Goal: Task Accomplishment & Management: Manage account settings

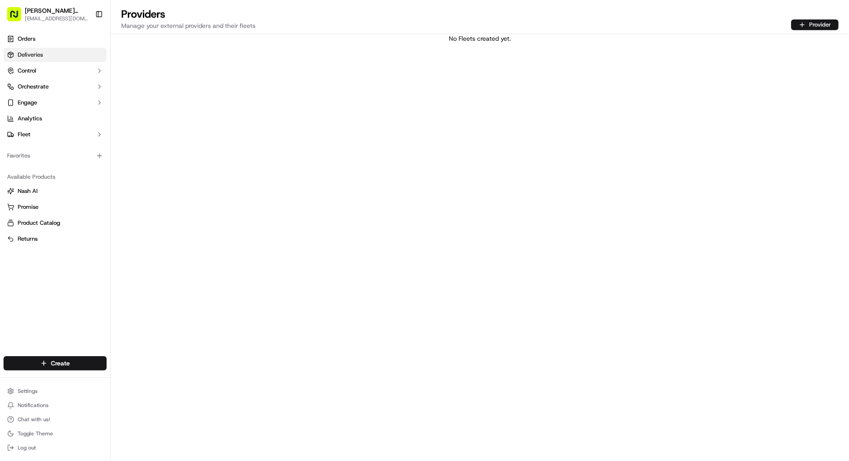
click at [64, 55] on link "Deliveries" at bounding box center [55, 55] width 103 height 14
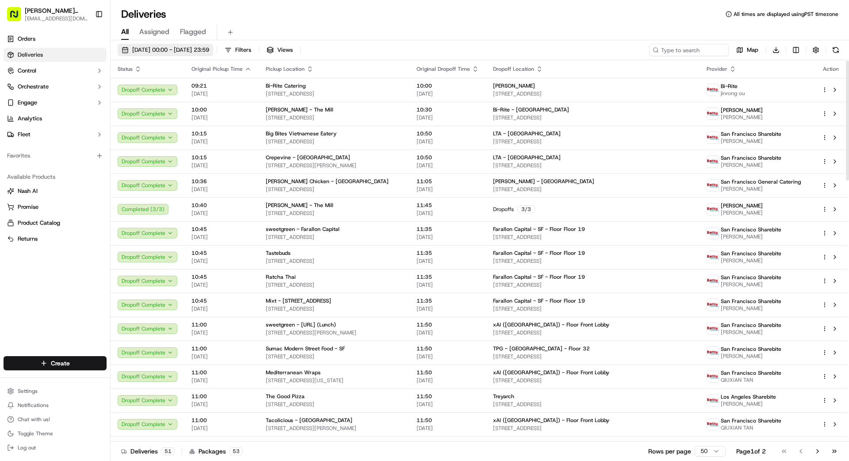
scroll to position [2, 0]
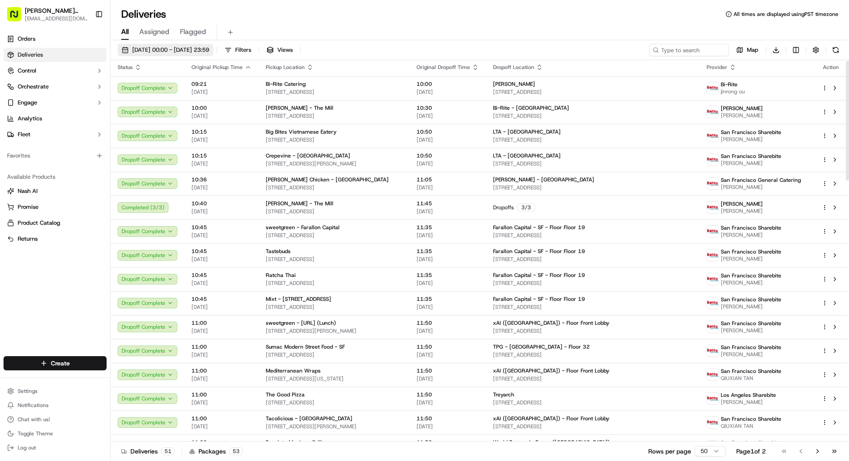
click at [193, 52] on span "[DATE] 00:00 - [DATE] 23:59" at bounding box center [170, 50] width 77 height 8
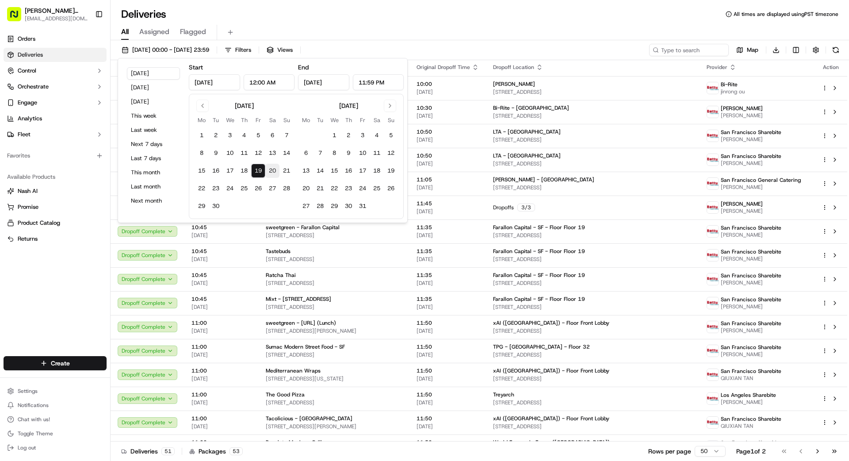
click at [275, 174] on button "20" at bounding box center [272, 171] width 14 height 14
type input "Sep 20, 2025"
click at [275, 174] on button "20" at bounding box center [272, 171] width 14 height 14
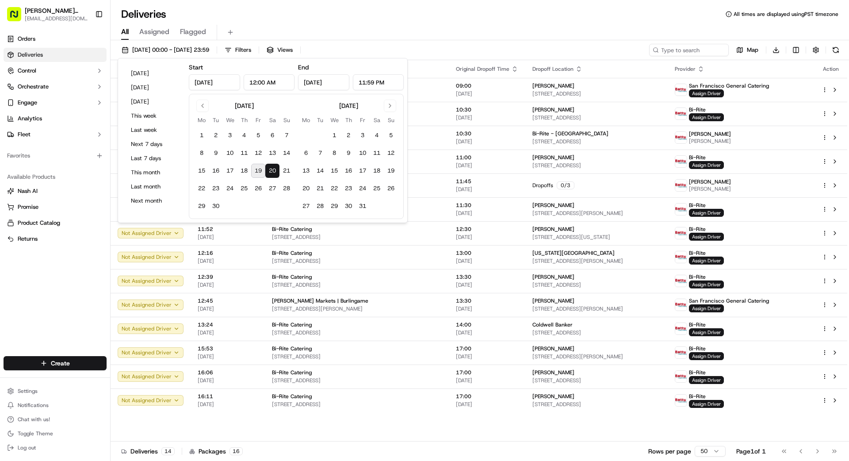
click at [78, 270] on div "Orders Deliveries Control Orchestrate Engage Analytics Fleet Favorites Availabl…" at bounding box center [55, 188] width 110 height 321
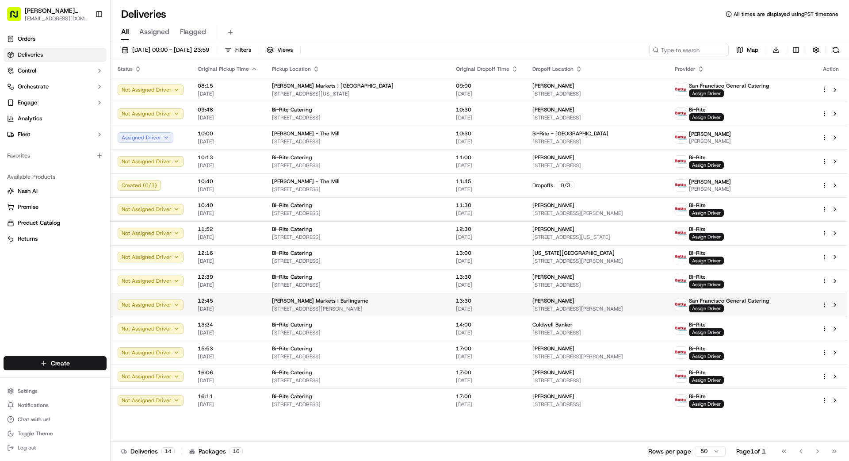
click at [525, 305] on td "Jasmine Blackmeir 50 Downey Way, Hillsborough, CA 94010, US" at bounding box center [596, 305] width 142 height 24
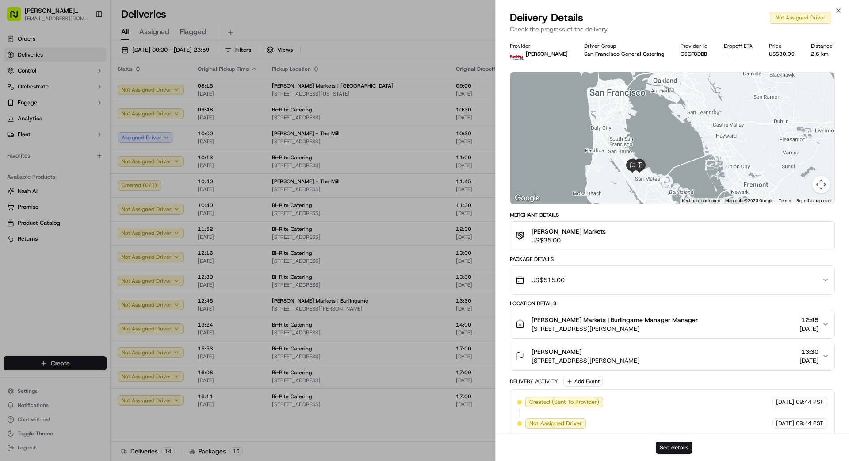
click at [530, 317] on span "Mollie Stone's Markets | Burlingame Manager Manager" at bounding box center [614, 319] width 166 height 9
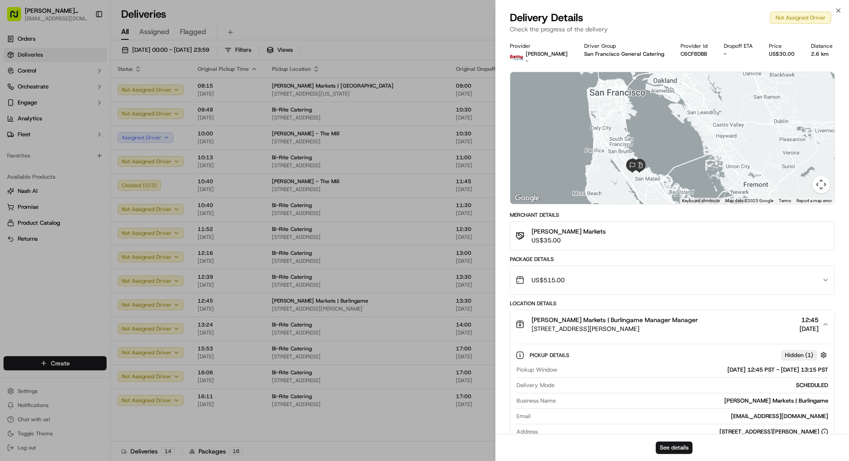
click at [530, 283] on div "US$515.00" at bounding box center [668, 280] width 306 height 18
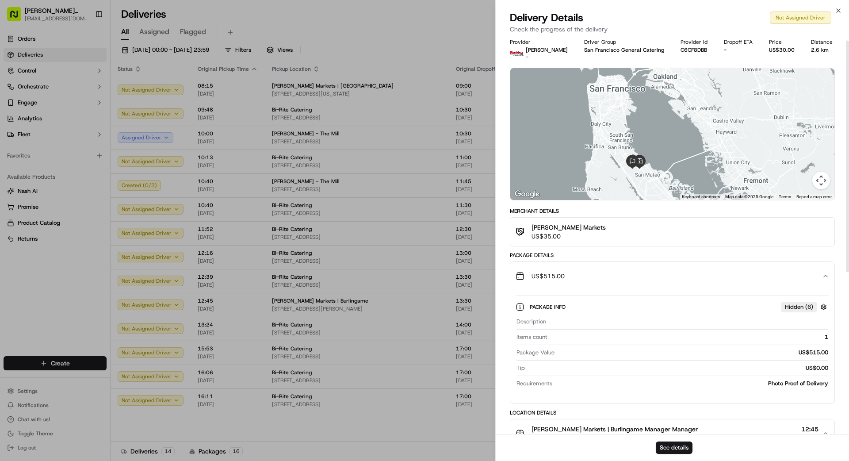
scroll to position [6, 0]
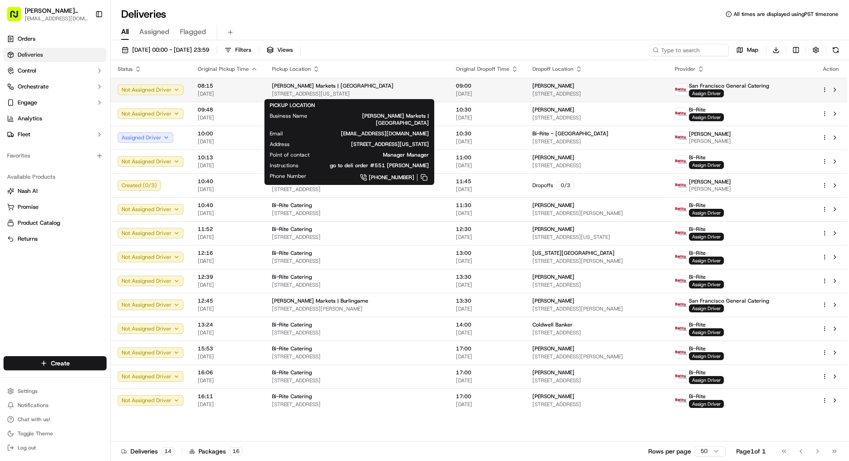
click at [405, 86] on div "[PERSON_NAME] Markets | [GEOGRAPHIC_DATA]" at bounding box center [357, 85] width 170 height 7
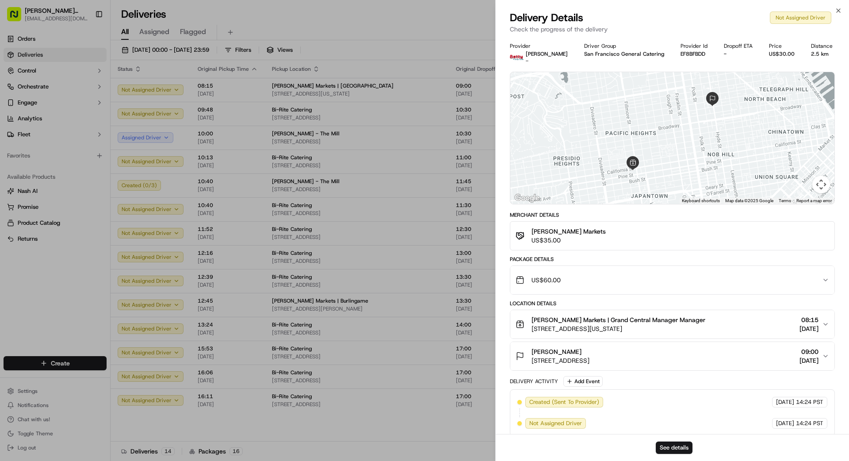
scroll to position [0, 0]
click at [530, 283] on div "US$60.00" at bounding box center [668, 280] width 306 height 18
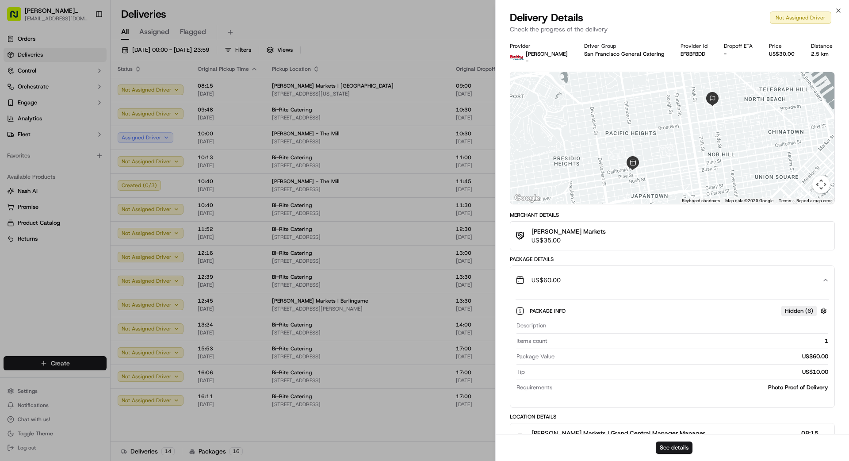
drag, startPoint x: 607, startPoint y: 278, endPoint x: 515, endPoint y: 263, distance: 93.2
click at [530, 278] on div "US$60.00" at bounding box center [668, 280] width 306 height 18
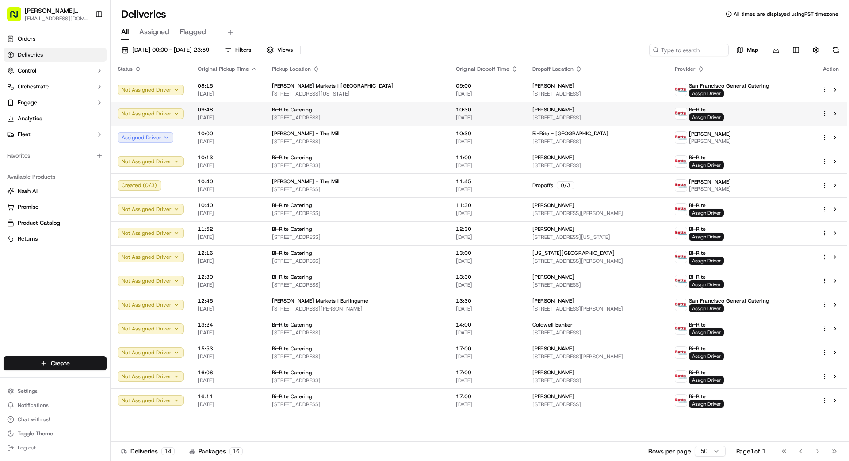
click at [391, 111] on div "Bi-Rite Catering" at bounding box center [357, 109] width 170 height 7
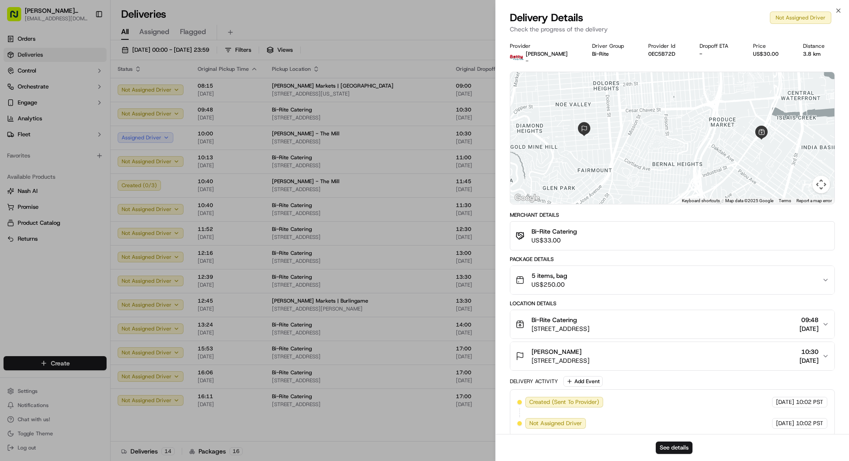
click at [530, 277] on div "5 items, bag US$250.00" at bounding box center [668, 280] width 306 height 18
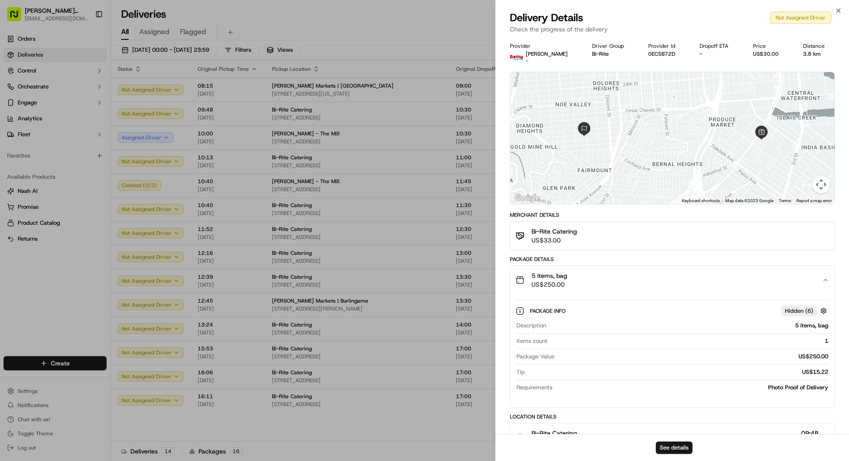
click at [530, 277] on div "5 items, bag US$250.00" at bounding box center [668, 280] width 306 height 18
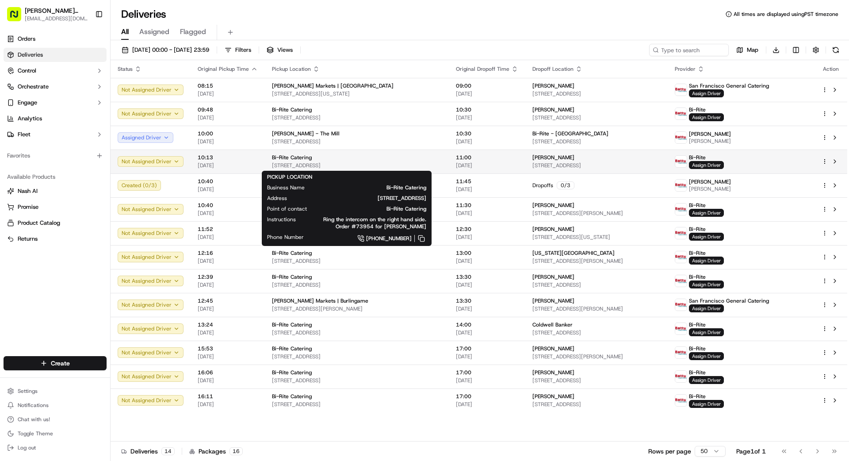
click at [414, 162] on span "[STREET_ADDRESS]" at bounding box center [357, 165] width 170 height 7
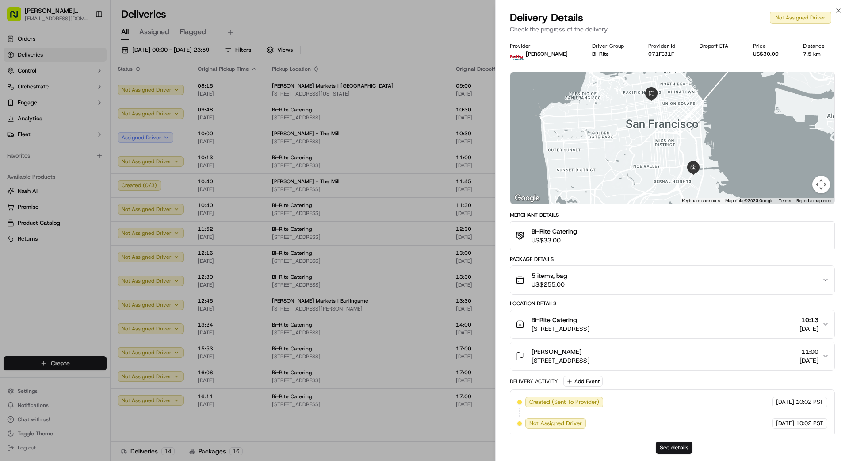
click at [530, 278] on div "5 items, bag US$255.00" at bounding box center [668, 280] width 306 height 18
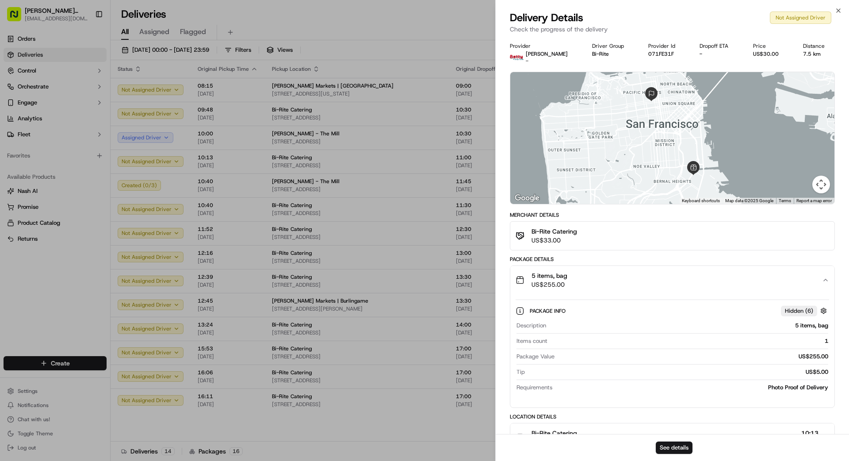
click at [530, 277] on div "5 items, bag US$255.00" at bounding box center [668, 280] width 306 height 18
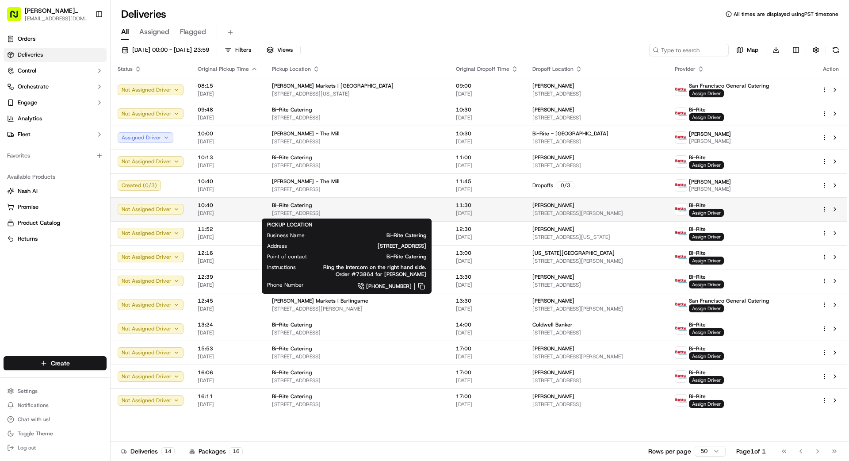
click at [366, 210] on span "[STREET_ADDRESS]" at bounding box center [357, 213] width 170 height 7
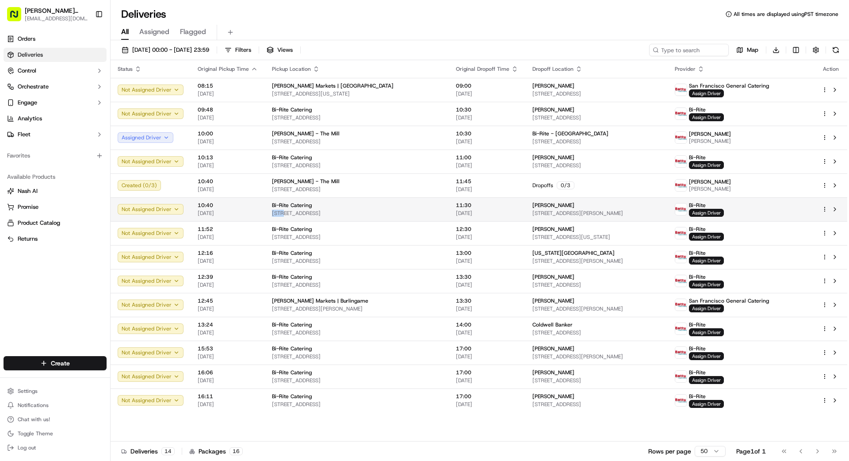
click at [366, 210] on span "[STREET_ADDRESS]" at bounding box center [357, 213] width 170 height 7
click at [389, 209] on div "Bi-Rite Catering 1970 Innes Ave, San Francisco, CA 94124, US" at bounding box center [357, 209] width 170 height 15
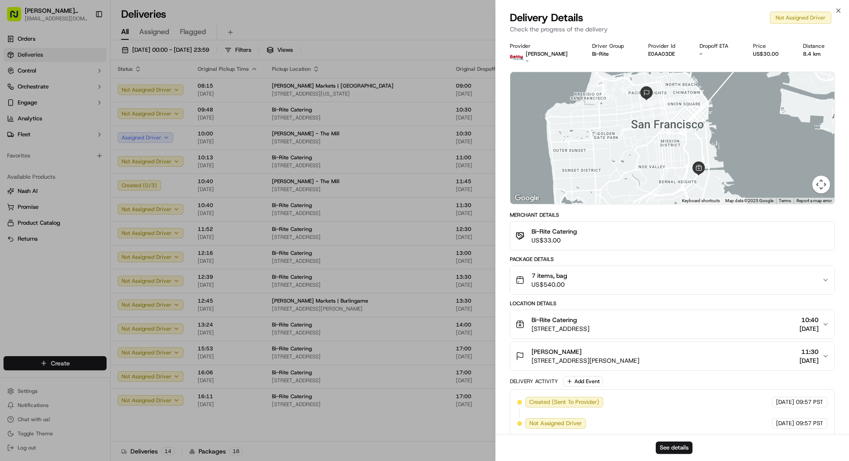
click at [530, 275] on div "7 items, bag US$540.00" at bounding box center [668, 280] width 306 height 18
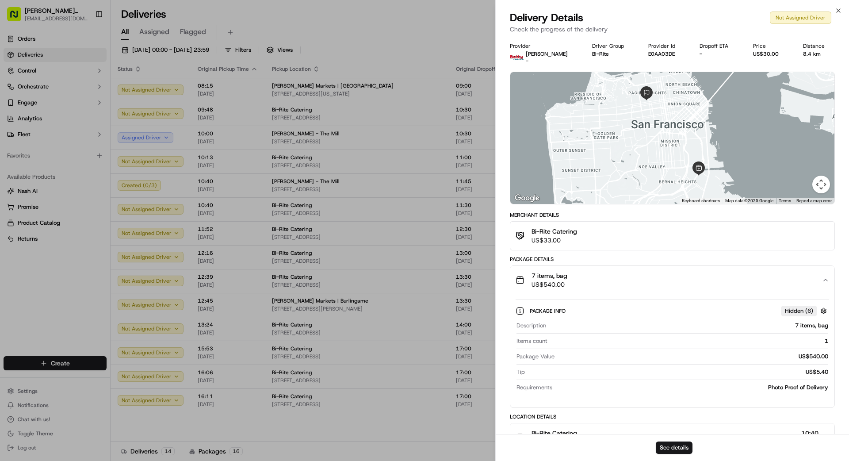
click at [530, 275] on div "7 items, bag US$540.00" at bounding box center [668, 280] width 306 height 18
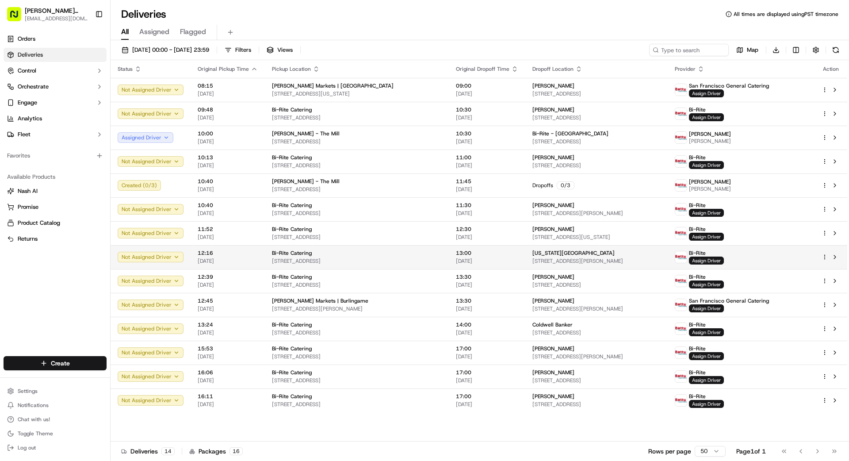
click at [456, 255] on span "13:00" at bounding box center [487, 252] width 62 height 7
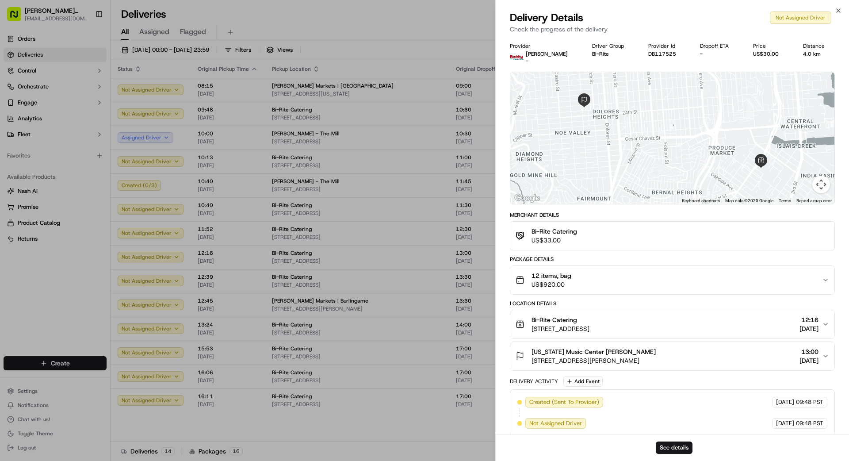
click at [530, 278] on div "12 items, bag US$920.00" at bounding box center [668, 280] width 306 height 18
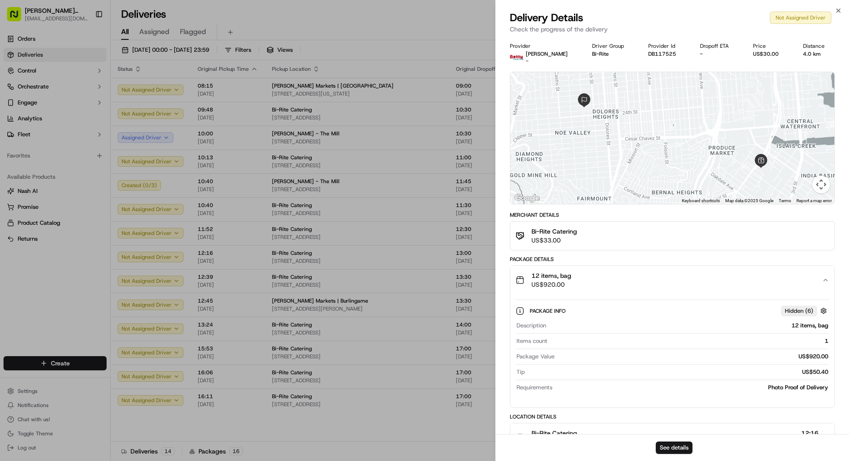
click at [530, 275] on div "12 items, bag US$920.00" at bounding box center [668, 280] width 306 height 18
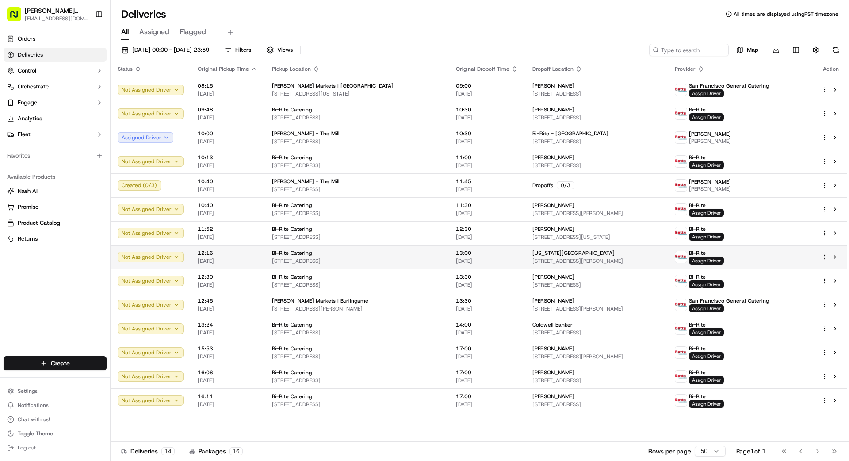
click at [476, 256] on div "13:00 20/09/2025" at bounding box center [487, 256] width 62 height 15
click at [456, 256] on span "13:00" at bounding box center [487, 252] width 62 height 7
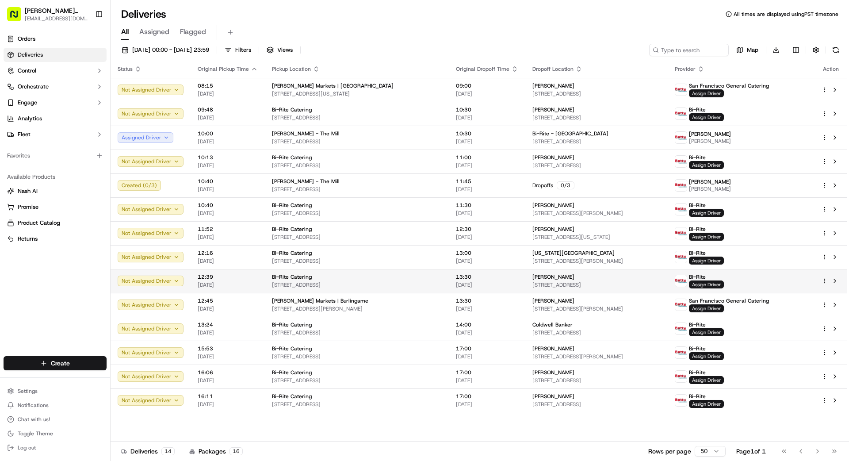
click at [458, 276] on span "13:30" at bounding box center [487, 276] width 62 height 7
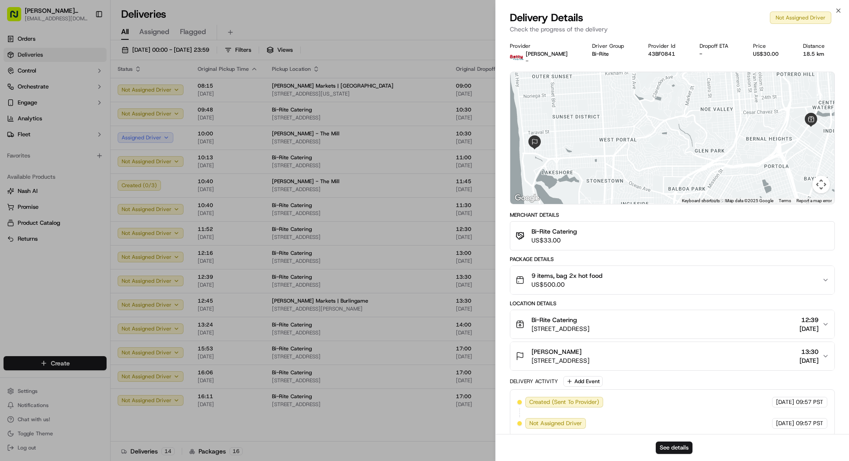
click at [530, 275] on span "9 items, bag 2x hot food" at bounding box center [566, 275] width 71 height 9
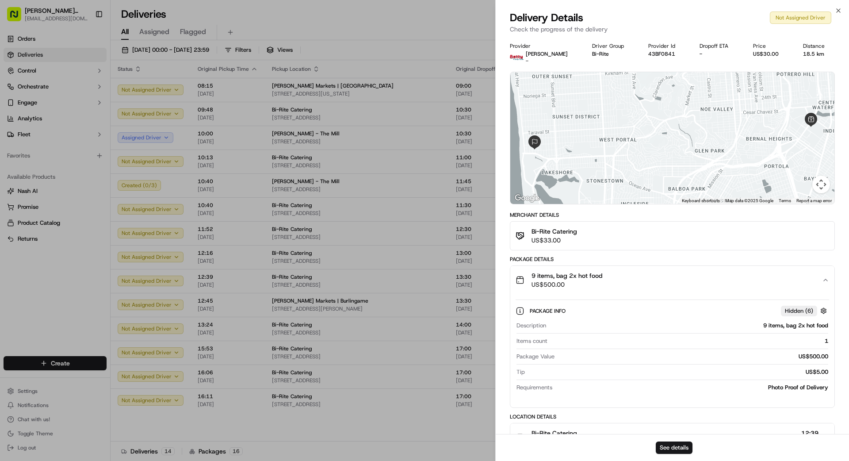
click at [530, 275] on span "9 items, bag 2x hot food" at bounding box center [566, 275] width 71 height 9
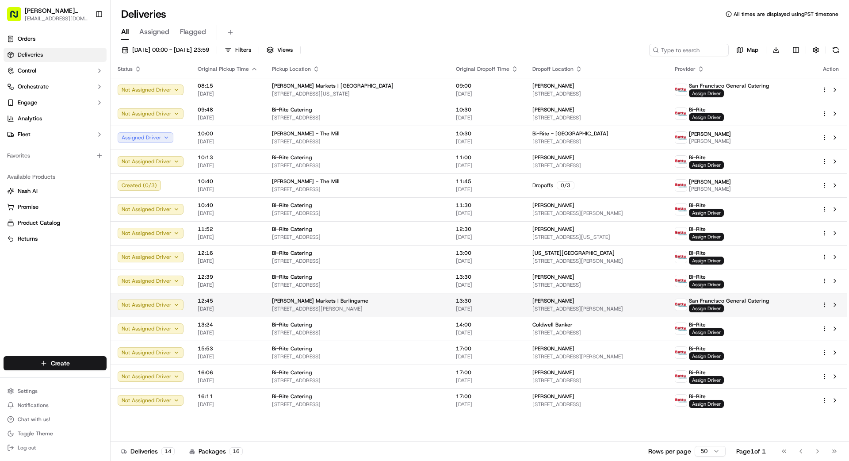
click at [458, 304] on div "13:30 20/09/2025" at bounding box center [487, 304] width 62 height 15
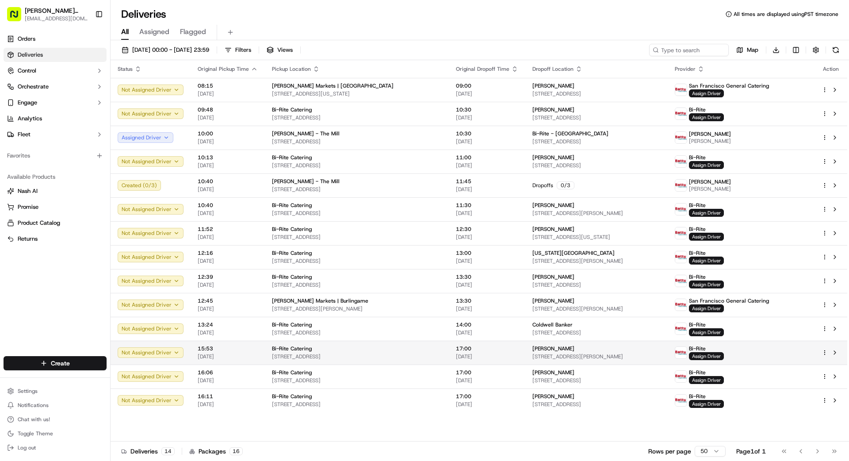
click at [469, 341] on td "17:00 20/09/2025" at bounding box center [487, 352] width 76 height 24
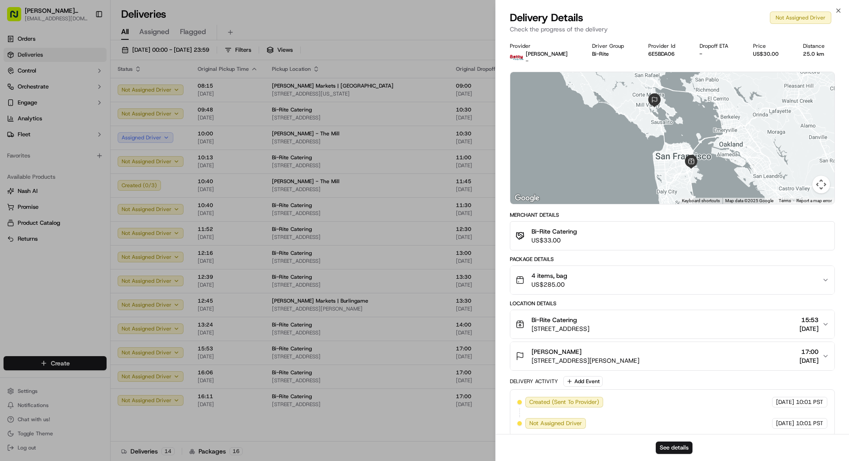
click at [530, 279] on span "4 items, bag" at bounding box center [549, 275] width 36 height 9
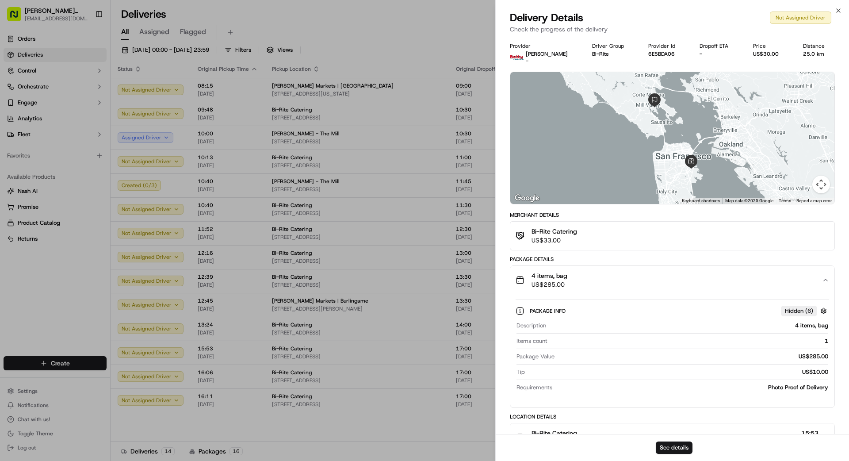
click at [530, 278] on span "4 items, bag" at bounding box center [549, 275] width 36 height 9
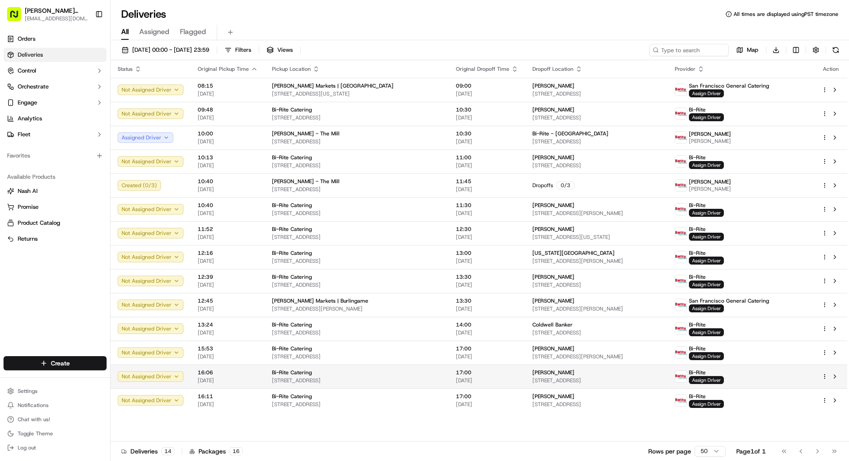
click at [456, 351] on span "17:00" at bounding box center [487, 372] width 62 height 7
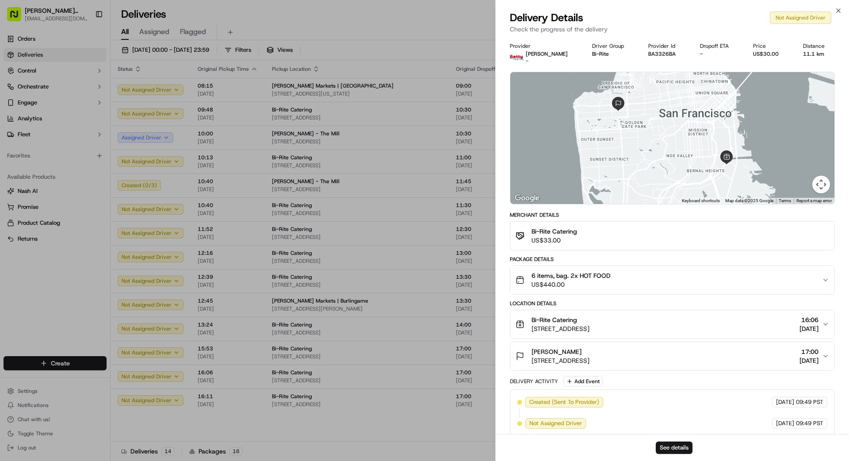
click at [530, 277] on span "6 items, bag. 2x HOT FOOD" at bounding box center [570, 275] width 79 height 9
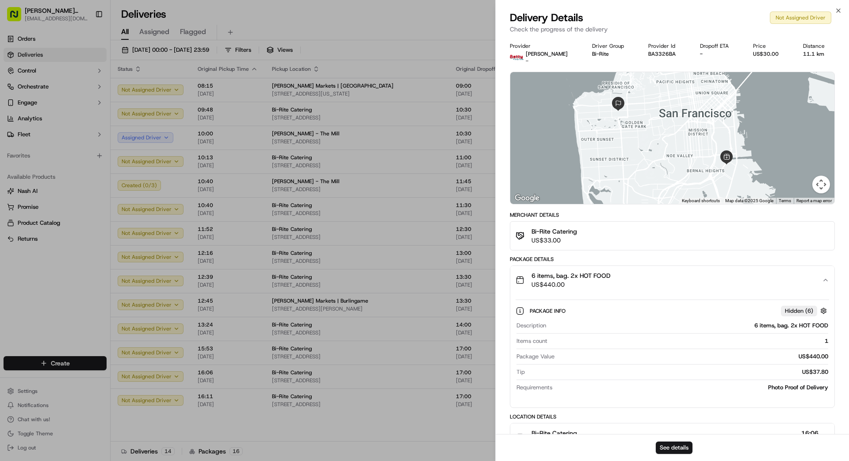
click at [530, 277] on span "6 items, bag. 2x HOT FOOD" at bounding box center [570, 275] width 79 height 9
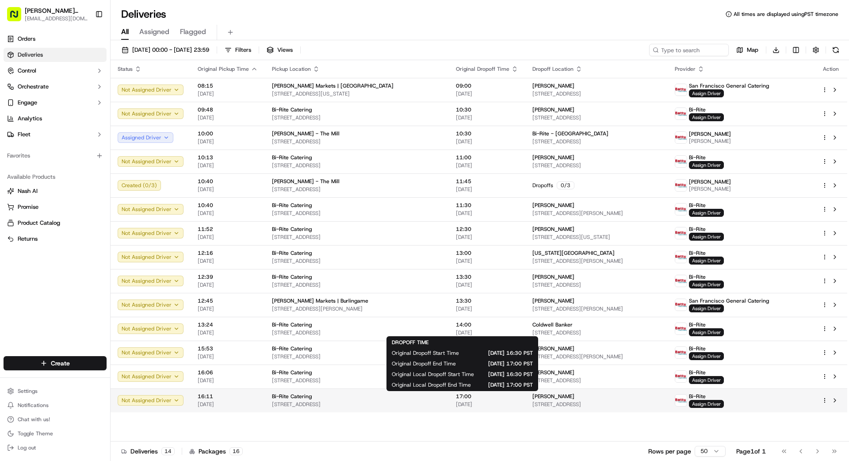
click at [456, 351] on span "17:00" at bounding box center [487, 396] width 62 height 7
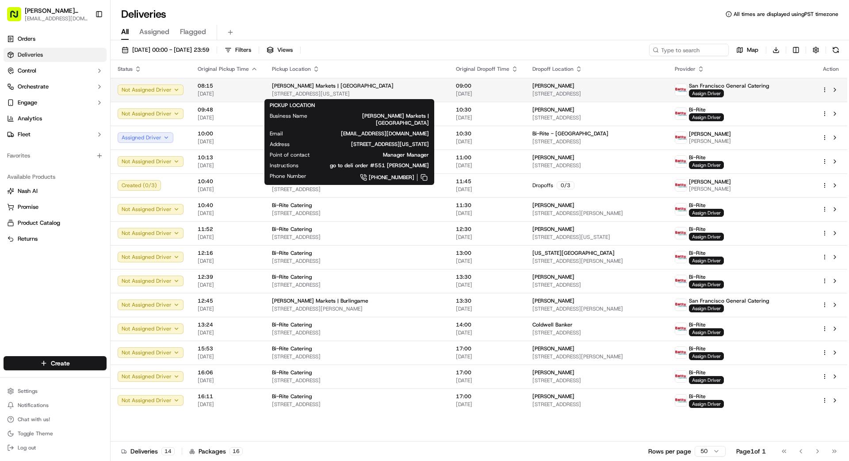
click at [382, 92] on span "[STREET_ADDRESS][US_STATE]" at bounding box center [357, 93] width 170 height 7
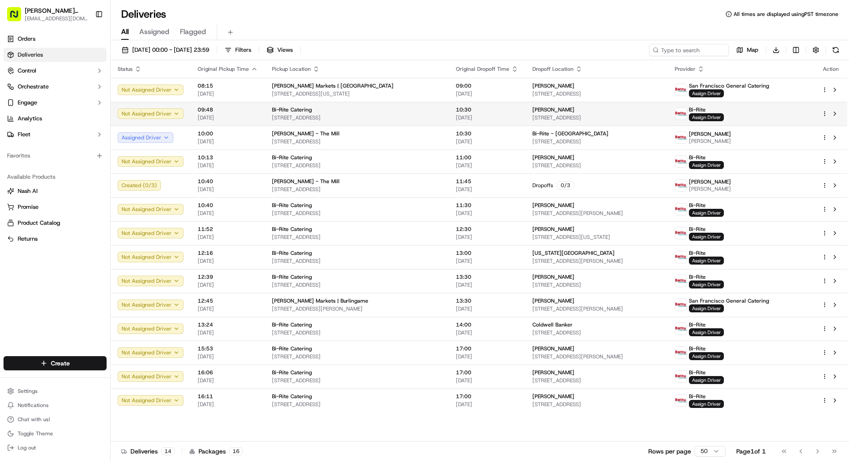
click at [456, 117] on span "20/09/2025" at bounding box center [487, 117] width 62 height 7
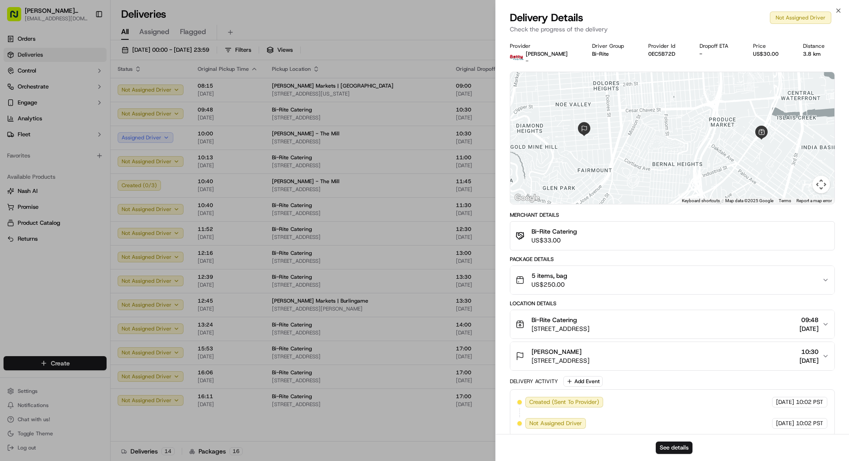
click at [530, 276] on div "5 items, bag US$250.00" at bounding box center [668, 280] width 306 height 18
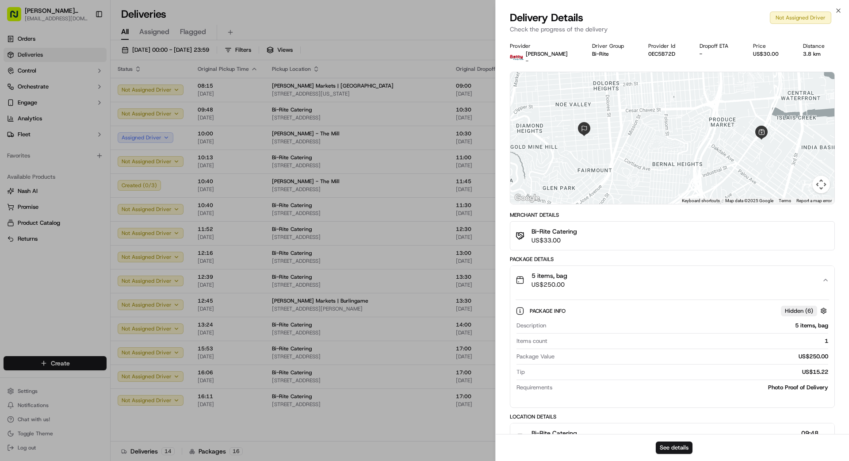
scroll to position [5, 0]
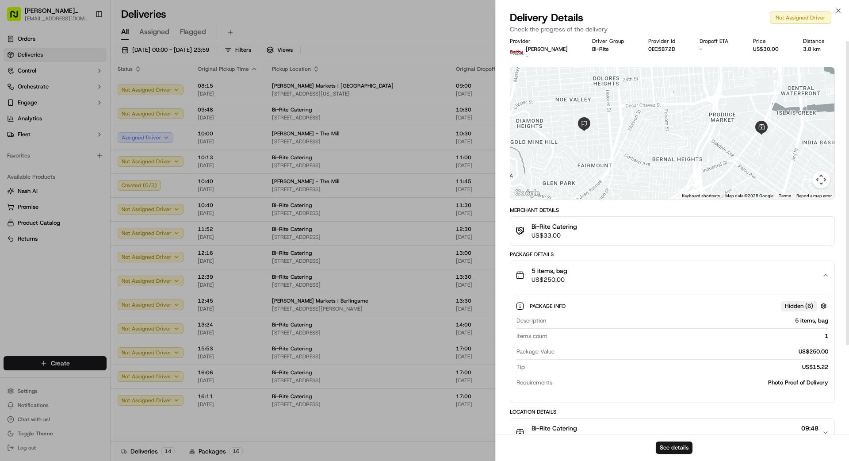
drag, startPoint x: 592, startPoint y: 274, endPoint x: 523, endPoint y: 249, distance: 73.3
click at [530, 259] on div "Package Details 5 items, bag US$250.00 Package Info Hidden ( 6 ) Description 5 …" at bounding box center [672, 327] width 325 height 152
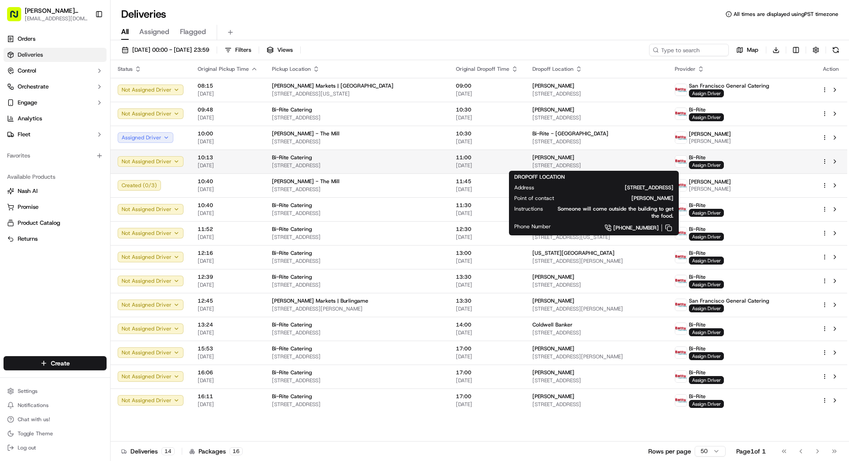
click at [530, 157] on div "Reevan Fernandes" at bounding box center [596, 157] width 128 height 7
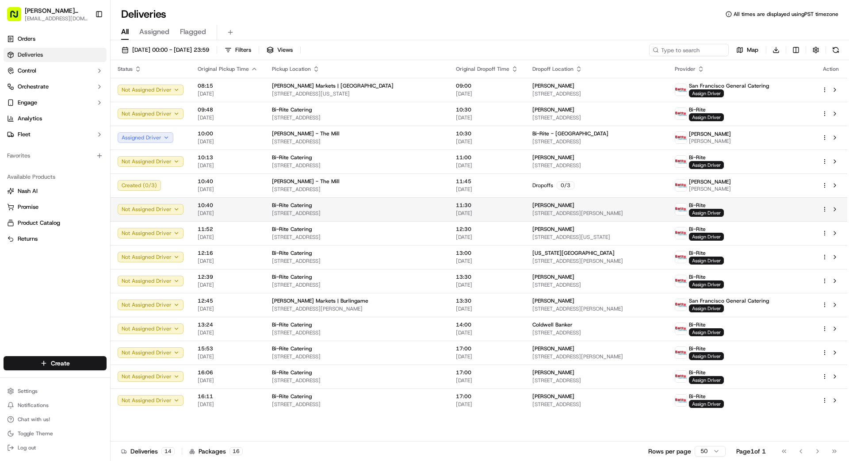
click at [396, 209] on div "Bi-Rite Catering 1970 Innes Ave, San Francisco, CA 94124, US" at bounding box center [357, 209] width 170 height 15
drag, startPoint x: 396, startPoint y: 209, endPoint x: 404, endPoint y: 212, distance: 9.0
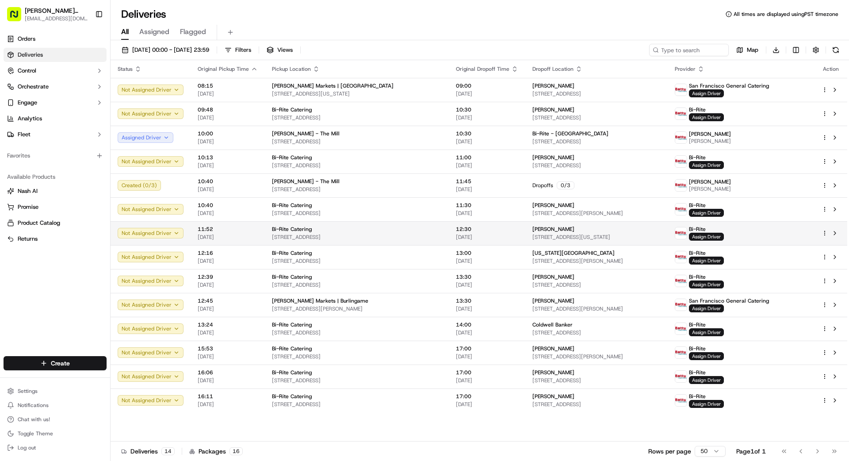
click at [416, 229] on div "Bi-Rite Catering" at bounding box center [357, 228] width 170 height 7
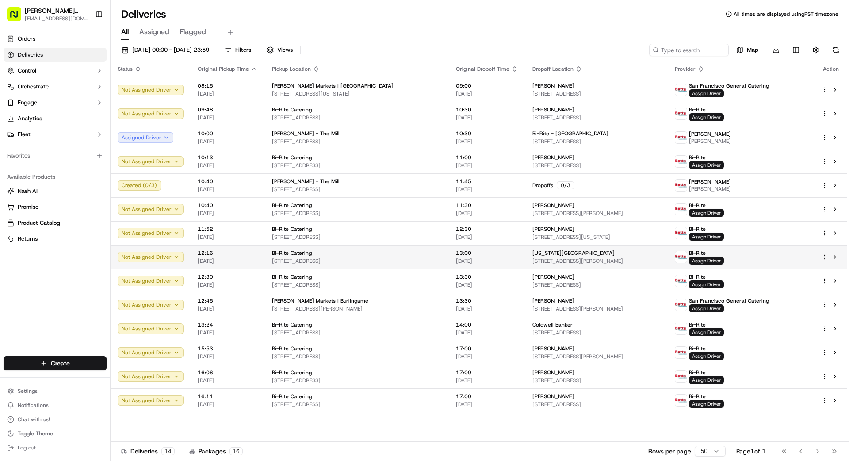
click at [458, 260] on span "20/09/2025" at bounding box center [487, 260] width 62 height 7
click at [421, 253] on div "Bi-Rite Catering" at bounding box center [357, 252] width 170 height 7
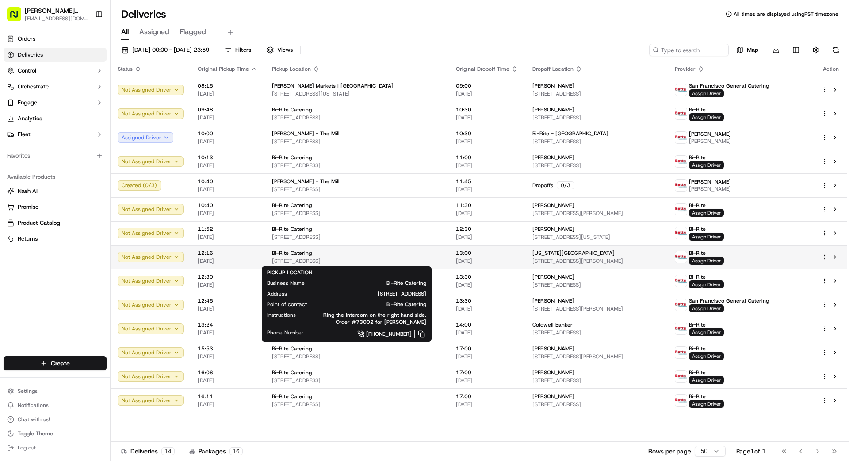
click at [421, 253] on div "Bi-Rite Catering" at bounding box center [357, 252] width 170 height 7
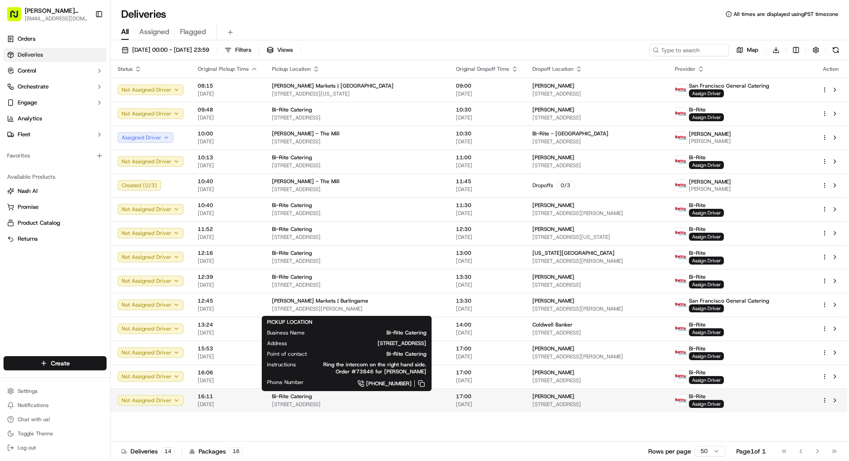
click at [390, 351] on span "[STREET_ADDRESS]" at bounding box center [357, 404] width 170 height 7
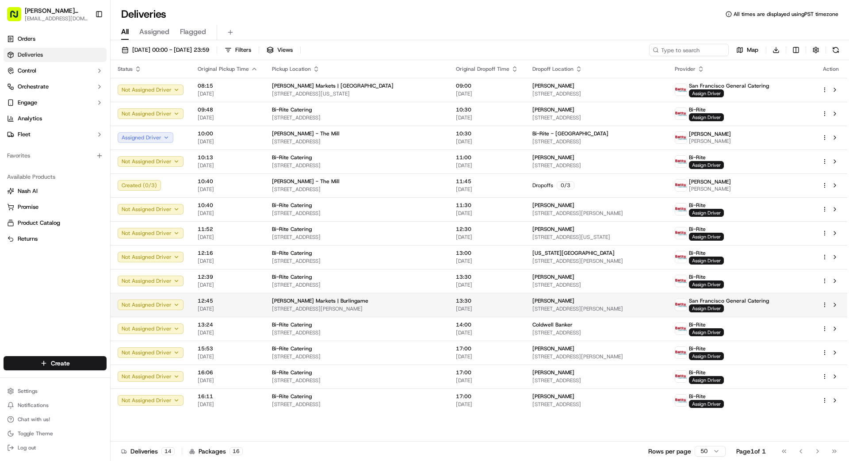
click at [530, 301] on span "Jasmine Blackmeir" at bounding box center [553, 300] width 42 height 7
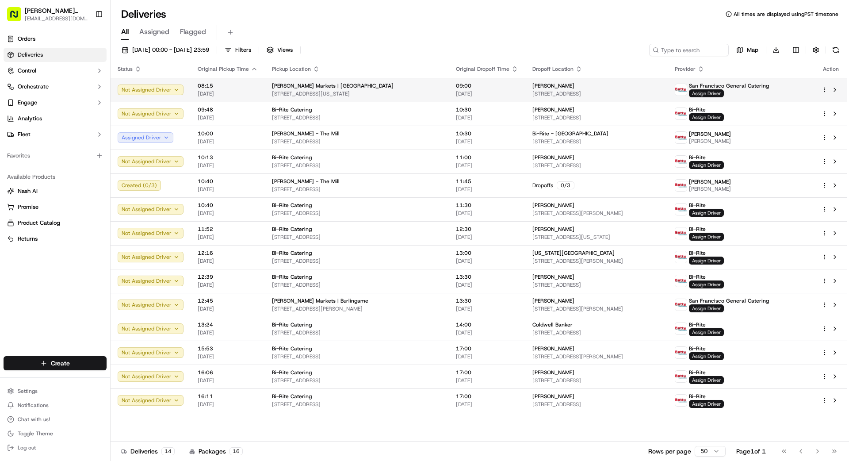
click at [368, 92] on span "[STREET_ADDRESS][US_STATE]" at bounding box center [357, 93] width 170 height 7
click at [530, 93] on span "Assign Driver" at bounding box center [706, 93] width 35 height 8
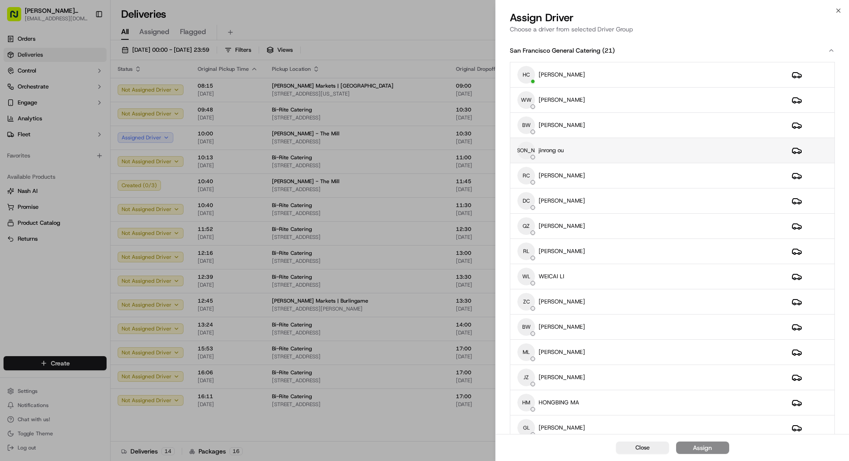
scroll to position [1, 0]
drag, startPoint x: 330, startPoint y: 61, endPoint x: 332, endPoint y: 66, distance: 5.3
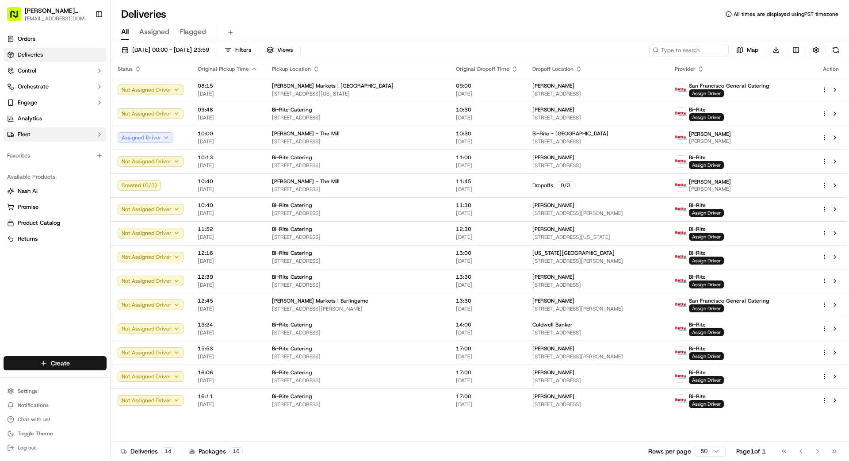
click at [61, 128] on button "Fleet" at bounding box center [55, 134] width 103 height 14
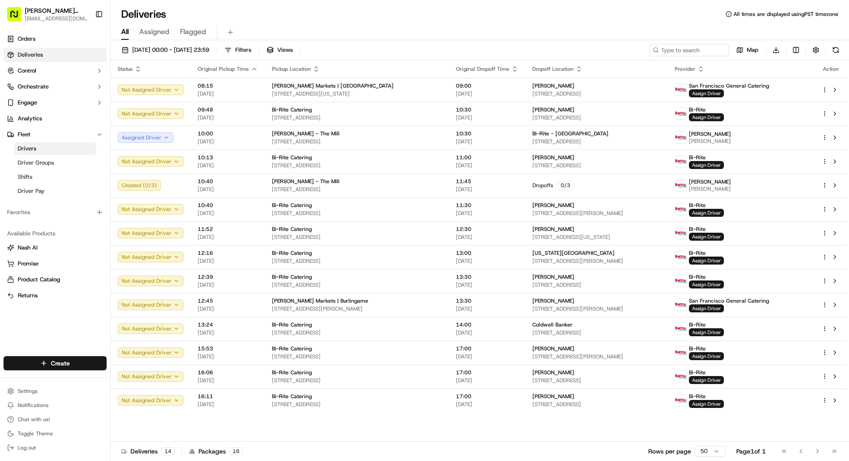
click at [41, 142] on link "Drivers" at bounding box center [55, 148] width 82 height 12
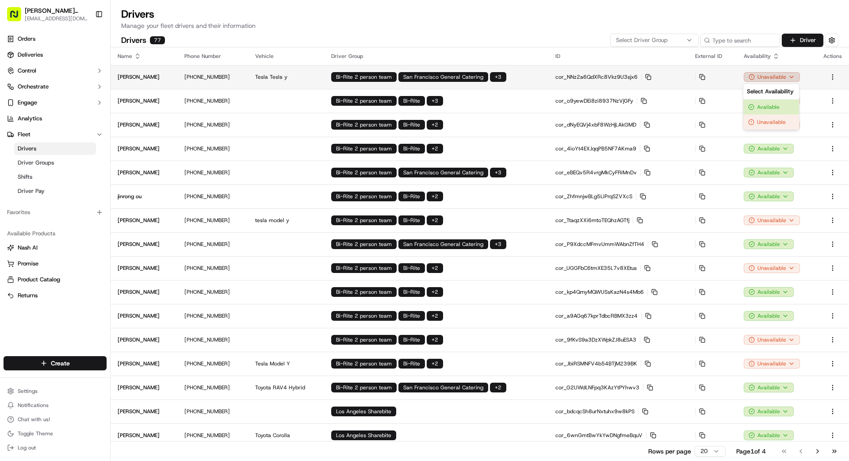
click at [530, 75] on html "Betty Transportation bettytllc@gmail.com Toggle Sidebar Orders Deliveries Contr…" at bounding box center [424, 230] width 849 height 461
click at [530, 106] on div "Available" at bounding box center [771, 106] width 56 height 15
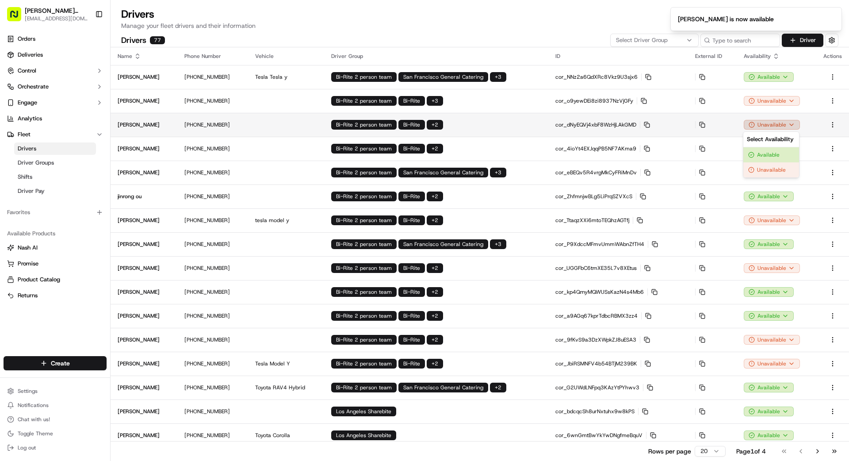
click at [530, 127] on html "Betty Transportation bettytllc@gmail.com Toggle Sidebar Orders Deliveries Contr…" at bounding box center [424, 230] width 849 height 461
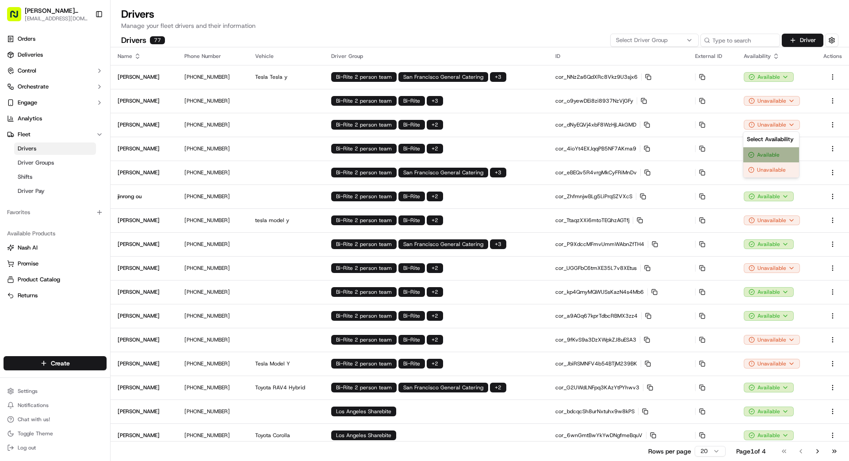
click at [530, 155] on div "Available" at bounding box center [771, 154] width 56 height 15
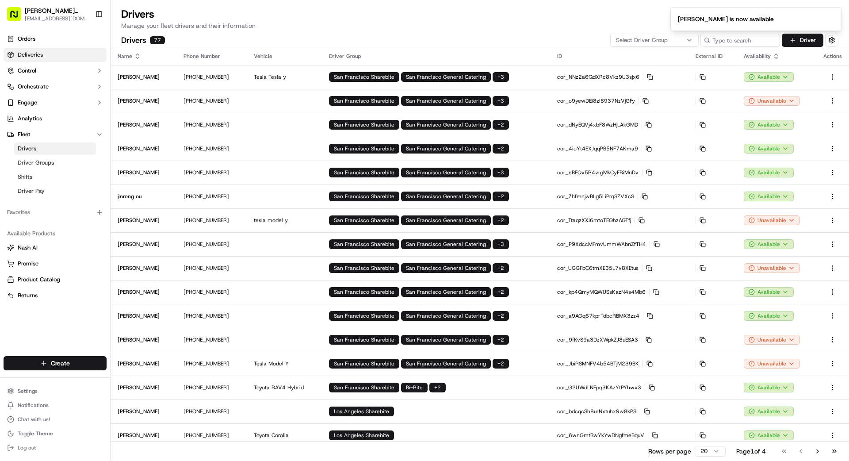
click at [31, 59] on link "Deliveries" at bounding box center [55, 55] width 103 height 14
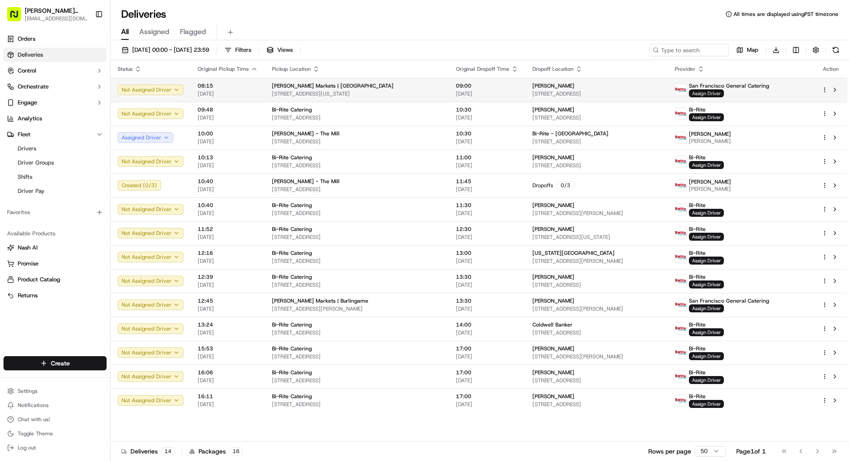
click at [530, 92] on span "Assign Driver" at bounding box center [706, 93] width 35 height 8
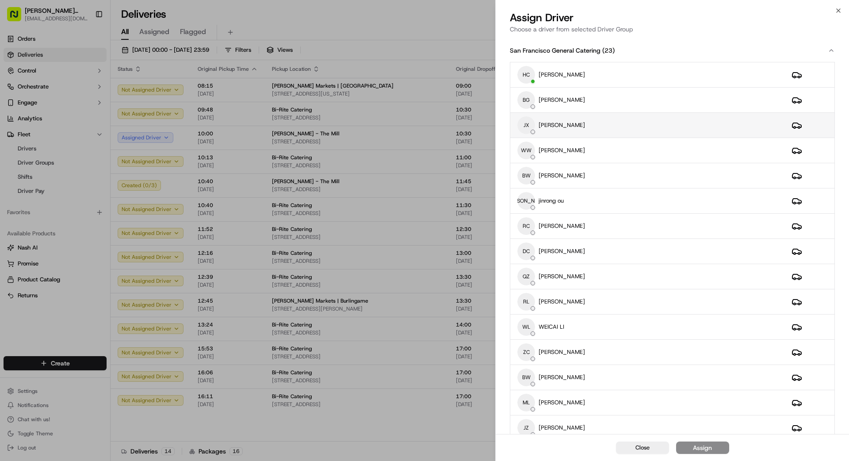
click at [530, 125] on div "JX Judy xu" at bounding box center [647, 125] width 260 height 18
click at [530, 351] on div "Assign" at bounding box center [702, 447] width 19 height 9
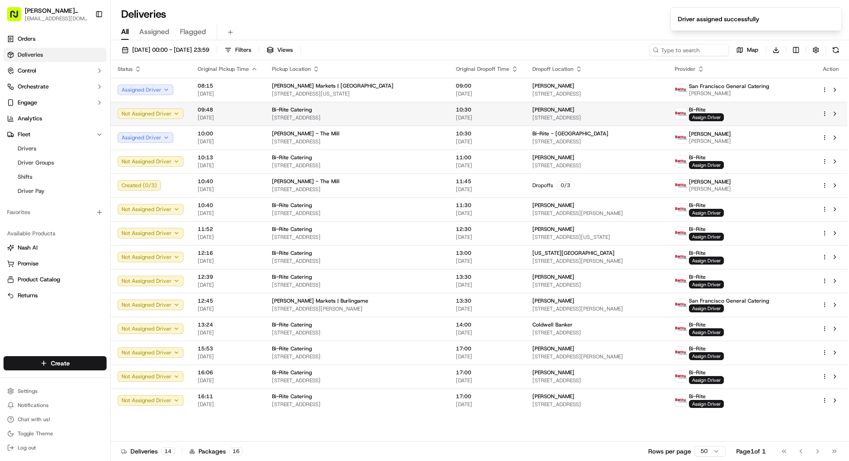
click at [530, 112] on div "Vrushali Patil" at bounding box center [596, 109] width 128 height 7
click at [422, 111] on div "Bi-Rite Catering" at bounding box center [357, 109] width 170 height 7
click at [530, 115] on span "Assign Driver" at bounding box center [706, 117] width 35 height 8
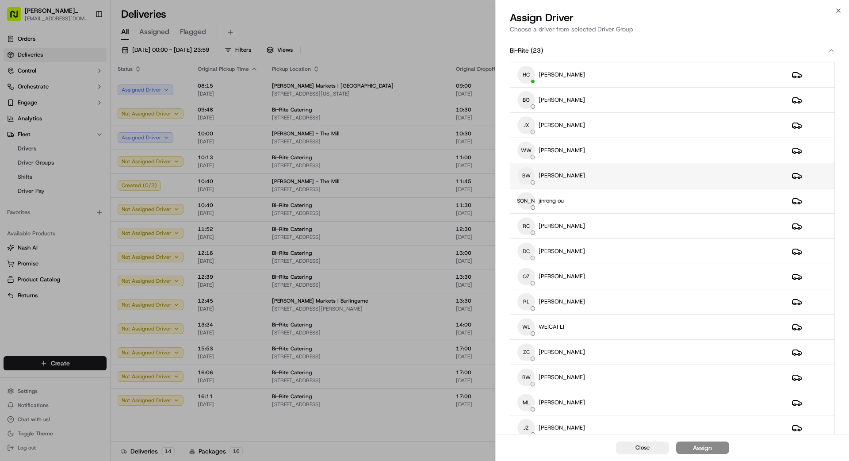
click at [530, 176] on div "BW BingSong Wang" at bounding box center [647, 176] width 260 height 18
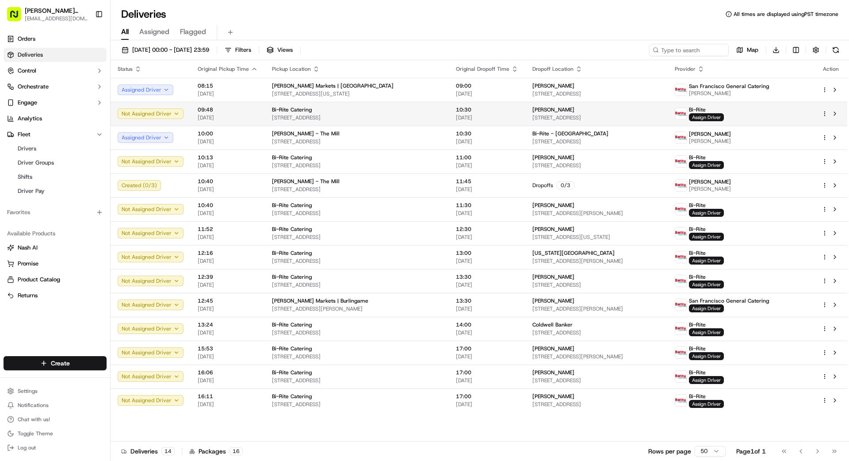
click at [485, 111] on span "10:30" at bounding box center [487, 109] width 62 height 7
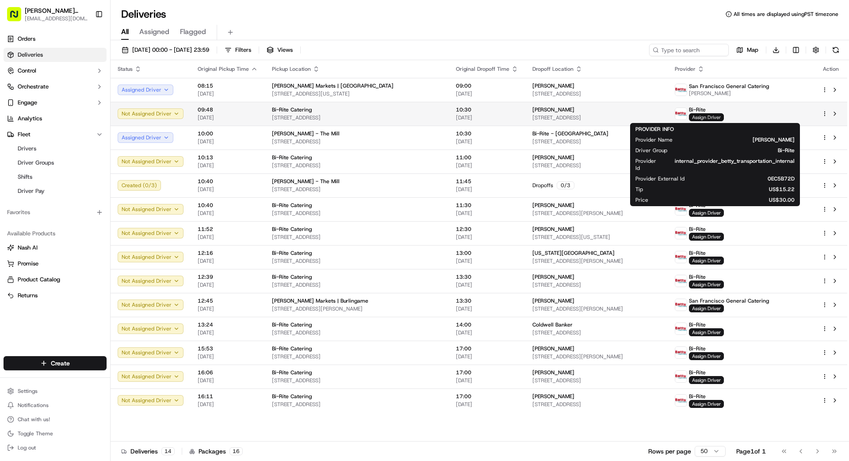
click at [530, 118] on span "Assign Driver" at bounding box center [706, 117] width 35 height 8
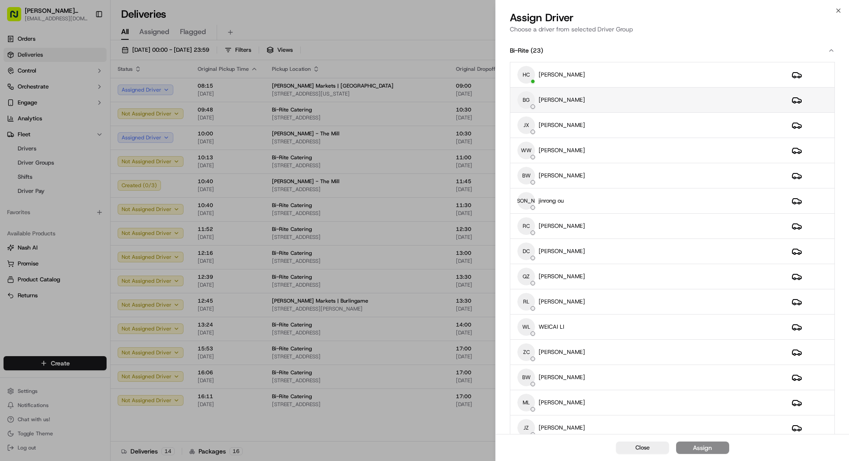
drag, startPoint x: 642, startPoint y: 100, endPoint x: 638, endPoint y: 97, distance: 5.2
click at [530, 100] on div "BG Benny Guo" at bounding box center [647, 100] width 260 height 18
click at [530, 351] on div "Assign" at bounding box center [702, 447] width 19 height 9
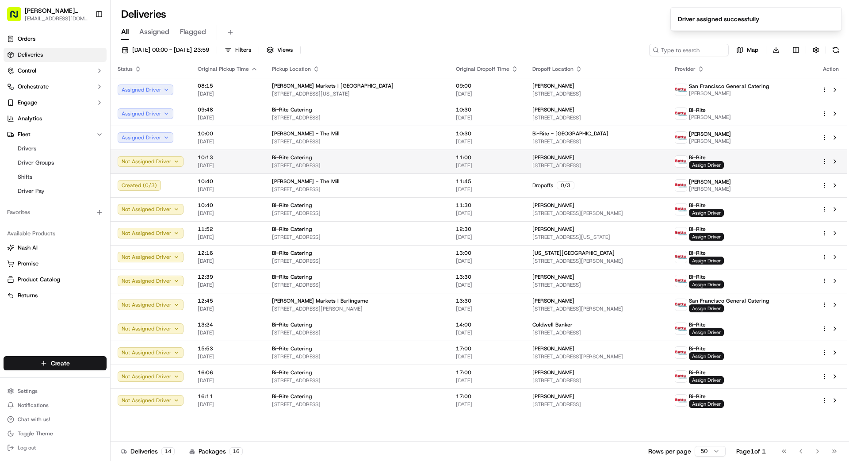
click at [525, 163] on td "Reevan Fernandes 1916 Pine St, APT 6, San Francisco, CA 94109, US" at bounding box center [596, 161] width 142 height 24
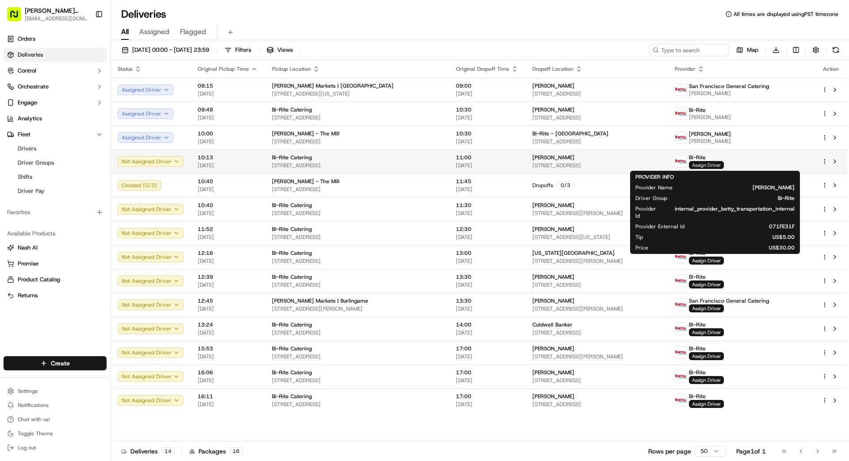
click at [530, 164] on span "Assign Driver" at bounding box center [706, 165] width 35 height 8
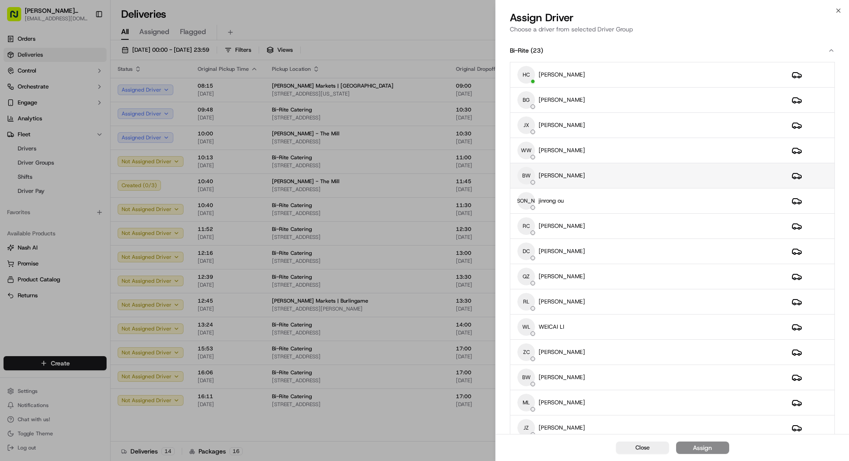
click at [530, 176] on div "BW BingSong Wang" at bounding box center [647, 176] width 260 height 18
click at [530, 351] on span "Close" at bounding box center [642, 447] width 14 height 8
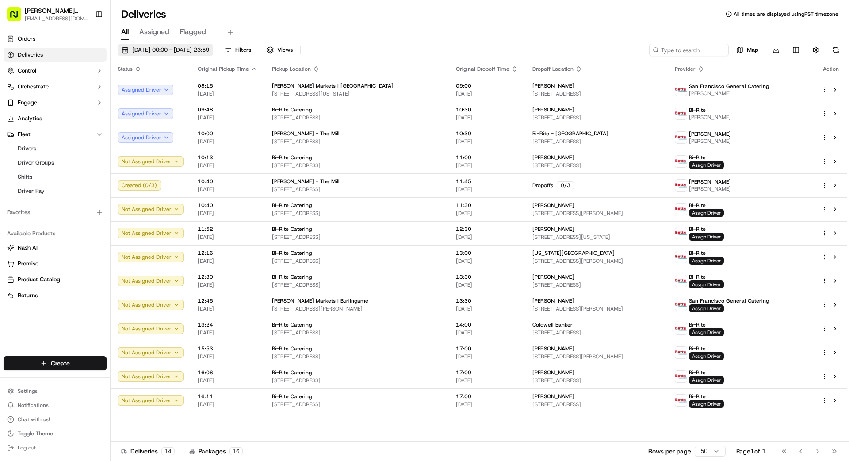
click at [213, 44] on button "20/09/2025 00:00 - 20/09/2025 23:59" at bounding box center [165, 50] width 95 height 12
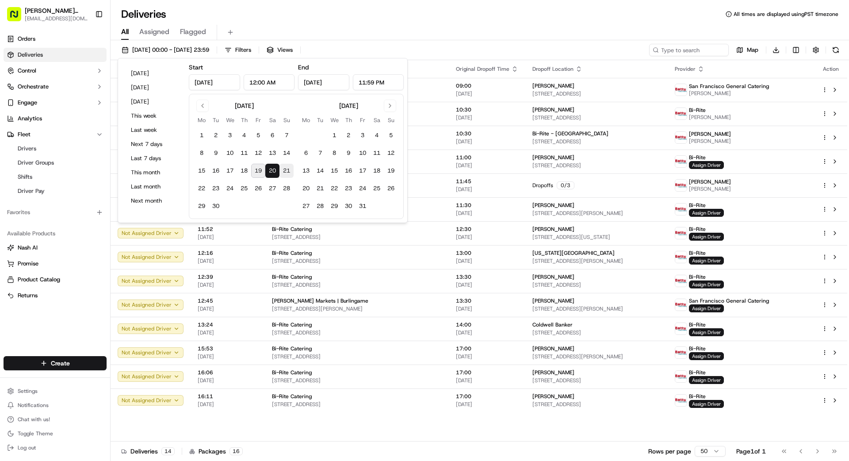
click at [283, 170] on button "21" at bounding box center [286, 171] width 14 height 14
type input "Sep 21, 2025"
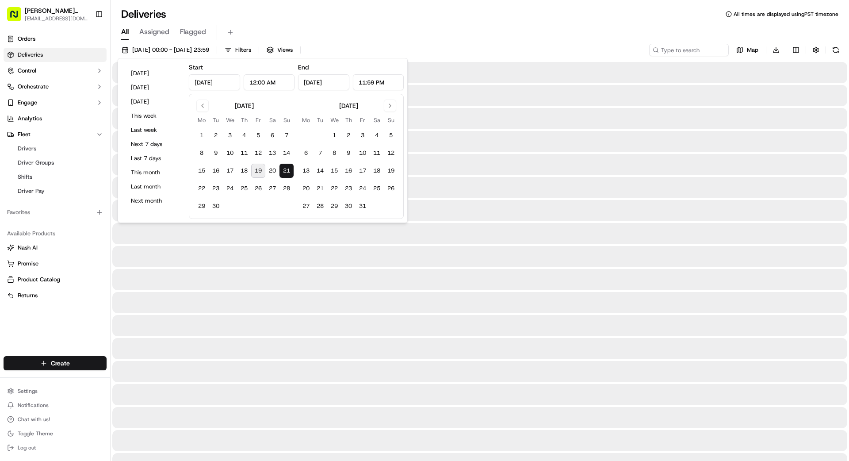
click at [283, 170] on button "21" at bounding box center [286, 171] width 14 height 14
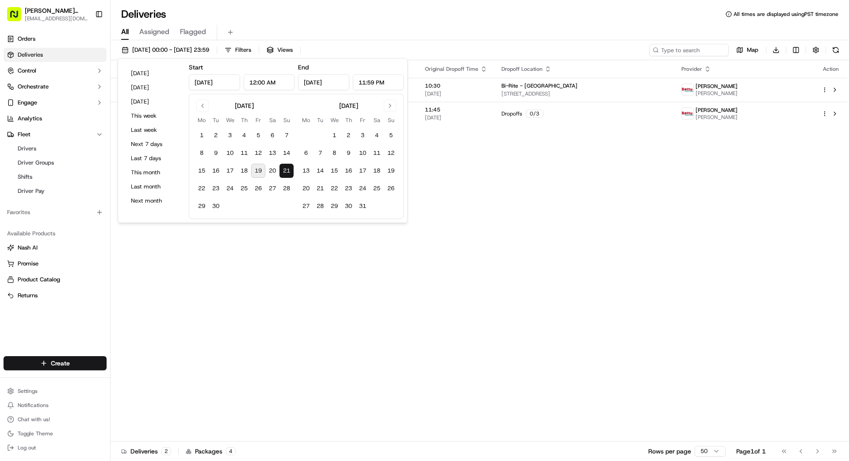
click at [479, 190] on div "Status Original Pickup Time Pickup Location Original Dropoff Time Dropoff Locat…" at bounding box center [479, 250] width 737 height 381
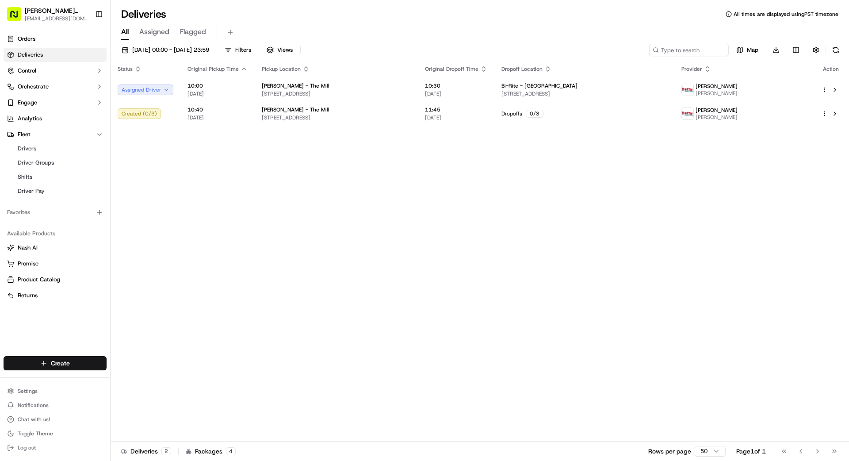
click at [190, 43] on div "21/09/2025 00:00 - 21/09/2025 23:59 Filters Views Map Download Status Original …" at bounding box center [480, 251] width 738 height 422
click at [188, 48] on span "21/09/2025 00:00 - 21/09/2025 23:59" at bounding box center [170, 50] width 77 height 8
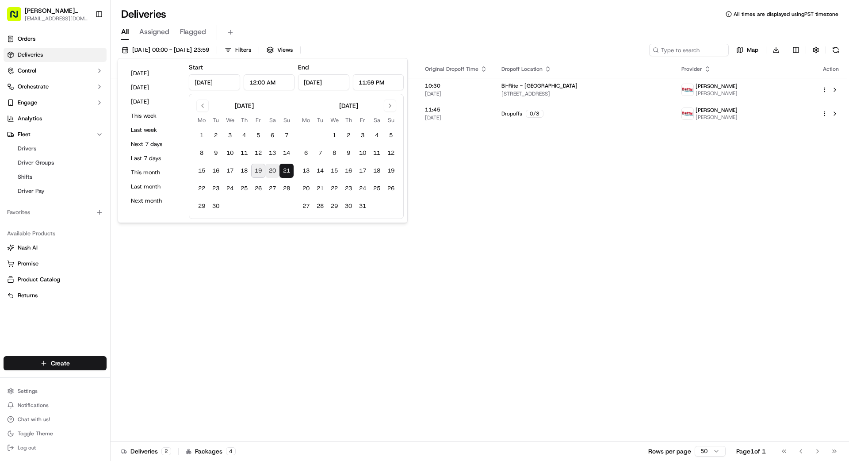
click at [270, 168] on button "20" at bounding box center [272, 171] width 14 height 14
type input "Sep 20, 2025"
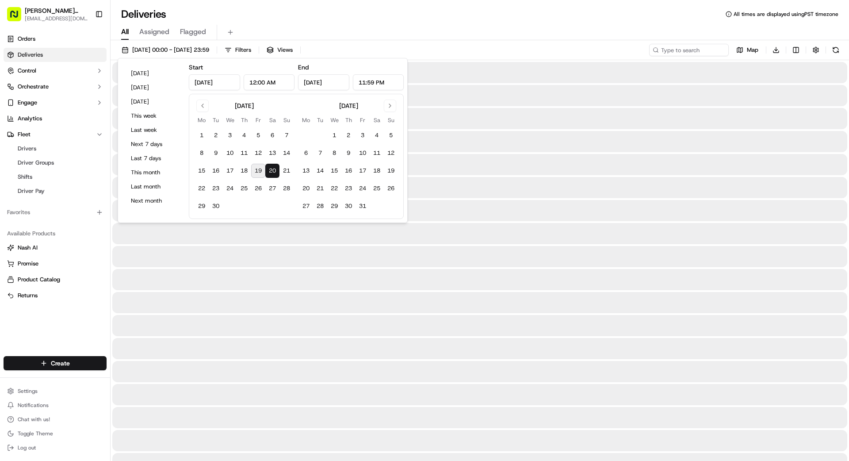
click at [270, 168] on button "20" at bounding box center [272, 171] width 14 height 14
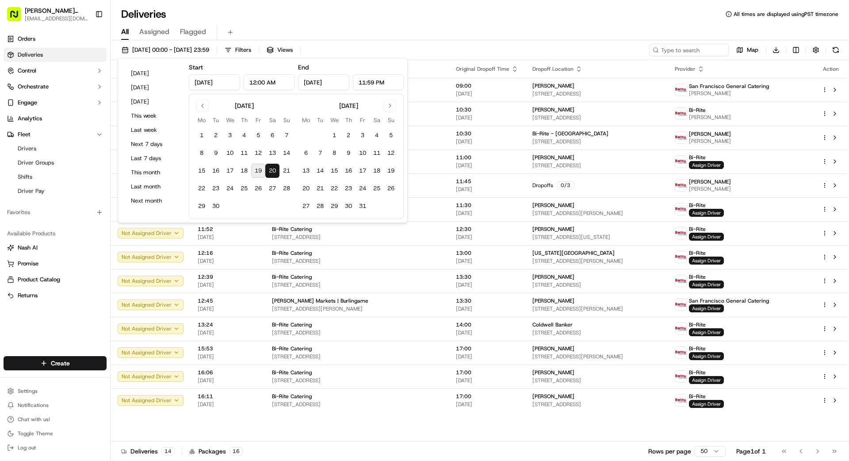
click at [527, 18] on div "Deliveries All times are displayed using PST timezone" at bounding box center [480, 14] width 738 height 14
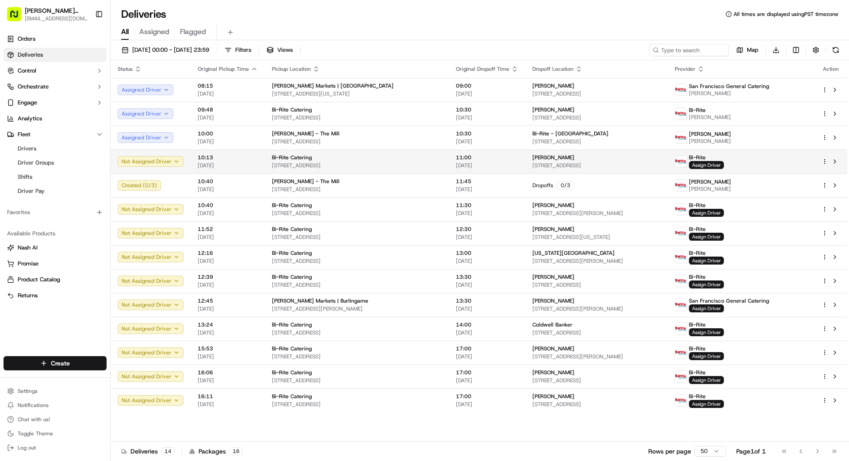
click at [530, 161] on div "Reevan Fernandes 1916 Pine St, APT 6, San Francisco, CA 94109, US" at bounding box center [596, 161] width 128 height 15
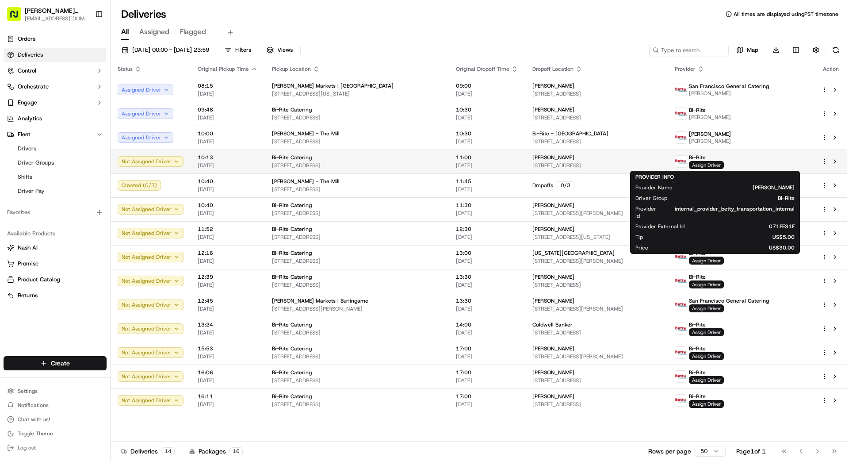
click at [530, 164] on span "Assign Driver" at bounding box center [706, 165] width 35 height 8
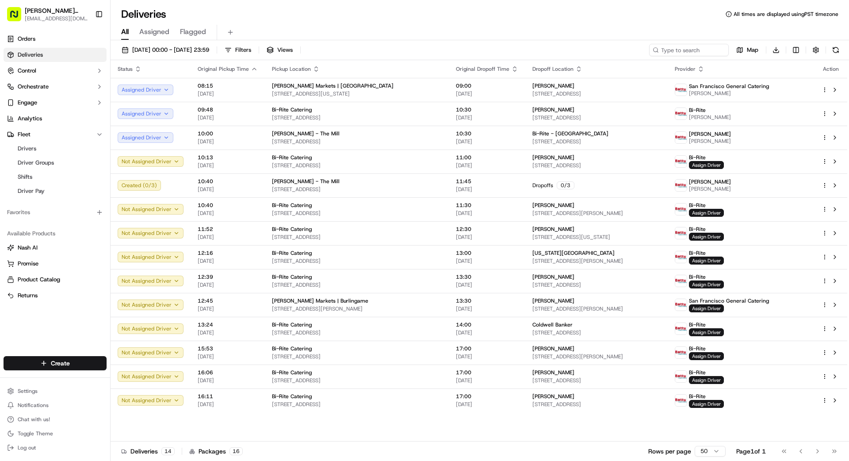
drag, startPoint x: 305, startPoint y: 421, endPoint x: 357, endPoint y: 416, distance: 52.5
click at [32, 147] on span "Drivers" at bounding box center [27, 149] width 19 height 8
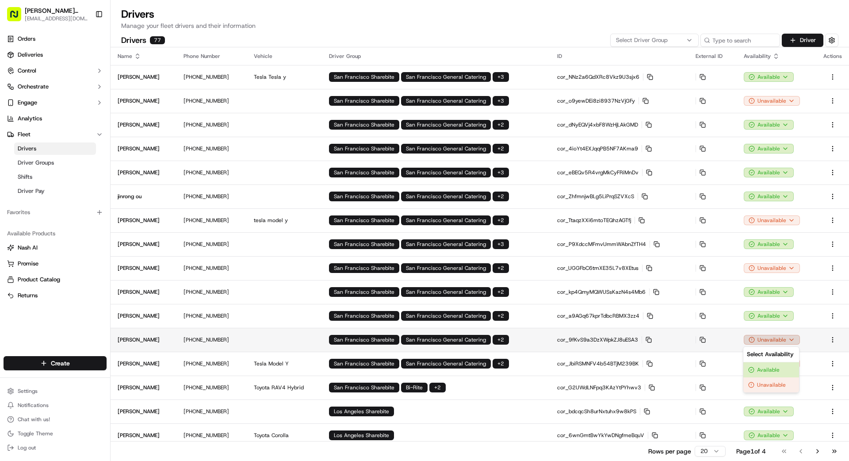
click at [530, 341] on html "Betty Transportation bettytllc@gmail.com Toggle Sidebar Orders Deliveries Contr…" at bounding box center [424, 230] width 849 height 461
click at [530, 351] on div "Available" at bounding box center [771, 369] width 56 height 15
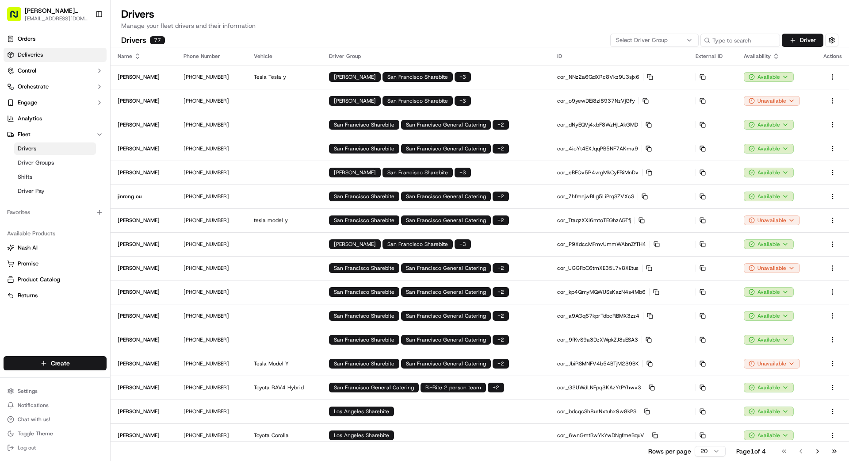
click at [49, 50] on link "Deliveries" at bounding box center [55, 55] width 103 height 14
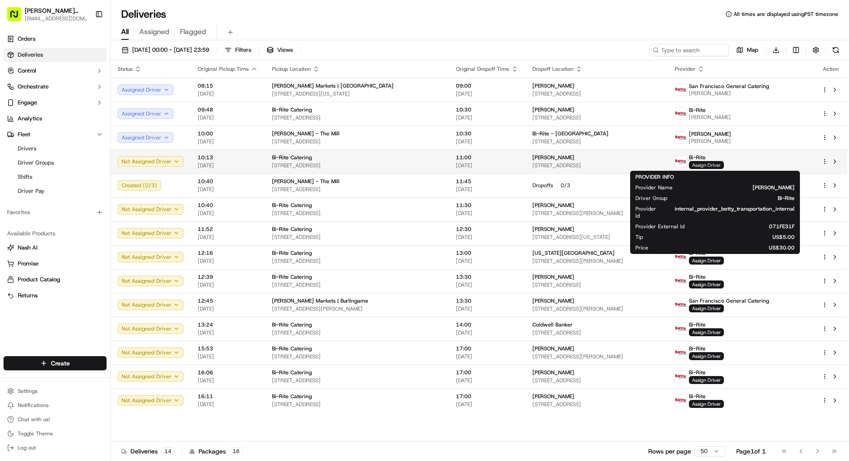
click at [530, 164] on span "Assign Driver" at bounding box center [706, 165] width 35 height 8
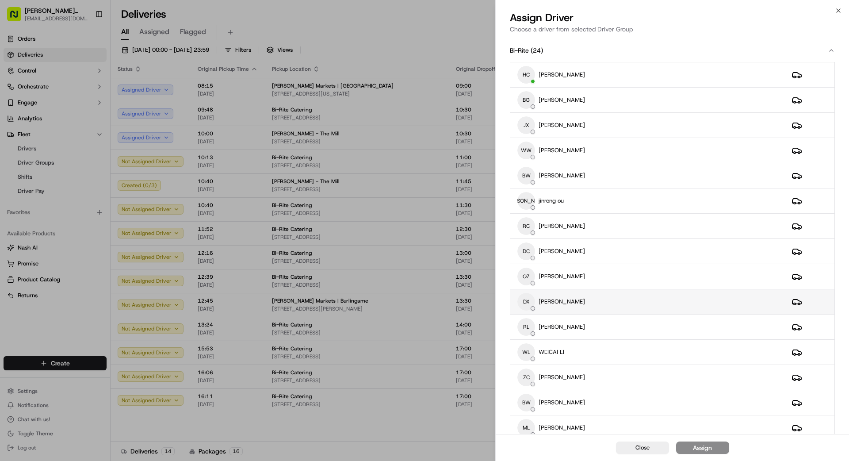
click at [530, 302] on div "DX DONG XIAO" at bounding box center [647, 302] width 260 height 18
click at [530, 351] on button "Assign" at bounding box center [702, 447] width 53 height 12
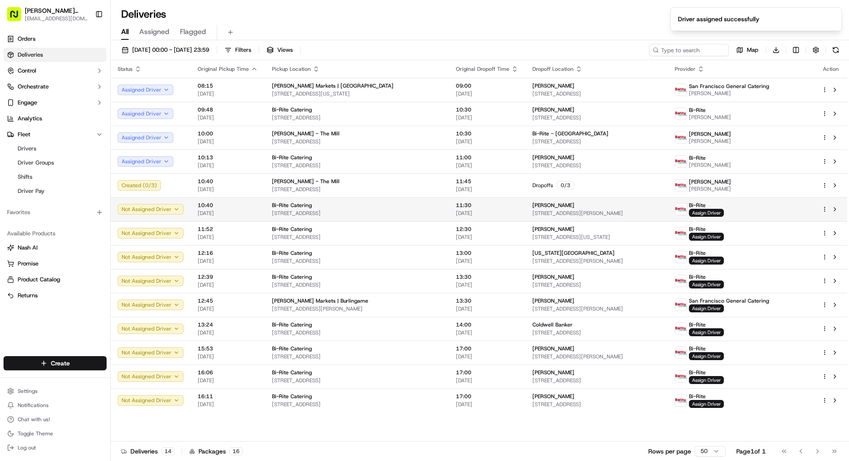
click at [530, 215] on span "2211 Steiner St, San Francisco, CA 94115, US" at bounding box center [596, 213] width 128 height 7
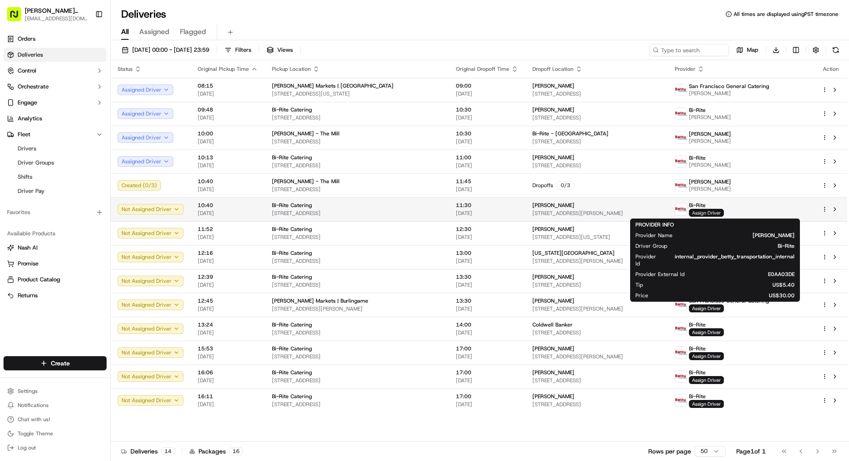
click at [530, 210] on span "Assign Driver" at bounding box center [706, 213] width 35 height 8
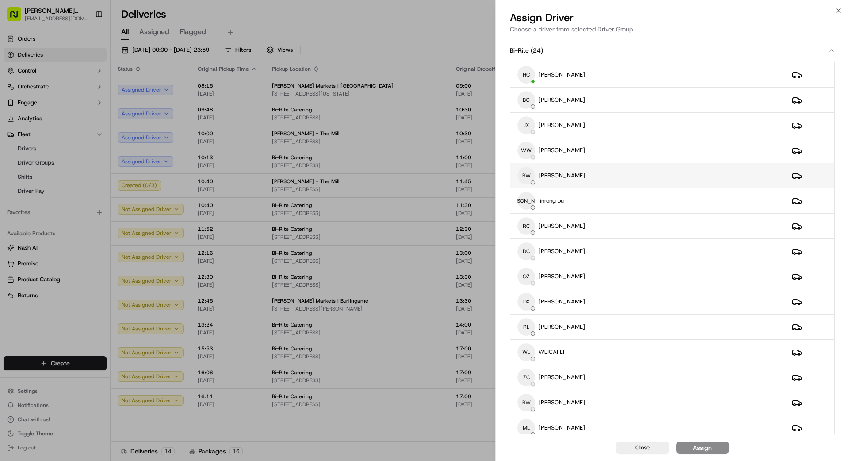
drag, startPoint x: 623, startPoint y: 175, endPoint x: 627, endPoint y: 174, distance: 4.5
click at [530, 175] on div "BW BingSong Wang" at bounding box center [647, 176] width 260 height 18
click at [530, 351] on div "Assign" at bounding box center [702, 447] width 19 height 9
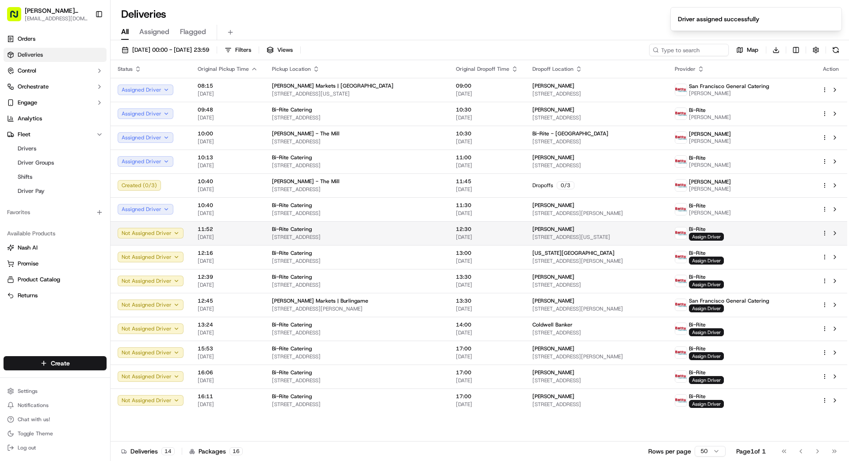
click at [530, 232] on div "Courtney Cherry" at bounding box center [596, 228] width 128 height 7
click at [465, 225] on td "12:30 20/09/2025" at bounding box center [487, 233] width 76 height 24
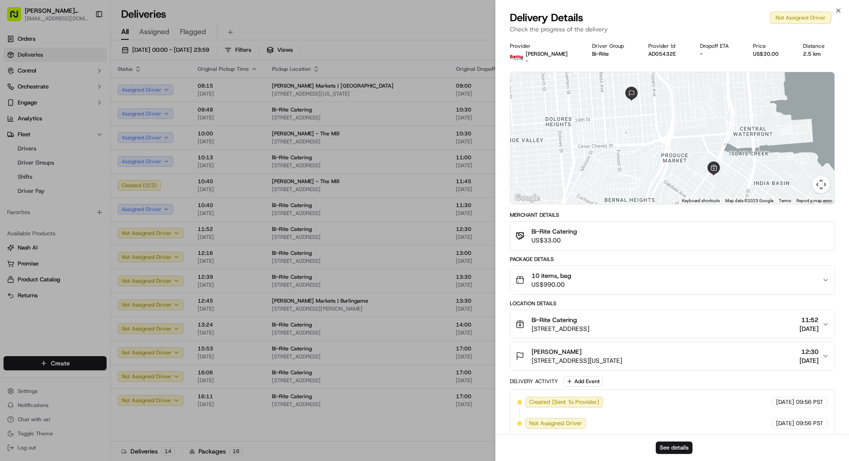
click at [530, 282] on div "10 items, bag US$990.00" at bounding box center [668, 280] width 306 height 18
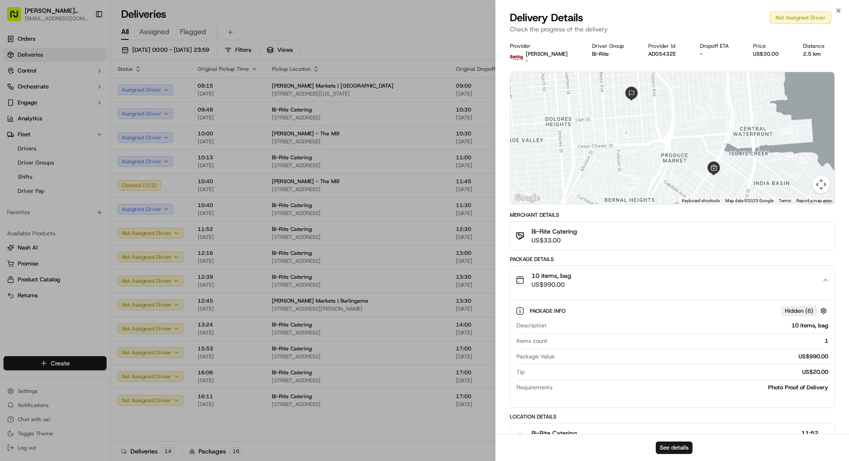
click at [530, 279] on div "10 items, bag US$990.00" at bounding box center [668, 280] width 306 height 18
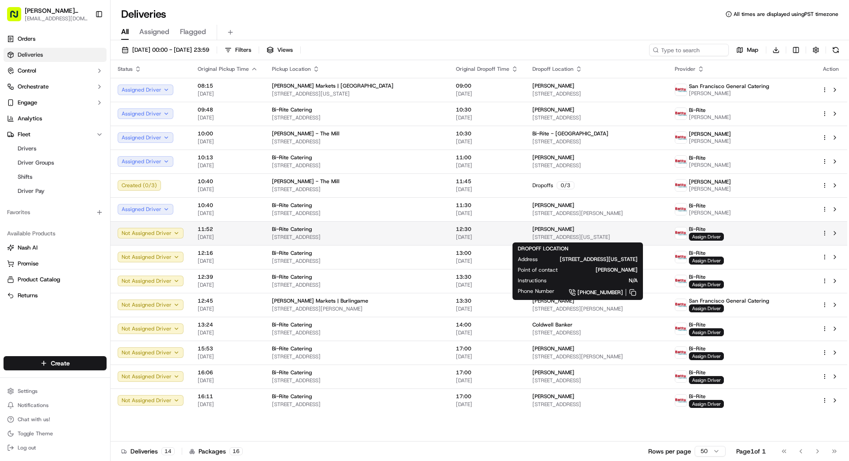
click at [530, 230] on span "Courtney Cherry" at bounding box center [553, 228] width 42 height 7
click at [530, 234] on span "1051 Alabama St, San Francisco, CA 94110, US" at bounding box center [596, 236] width 128 height 7
click at [530, 235] on span "1051 Alabama St, San Francisco, CA 94110, US" at bounding box center [596, 236] width 128 height 7
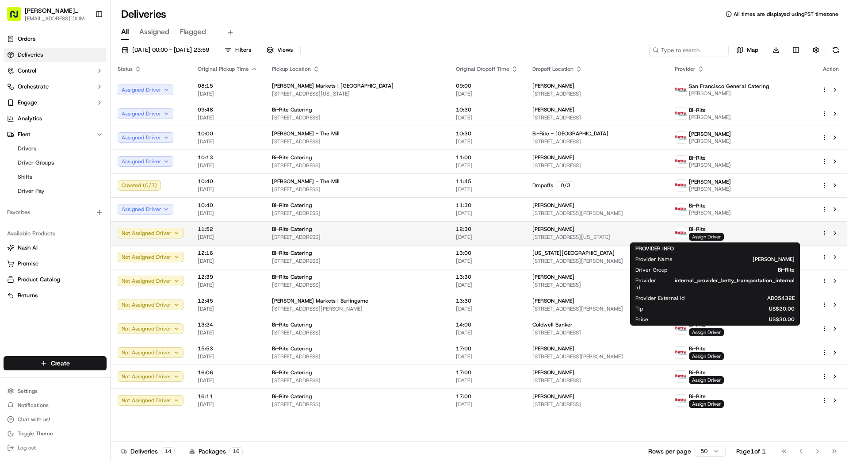
click at [530, 237] on span "Assign Driver" at bounding box center [706, 237] width 35 height 8
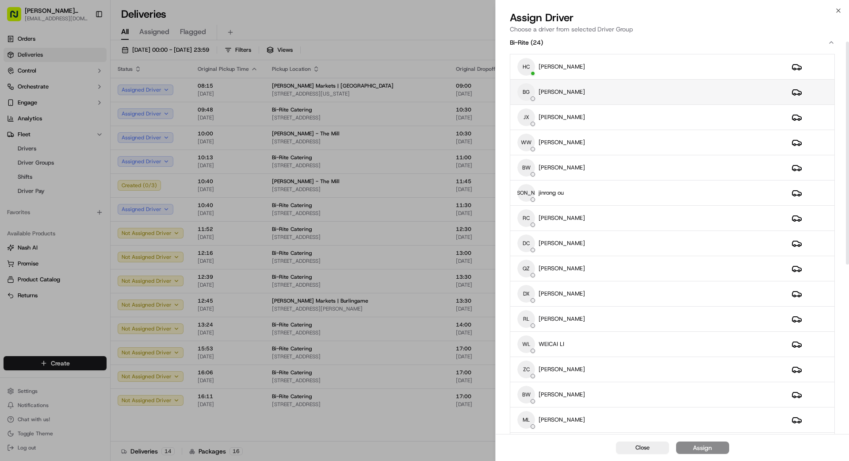
scroll to position [8, 0]
click at [530, 92] on div "BG Benny Guo" at bounding box center [647, 93] width 260 height 18
click at [530, 351] on button "Assign" at bounding box center [702, 447] width 53 height 12
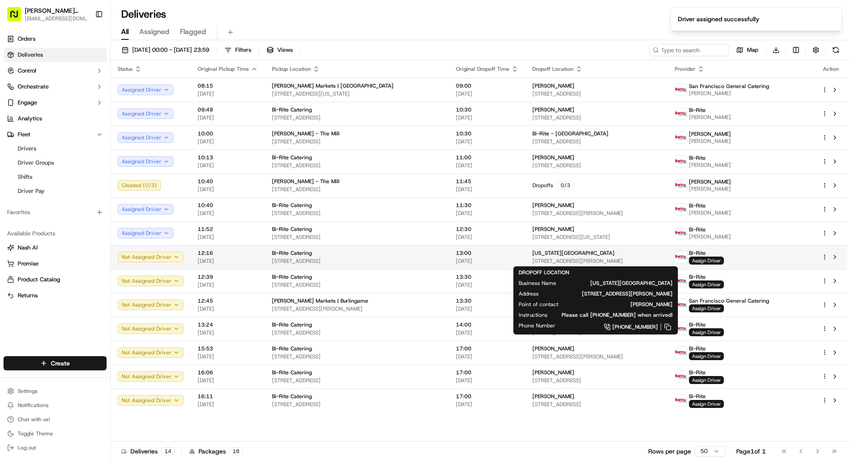
click at [530, 254] on span "California Music Center" at bounding box center [573, 252] width 82 height 7
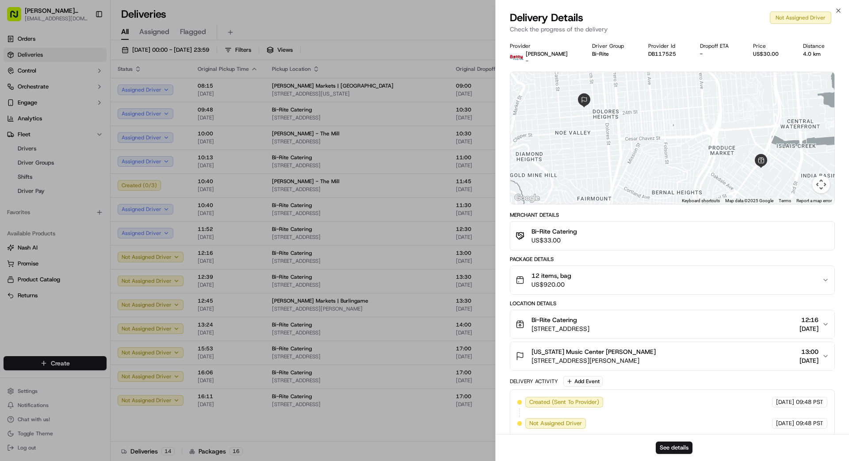
click at [530, 275] on span "12 items, bag" at bounding box center [551, 275] width 40 height 9
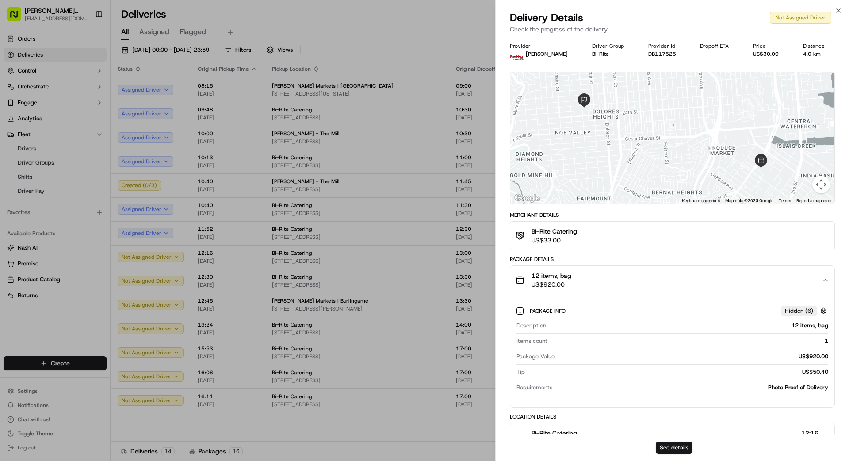
click at [530, 275] on span "12 items, bag" at bounding box center [551, 275] width 40 height 9
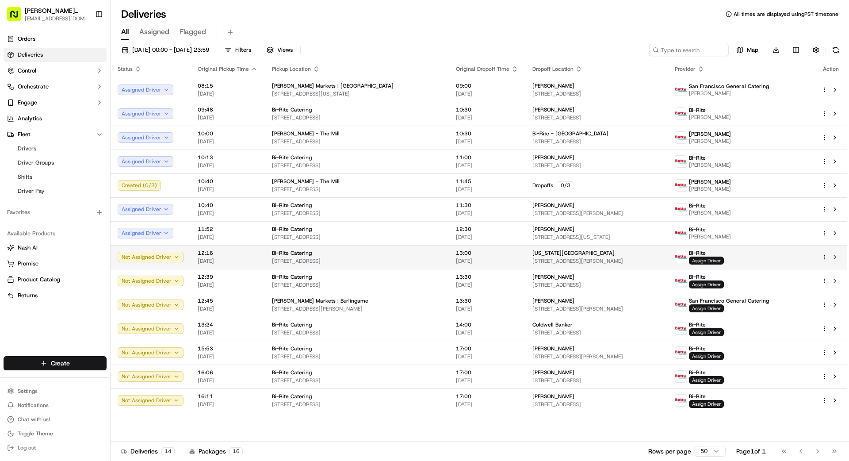
click at [530, 258] on span "Assign Driver" at bounding box center [706, 260] width 35 height 8
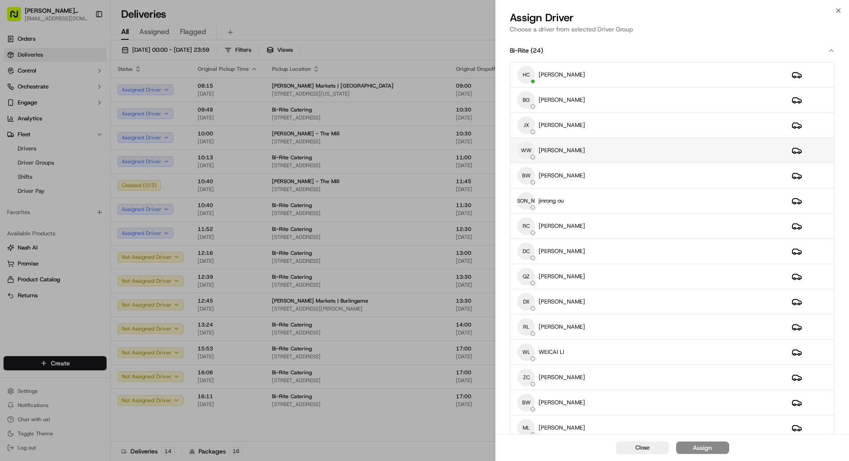
drag, startPoint x: 620, startPoint y: 147, endPoint x: 620, endPoint y: 160, distance: 12.8
click at [530, 147] on div "WW weishing wong" at bounding box center [647, 150] width 260 height 18
click at [530, 351] on div "Assign" at bounding box center [702, 447] width 19 height 9
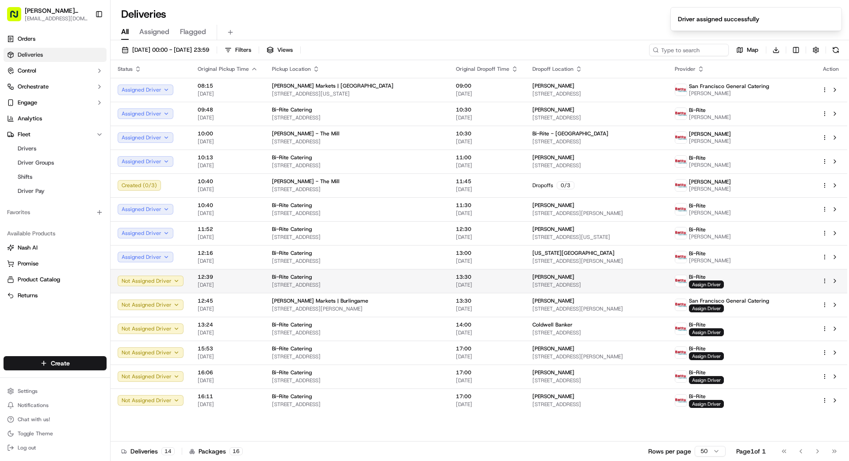
click at [530, 282] on span "2679 44th Ave, San Francisco, CA 94116, US" at bounding box center [596, 284] width 128 height 7
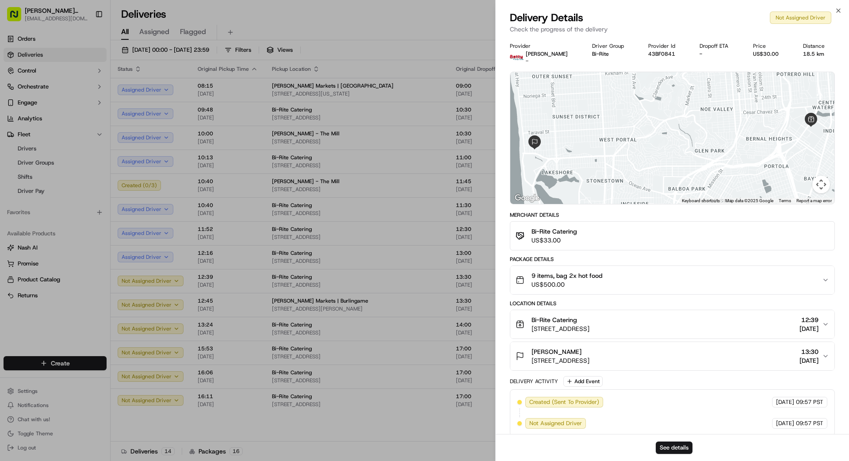
click at [530, 279] on span "9 items, bag 2x hot food" at bounding box center [566, 275] width 71 height 9
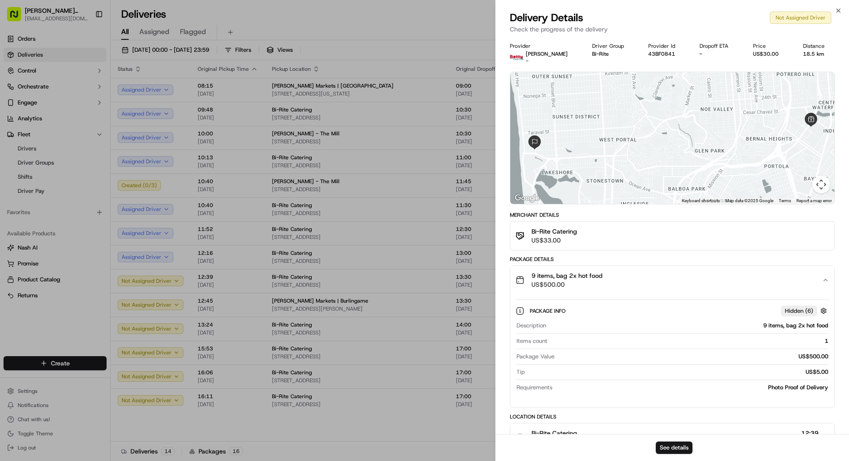
click at [530, 279] on span "9 items, bag 2x hot food" at bounding box center [566, 275] width 71 height 9
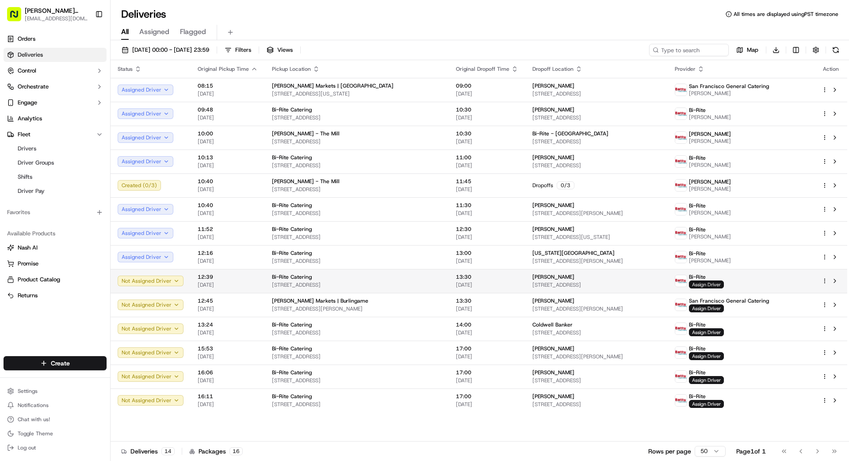
click at [530, 283] on span "Assign Driver" at bounding box center [706, 284] width 35 height 8
click at [530, 285] on span "Assign Driver" at bounding box center [706, 284] width 35 height 8
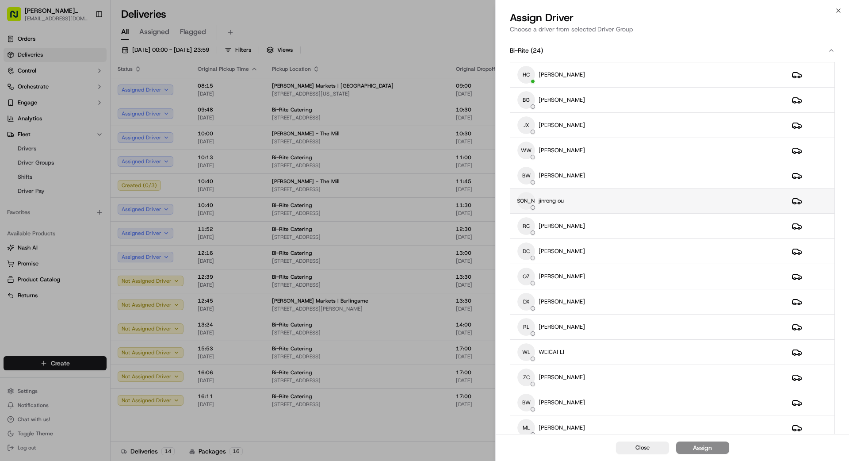
click at [530, 199] on div "JO jinrong ou" at bounding box center [647, 201] width 260 height 18
click at [530, 351] on div "Assign" at bounding box center [702, 447] width 19 height 9
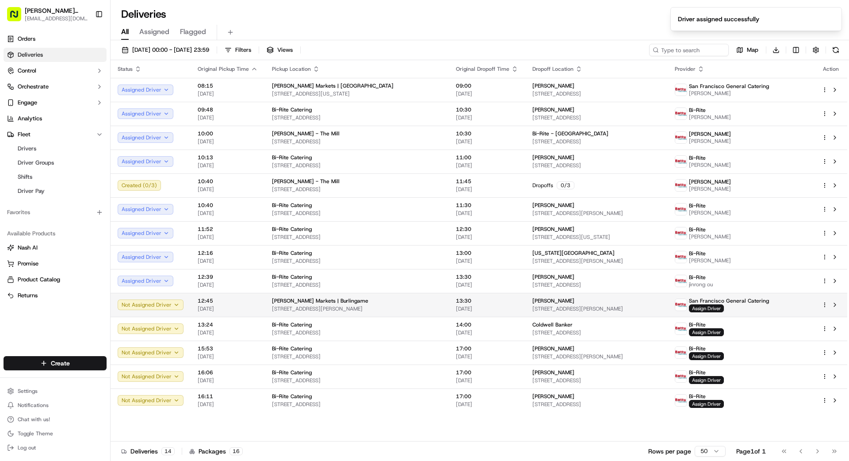
click at [530, 303] on div "Jasmine Blackmeir" at bounding box center [596, 300] width 128 height 7
click at [375, 299] on div "Mollie Stone's Markets | Burlingame" at bounding box center [357, 300] width 170 height 7
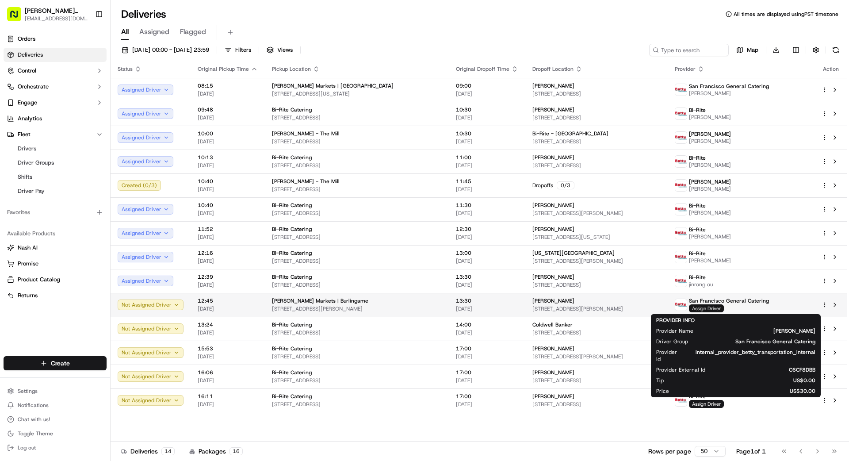
click at [530, 308] on span "Assign Driver" at bounding box center [706, 308] width 35 height 8
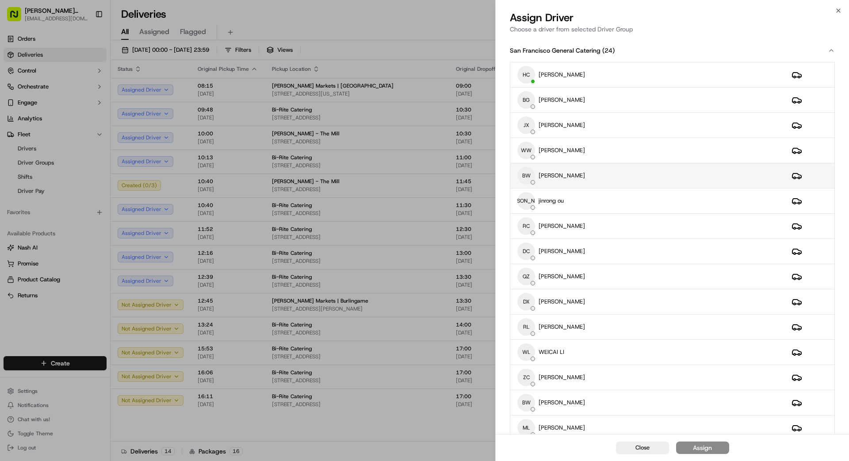
click at [530, 168] on div "BW BingSong Wang" at bounding box center [647, 176] width 260 height 18
drag, startPoint x: 706, startPoint y: 451, endPoint x: 709, endPoint y: 446, distance: 5.4
click at [530, 351] on div "Assign" at bounding box center [702, 447] width 19 height 9
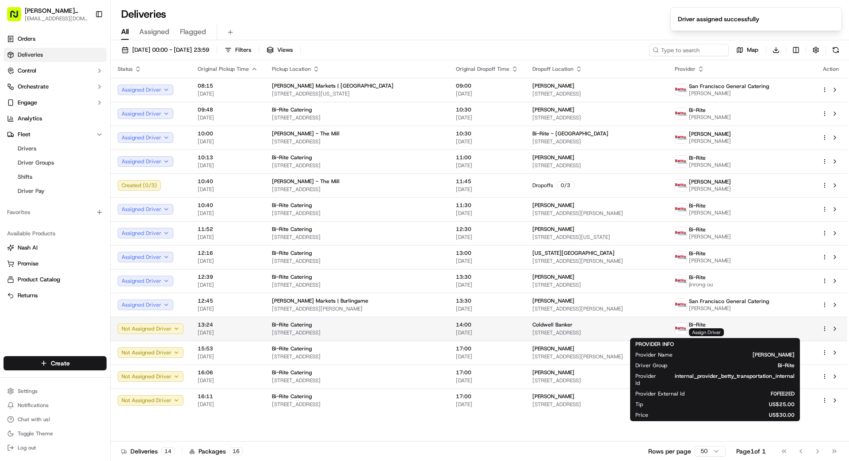
click at [530, 332] on span "Assign Driver" at bounding box center [706, 332] width 35 height 8
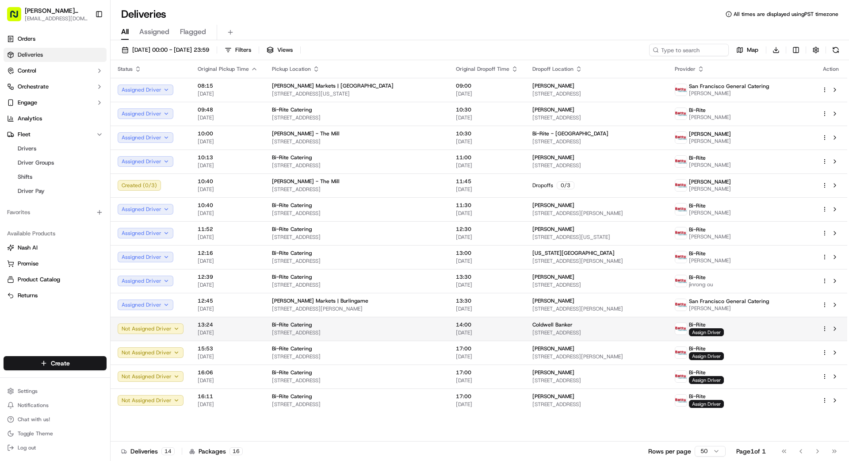
click at [456, 327] on span "14:00" at bounding box center [487, 324] width 62 height 7
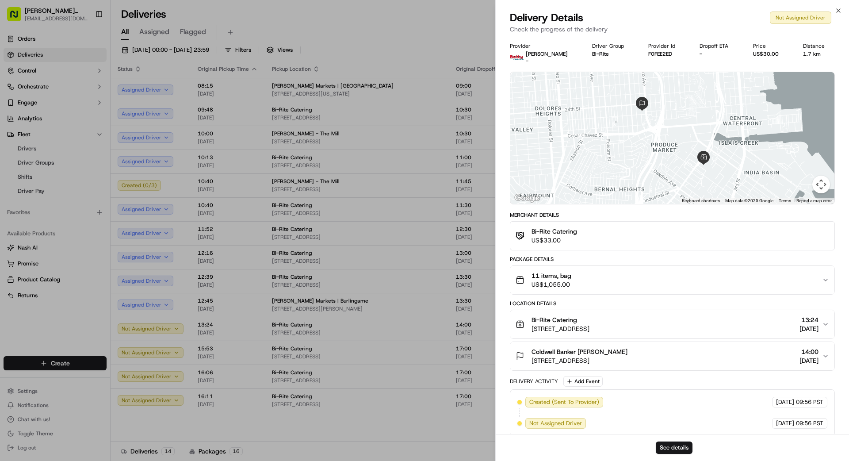
click at [530, 280] on span "US$1,055.00" at bounding box center [551, 284] width 40 height 9
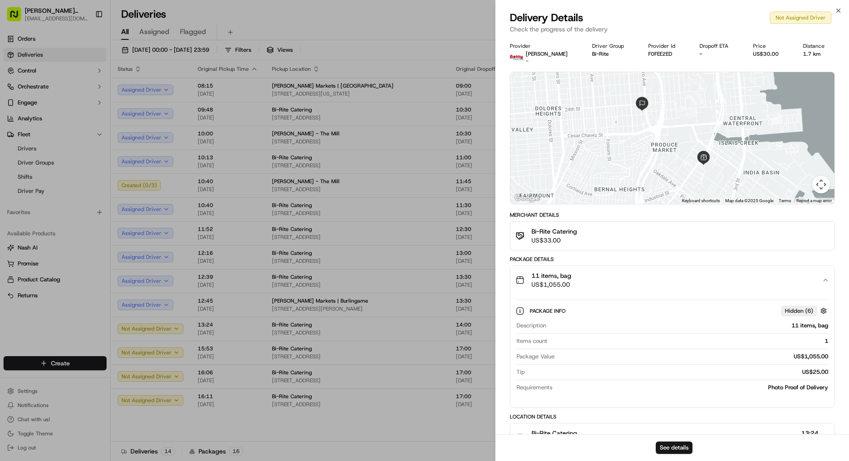
click at [530, 280] on span "US$1,055.00" at bounding box center [551, 284] width 40 height 9
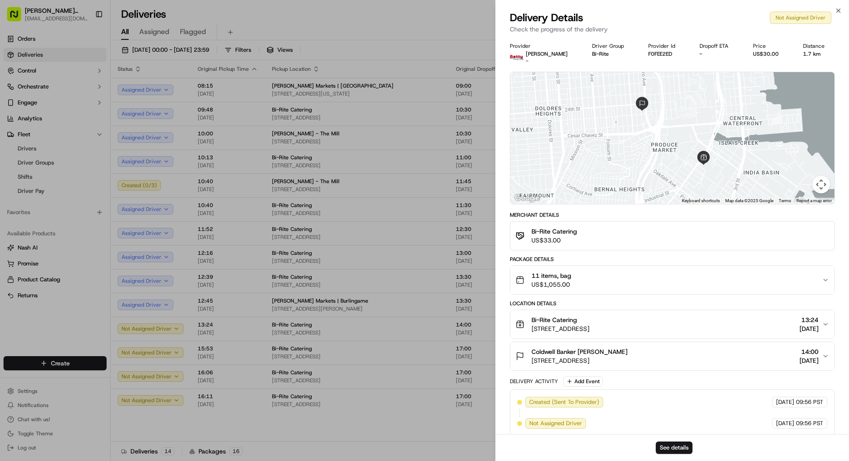
click at [530, 280] on span "US$1,055.00" at bounding box center [551, 284] width 40 height 9
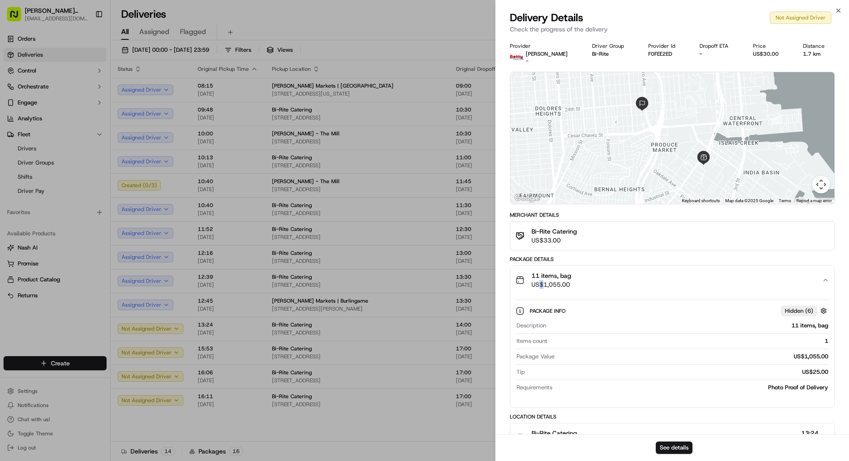
click at [530, 280] on span "US$1,055.00" at bounding box center [551, 284] width 40 height 9
click at [530, 277] on span "11 items, bag" at bounding box center [551, 275] width 40 height 9
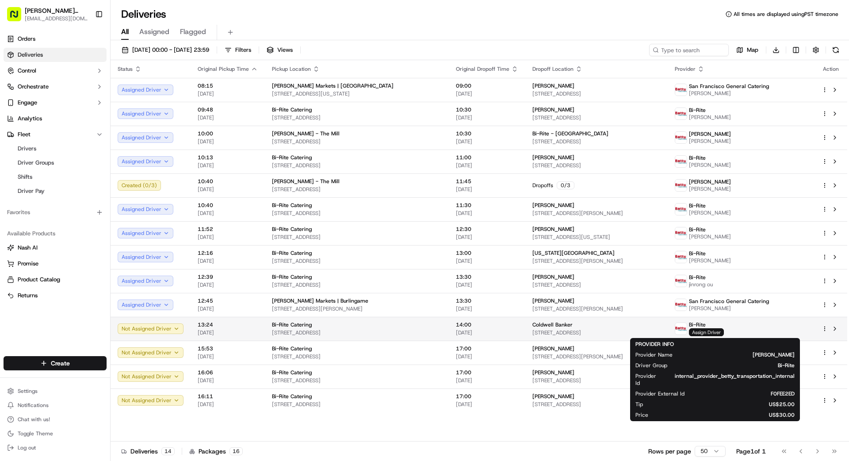
click at [530, 332] on span "Assign Driver" at bounding box center [706, 332] width 35 height 8
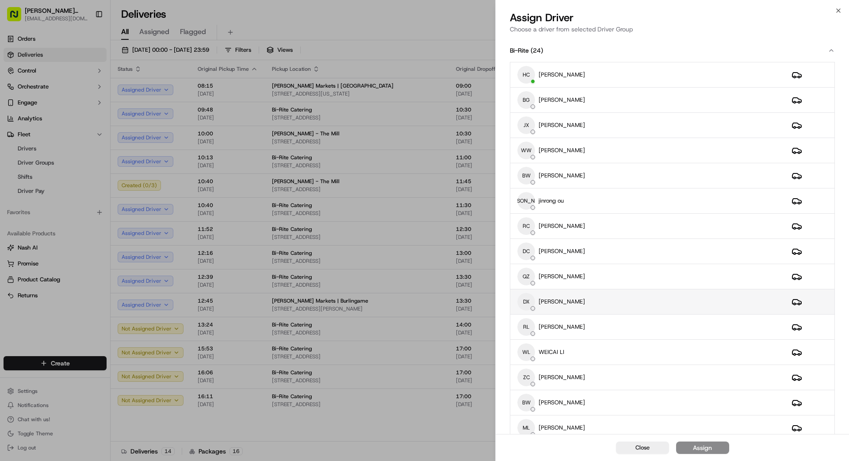
click at [530, 296] on div "DX DONG XIAO" at bounding box center [647, 302] width 260 height 18
drag, startPoint x: 707, startPoint y: 449, endPoint x: 703, endPoint y: 445, distance: 5.9
click at [530, 351] on div "Assign" at bounding box center [702, 447] width 19 height 9
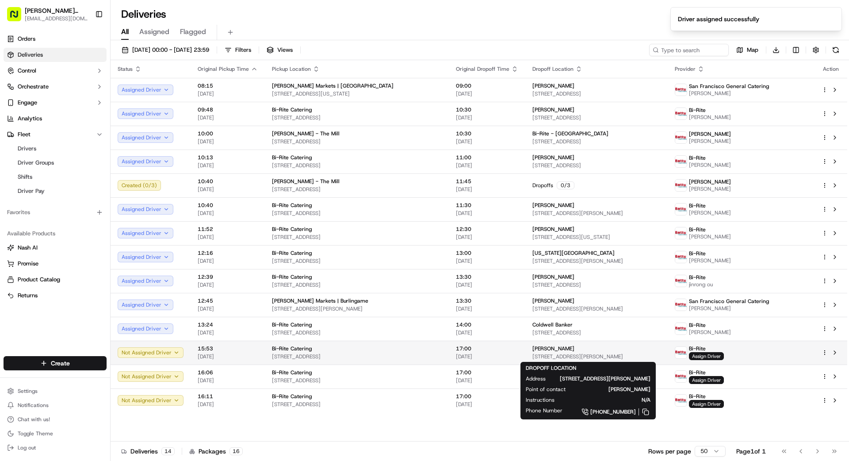
click at [530, 350] on div "Megan Filly" at bounding box center [596, 348] width 128 height 7
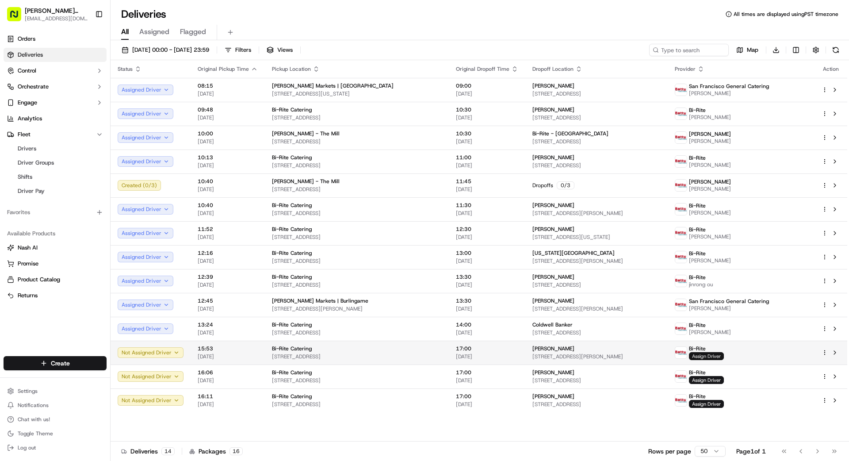
click at [530, 351] on span "Assign Driver" at bounding box center [706, 356] width 35 height 8
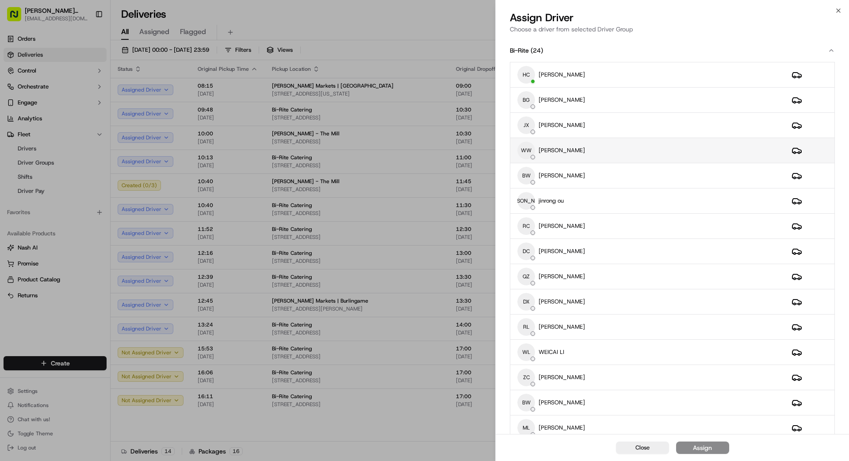
click at [530, 153] on div "WW weishing wong" at bounding box center [647, 150] width 260 height 18
click at [530, 351] on div "Assign" at bounding box center [702, 447] width 19 height 9
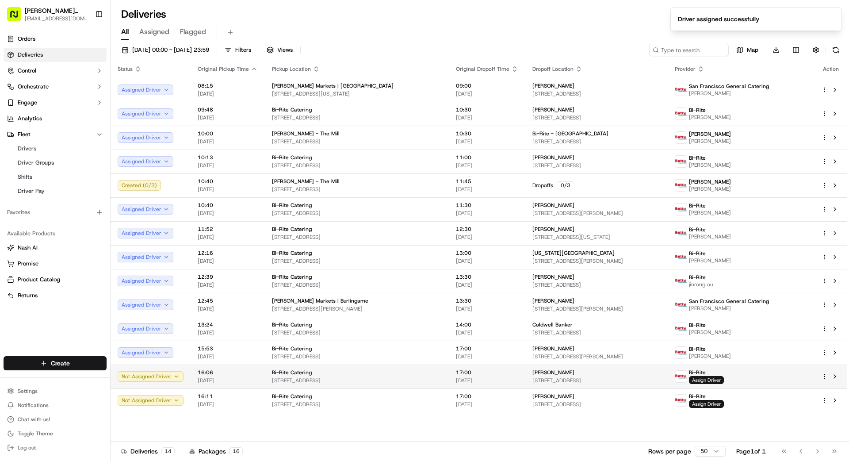
click at [497, 351] on span "20/09/2025" at bounding box center [487, 380] width 62 height 7
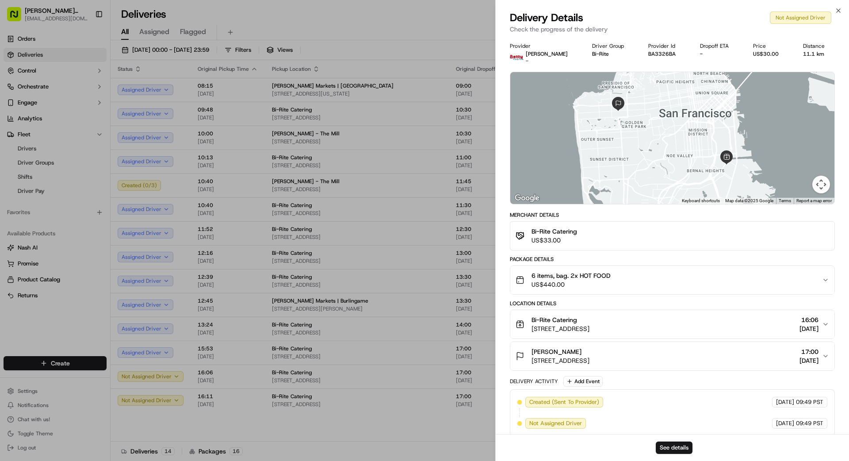
click at [530, 285] on span "US$440.00" at bounding box center [570, 284] width 79 height 9
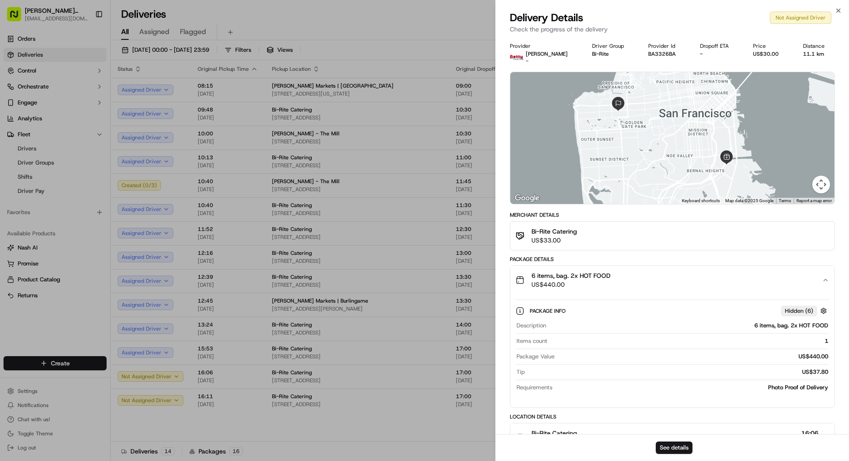
click at [530, 285] on span "US$440.00" at bounding box center [570, 284] width 79 height 9
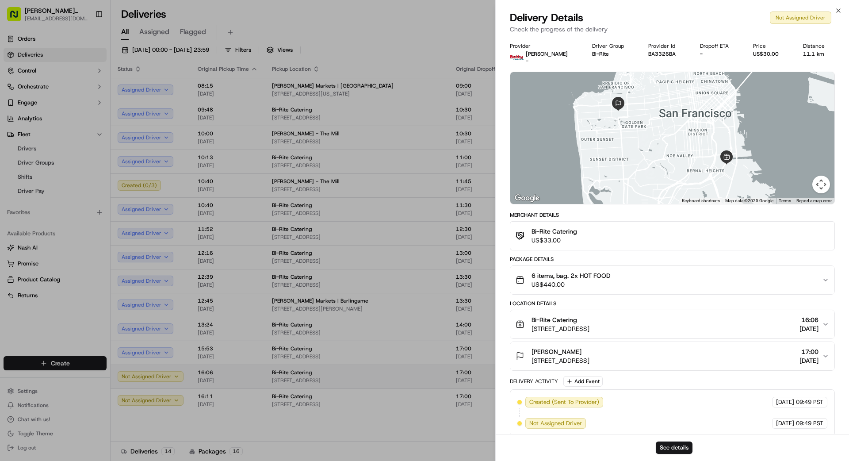
drag, startPoint x: 407, startPoint y: 373, endPoint x: 414, endPoint y: 373, distance: 7.1
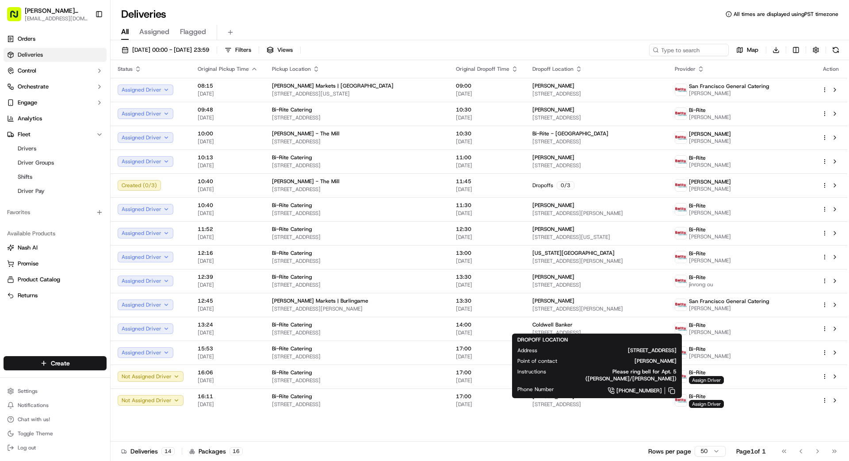
drag, startPoint x: 564, startPoint y: 380, endPoint x: 537, endPoint y: 379, distance: 27.0
click at [530, 351] on div "Phone Number +1 415 940 5935" at bounding box center [596, 391] width 159 height 10
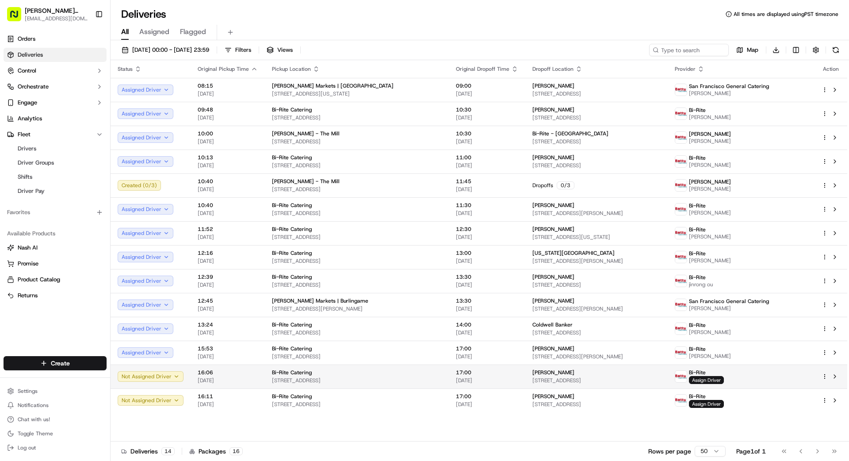
click at [456, 351] on span "20/09/2025" at bounding box center [487, 380] width 62 height 7
click at [449, 351] on td "17:00 20/09/2025" at bounding box center [487, 376] width 76 height 24
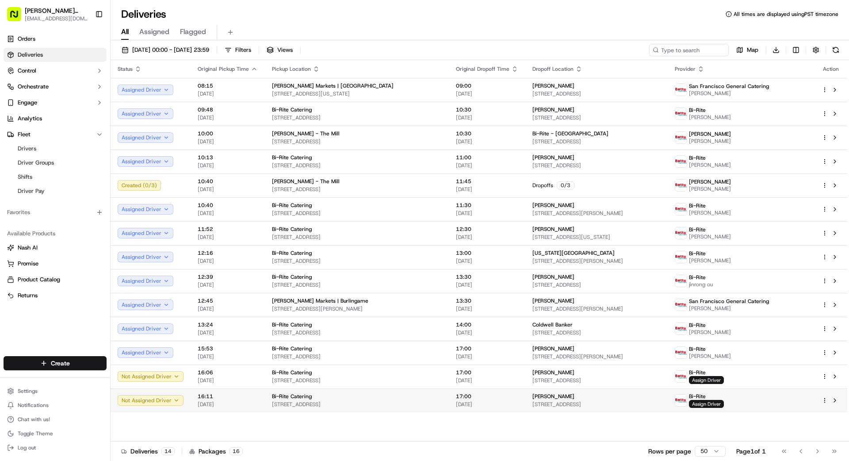
click at [466, 351] on span "17:00" at bounding box center [487, 396] width 62 height 7
click at [530, 351] on span "1960 Broadway, 5, San Francisco, CA 94109, US" at bounding box center [596, 404] width 128 height 7
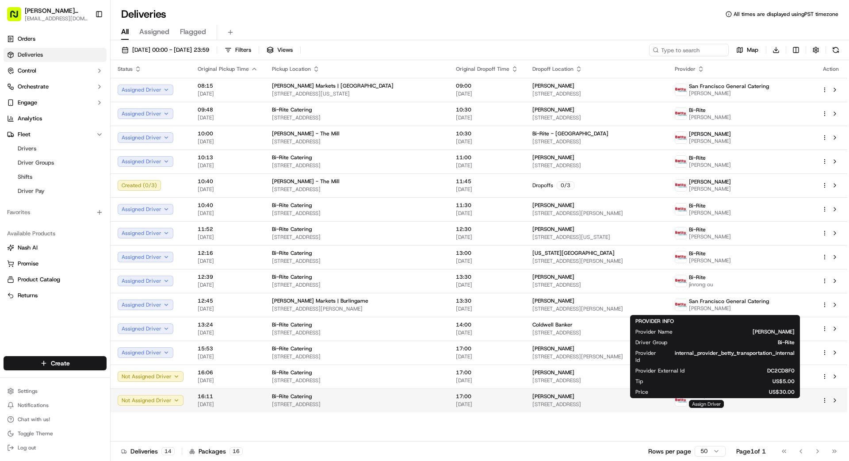
click at [530, 351] on span "Assign Driver" at bounding box center [706, 404] width 35 height 8
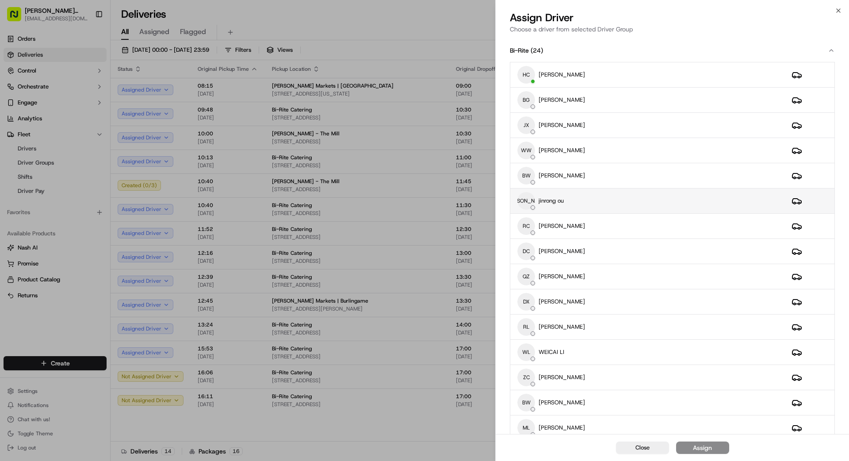
click at [530, 203] on div "JO jinrong ou" at bounding box center [647, 201] width 260 height 18
click at [530, 351] on button "Assign" at bounding box center [702, 447] width 53 height 12
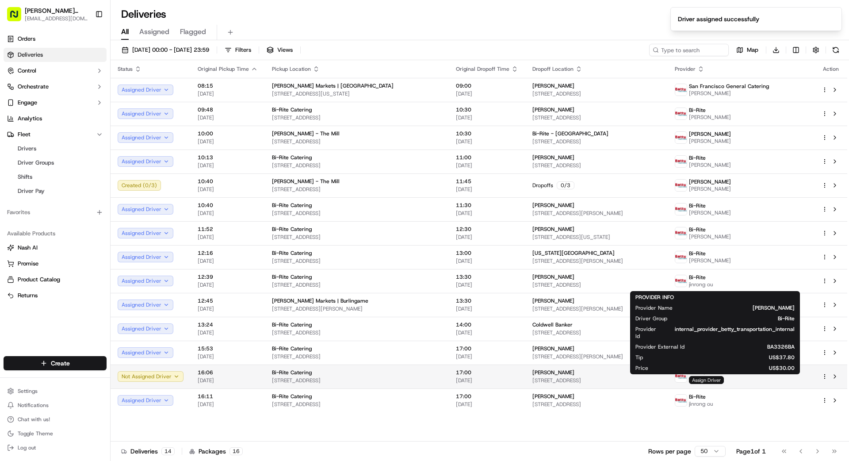
click at [530, 351] on span "Assign Driver" at bounding box center [706, 380] width 35 height 8
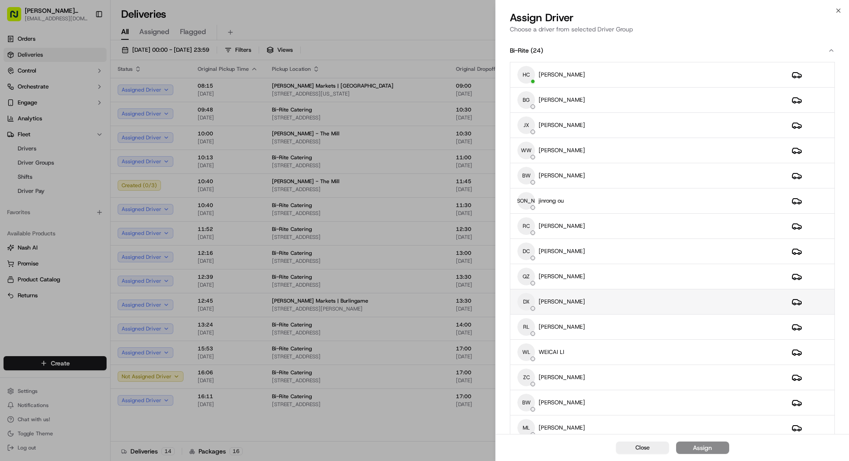
click at [530, 298] on div "DX DONG XIAO" at bounding box center [647, 302] width 260 height 18
click at [530, 351] on div "Assign" at bounding box center [702, 447] width 19 height 9
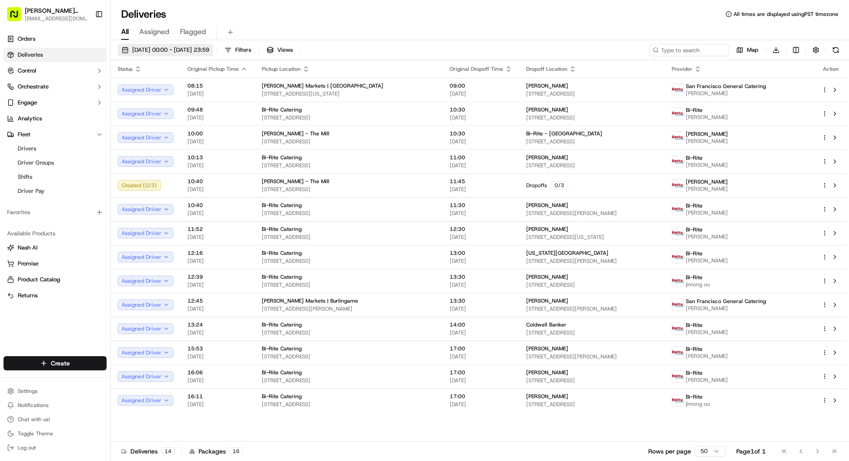
click at [176, 46] on span "20/09/2025 00:00 - 20/09/2025 23:59" at bounding box center [170, 50] width 77 height 8
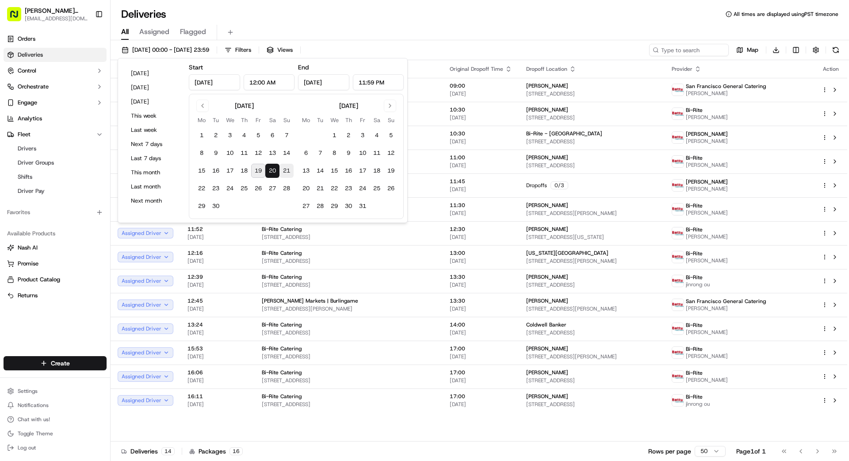
click at [289, 171] on button "21" at bounding box center [286, 171] width 14 height 14
type input "Sep 21, 2025"
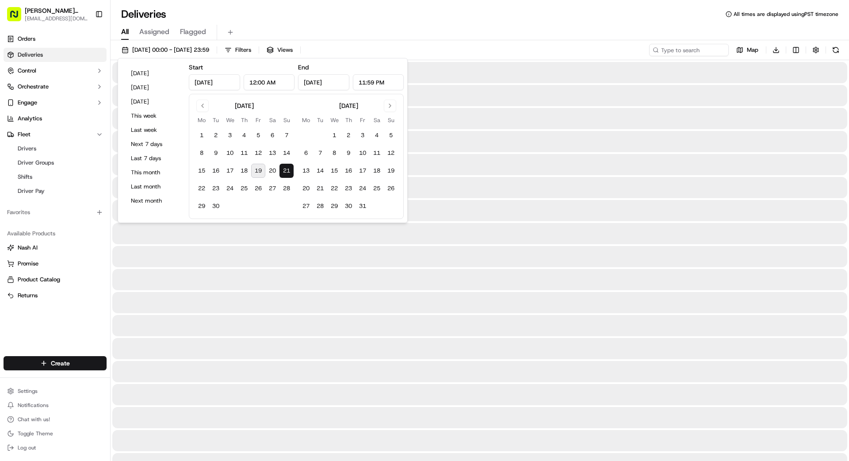
drag, startPoint x: 288, startPoint y: 170, endPoint x: 279, endPoint y: 170, distance: 8.8
click at [288, 170] on button "21" at bounding box center [286, 171] width 14 height 14
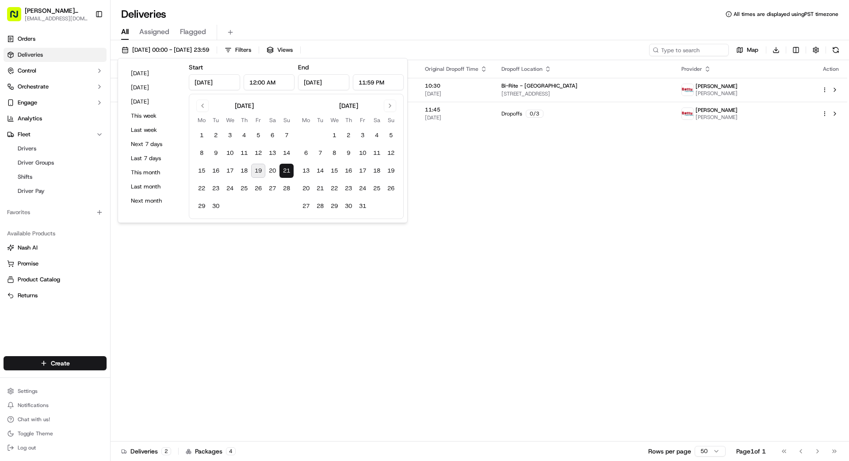
click at [454, 20] on div "Deliveries All times are displayed using PST timezone" at bounding box center [480, 14] width 738 height 14
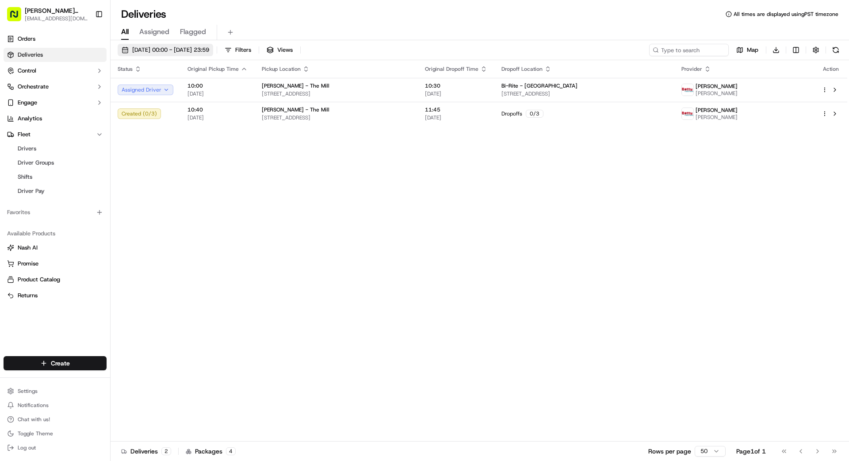
click at [197, 54] on button "21/09/2025 00:00 - 21/09/2025 23:59" at bounding box center [165, 50] width 95 height 12
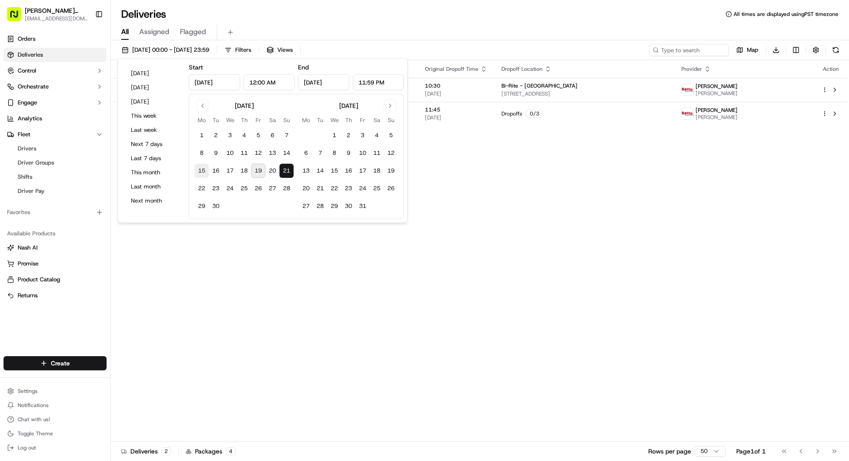
click at [203, 172] on button "15" at bounding box center [202, 171] width 14 height 14
type input "Sep 15, 2025"
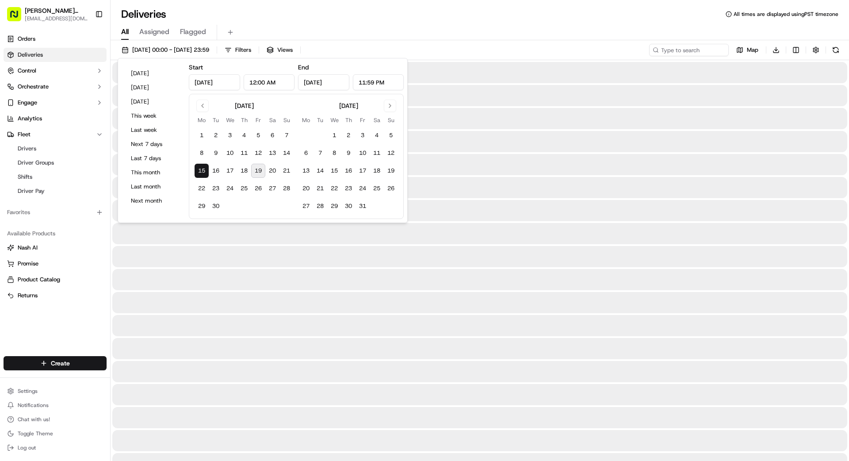
click at [204, 172] on button "15" at bounding box center [202, 171] width 14 height 14
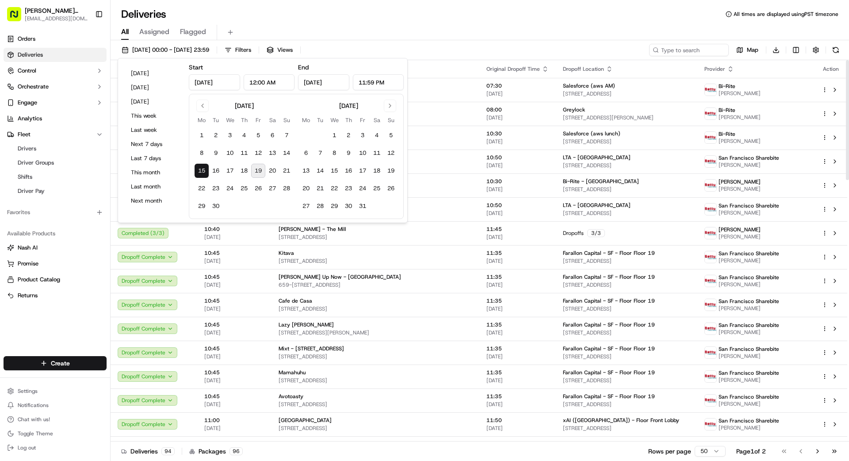
click at [484, 25] on div "All Assigned Flagged" at bounding box center [480, 32] width 738 height 15
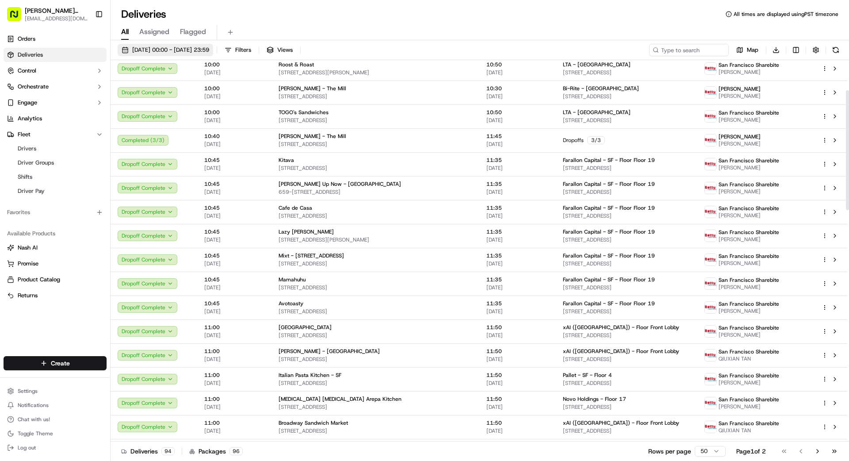
scroll to position [96, 0]
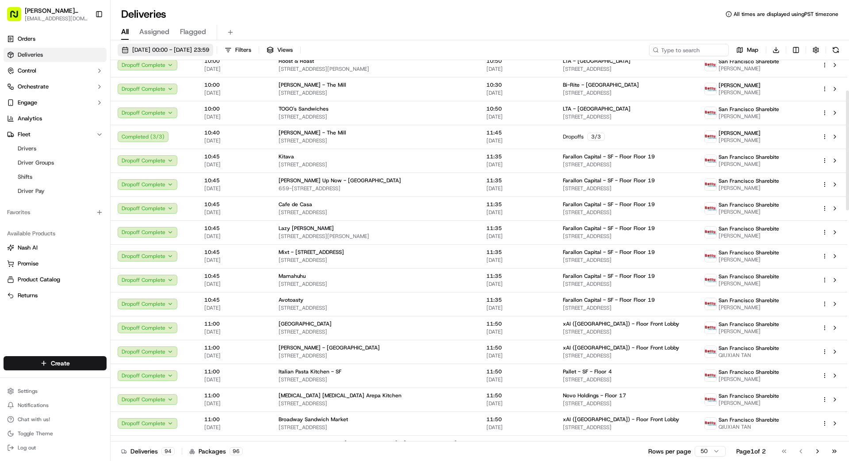
click at [188, 45] on button "15/09/2025 00:00 - 15/09/2025 23:59" at bounding box center [165, 50] width 95 height 12
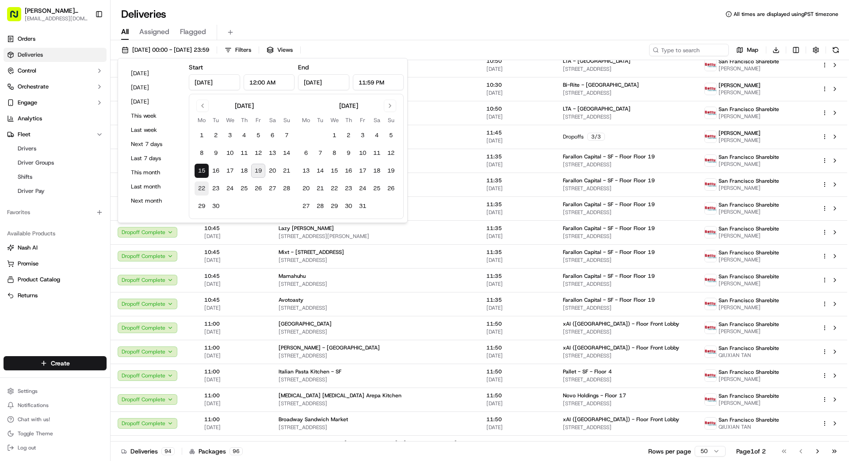
click at [202, 185] on button "22" at bounding box center [202, 188] width 14 height 14
type input "Sep 22, 2025"
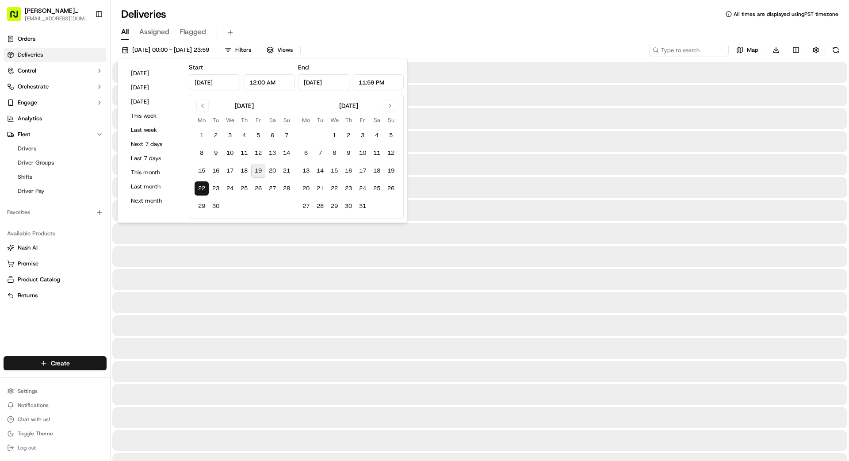
click at [202, 185] on button "22" at bounding box center [202, 188] width 14 height 14
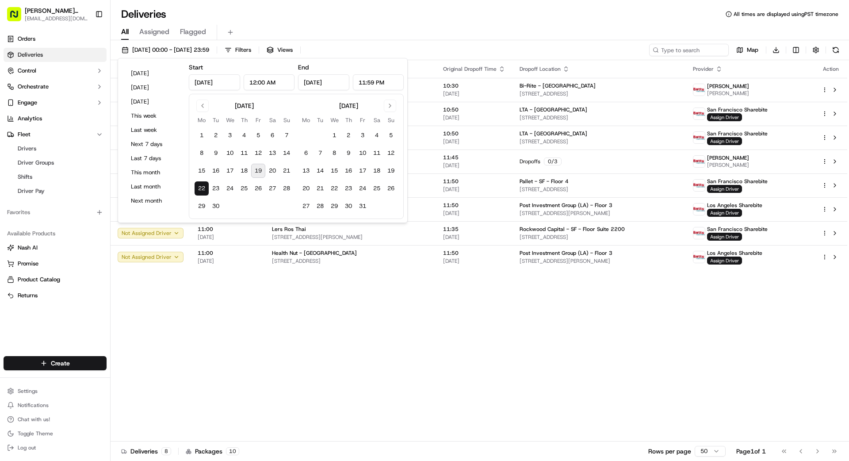
click at [425, 312] on div "Status Original Pickup Time Pickup Location Original Dropoff Time Dropoff Locat…" at bounding box center [479, 250] width 737 height 381
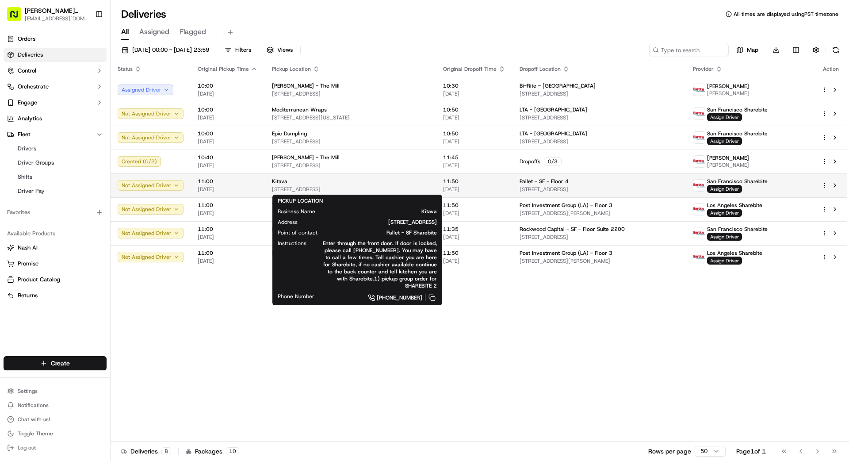
click at [386, 181] on div "Kitava" at bounding box center [350, 181] width 157 height 7
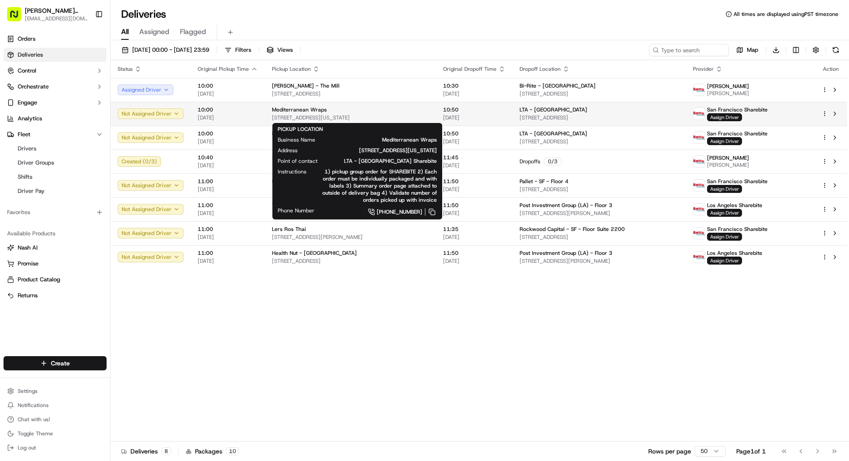
click at [363, 114] on span "[STREET_ADDRESS][US_STATE]" at bounding box center [350, 117] width 157 height 7
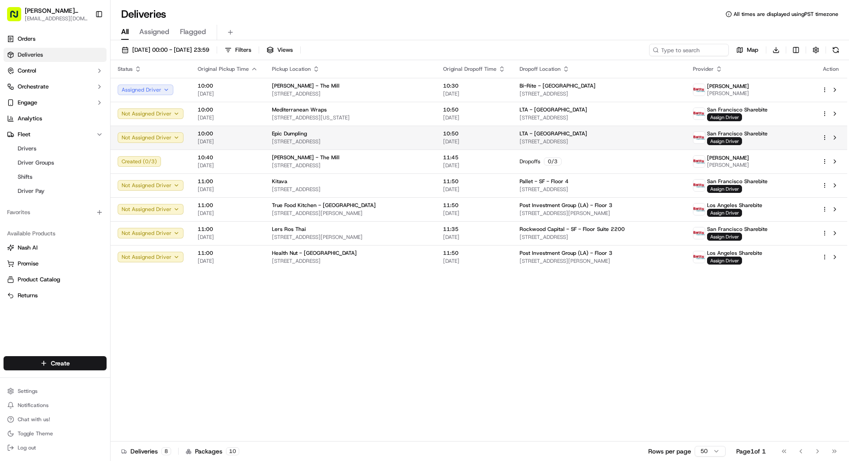
click at [366, 131] on div "Epic Dumpling" at bounding box center [350, 133] width 157 height 7
click at [209, 52] on span "22/09/2025 00:00 - 22/09/2025 23:59" at bounding box center [170, 50] width 77 height 8
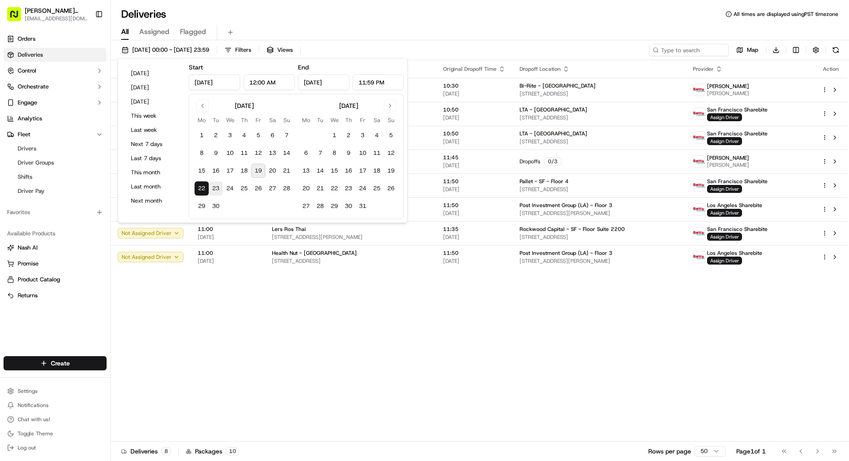
click at [214, 187] on button "23" at bounding box center [216, 188] width 14 height 14
type input "[DATE]"
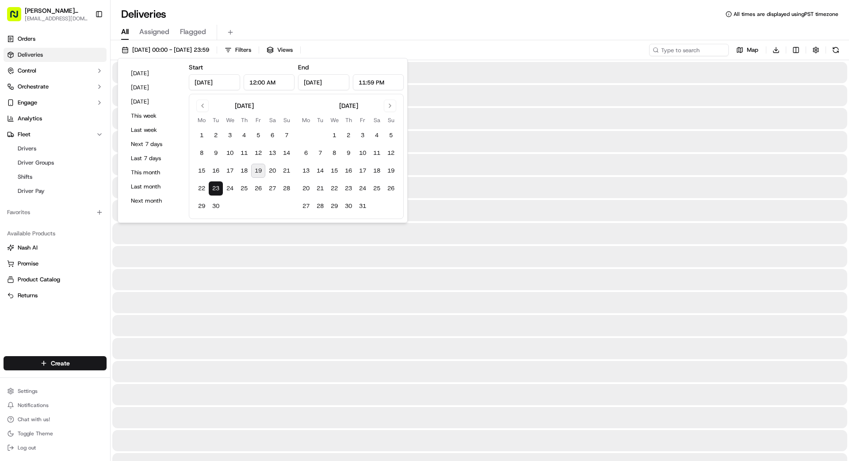
click at [214, 187] on button "23" at bounding box center [216, 188] width 14 height 14
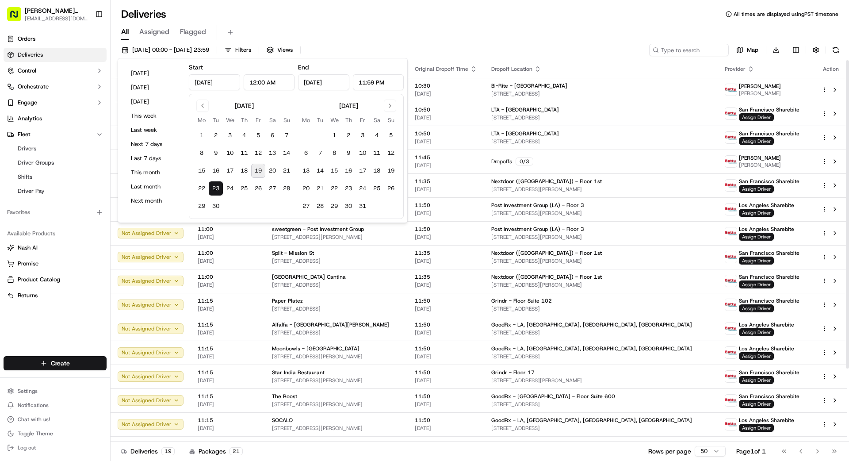
click at [530, 41] on div "23/09/2025 00:00 - 23/09/2025 23:59 Filters Views Map Download Status Original …" at bounding box center [480, 251] width 738 height 422
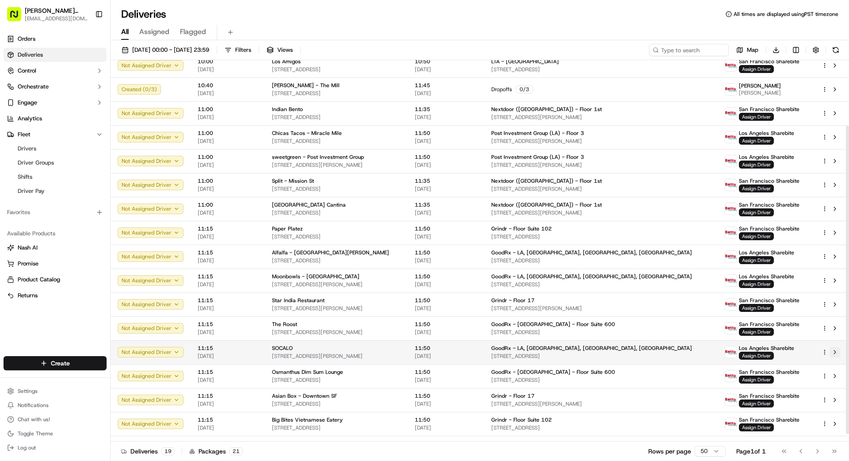
scroll to position [90, 0]
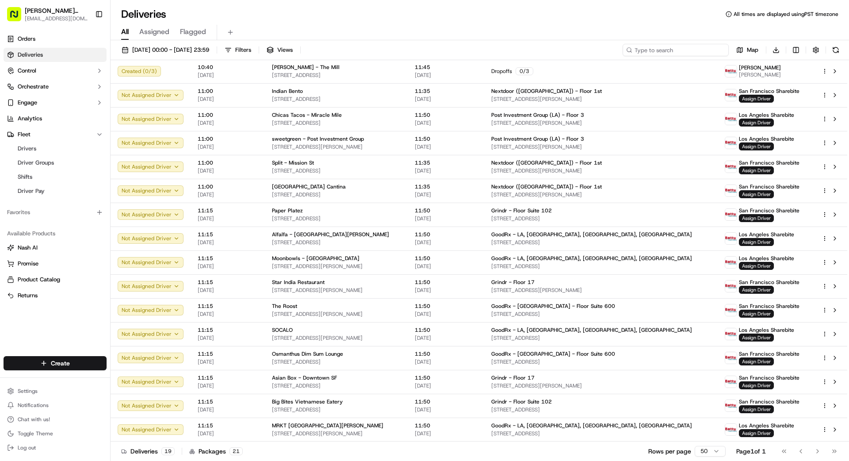
click at [530, 52] on input at bounding box center [675, 50] width 106 height 12
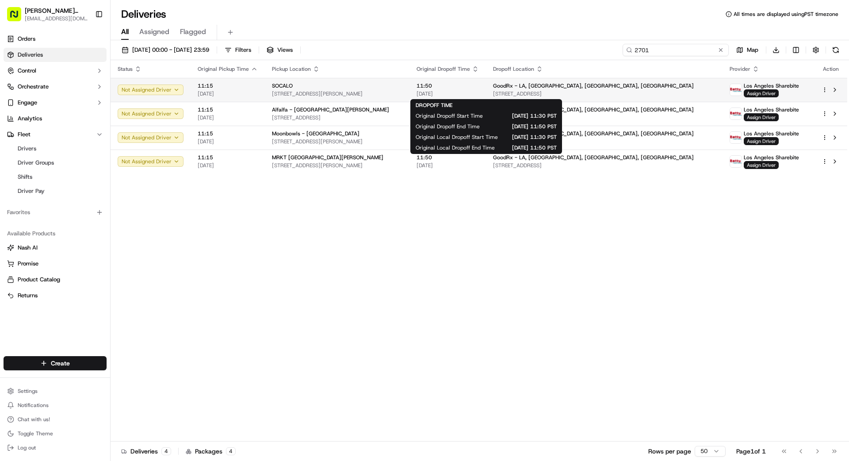
type input "2701"
click at [479, 90] on span "[DATE]" at bounding box center [447, 93] width 62 height 7
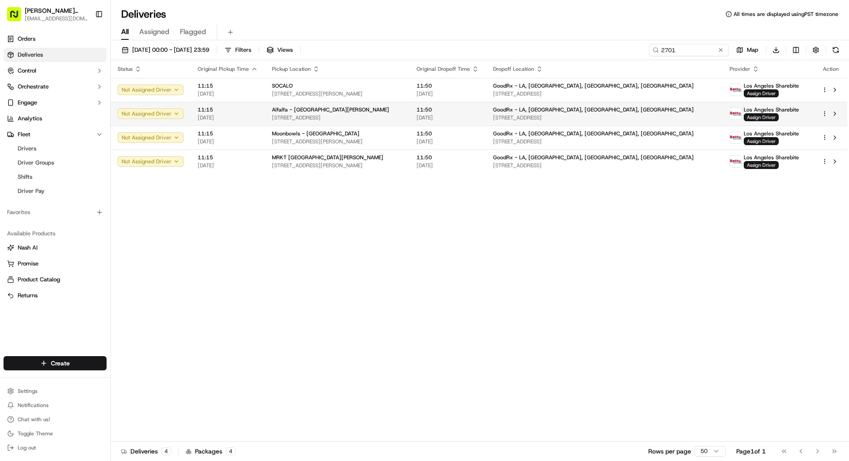
click at [402, 115] on span "[STREET_ADDRESS]" at bounding box center [337, 117] width 130 height 7
click at [402, 141] on span "[STREET_ADDRESS][PERSON_NAME]" at bounding box center [337, 141] width 130 height 7
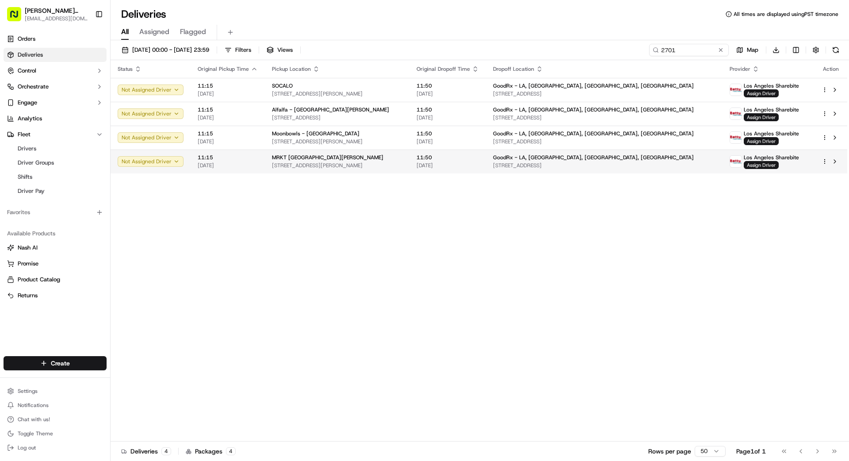
click at [409, 171] on td "MRKT Santa Monica 1800 Stewart St, Santa Monica, CA 90404, US" at bounding box center [337, 161] width 145 height 24
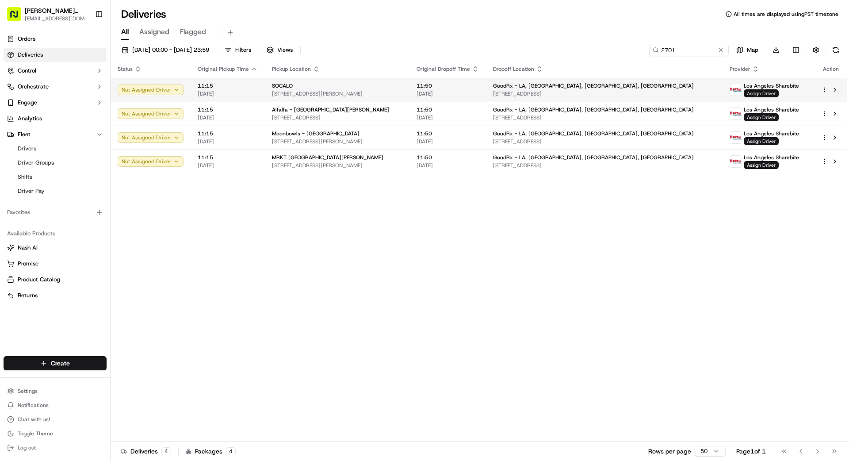
click at [530, 91] on span "Assign Driver" at bounding box center [761, 93] width 35 height 8
click at [50, 150] on link "Drivers" at bounding box center [55, 148] width 82 height 12
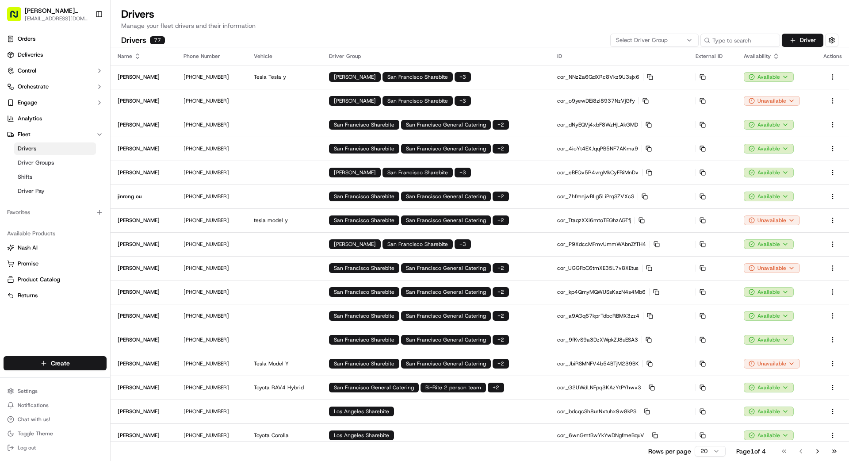
click at [530, 40] on icon "button" at bounding box center [689, 40] width 4 height 2
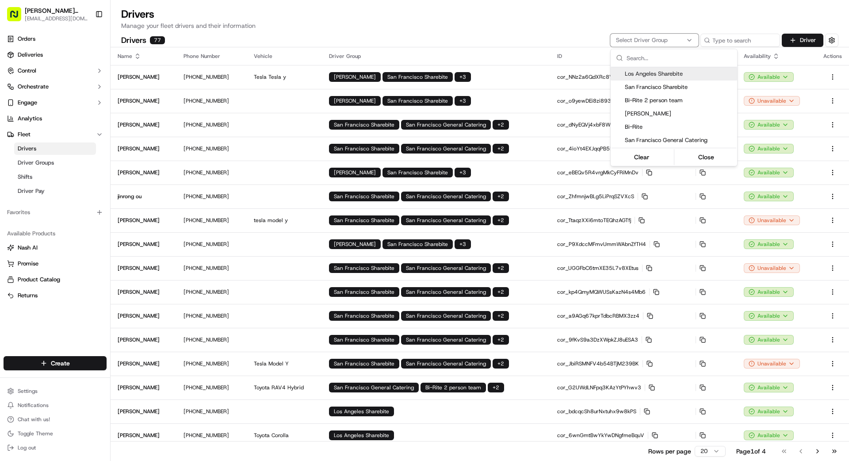
click at [530, 74] on span "Los Angeles Sharebite" at bounding box center [679, 74] width 109 height 8
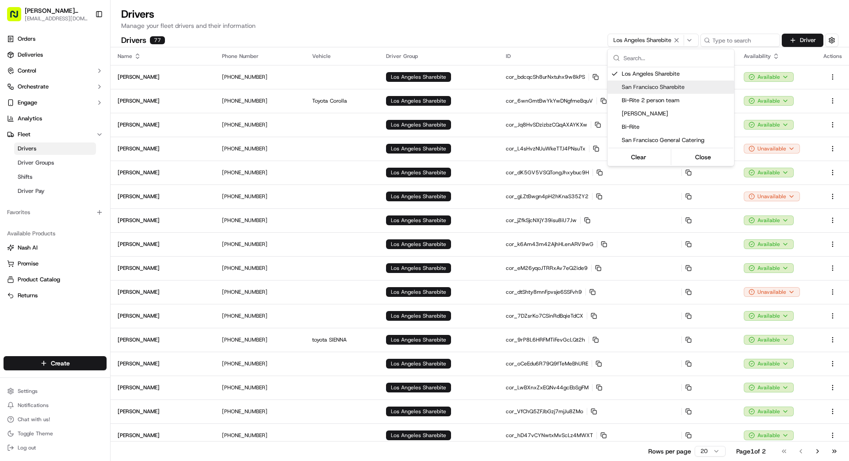
click at [530, 149] on html "Betty Transportation bettytllc@gmail.com Toggle Sidebar Orders Deliveries Contr…" at bounding box center [424, 230] width 849 height 461
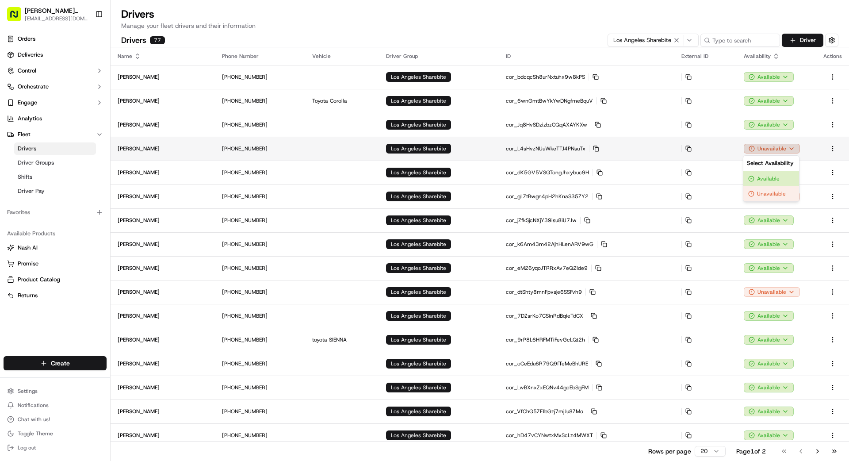
click at [530, 149] on html "Betty Transportation bettytllc@gmail.com Toggle Sidebar Orders Deliveries Contr…" at bounding box center [424, 230] width 849 height 461
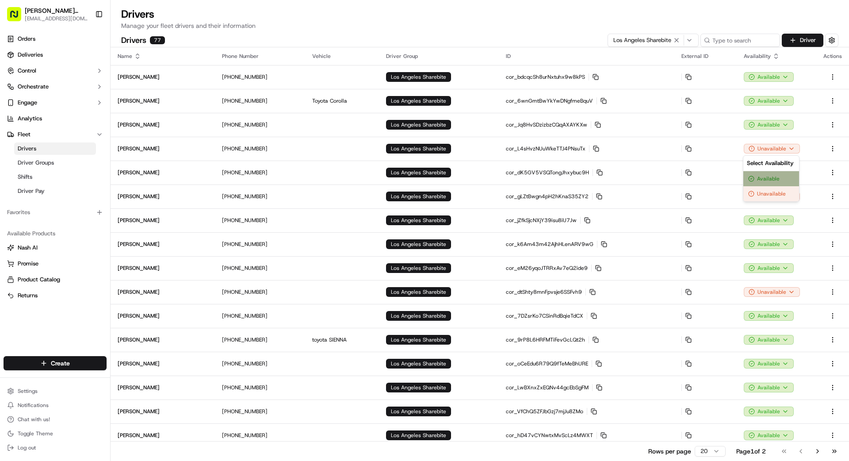
click at [530, 178] on div "Available" at bounding box center [771, 178] width 56 height 15
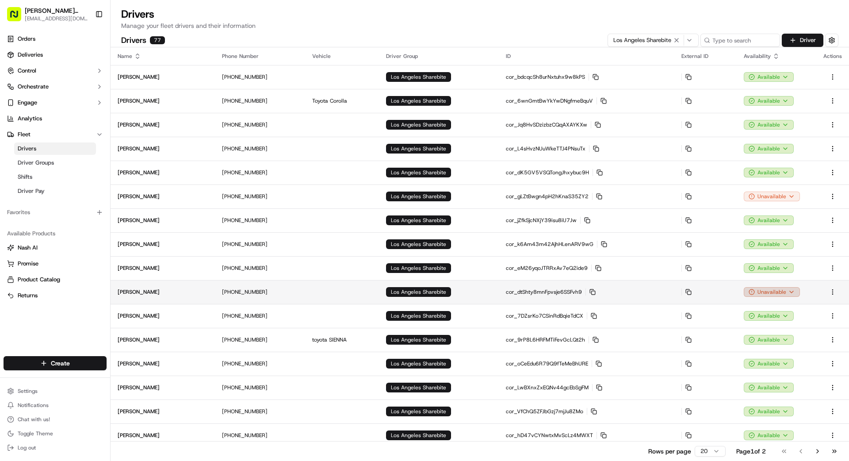
click at [530, 293] on html "Betty Transportation bettytllc@gmail.com Toggle Sidebar Orders Deliveries Contr…" at bounding box center [424, 230] width 849 height 461
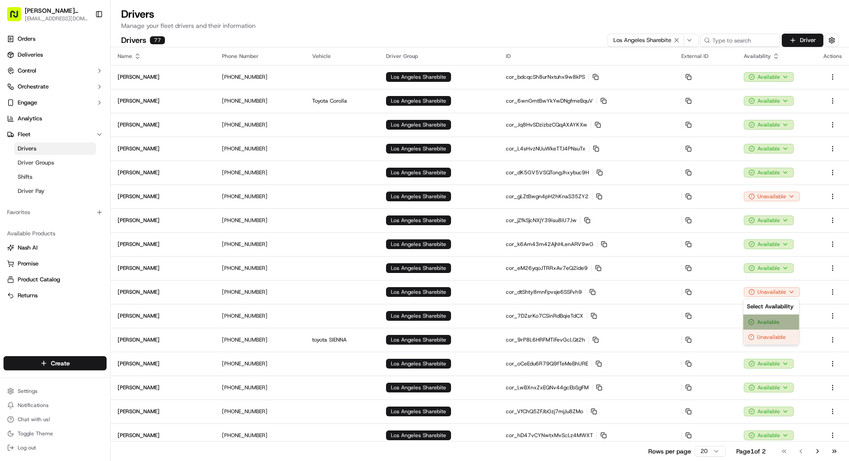
click at [530, 319] on div "Available" at bounding box center [771, 321] width 56 height 15
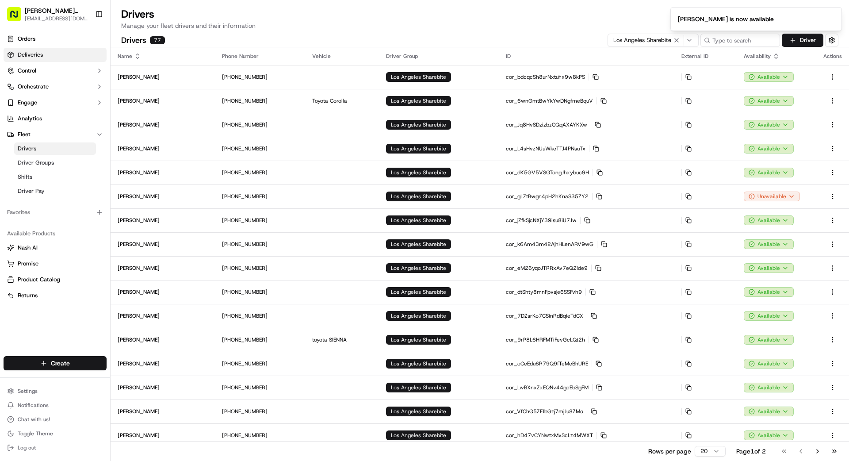
click at [41, 53] on span "Deliveries" at bounding box center [30, 55] width 25 height 8
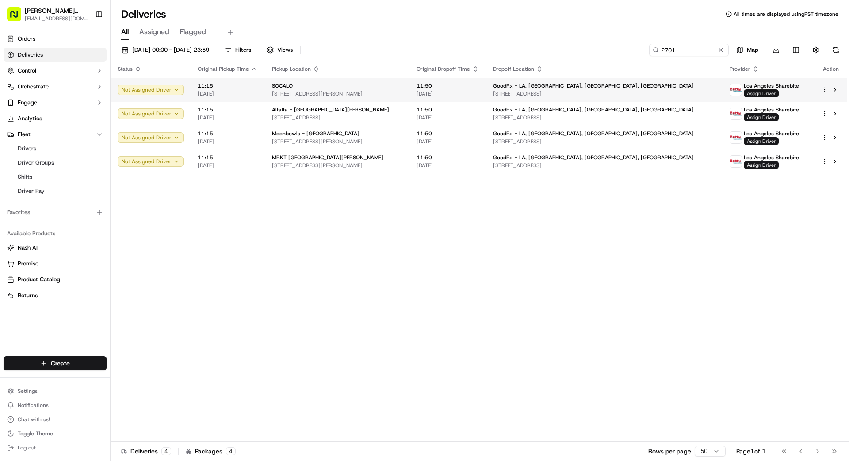
click at [530, 95] on span "Assign Driver" at bounding box center [761, 93] width 35 height 8
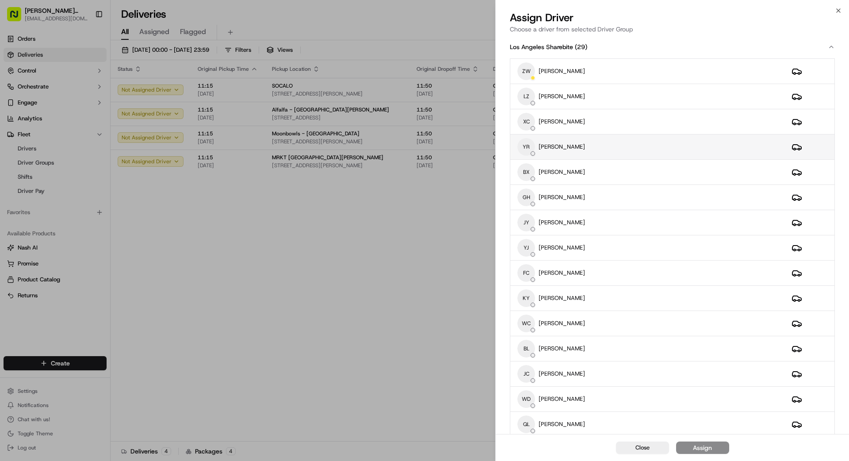
click at [530, 148] on div "YR YUMIN RUAN" at bounding box center [647, 147] width 260 height 18
click at [530, 351] on button "Assign" at bounding box center [702, 447] width 53 height 12
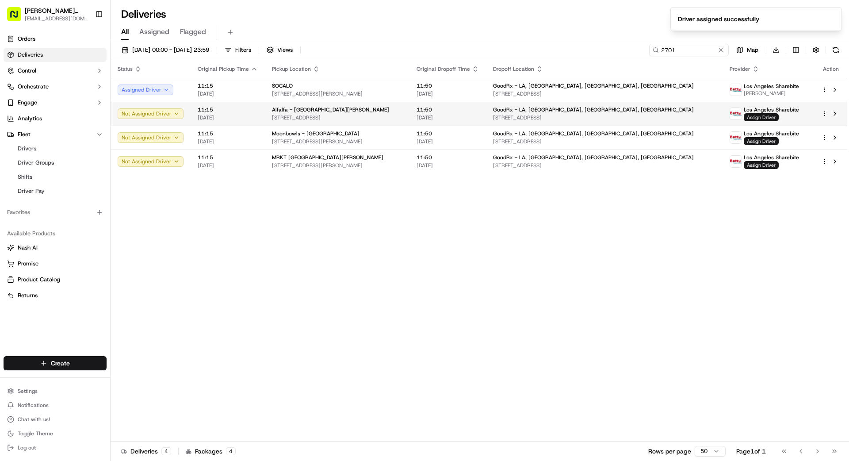
click at [530, 116] on span "Assign Driver" at bounding box center [761, 117] width 35 height 8
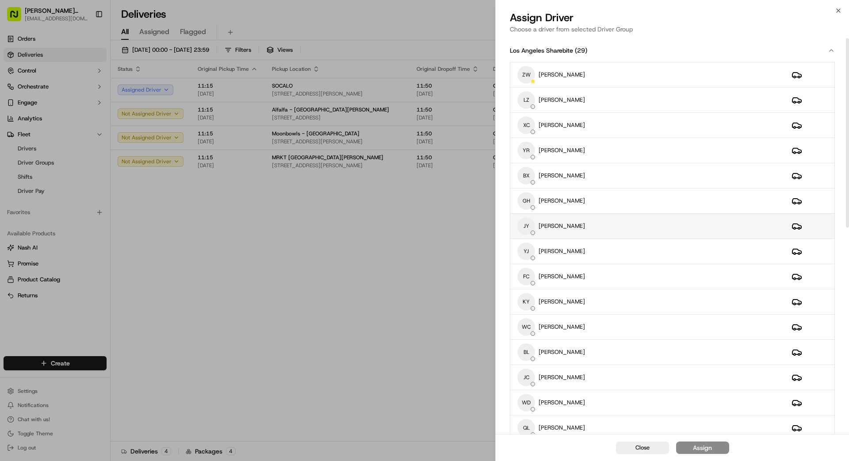
scroll to position [8, 0]
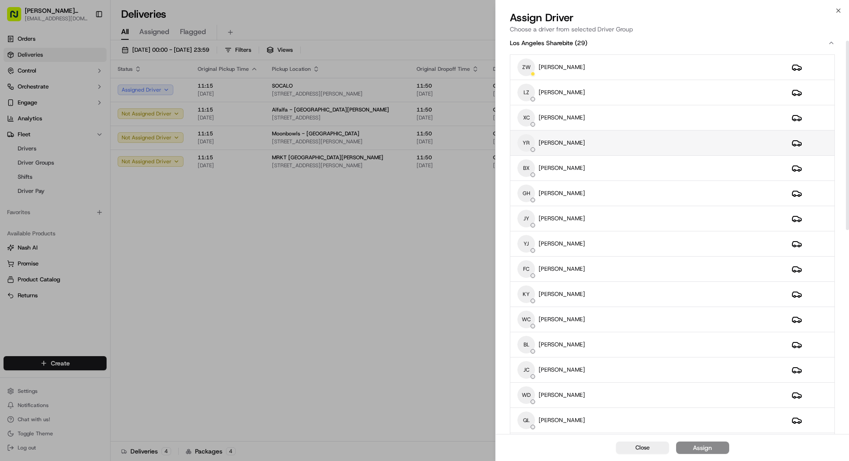
click at [530, 143] on div "YR YUMIN RUAN" at bounding box center [647, 143] width 260 height 18
click at [530, 351] on div "Assign" at bounding box center [702, 447] width 19 height 9
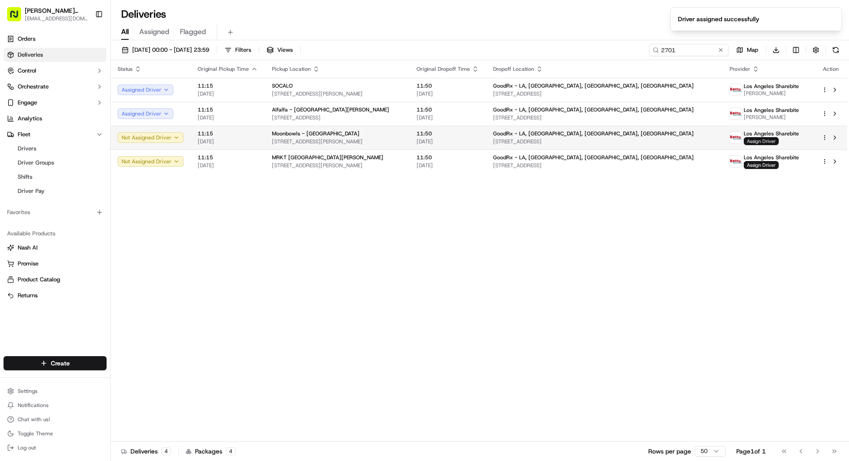
click at [530, 141] on span "Assign Driver" at bounding box center [761, 141] width 35 height 8
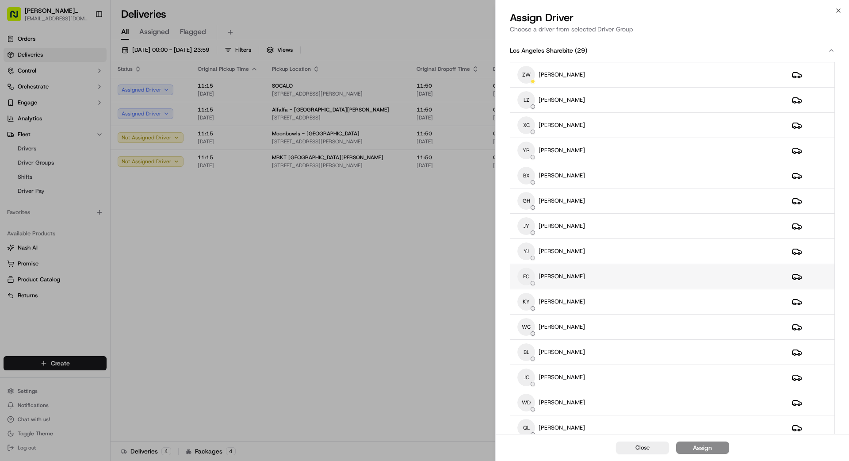
click at [530, 279] on div "FC FANGHUAN CHEN" at bounding box center [647, 276] width 260 height 18
click at [530, 351] on button "Assign" at bounding box center [702, 447] width 53 height 12
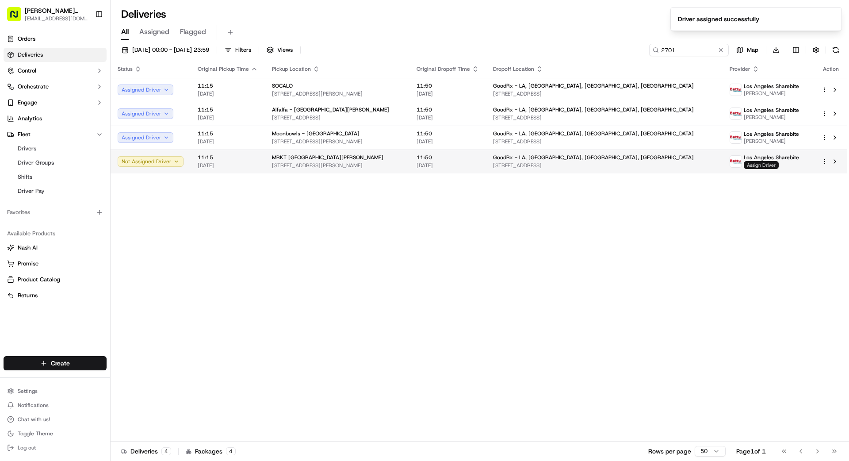
click at [530, 167] on span "Assign Driver" at bounding box center [761, 165] width 35 height 8
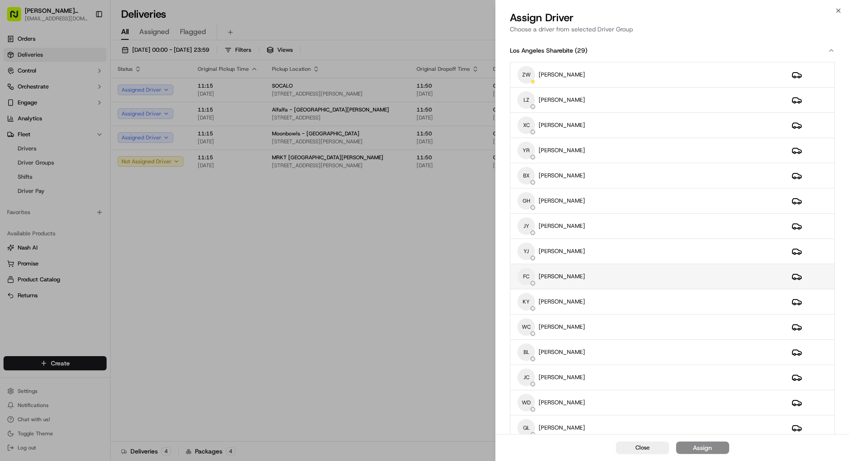
click at [530, 273] on div "FC FANGHUAN CHEN" at bounding box center [647, 276] width 260 height 18
click at [530, 351] on div "Assign" at bounding box center [702, 447] width 19 height 9
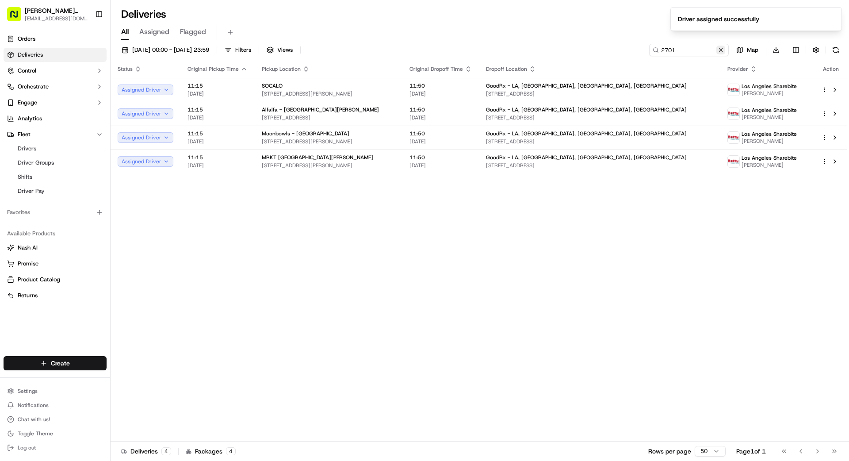
click at [530, 50] on button at bounding box center [720, 50] width 9 height 9
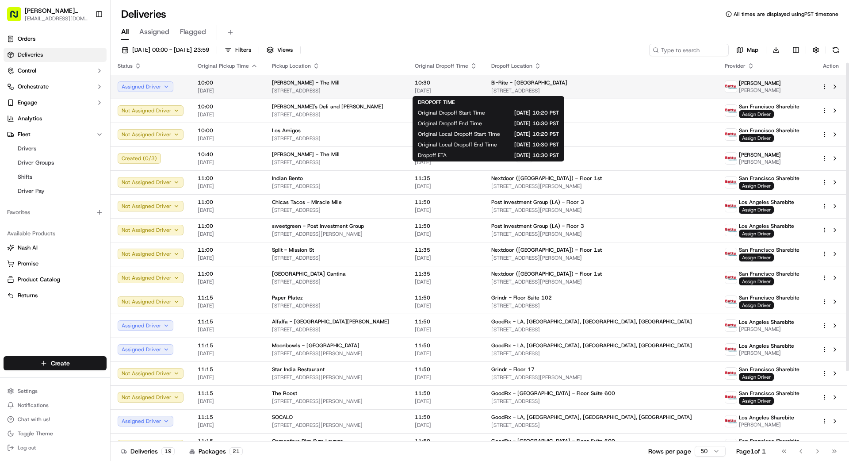
scroll to position [4, 0]
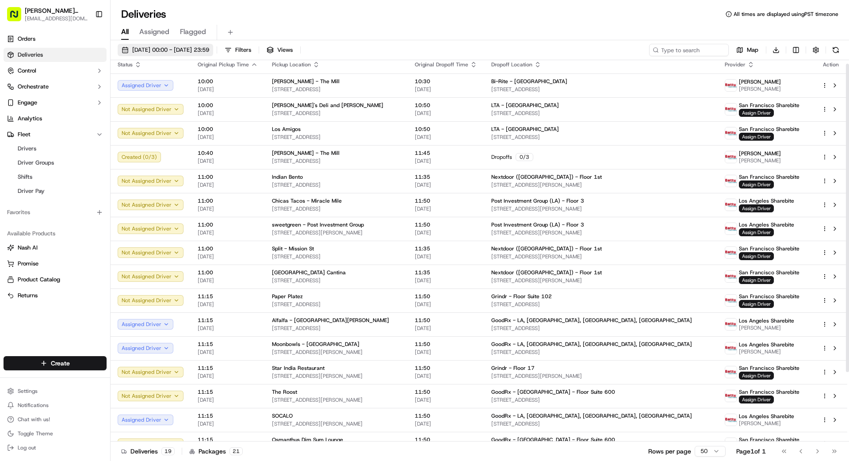
click at [209, 50] on span "[DATE] 00:00 - [DATE] 23:59" at bounding box center [170, 50] width 77 height 8
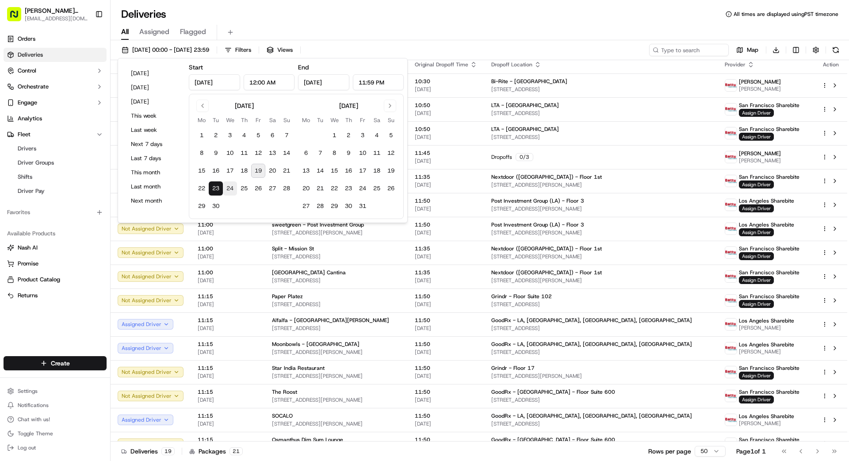
click at [229, 188] on button "24" at bounding box center [230, 188] width 14 height 14
type input "[DATE]"
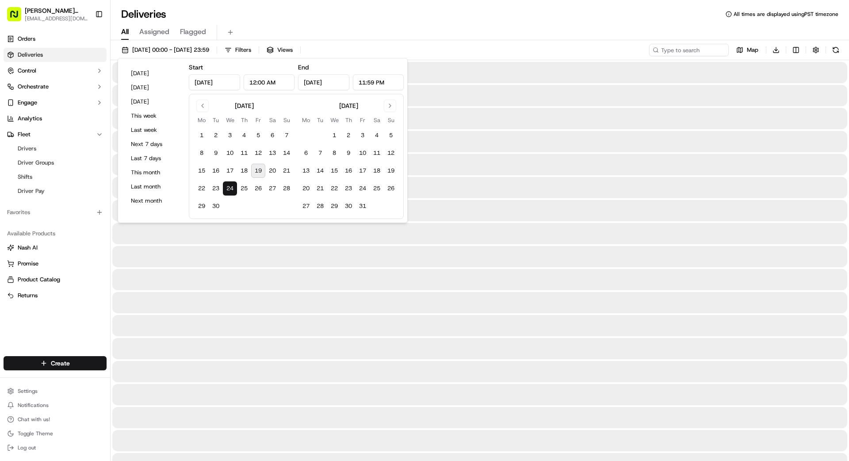
click at [229, 188] on button "24" at bounding box center [230, 188] width 14 height 14
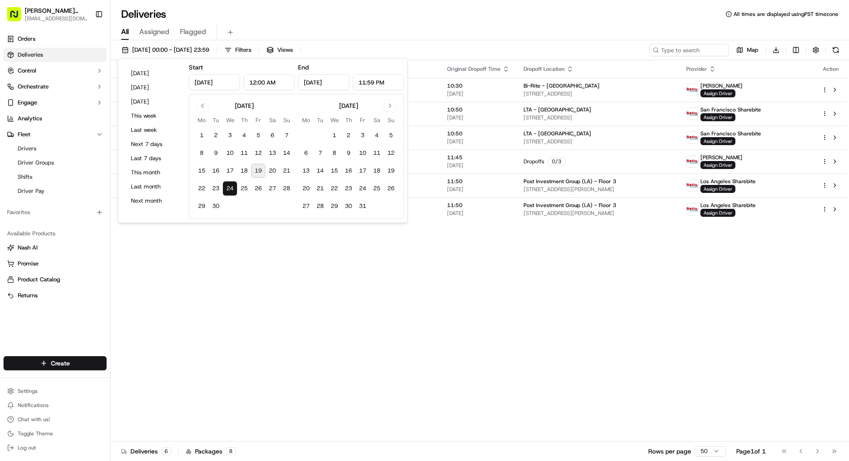
click at [506, 273] on div "Status Original Pickup Time Pickup Location Original Dropoff Time Dropoff Locat…" at bounding box center [479, 250] width 737 height 381
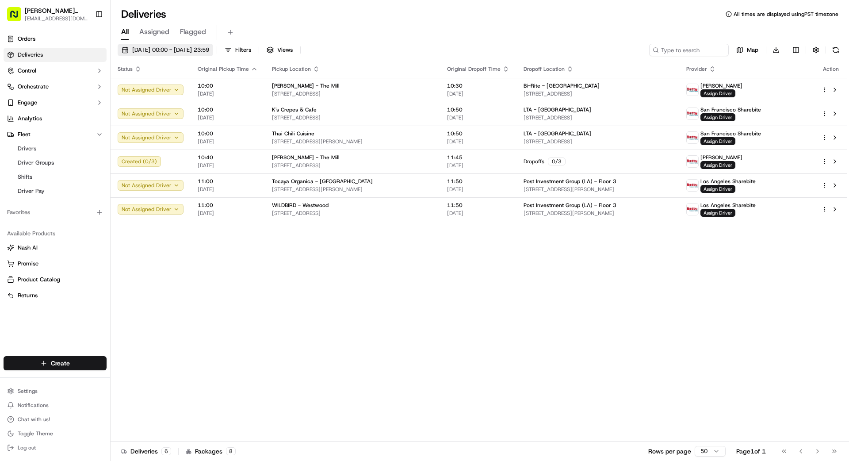
click at [205, 50] on span "[DATE] 00:00 - [DATE] 23:59" at bounding box center [170, 50] width 77 height 8
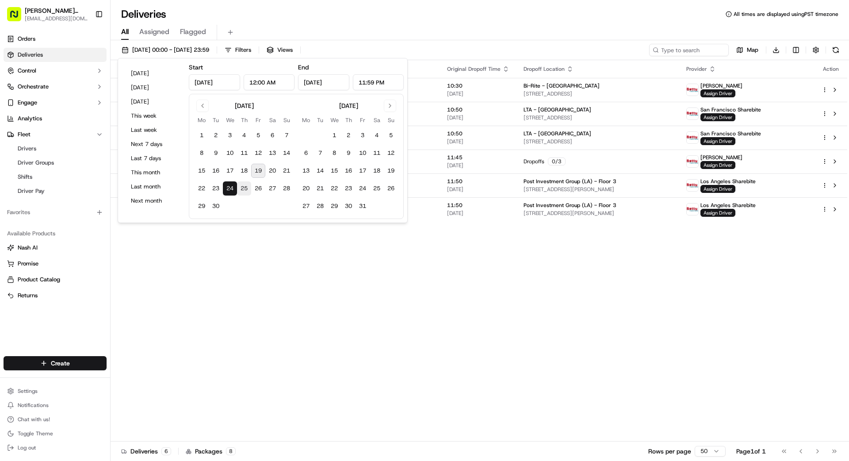
click at [243, 188] on button "25" at bounding box center [244, 188] width 14 height 14
type input "[DATE]"
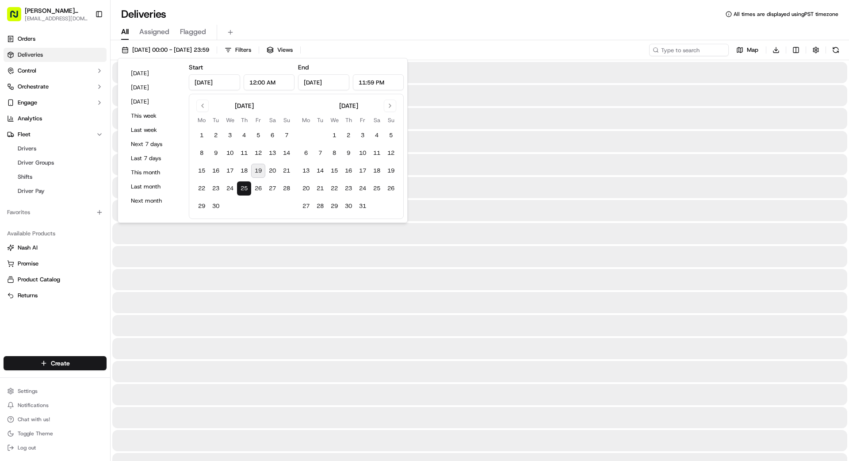
click at [243, 188] on button "25" at bounding box center [244, 188] width 14 height 14
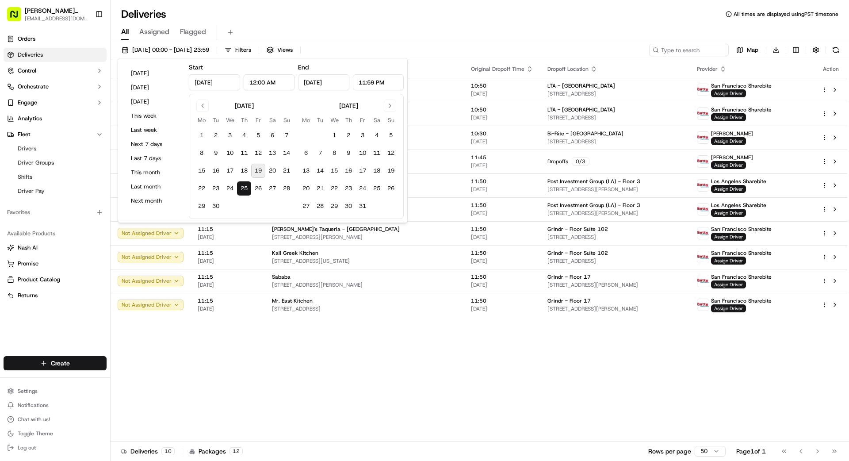
click at [467, 351] on div "Status Original Pickup Time Pickup Location Original Dropoff Time Dropoff Locat…" at bounding box center [479, 250] width 737 height 381
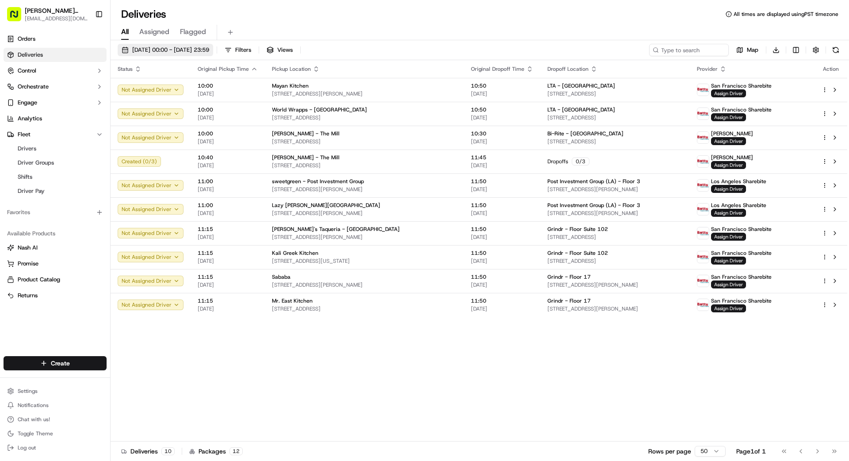
click at [186, 49] on span "[DATE] 00:00 - [DATE] 23:59" at bounding box center [170, 50] width 77 height 8
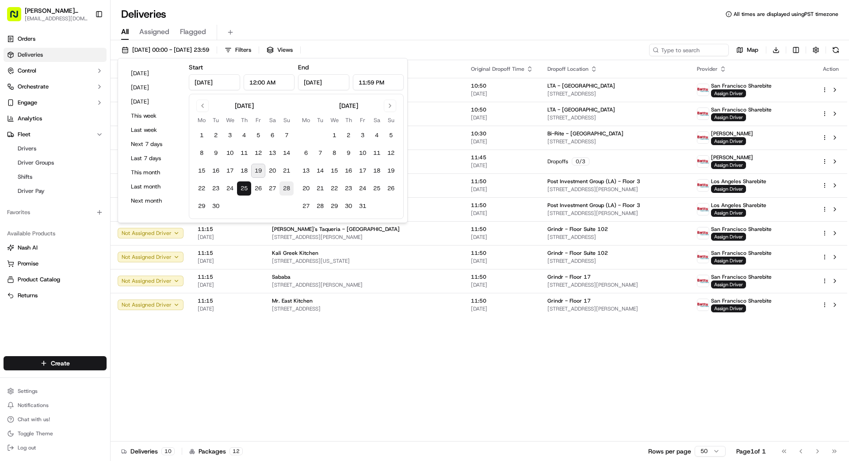
click at [284, 188] on button "28" at bounding box center [286, 188] width 14 height 14
type input "[DATE]"
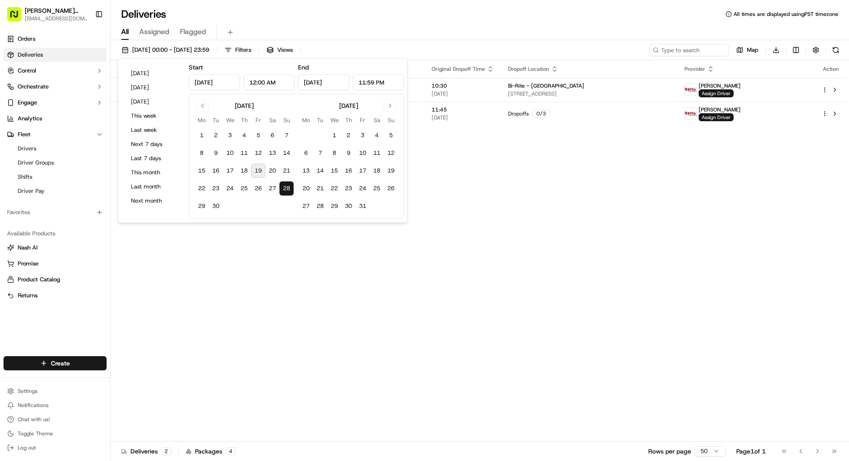
click at [296, 256] on div "Status Original Pickup Time Pickup Location Original Dropoff Time Dropoff Locat…" at bounding box center [479, 250] width 737 height 381
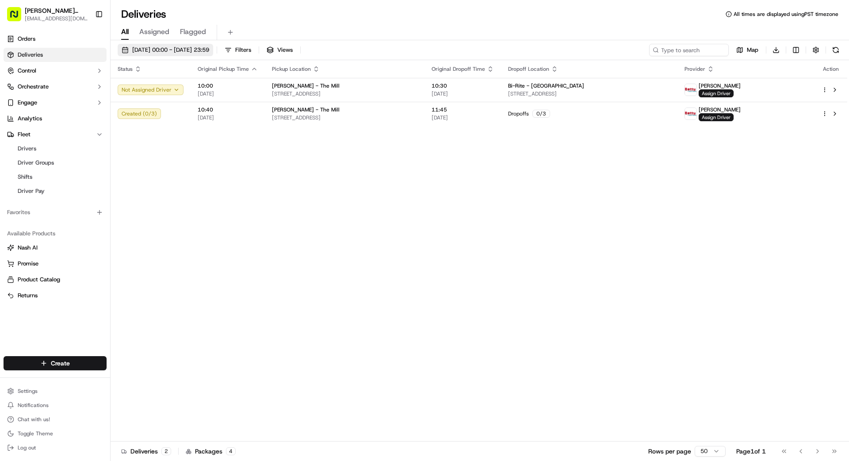
click at [172, 47] on span "[DATE] 00:00 - [DATE] 23:59" at bounding box center [170, 50] width 77 height 8
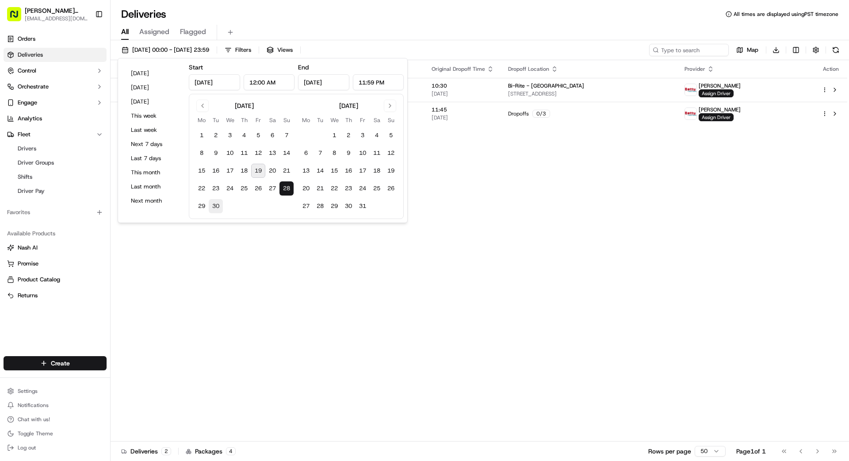
click at [219, 205] on button "30" at bounding box center [216, 206] width 14 height 14
type input "[DATE]"
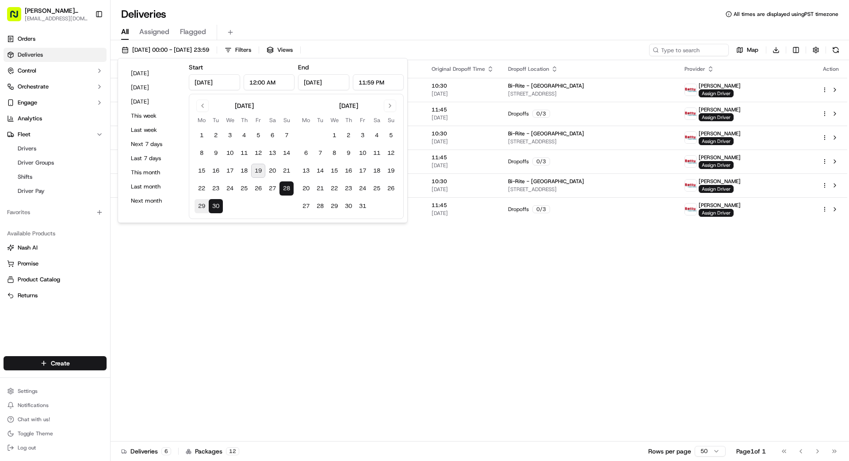
click at [335, 265] on div "Status Original Pickup Time Pickup Location Original Dropoff Time Dropoff Locat…" at bounding box center [479, 250] width 737 height 381
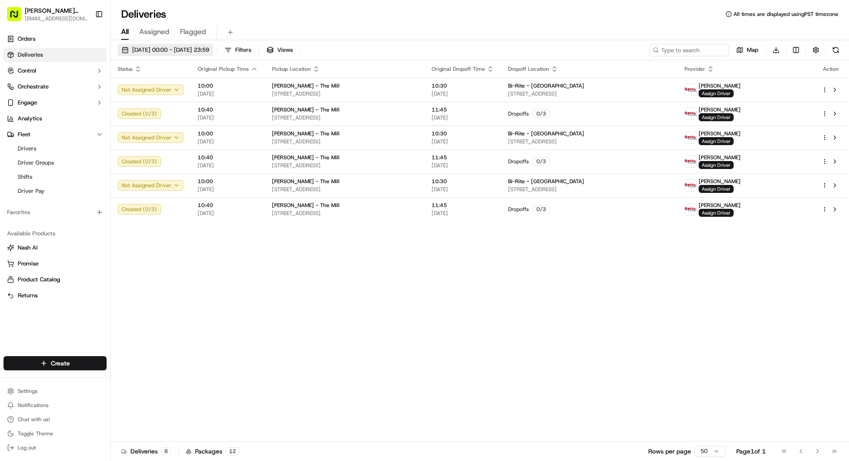
click at [188, 51] on span "28/09/2025 00:00 - 30/09/2025 23:59" at bounding box center [170, 50] width 77 height 8
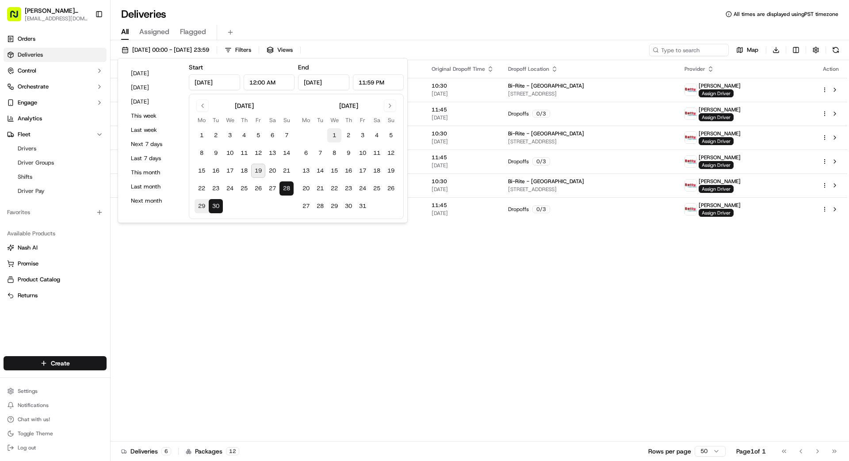
click at [333, 136] on button "1" at bounding box center [334, 135] width 14 height 14
type input "Oct 1, 2025"
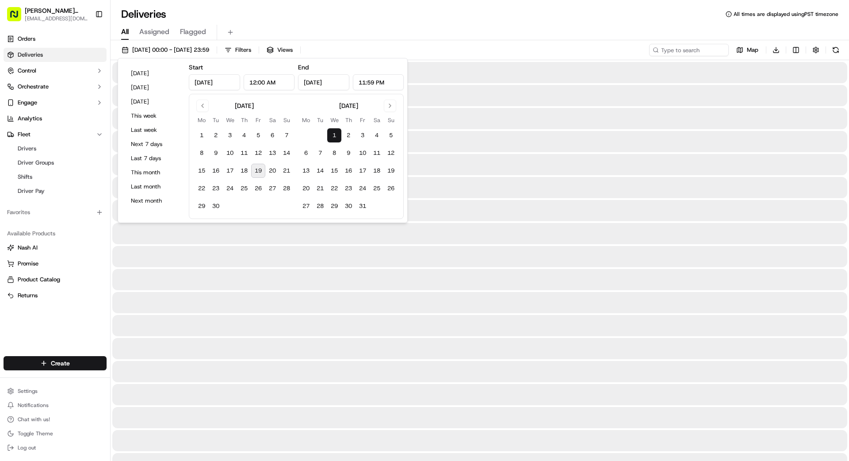
click at [333, 136] on button "1" at bounding box center [334, 135] width 14 height 14
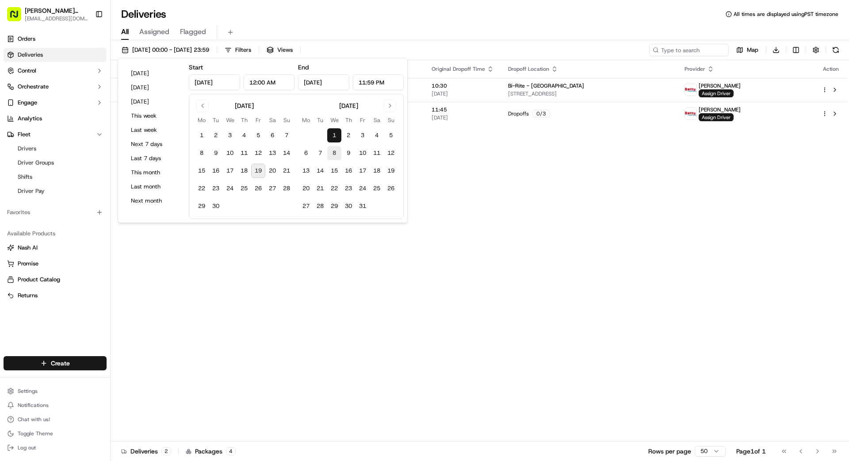
click at [327, 150] on button "8" at bounding box center [334, 153] width 14 height 14
type input "Oct 8, 2025"
click at [317, 155] on button "7" at bounding box center [320, 153] width 14 height 14
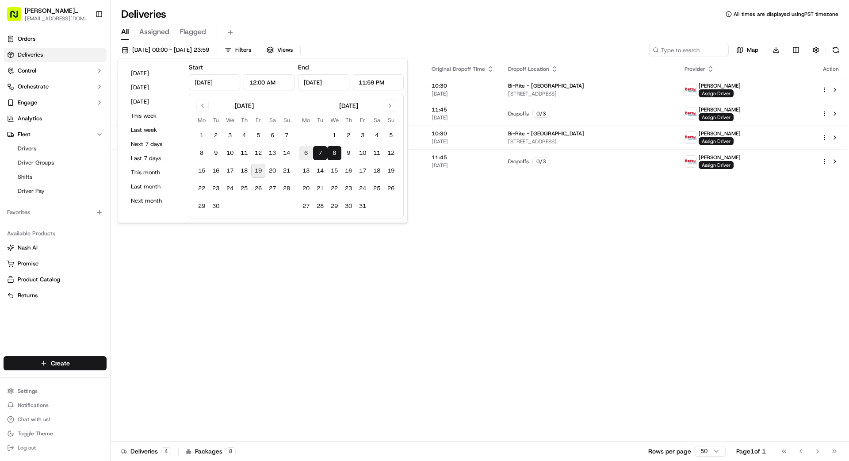
click at [303, 152] on button "6" at bounding box center [306, 153] width 14 height 14
type input "Oct 6, 2025"
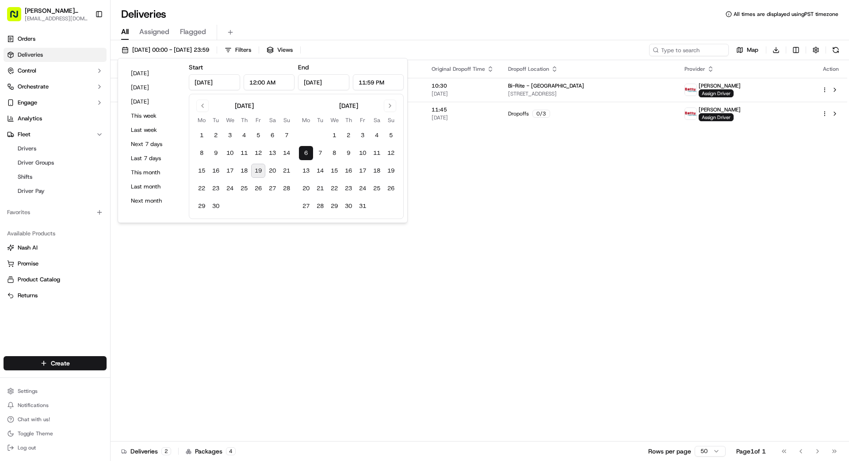
click at [325, 179] on tbody "1 2 3 4 5 6 7 8 9 10 11 12 13 14 15 16 17 18 19 20 21 22 23 24 25 26 27 28 29 3…" at bounding box center [348, 169] width 99 height 88
click at [322, 191] on button "21" at bounding box center [320, 188] width 14 height 14
type input "Oct 21, 2025"
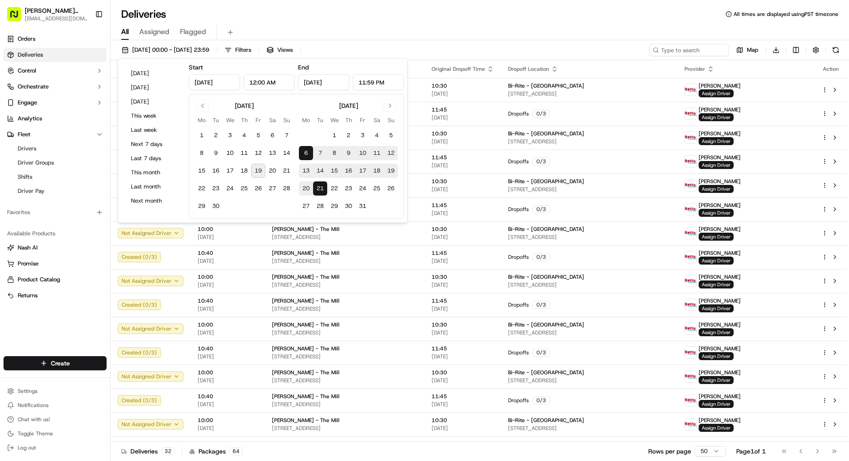
click at [321, 188] on button "21" at bounding box center [320, 188] width 14 height 14
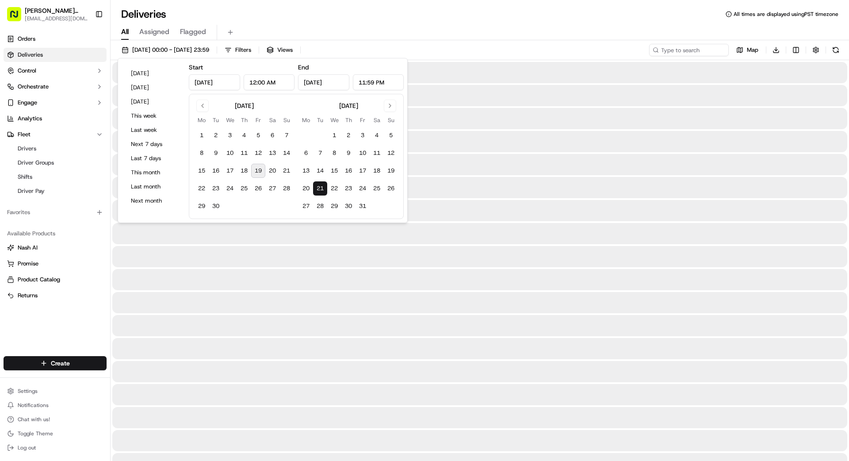
click at [321, 188] on button "21" at bounding box center [320, 188] width 14 height 14
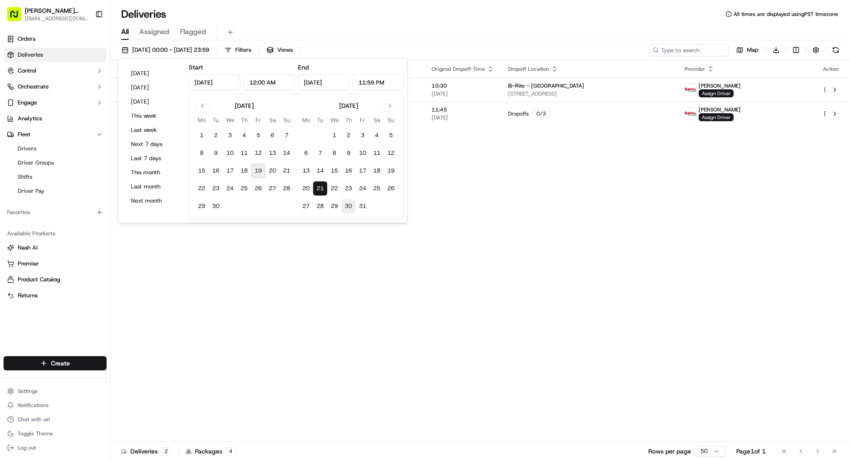
click at [346, 203] on button "30" at bounding box center [348, 206] width 14 height 14
type input "Oct 30, 2025"
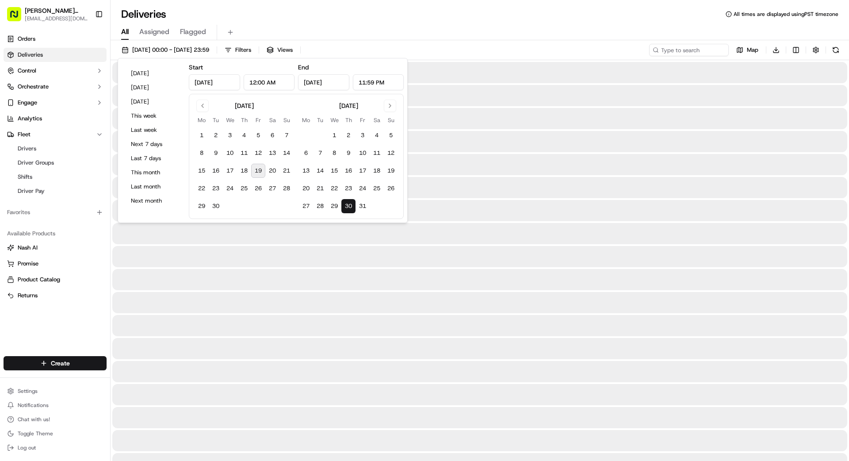
click at [346, 203] on button "30" at bounding box center [348, 206] width 14 height 14
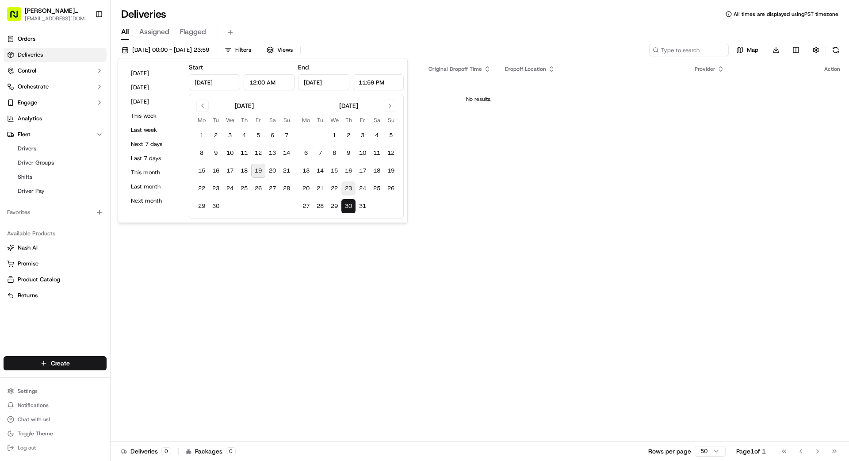
click at [350, 188] on button "23" at bounding box center [348, 188] width 14 height 14
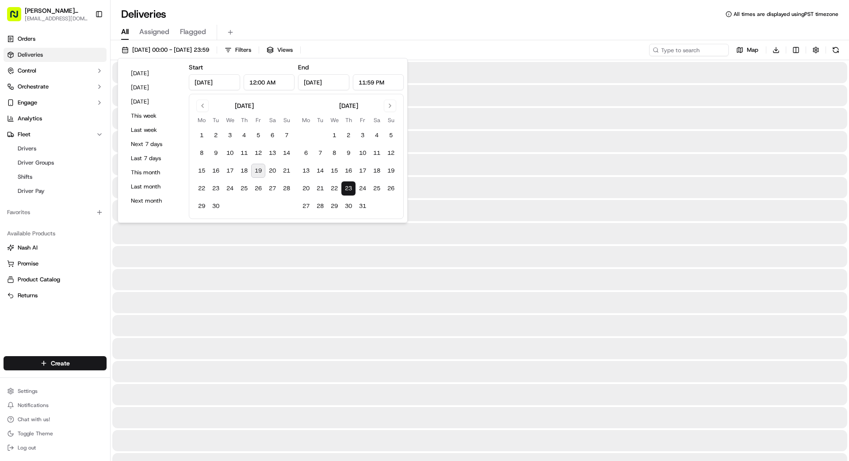
type input "Oct 23, 2025"
click at [350, 188] on button "23" at bounding box center [348, 188] width 14 height 14
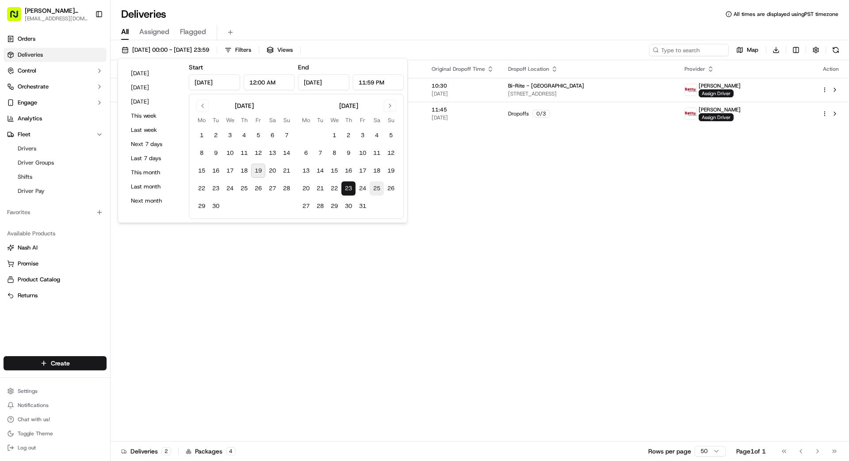
click at [373, 186] on button "25" at bounding box center [377, 188] width 14 height 14
type input "Oct 25, 2025"
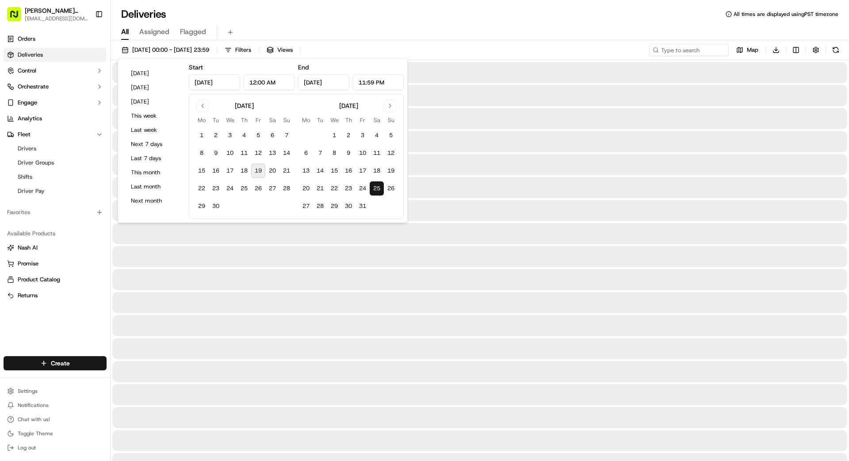
click at [373, 186] on button "25" at bounding box center [377, 188] width 14 height 14
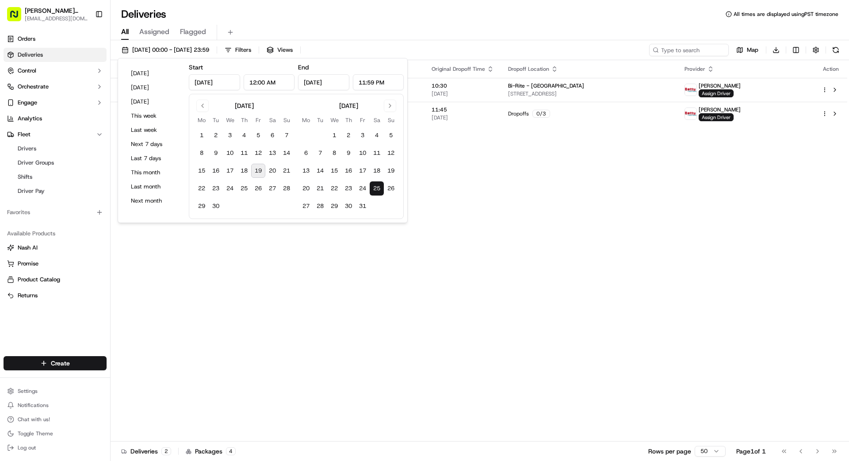
click at [365, 286] on div "Status Original Pickup Time Pickup Location Original Dropoff Time Dropoff Locat…" at bounding box center [479, 250] width 737 height 381
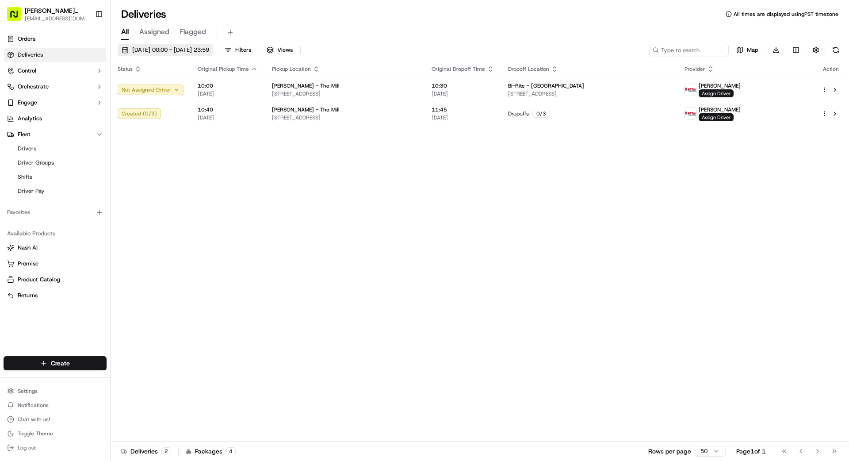
click at [168, 45] on button "25/10/2025 00:00 - 25/10/2025 23:59" at bounding box center [165, 50] width 95 height 12
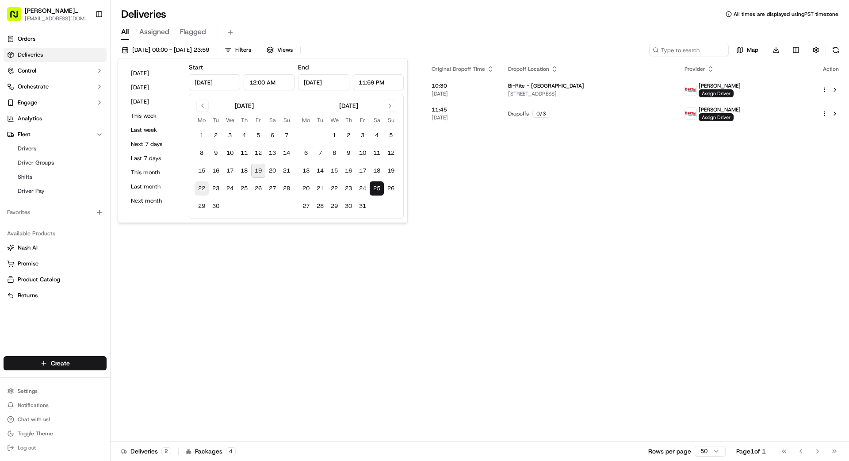
click at [203, 187] on button "22" at bounding box center [202, 188] width 14 height 14
type input "Sep 22, 2025"
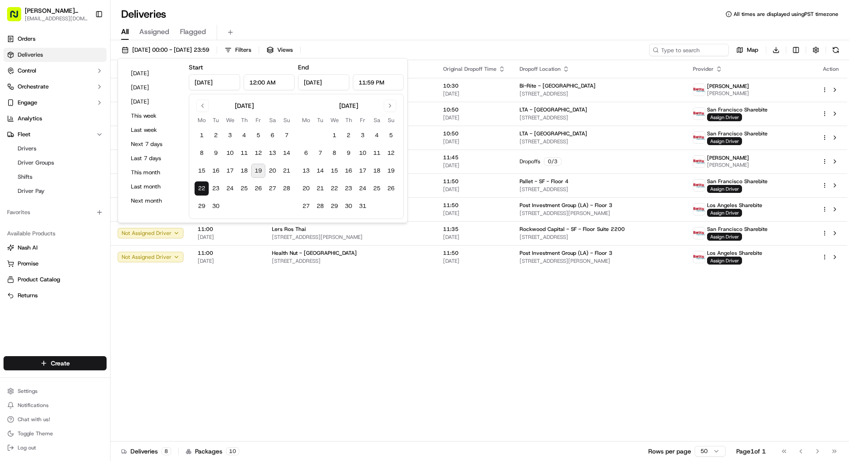
click at [256, 292] on div "Status Original Pickup Time Pickup Location Original Dropoff Time Dropoff Locat…" at bounding box center [479, 250] width 737 height 381
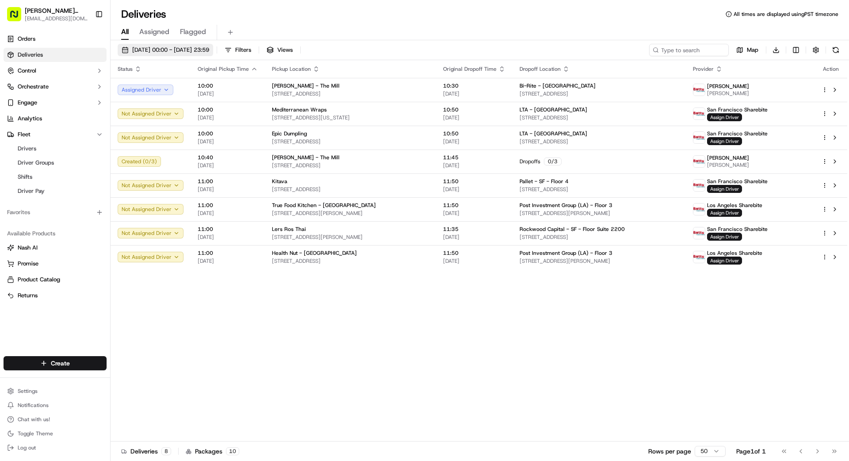
click at [189, 44] on button "22/09/2025 00:00 - 22/09/2025 23:59" at bounding box center [165, 50] width 95 height 12
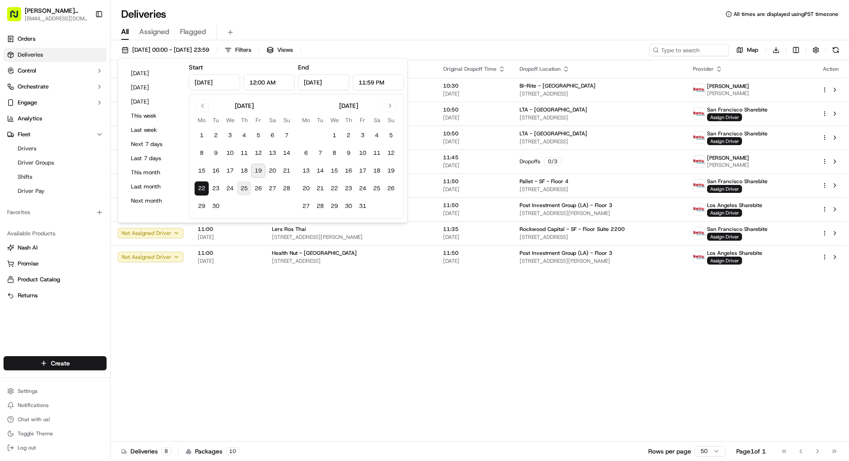
click at [243, 190] on button "25" at bounding box center [244, 188] width 14 height 14
type input "[DATE]"
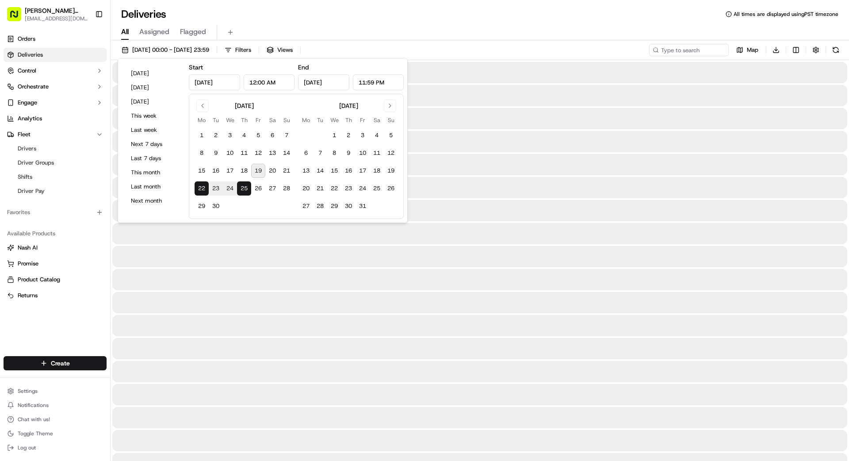
click at [243, 190] on button "25" at bounding box center [244, 188] width 14 height 14
type input "[DATE]"
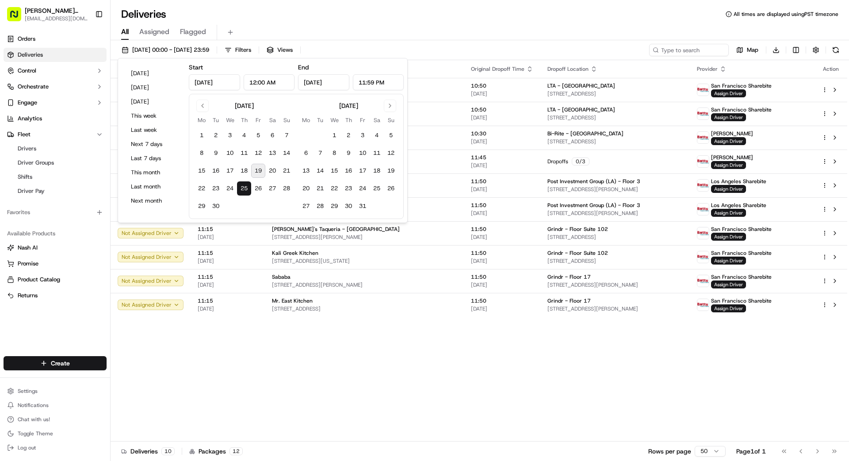
drag, startPoint x: 284, startPoint y: 327, endPoint x: 275, endPoint y: 324, distance: 8.8
click at [284, 326] on div "Status Original Pickup Time Pickup Location Original Dropoff Time Dropoff Locat…" at bounding box center [479, 250] width 737 height 381
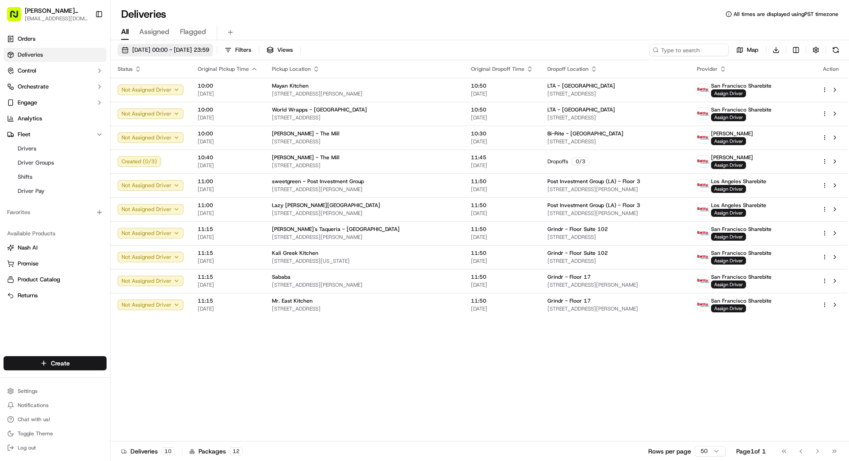
click at [174, 52] on span "[DATE] 00:00 - [DATE] 23:59" at bounding box center [170, 50] width 77 height 8
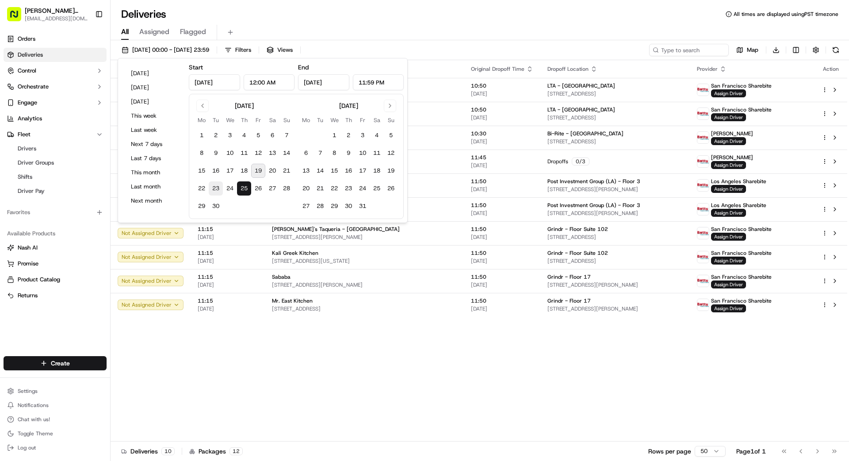
click at [214, 189] on button "23" at bounding box center [216, 188] width 14 height 14
type input "[DATE]"
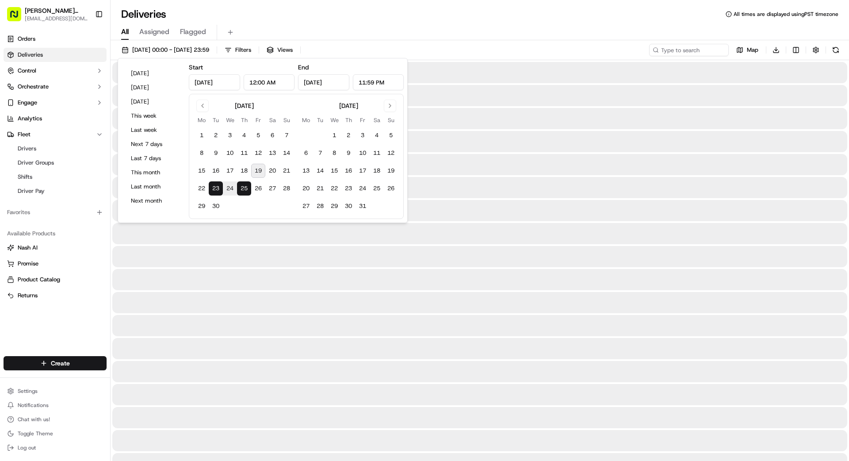
click at [214, 188] on button "23" at bounding box center [216, 188] width 14 height 14
type input "[DATE]"
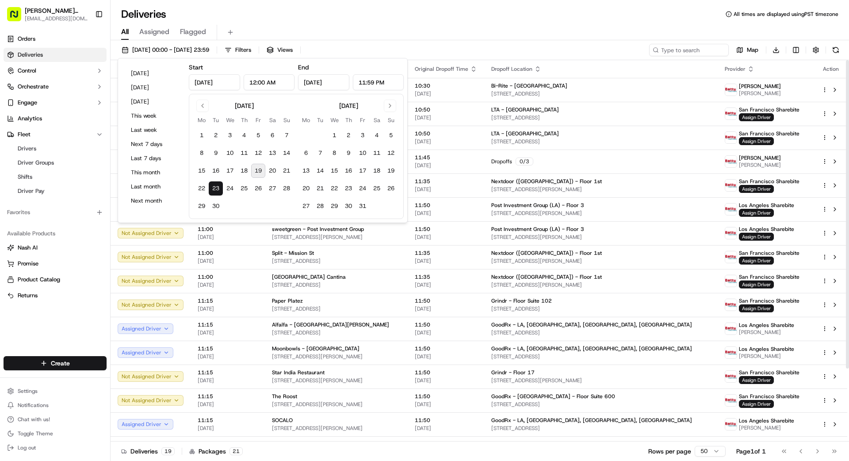
click at [472, 53] on div "23/09/2025 00:00 - 23/09/2025 23:59 Filters Views Map Download" at bounding box center [480, 52] width 738 height 16
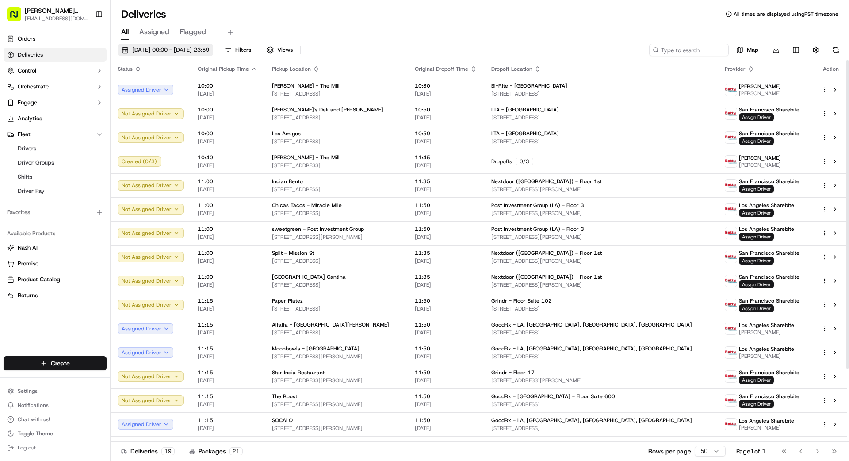
click at [183, 50] on span "[DATE] 00:00 - [DATE] 23:59" at bounding box center [170, 50] width 77 height 8
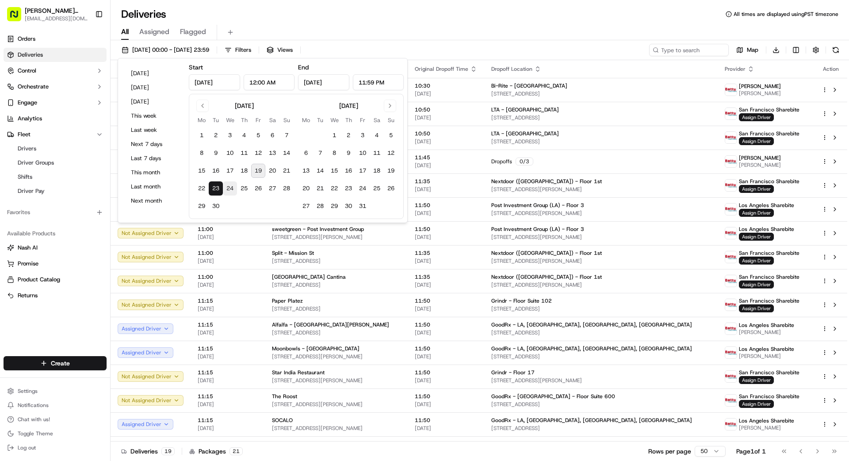
click at [228, 189] on button "24" at bounding box center [230, 188] width 14 height 14
type input "[DATE]"
click at [228, 189] on button "24" at bounding box center [230, 188] width 14 height 14
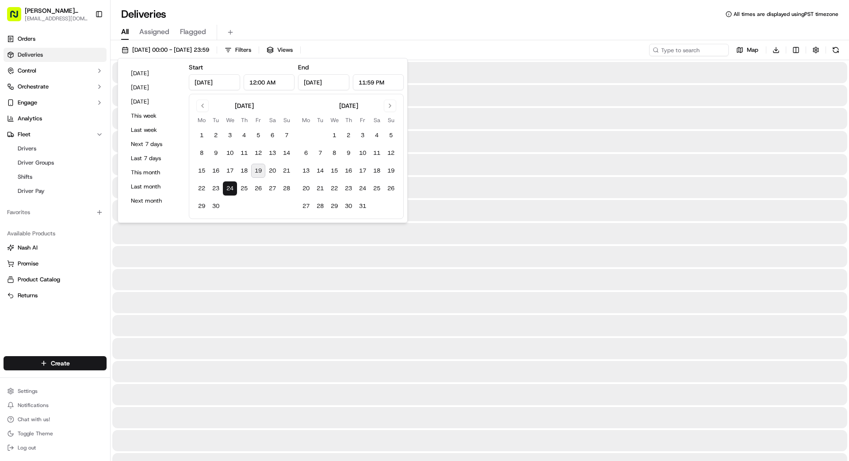
type input "[DATE]"
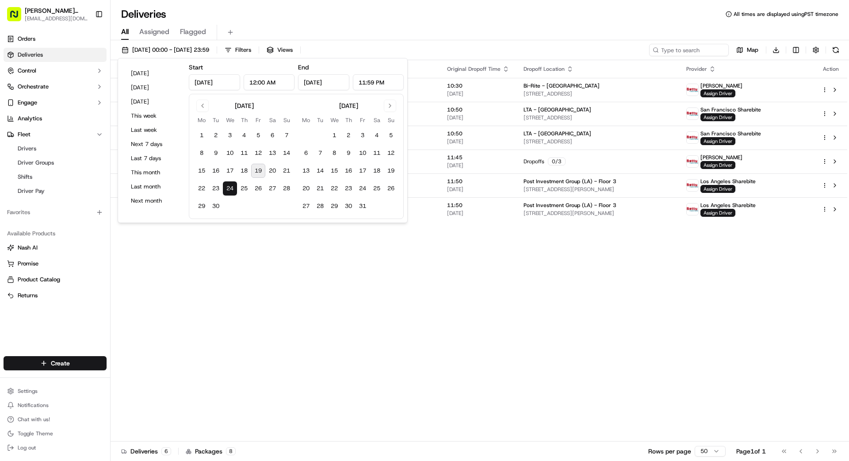
click at [445, 35] on div "All Assigned Flagged" at bounding box center [480, 32] width 738 height 15
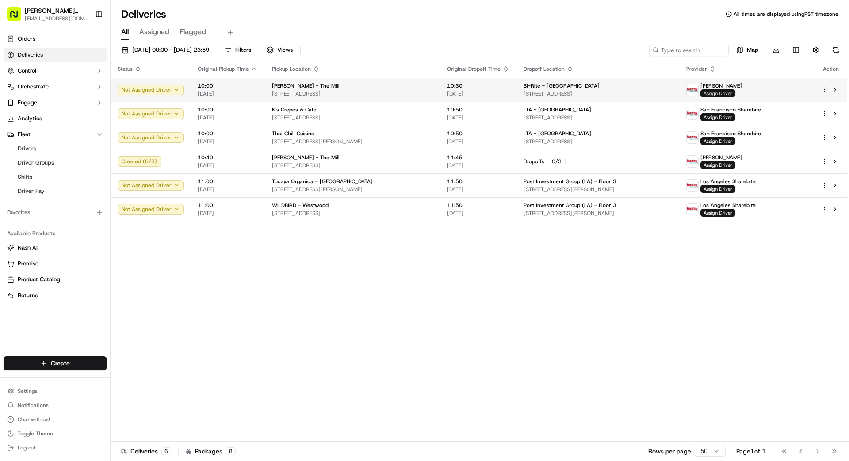
click at [530, 93] on span "Assign Driver" at bounding box center [717, 93] width 35 height 8
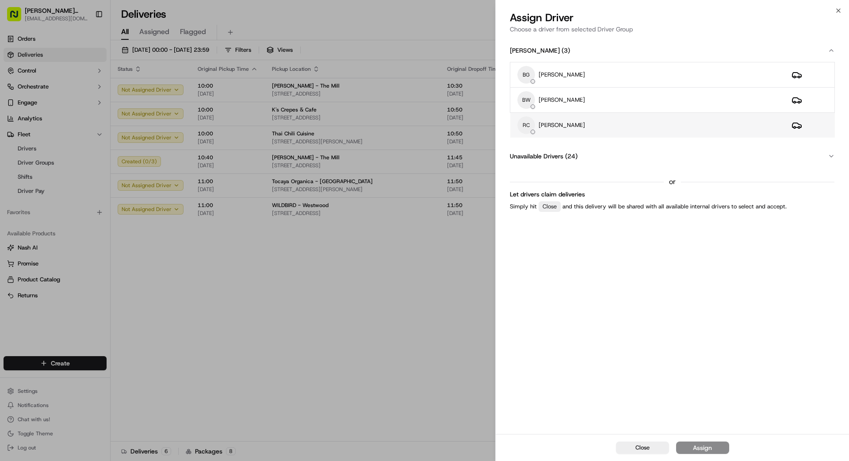
click at [530, 120] on div "RC REX CHEN" at bounding box center [647, 125] width 260 height 18
click at [530, 351] on button "Assign" at bounding box center [702, 447] width 53 height 12
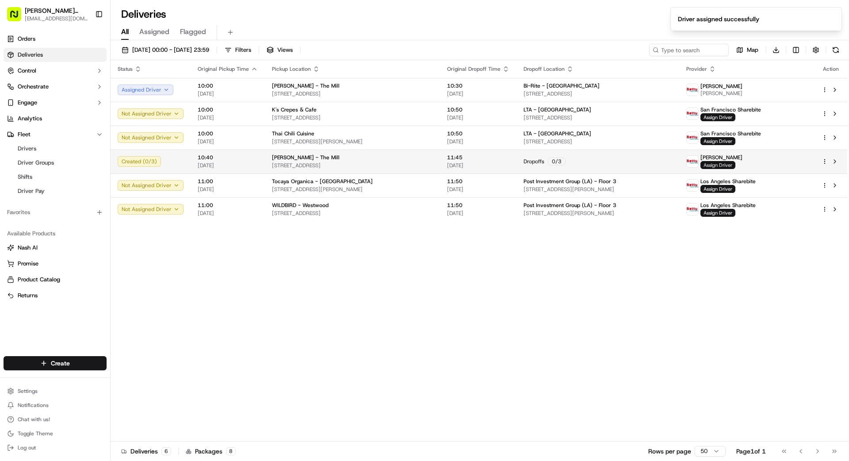
click at [530, 165] on span "Assign Driver" at bounding box center [717, 165] width 35 height 8
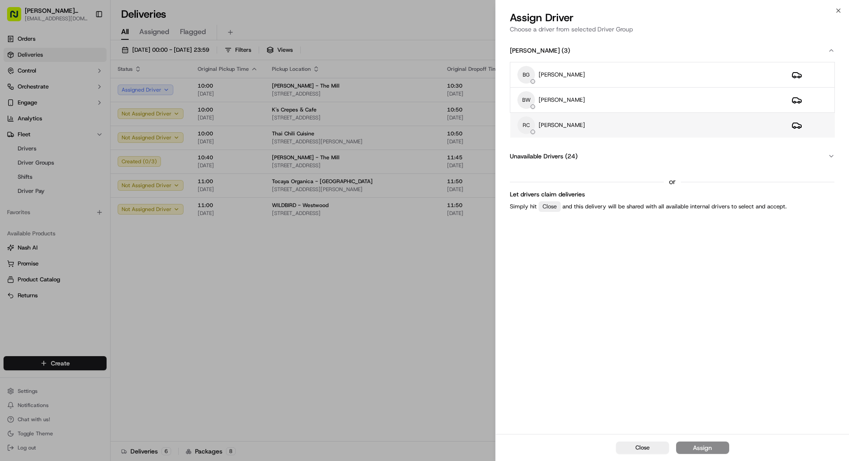
click at [530, 128] on div "RC REX CHEN" at bounding box center [647, 125] width 260 height 18
click at [530, 351] on div "Assign" at bounding box center [702, 447] width 19 height 9
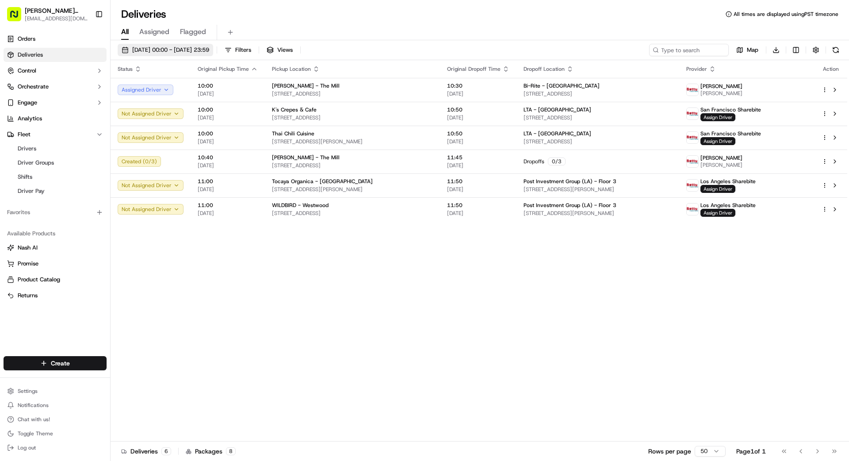
click at [209, 48] on span "[DATE] 00:00 - [DATE] 23:59" at bounding box center [170, 50] width 77 height 8
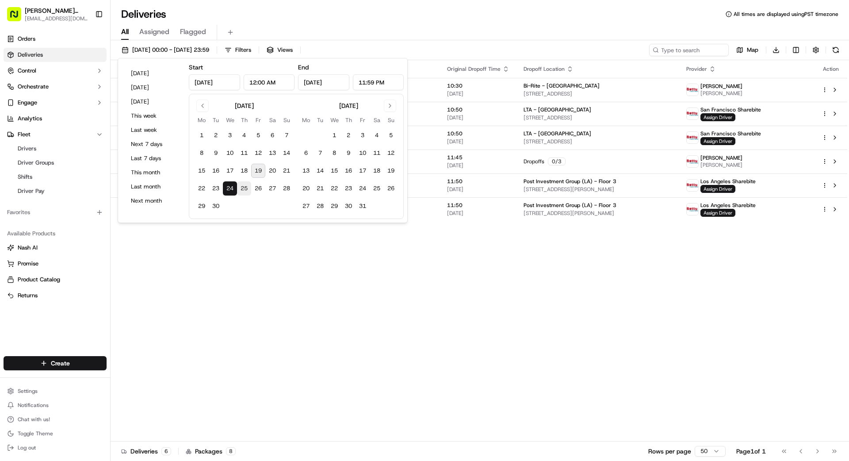
click at [241, 187] on button "25" at bounding box center [244, 188] width 14 height 14
type input "[DATE]"
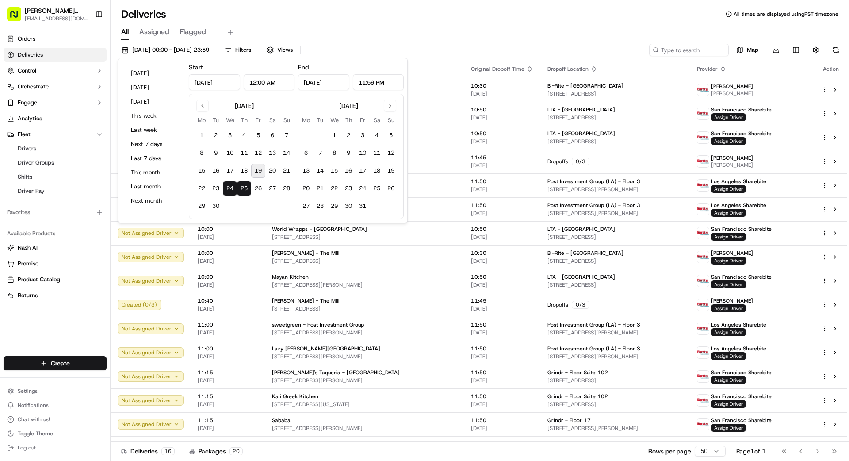
click at [241, 187] on button "25" at bounding box center [244, 188] width 14 height 14
type input "[DATE]"
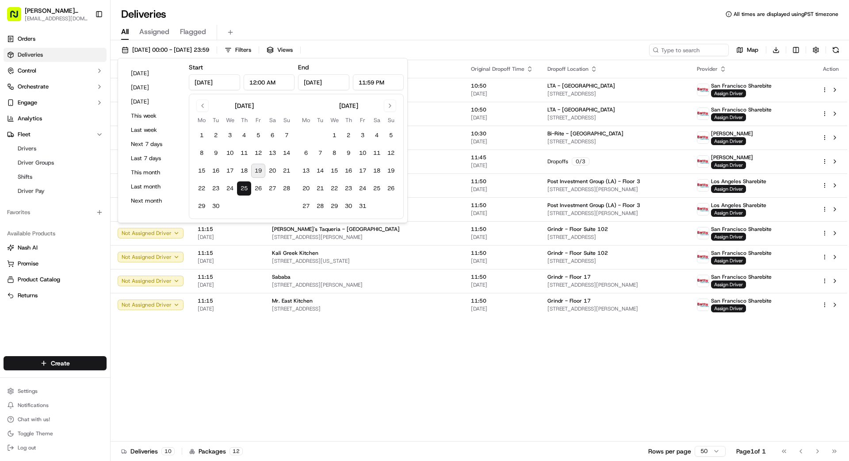
click at [530, 34] on div "All Assigned Flagged" at bounding box center [480, 32] width 738 height 15
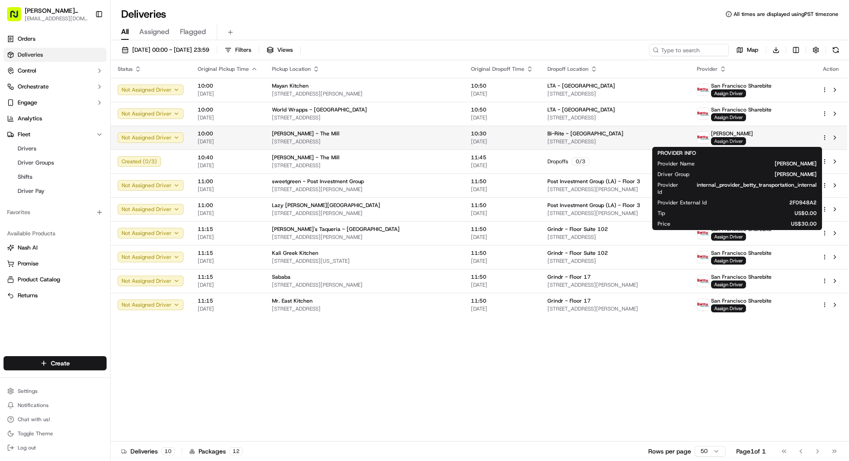
click at [530, 140] on span "Assign Driver" at bounding box center [728, 141] width 35 height 8
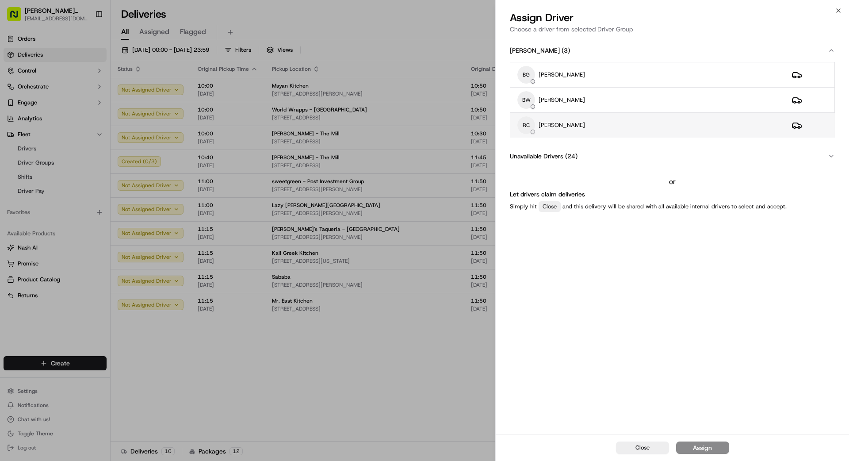
drag, startPoint x: 598, startPoint y: 125, endPoint x: 602, endPoint y: 122, distance: 5.0
click at [530, 123] on div "RC REX CHEN" at bounding box center [647, 125] width 260 height 18
click at [530, 351] on div "Assign" at bounding box center [702, 447] width 19 height 9
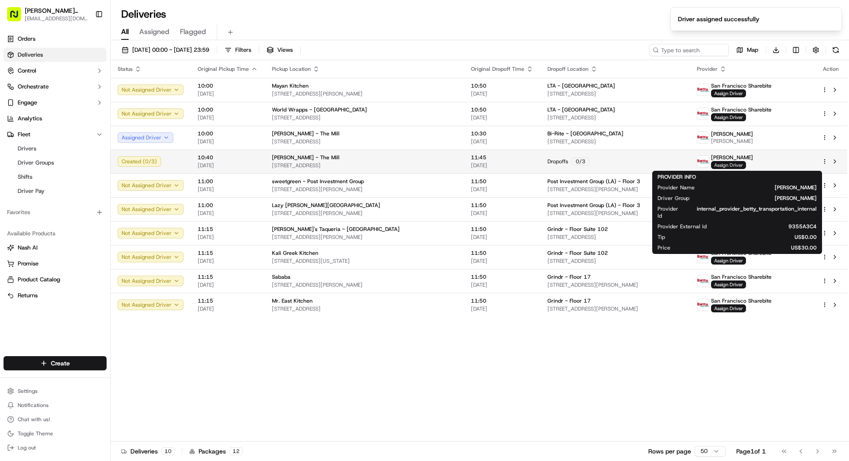
click at [530, 164] on span "Assign Driver" at bounding box center [728, 165] width 35 height 8
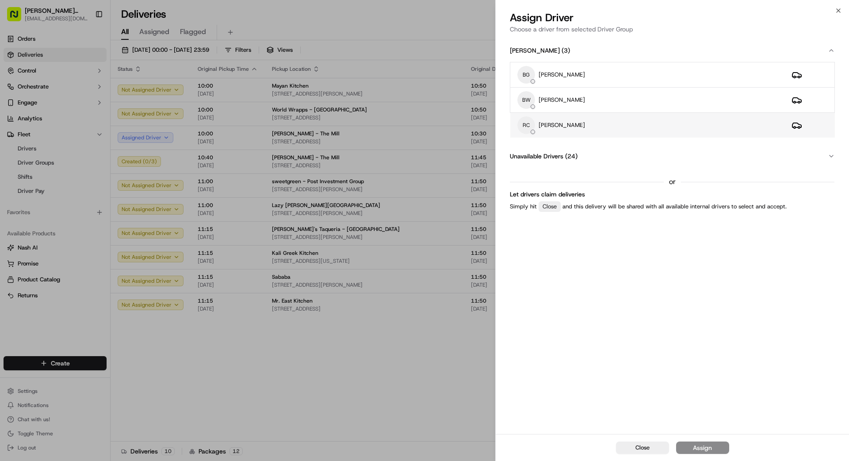
click at [530, 125] on div "RC REX CHEN" at bounding box center [647, 125] width 260 height 18
click at [530, 351] on button "Assign" at bounding box center [702, 447] width 53 height 12
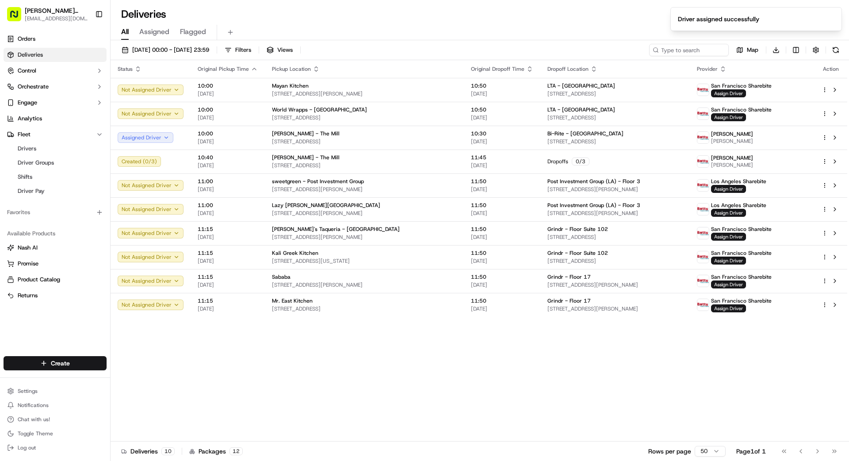
click at [394, 351] on div "Status Original Pickup Time Pickup Location Original Dropoff Time Dropoff Locat…" at bounding box center [479, 250] width 737 height 381
click at [203, 50] on span "[DATE] 00:00 - [DATE] 23:59" at bounding box center [170, 50] width 77 height 8
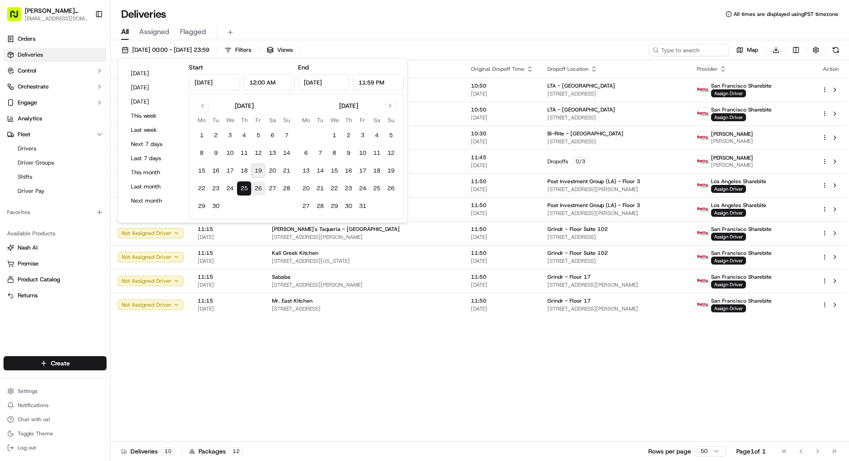
click at [258, 187] on button "26" at bounding box center [258, 188] width 14 height 14
type input "[DATE]"
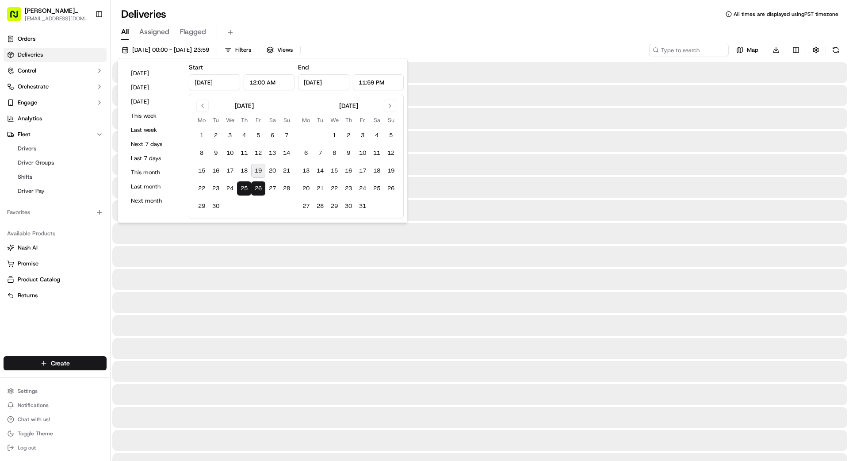
click at [258, 187] on button "26" at bounding box center [258, 188] width 14 height 14
type input "[DATE]"
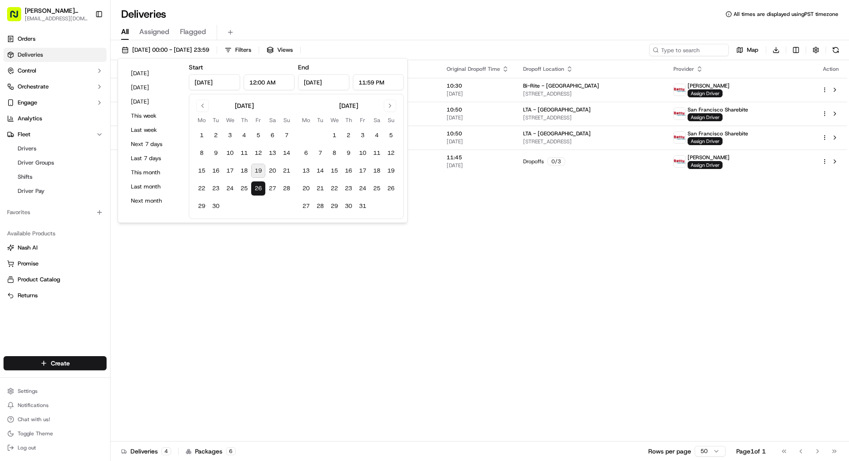
drag, startPoint x: 410, startPoint y: 260, endPoint x: 473, endPoint y: 238, distance: 67.1
click at [402, 260] on div "Status Original Pickup Time Pickup Location Original Dropoff Time Dropoff Locat…" at bounding box center [479, 250] width 737 height 381
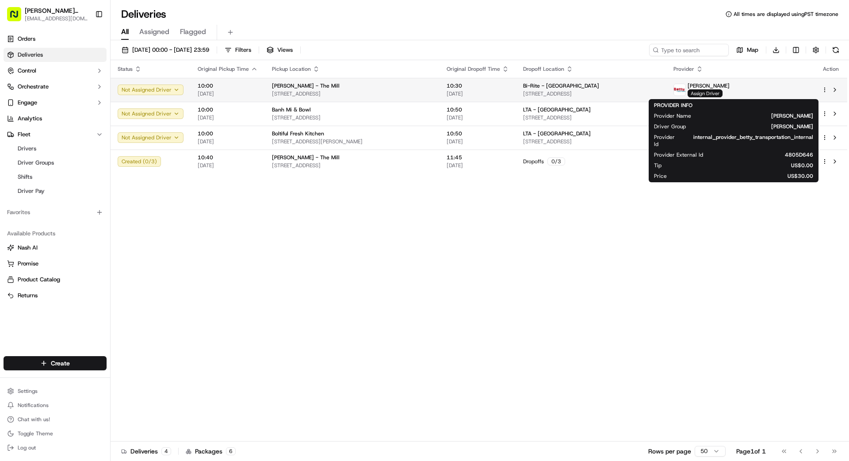
click at [530, 92] on span "Assign Driver" at bounding box center [704, 93] width 35 height 8
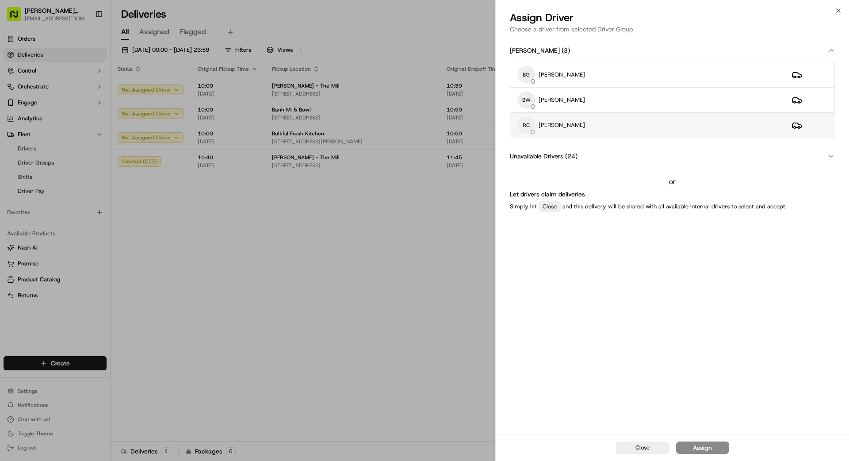
drag, startPoint x: 564, startPoint y: 122, endPoint x: 555, endPoint y: 122, distance: 9.3
click at [530, 123] on p "[PERSON_NAME]" at bounding box center [561, 125] width 46 height 8
click at [530, 351] on div "Assign" at bounding box center [702, 447] width 19 height 9
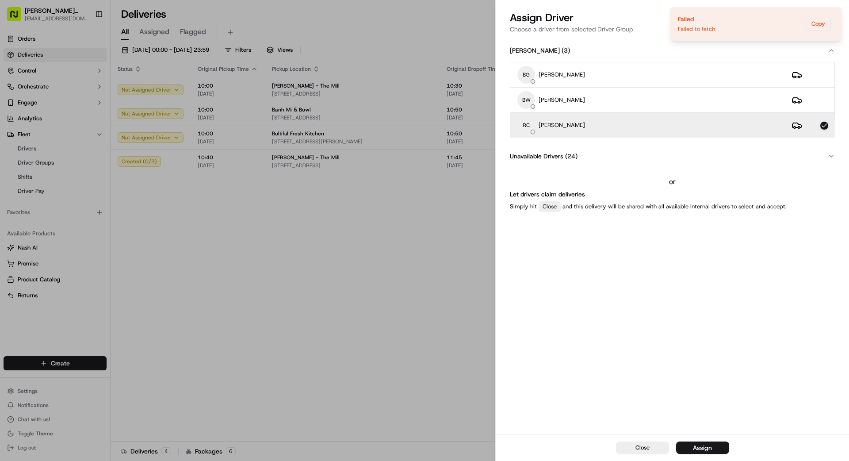
click at [530, 351] on div "Assign" at bounding box center [702, 447] width 19 height 9
click at [530, 15] on icon "Notifications (F8)" at bounding box center [834, 14] width 7 height 7
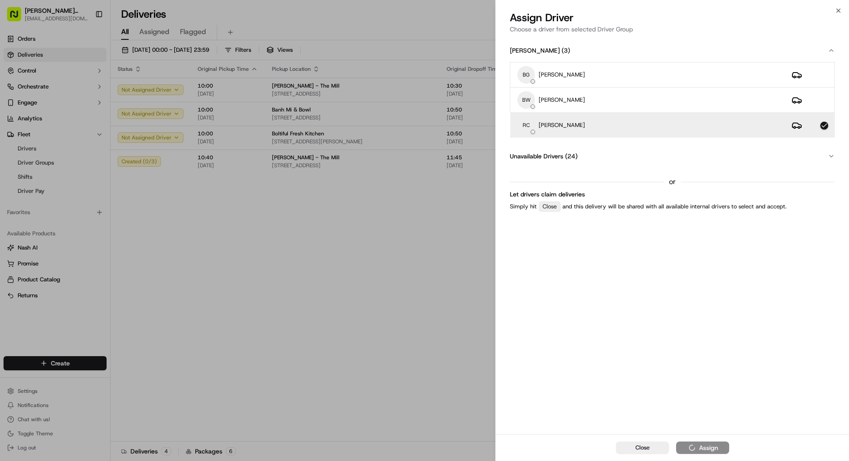
click at [530, 129] on div "RC REX CHEN" at bounding box center [647, 125] width 260 height 18
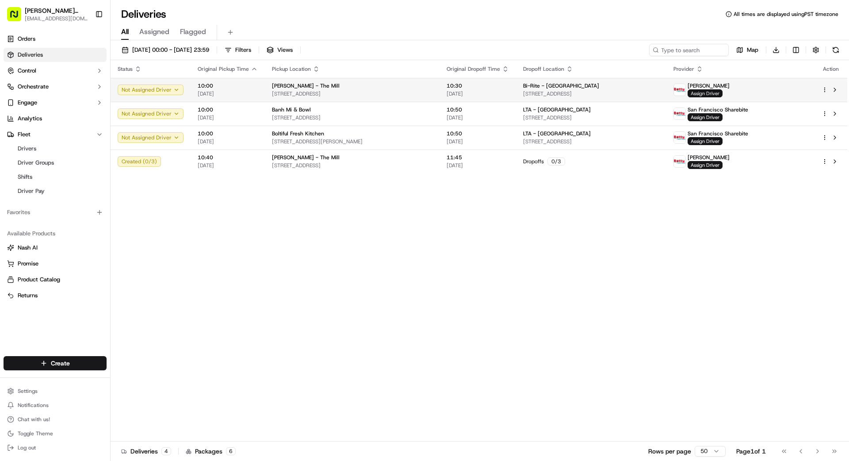
click at [530, 95] on span "Assign Driver" at bounding box center [704, 93] width 35 height 8
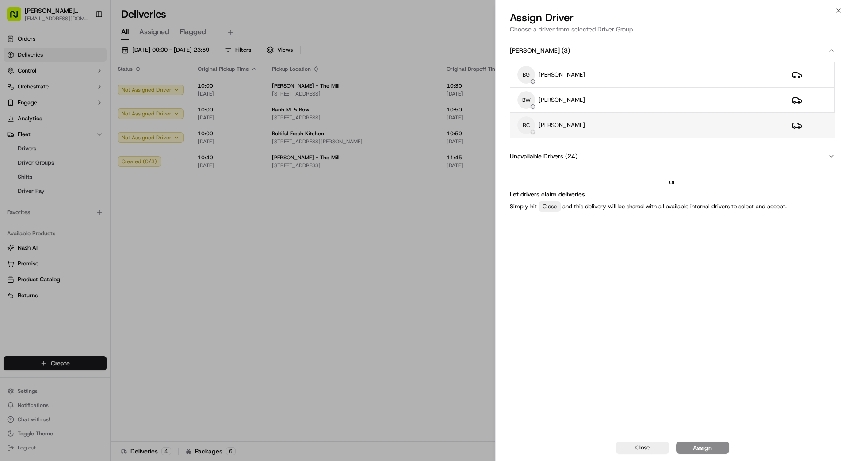
click at [530, 125] on div "RC REX CHEN" at bounding box center [647, 125] width 260 height 18
click at [530, 351] on div "Assign" at bounding box center [702, 447] width 19 height 9
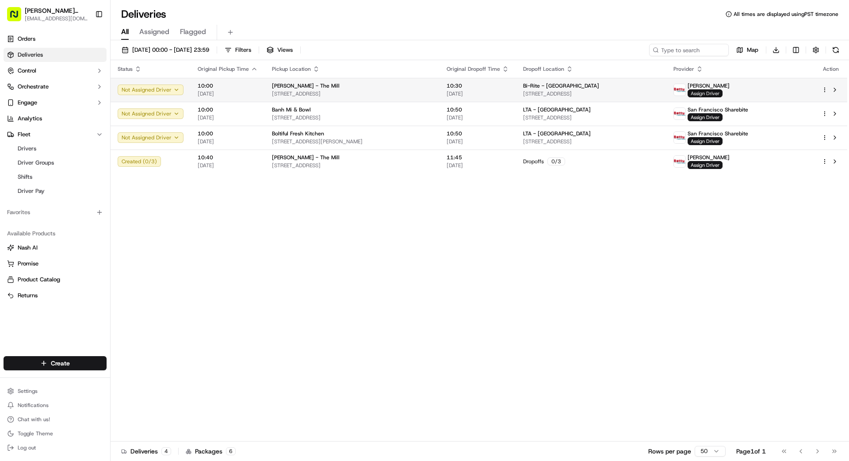
click at [530, 92] on span "Assign Driver" at bounding box center [704, 93] width 35 height 8
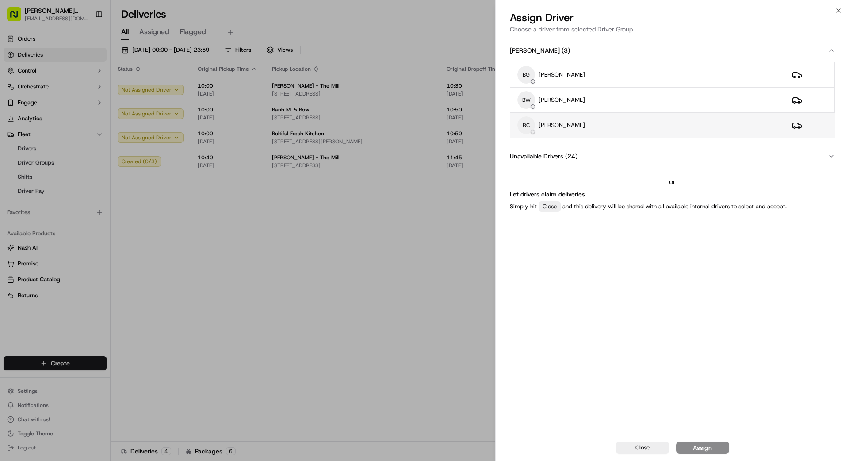
click at [530, 130] on div "RC REX CHEN" at bounding box center [647, 125] width 260 height 18
click at [530, 351] on div "Assign" at bounding box center [702, 447] width 19 height 9
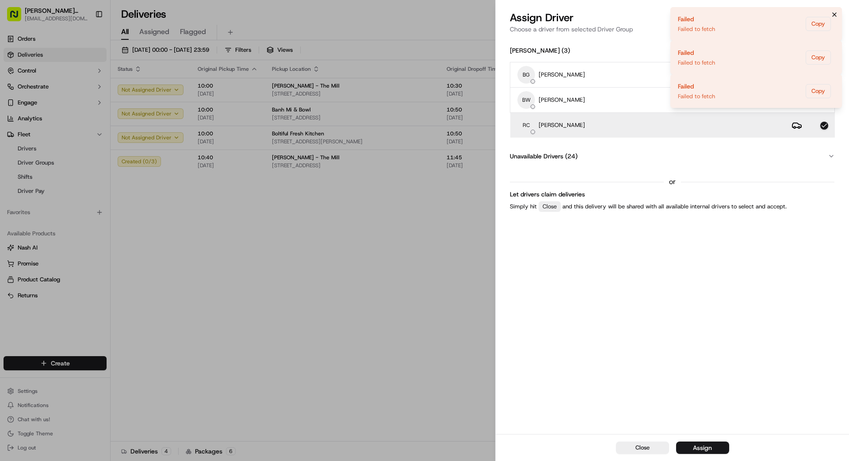
click at [530, 16] on icon "Notifications (F8)" at bounding box center [834, 14] width 7 height 7
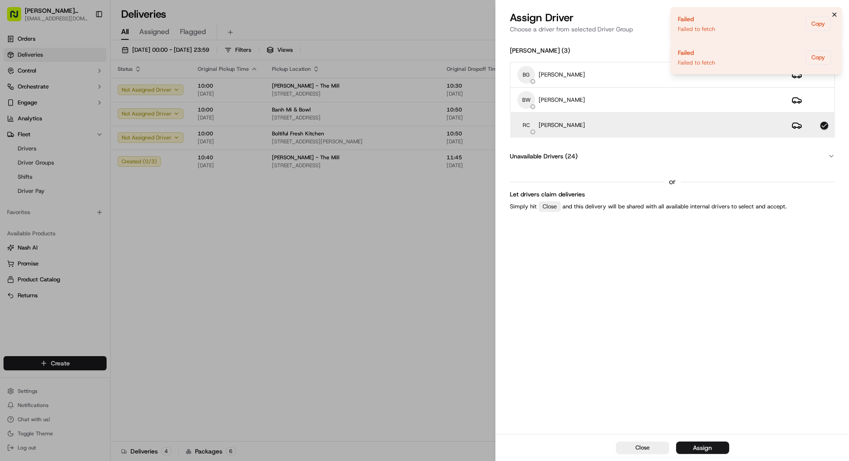
click at [530, 15] on icon "Notifications (F8)" at bounding box center [834, 14] width 7 height 7
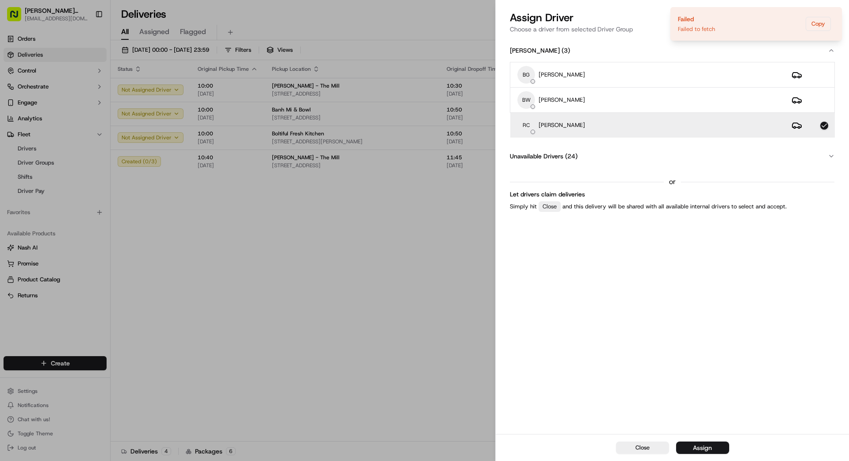
click at [530, 15] on icon "Notifications (F8)" at bounding box center [834, 14] width 7 height 7
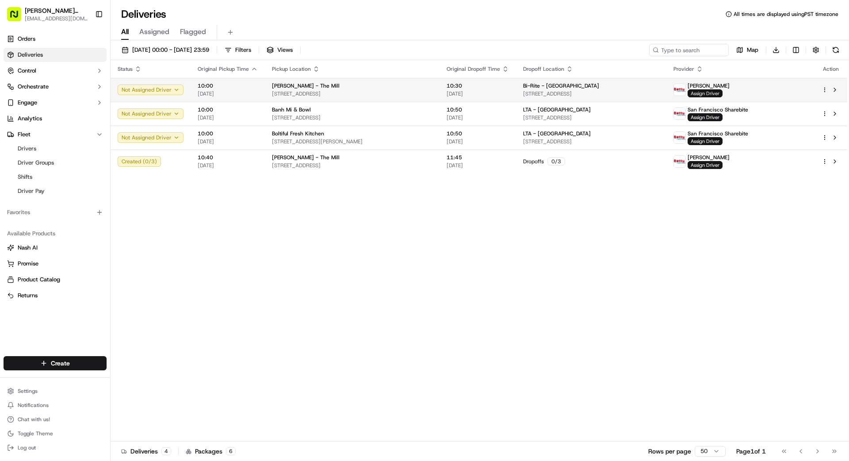
click at [530, 92] on span "Assign Driver" at bounding box center [704, 93] width 35 height 8
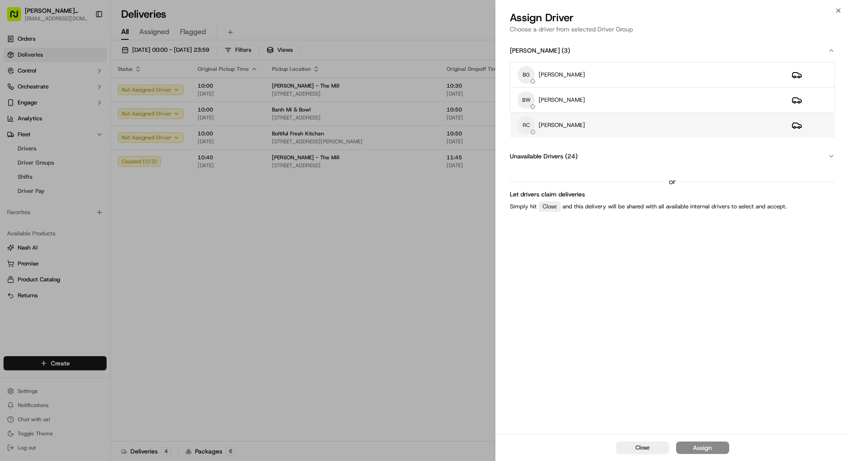
click at [530, 124] on div "RC REX CHEN" at bounding box center [647, 125] width 260 height 18
click at [530, 351] on div "Assign" at bounding box center [702, 447] width 19 height 9
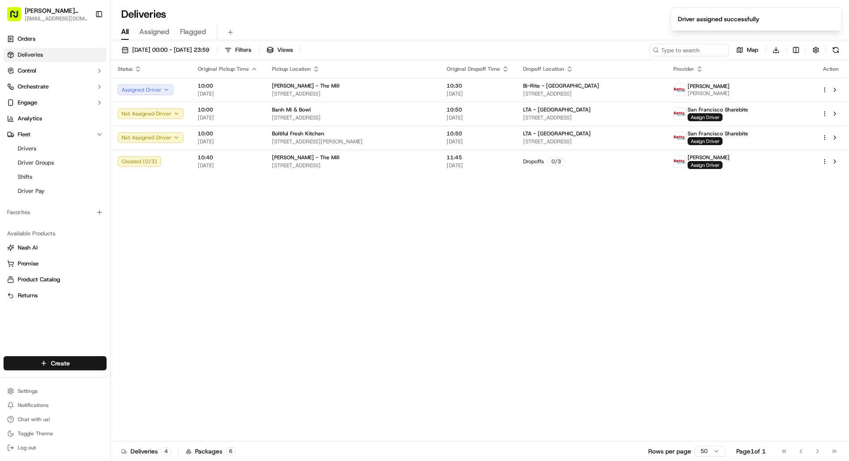
click at [454, 241] on div "Status Original Pickup Time Pickup Location Original Dropoff Time Dropoff Locat…" at bounding box center [479, 250] width 737 height 381
click at [530, 161] on span "Assign Driver" at bounding box center [704, 165] width 35 height 8
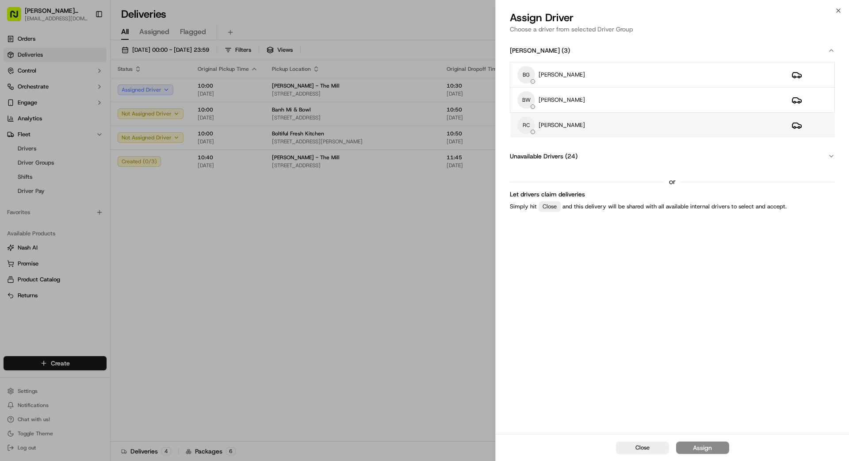
drag, startPoint x: 662, startPoint y: 127, endPoint x: 666, endPoint y: 136, distance: 9.7
click at [530, 127] on div "RC REX CHEN" at bounding box center [647, 125] width 260 height 18
click at [530, 351] on div "Assign" at bounding box center [702, 447] width 19 height 9
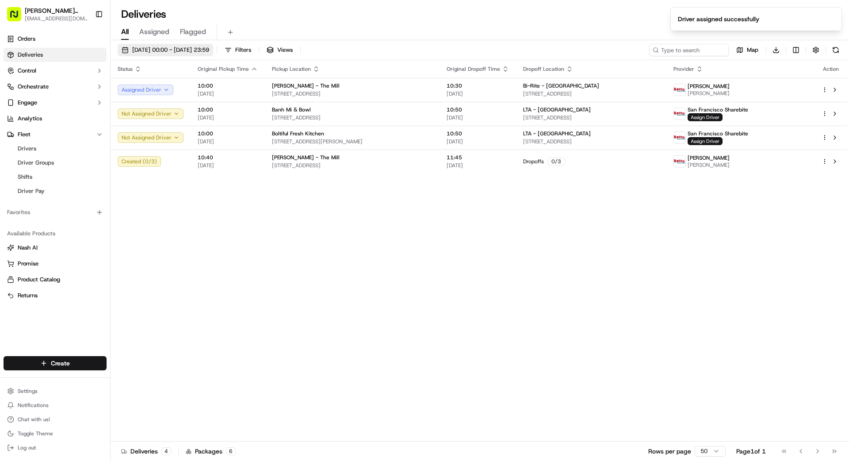
click at [202, 51] on span "[DATE] 00:00 - [DATE] 23:59" at bounding box center [170, 50] width 77 height 8
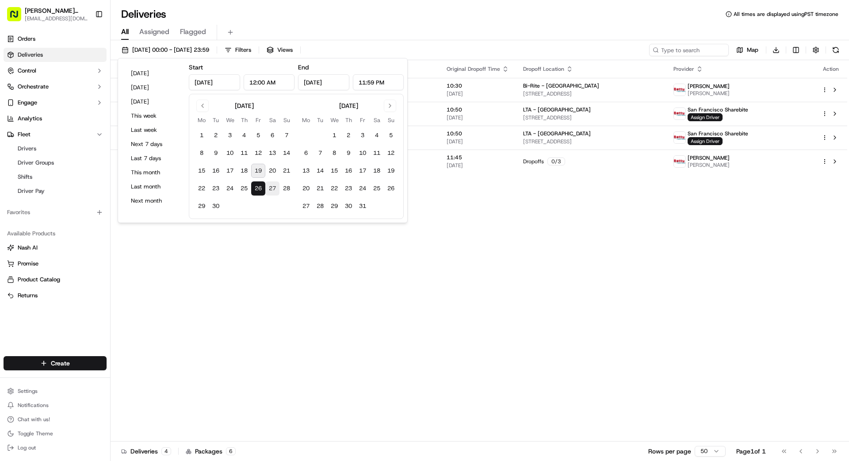
click at [269, 187] on button "27" at bounding box center [272, 188] width 14 height 14
type input "[DATE]"
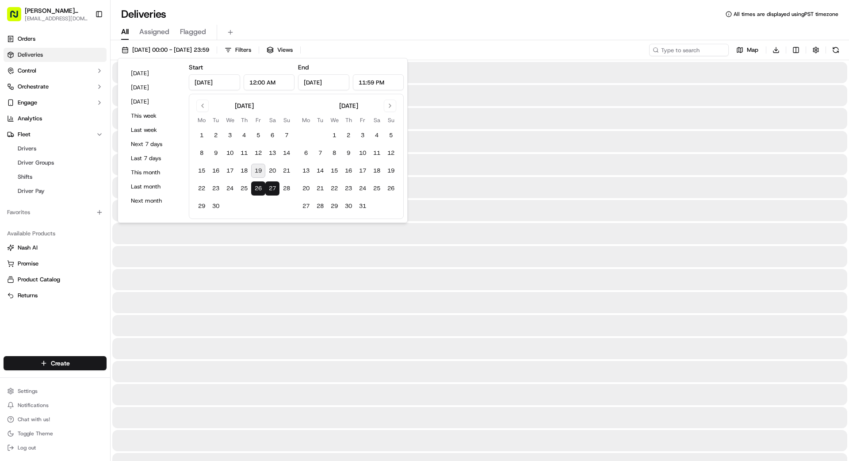
click at [270, 187] on button "27" at bounding box center [272, 188] width 14 height 14
type input "[DATE]"
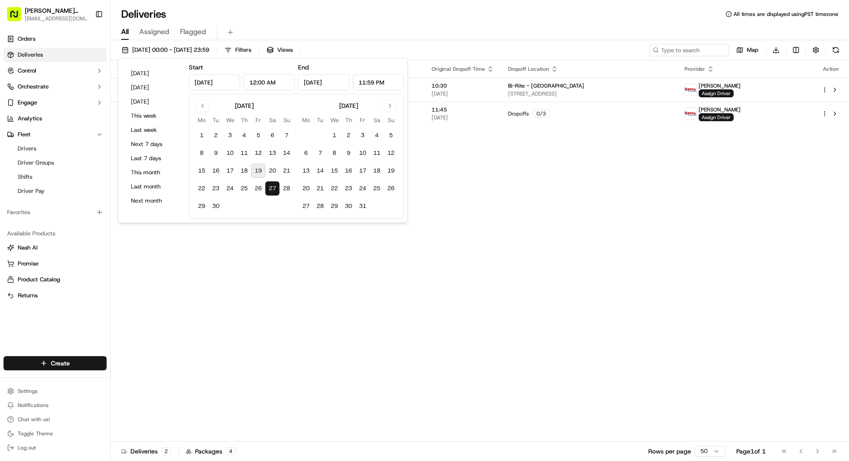
click at [408, 279] on div "Status Original Pickup Time Pickup Location Original Dropoff Time Dropoff Locat…" at bounding box center [479, 250] width 737 height 381
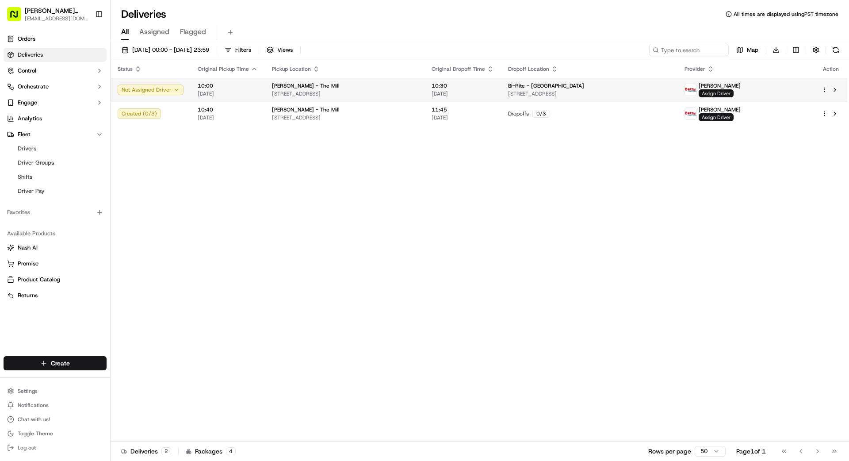
click at [530, 91] on span "Assign Driver" at bounding box center [716, 93] width 35 height 8
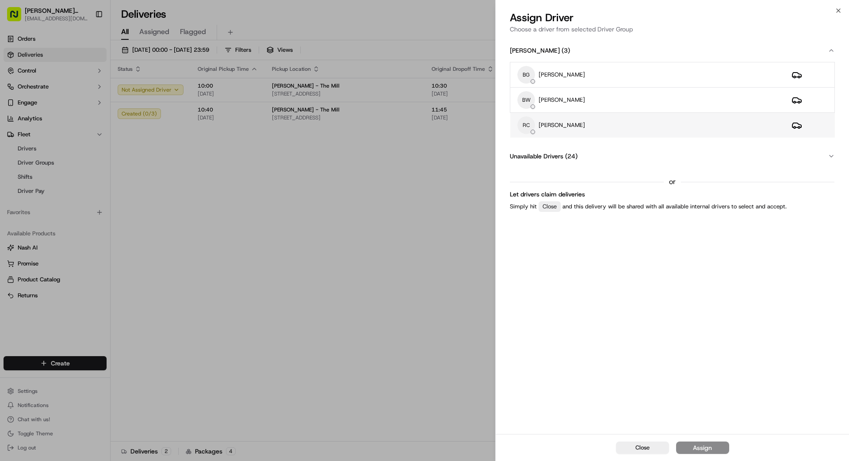
drag, startPoint x: 658, startPoint y: 126, endPoint x: 666, endPoint y: 131, distance: 9.3
click at [530, 126] on div "RC REX CHEN" at bounding box center [647, 125] width 260 height 18
drag, startPoint x: 701, startPoint y: 449, endPoint x: 692, endPoint y: 447, distance: 9.0
click at [530, 351] on div "Assign" at bounding box center [702, 447] width 19 height 9
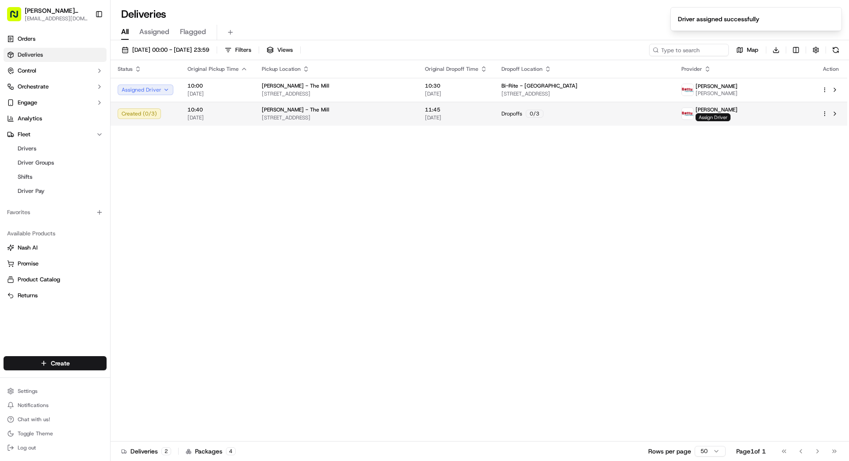
click at [530, 116] on span "Assign Driver" at bounding box center [712, 117] width 35 height 8
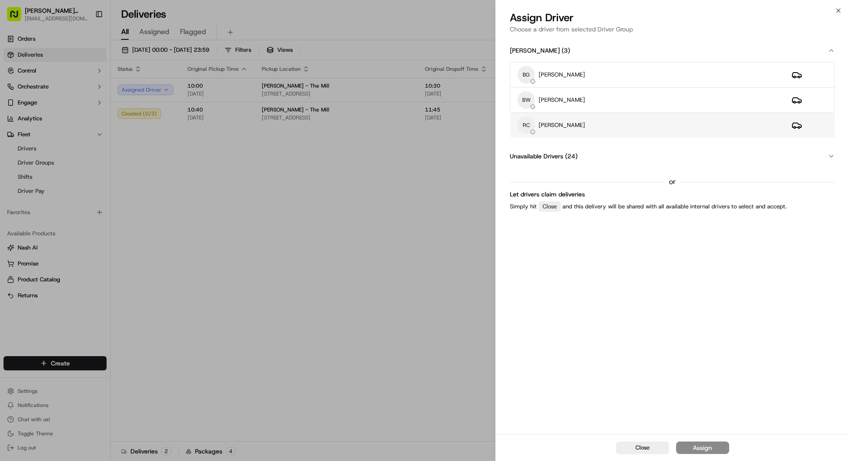
click at [530, 128] on div "RC REX CHEN" at bounding box center [647, 125] width 260 height 18
click at [530, 351] on div "Assign" at bounding box center [702, 447] width 19 height 9
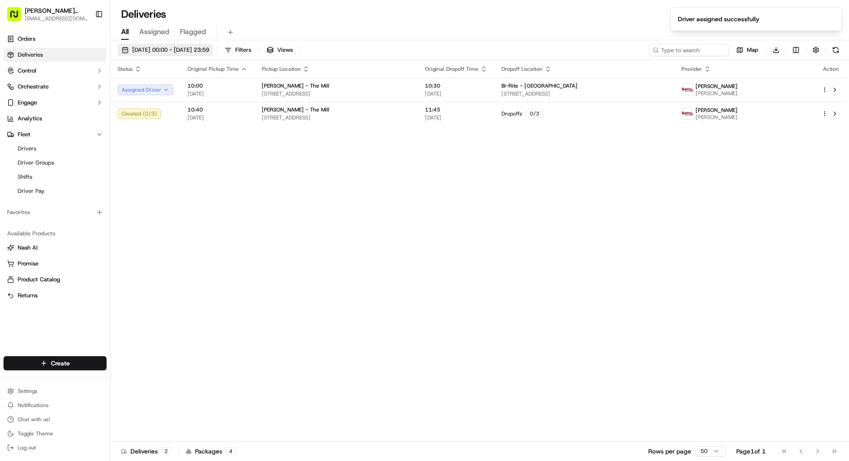
click at [175, 49] on span "[DATE] 00:00 - [DATE] 23:59" at bounding box center [170, 50] width 77 height 8
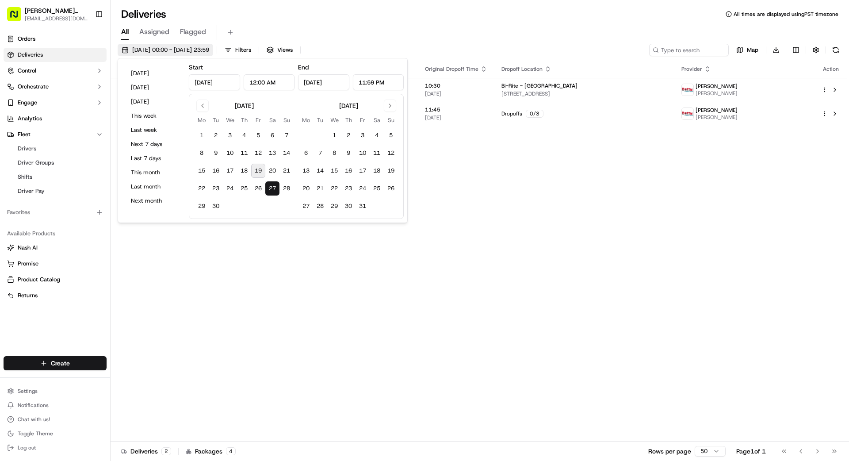
click at [176, 48] on span "[DATE] 00:00 - [DATE] 23:59" at bounding box center [170, 50] width 77 height 8
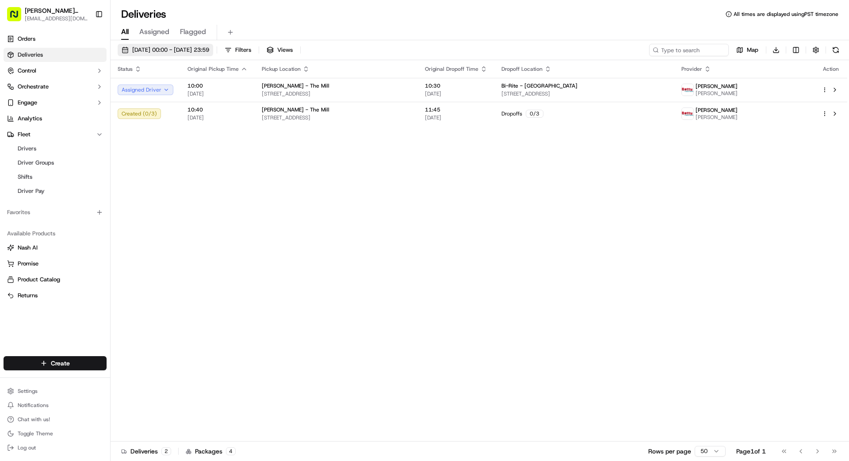
click at [176, 48] on span "[DATE] 00:00 - [DATE] 23:59" at bounding box center [170, 50] width 77 height 8
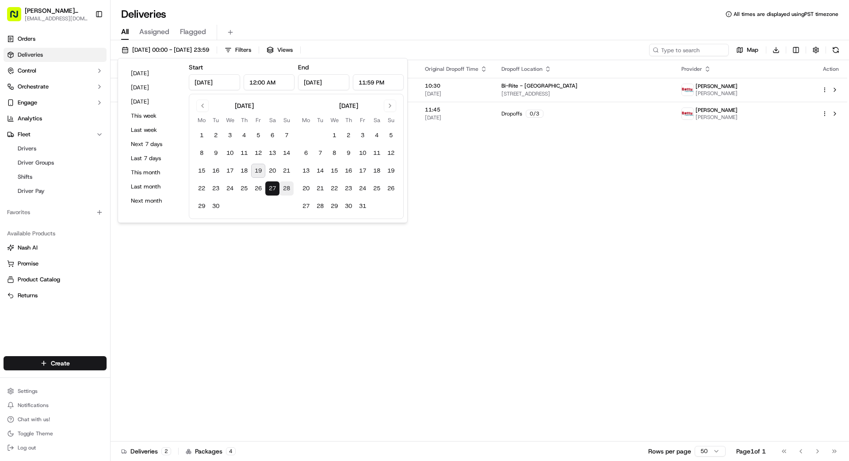
click at [286, 188] on button "28" at bounding box center [286, 188] width 14 height 14
type input "[DATE]"
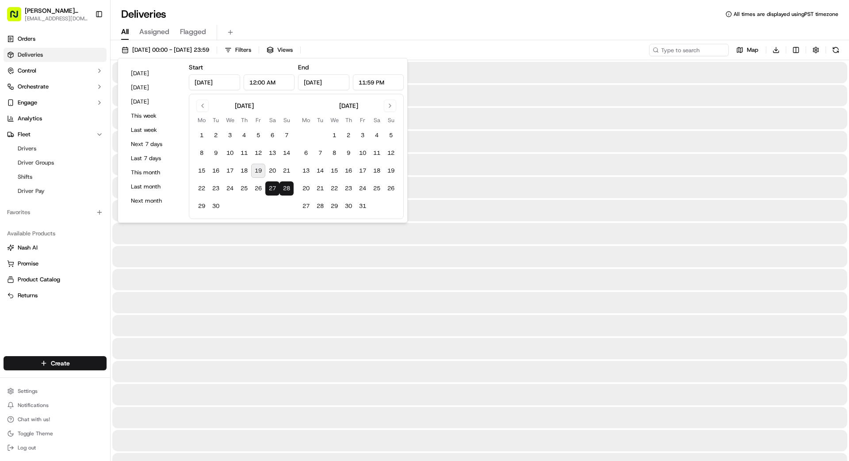
click at [286, 188] on button "28" at bounding box center [286, 188] width 14 height 14
type input "[DATE]"
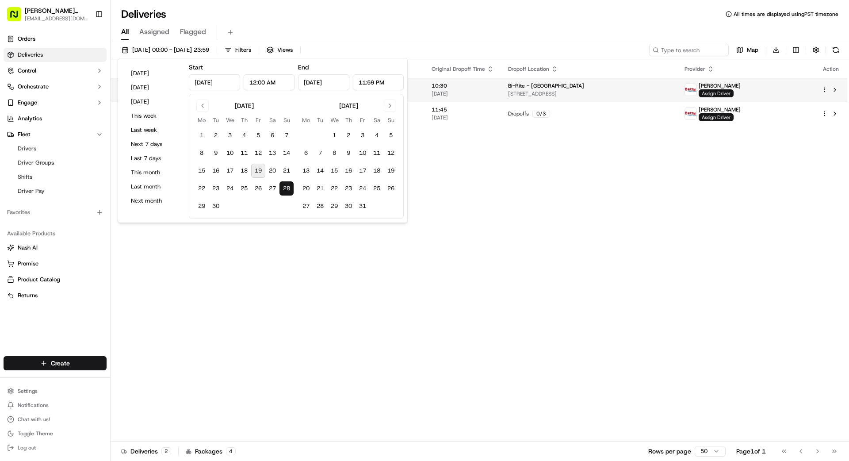
click at [530, 94] on span "Assign Driver" at bounding box center [716, 93] width 35 height 8
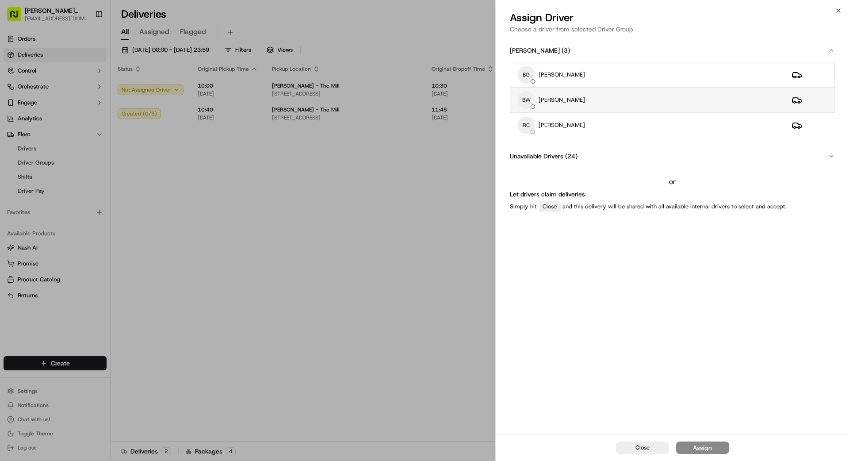
click at [530, 98] on div "BW BingSong Wang" at bounding box center [647, 100] width 260 height 18
click at [530, 351] on button "Assign" at bounding box center [702, 447] width 53 height 12
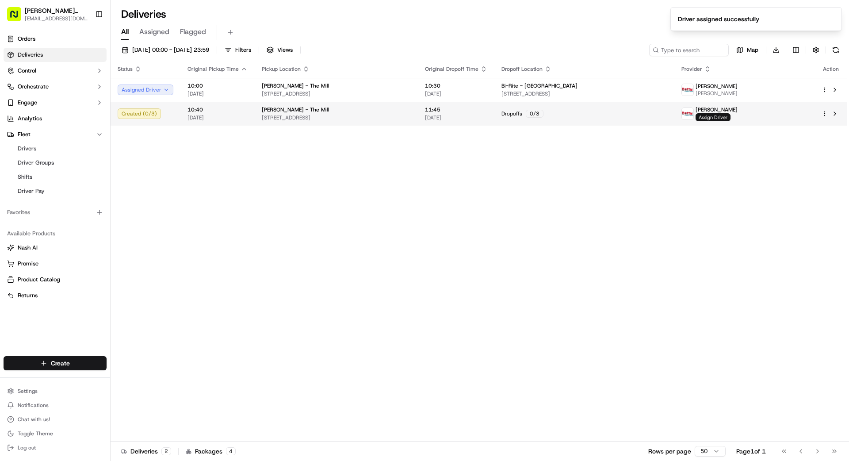
click at [530, 118] on span "Assign Driver" at bounding box center [712, 117] width 35 height 8
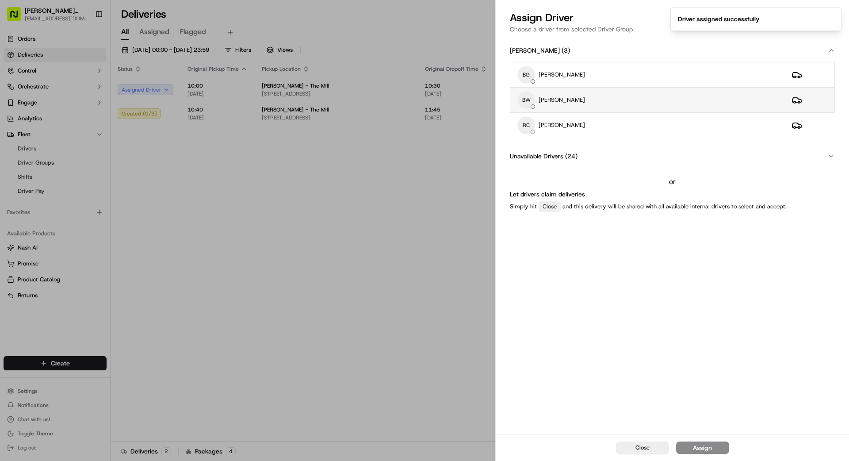
click at [530, 101] on div "BW BingSong Wang" at bounding box center [647, 100] width 260 height 18
click at [530, 351] on button "Assign" at bounding box center [702, 447] width 53 height 12
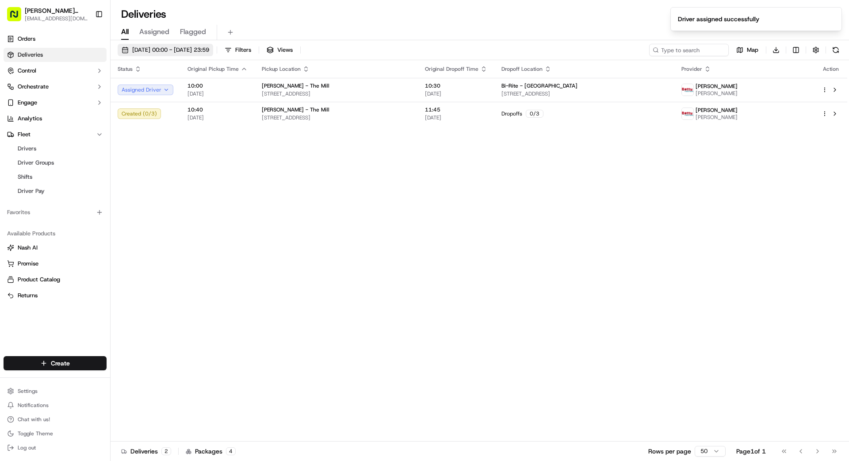
click at [209, 49] on span "[DATE] 00:00 - [DATE] 23:59" at bounding box center [170, 50] width 77 height 8
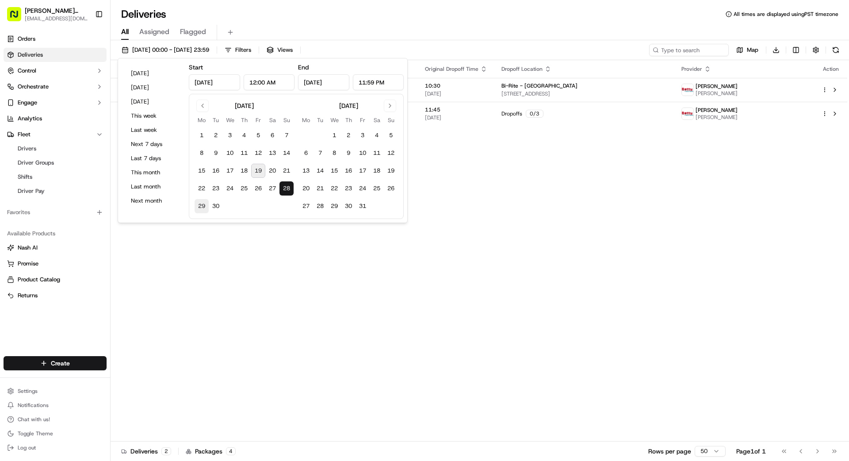
click at [205, 204] on button "29" at bounding box center [202, 206] width 14 height 14
type input "[DATE]"
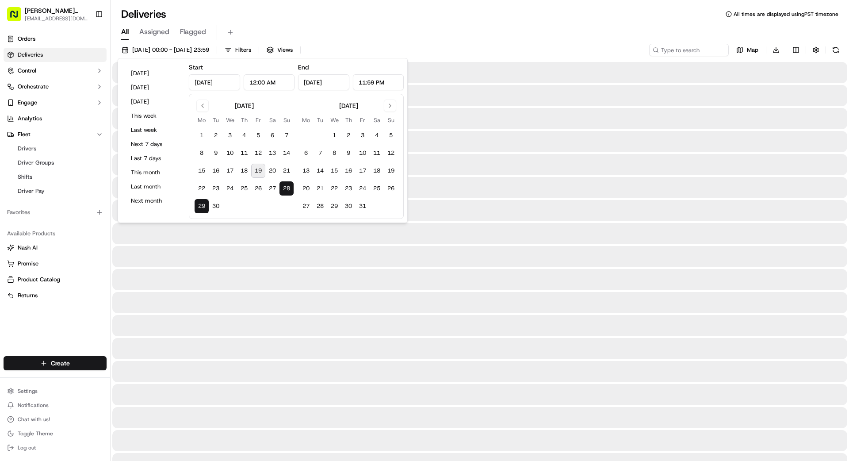
click at [205, 204] on button "29" at bounding box center [202, 206] width 14 height 14
type input "[DATE]"
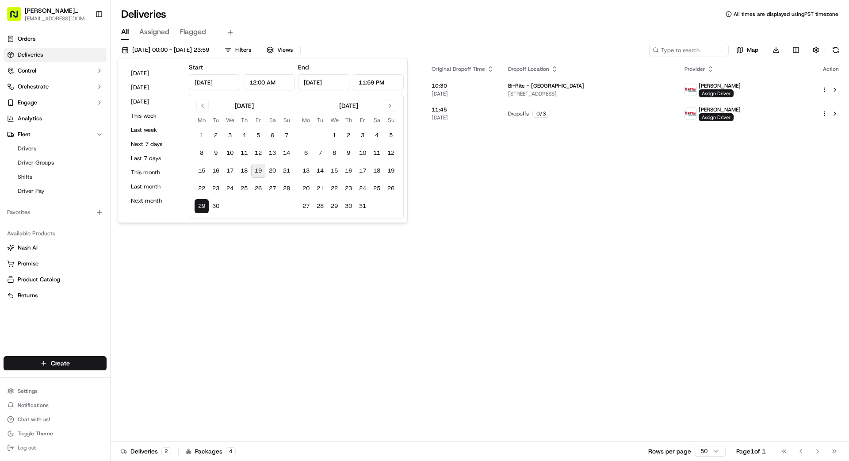
click at [530, 203] on div "Status Original Pickup Time Pickup Location Original Dropoff Time Dropoff Locat…" at bounding box center [479, 250] width 737 height 381
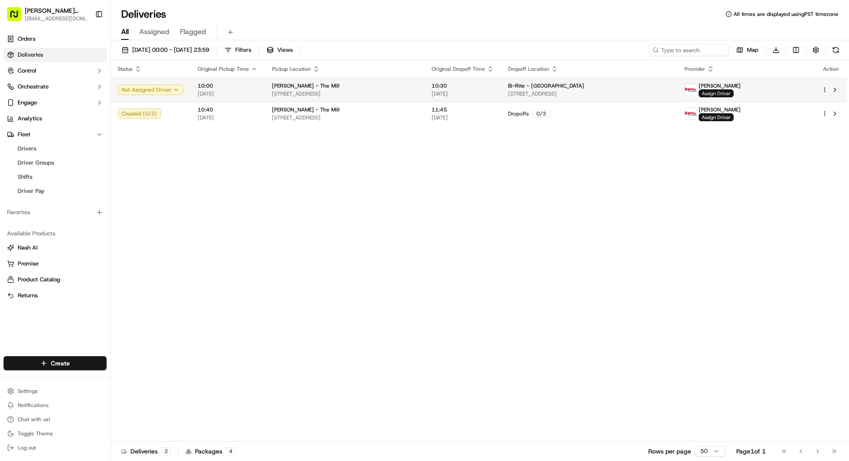
click at [530, 94] on span "Assign Driver" at bounding box center [716, 93] width 35 height 8
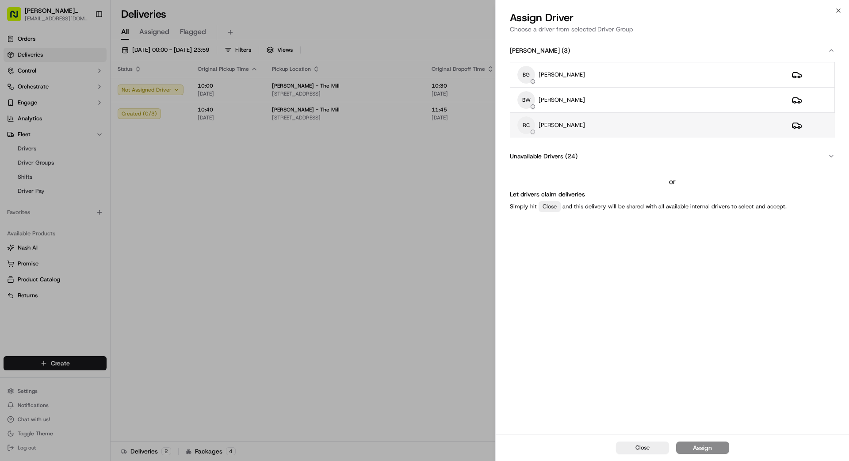
click at [530, 121] on div "RC REX CHEN" at bounding box center [647, 125] width 260 height 18
click at [530, 351] on div "Assign" at bounding box center [702, 447] width 19 height 9
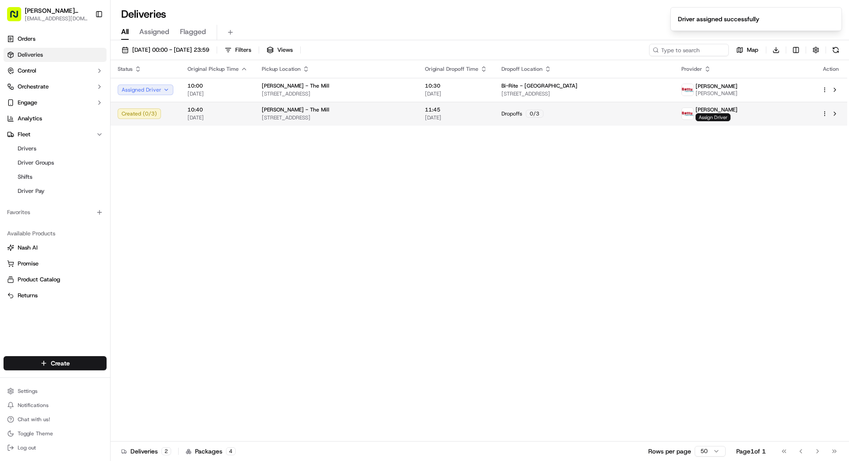
click at [530, 118] on span "Assign Driver" at bounding box center [712, 117] width 35 height 8
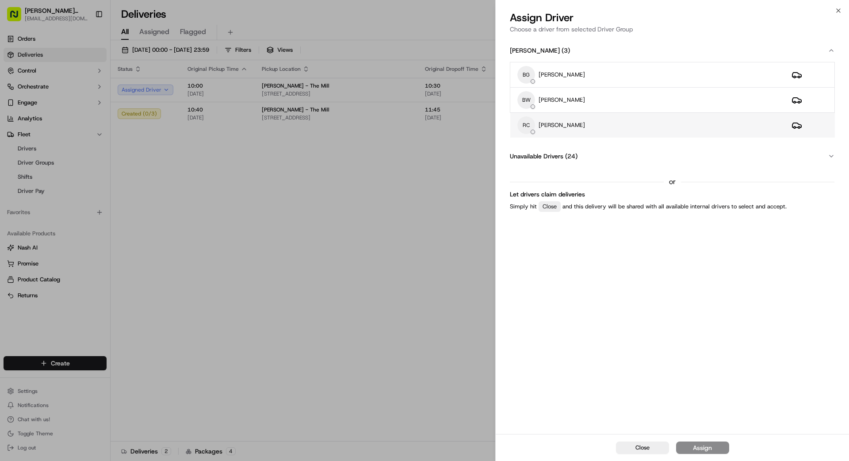
click at [530, 123] on div "RC REX CHEN" at bounding box center [647, 125] width 260 height 18
click at [530, 351] on div "Assign" at bounding box center [702, 447] width 19 height 9
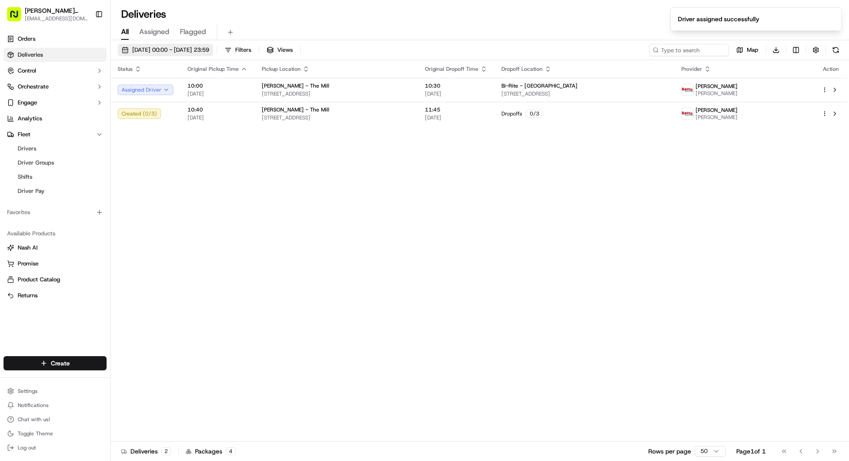
click at [213, 44] on button "29/09/2025 00:00 - 29/09/2025 23:59" at bounding box center [165, 50] width 95 height 12
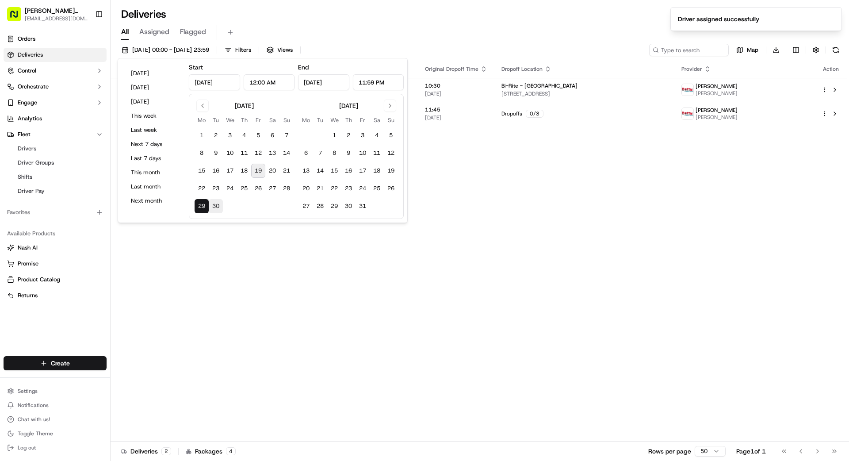
click at [215, 202] on button "30" at bounding box center [216, 206] width 14 height 14
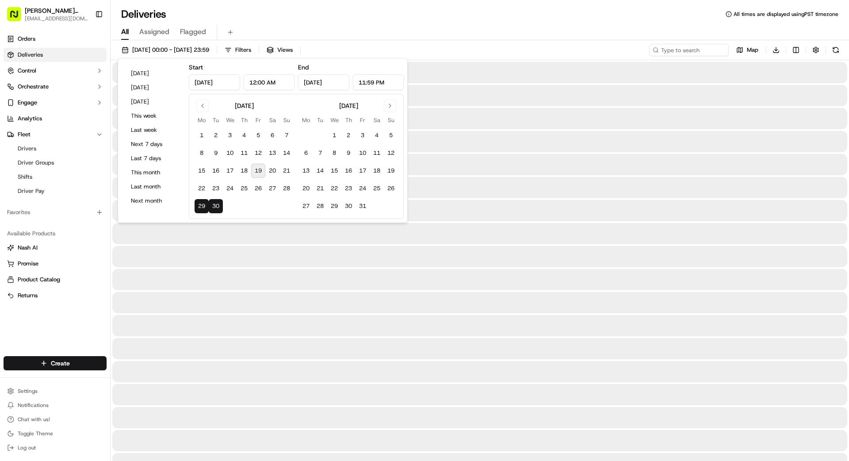
type input "[DATE]"
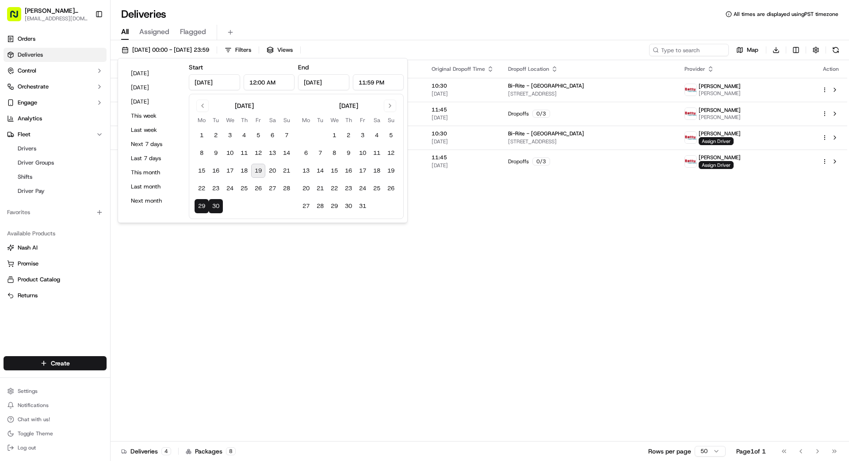
drag, startPoint x: 393, startPoint y: 284, endPoint x: 386, endPoint y: 283, distance: 6.7
click at [386, 283] on div "Status Original Pickup Time Pickup Location Original Dropoff Time Dropoff Locat…" at bounding box center [479, 250] width 737 height 381
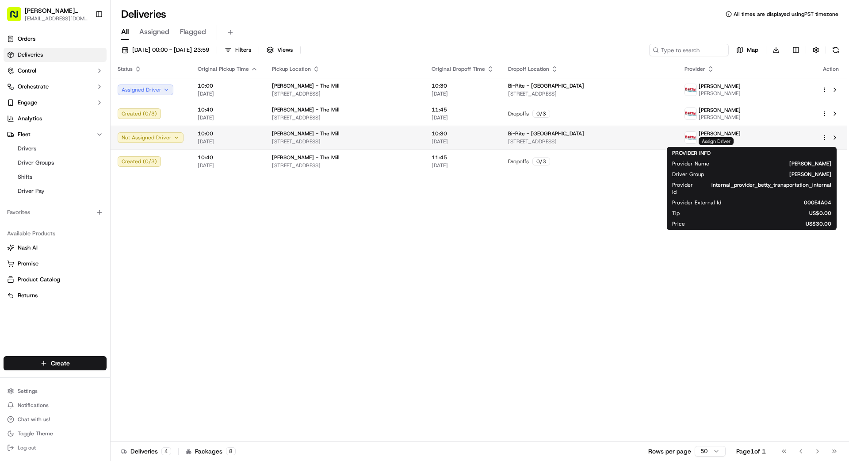
click at [530, 138] on span "Assign Driver" at bounding box center [716, 141] width 35 height 8
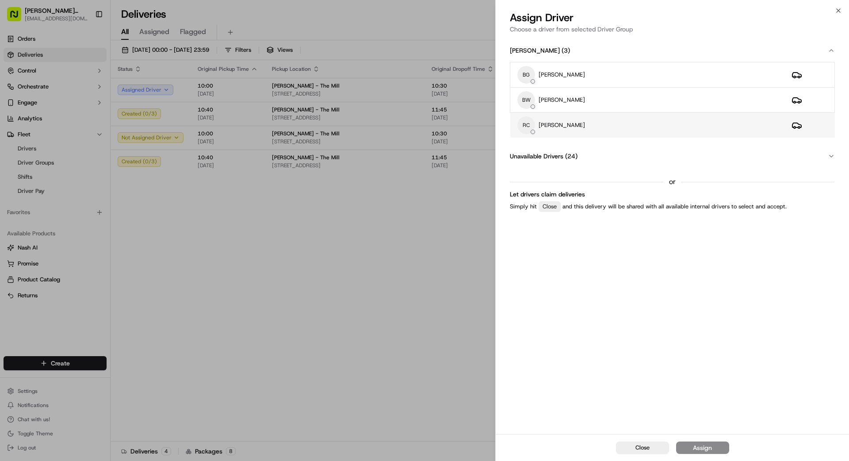
click at [530, 122] on div "RC REX CHEN" at bounding box center [647, 125] width 260 height 18
click at [530, 351] on div "Assign" at bounding box center [702, 447] width 19 height 9
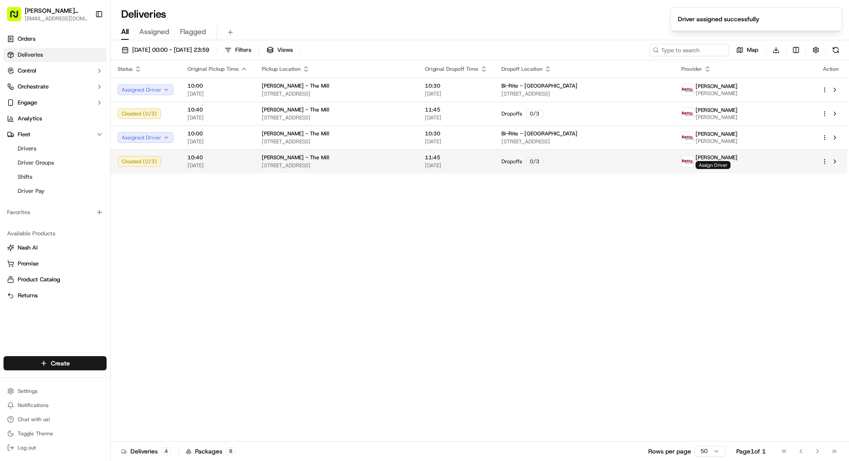
click at [530, 161] on span "Assign Driver" at bounding box center [712, 165] width 35 height 8
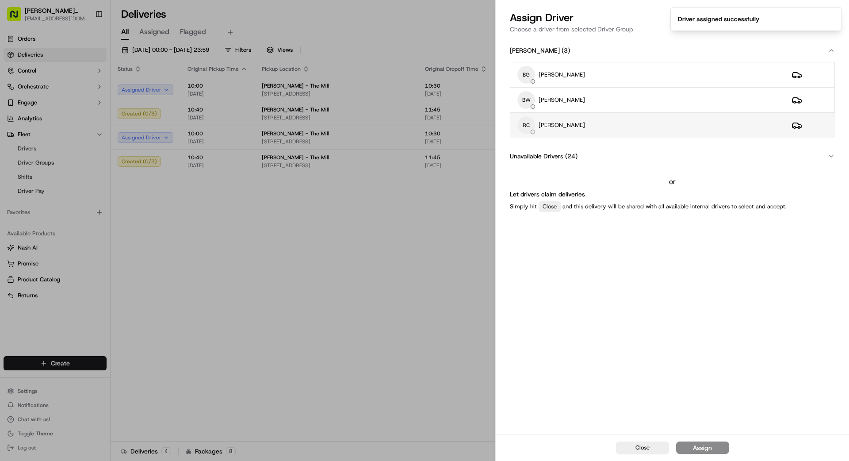
click at [530, 126] on div "RC REX CHEN" at bounding box center [647, 125] width 260 height 18
click at [530, 351] on div "Assign" at bounding box center [702, 447] width 19 height 9
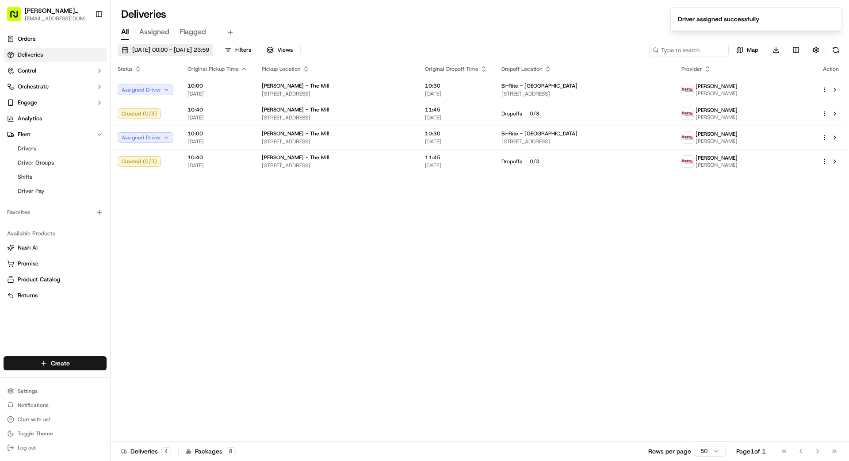
drag, startPoint x: 177, startPoint y: 50, endPoint x: 183, endPoint y: 46, distance: 6.6
click at [178, 50] on span "29/09/2025 00:00 - 30/09/2025 23:59" at bounding box center [170, 50] width 77 height 8
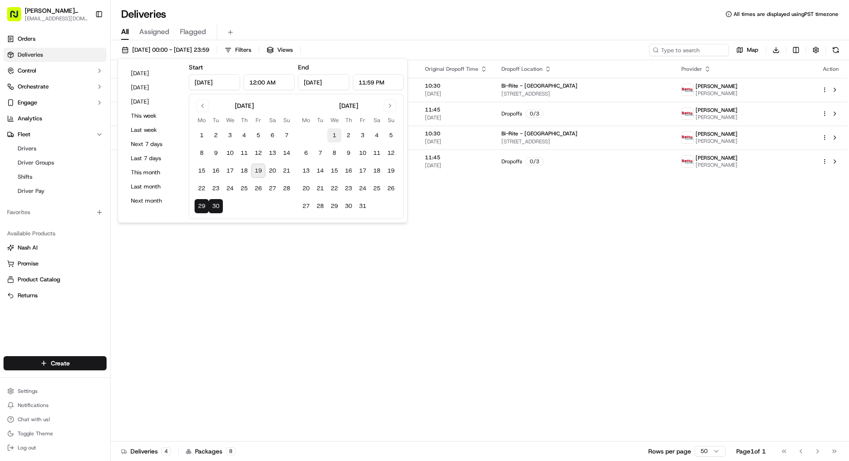
click at [334, 134] on button "1" at bounding box center [334, 135] width 14 height 14
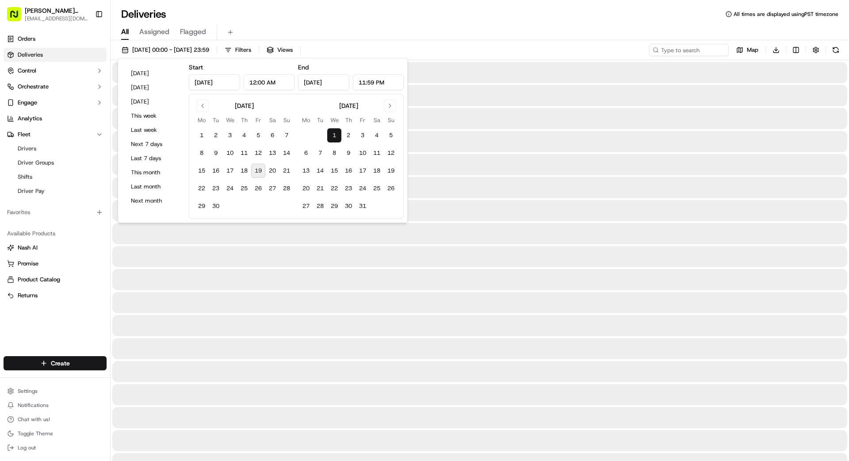
type input "Oct 1, 2025"
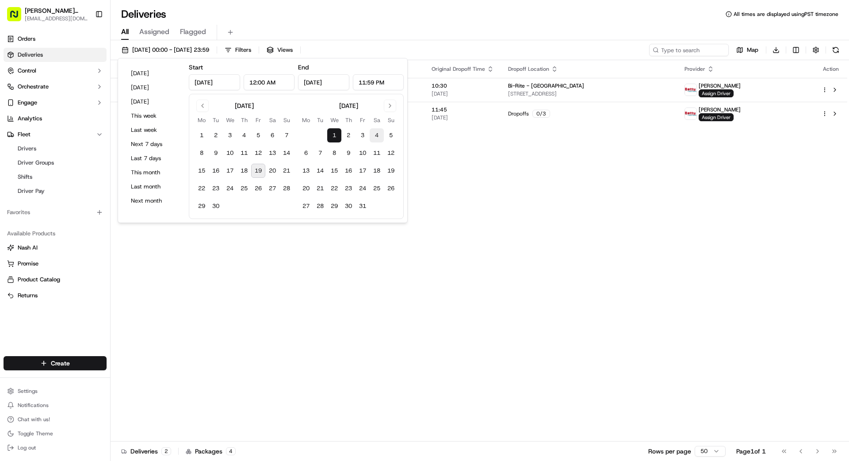
click at [375, 134] on button "4" at bounding box center [377, 135] width 14 height 14
type input "Oct 4, 2025"
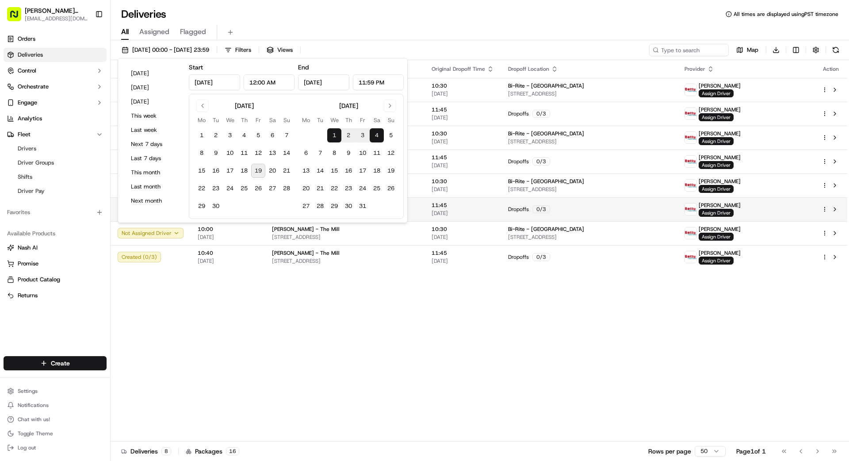
drag, startPoint x: 590, startPoint y: 281, endPoint x: 655, endPoint y: 219, distance: 90.1
click at [530, 277] on div "Status Original Pickup Time Pickup Location Original Dropoff Time Dropoff Locat…" at bounding box center [479, 250] width 737 height 381
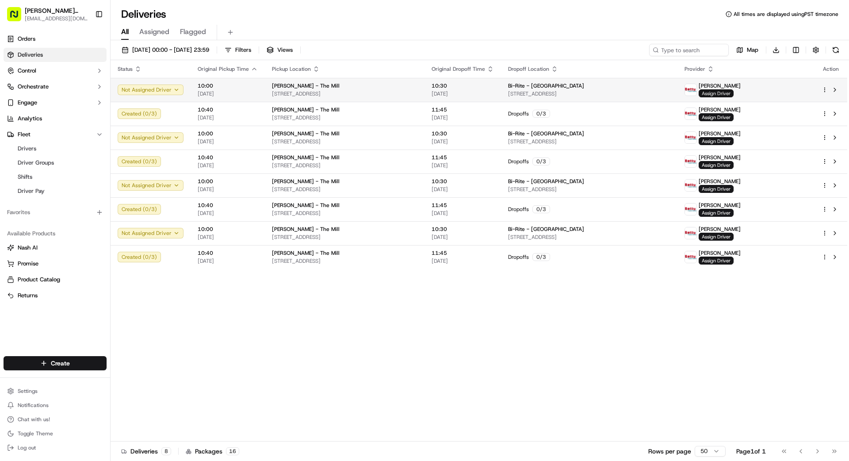
click at [530, 92] on span "Assign Driver" at bounding box center [716, 93] width 35 height 8
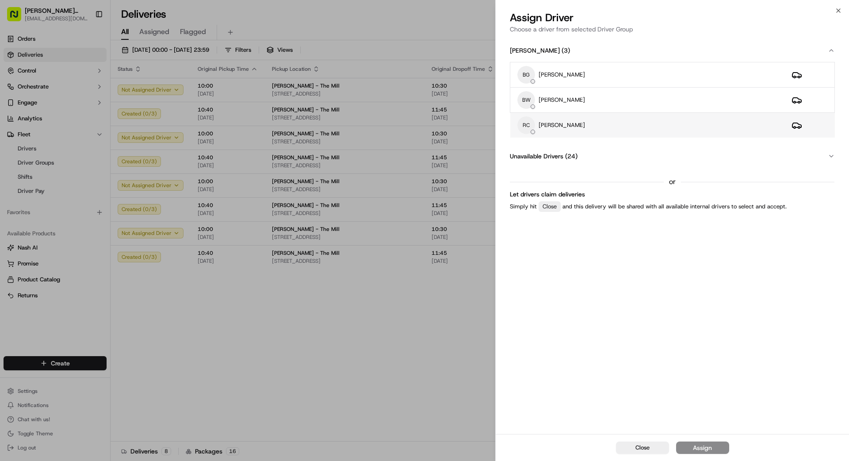
click at [530, 129] on div "RC REX CHEN" at bounding box center [647, 125] width 260 height 18
click at [530, 351] on div "Assign" at bounding box center [702, 447] width 19 height 9
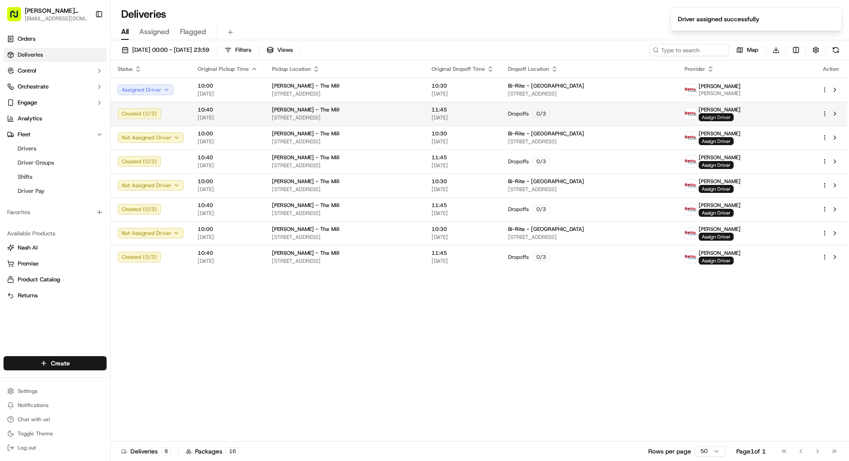
click at [530, 117] on span "Assign Driver" at bounding box center [716, 117] width 35 height 8
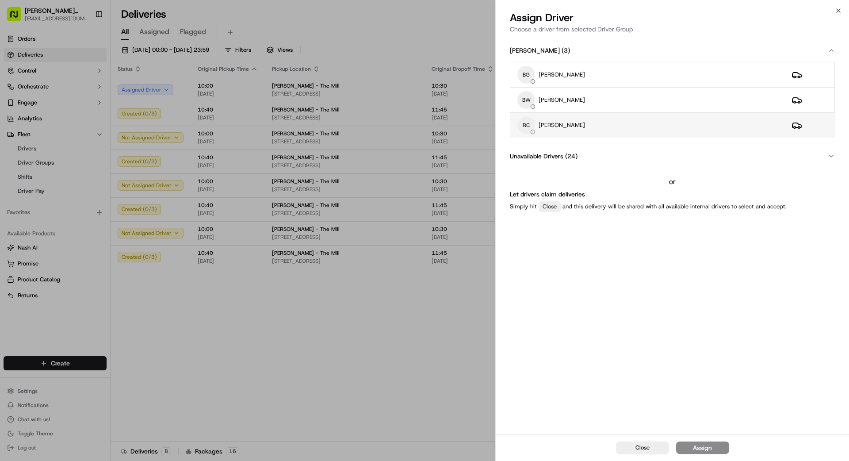
click at [530, 124] on div "RC REX CHEN" at bounding box center [647, 125] width 260 height 18
click at [530, 351] on div "Close Assign" at bounding box center [672, 447] width 353 height 27
click at [530, 351] on button "Assign" at bounding box center [702, 447] width 53 height 12
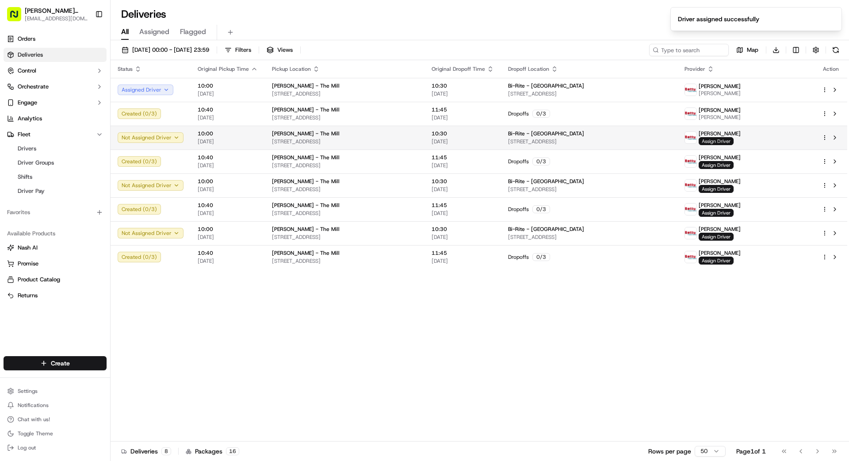
click at [530, 140] on span "Assign Driver" at bounding box center [716, 141] width 35 height 8
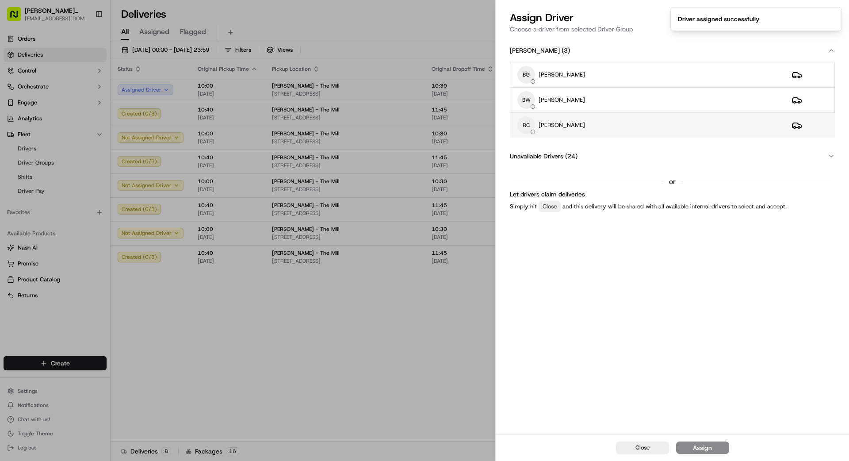
click at [530, 118] on div "RC REX CHEN" at bounding box center [647, 125] width 260 height 18
click at [530, 351] on button "Assign" at bounding box center [702, 447] width 53 height 12
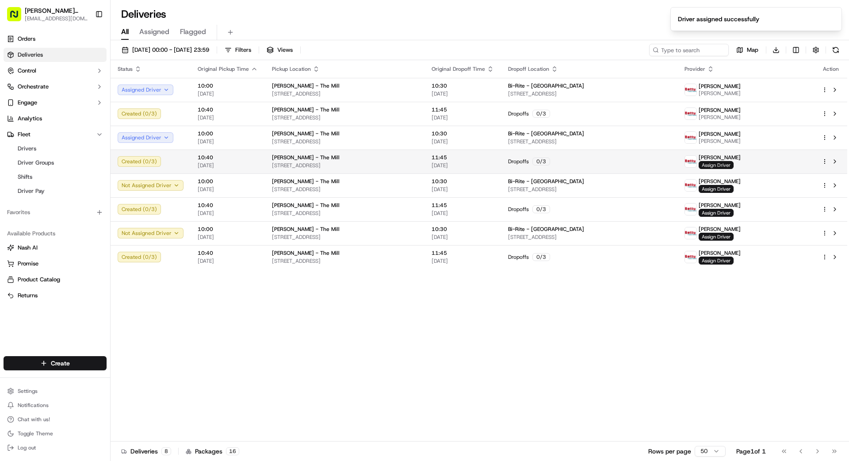
click at [530, 164] on span "Assign Driver" at bounding box center [716, 165] width 35 height 8
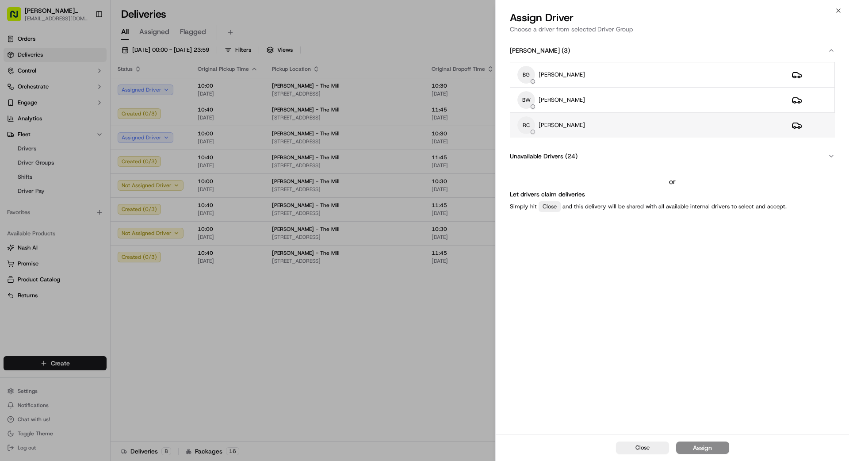
click at [530, 124] on div "RC REX CHEN" at bounding box center [647, 125] width 260 height 18
click at [530, 351] on div "Assign" at bounding box center [702, 447] width 19 height 9
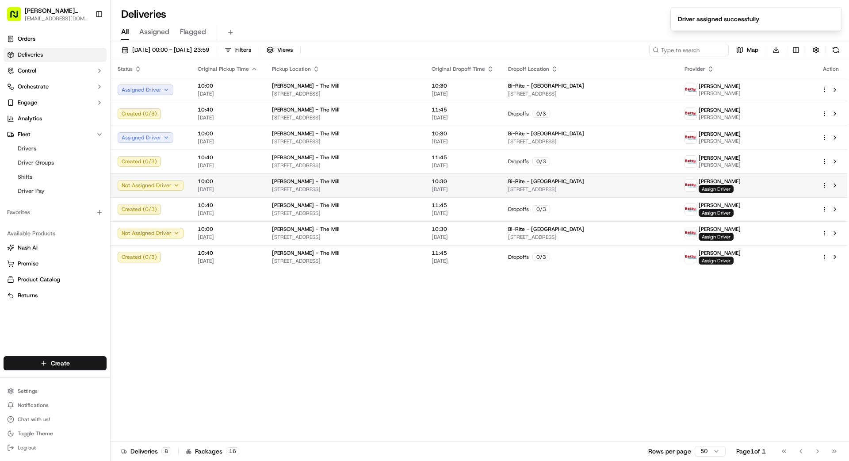
click at [530, 186] on span "Assign Driver" at bounding box center [716, 189] width 35 height 8
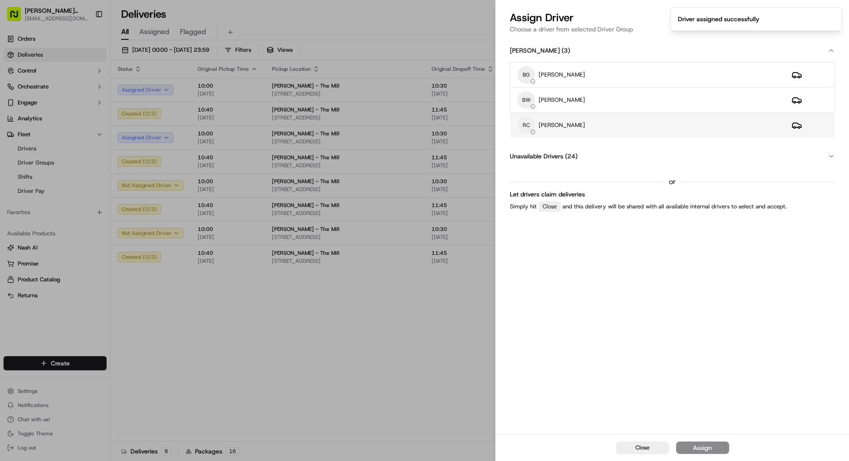
click at [530, 126] on div "RC REX CHEN" at bounding box center [647, 125] width 260 height 18
click at [530, 351] on button "Assign" at bounding box center [702, 447] width 53 height 12
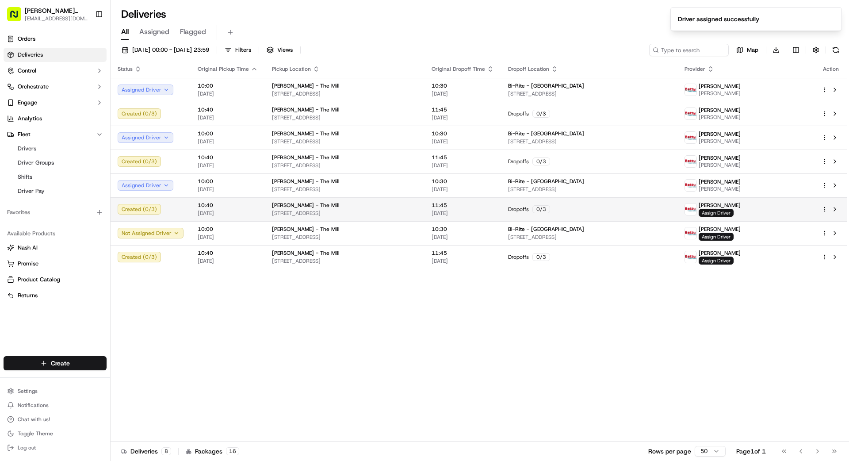
click at [530, 214] on span "Assign Driver" at bounding box center [716, 213] width 35 height 8
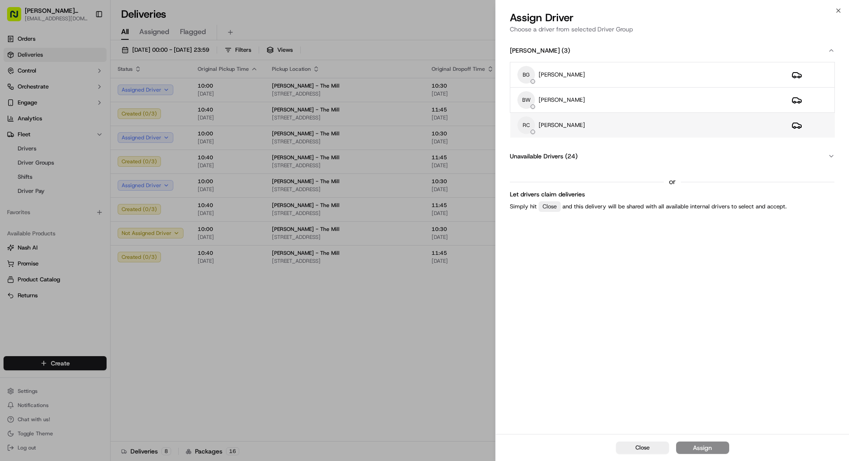
click at [530, 130] on div "RC REX CHEN" at bounding box center [647, 125] width 260 height 18
click at [530, 351] on div "Assign" at bounding box center [702, 447] width 19 height 9
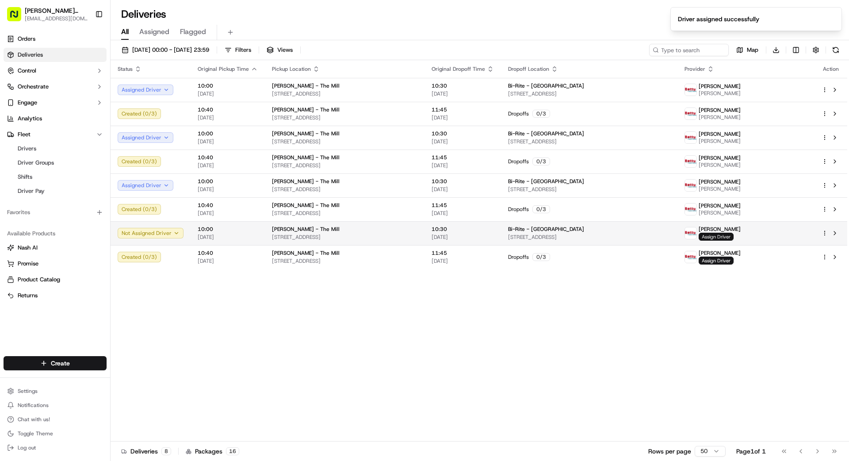
click at [530, 238] on span "Assign Driver" at bounding box center [716, 237] width 35 height 8
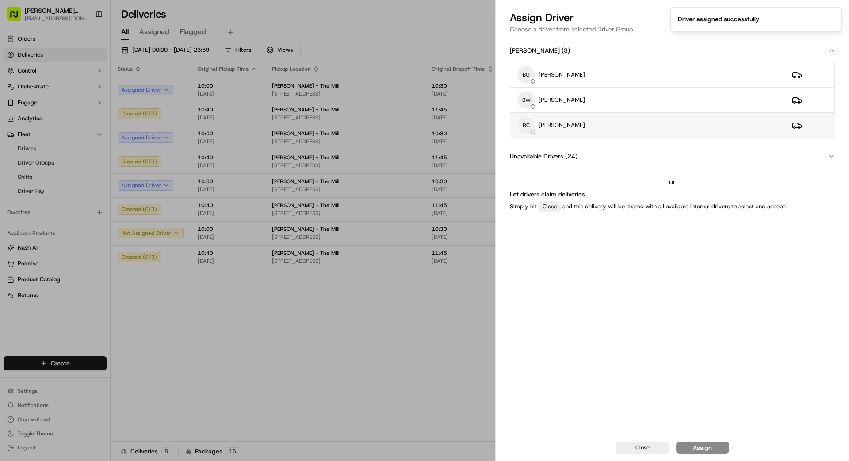
click at [530, 124] on div "RC REX CHEN" at bounding box center [647, 125] width 260 height 18
click at [530, 351] on div "Assign" at bounding box center [702, 447] width 19 height 9
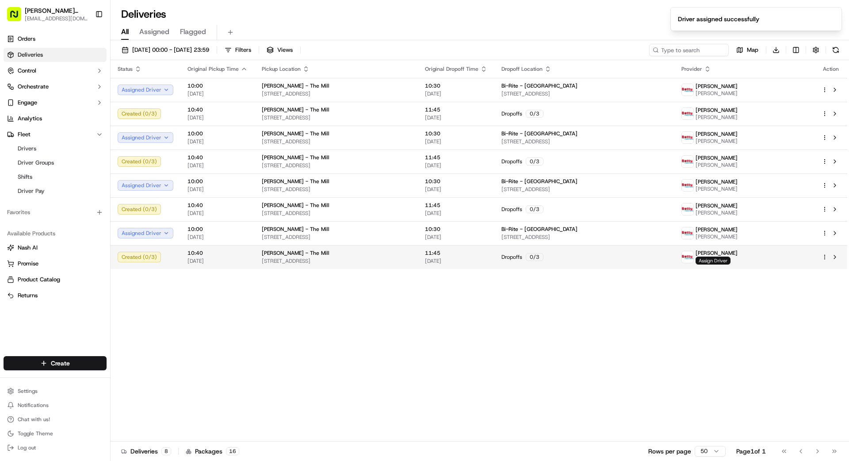
click at [530, 260] on span "Assign Driver" at bounding box center [712, 260] width 35 height 8
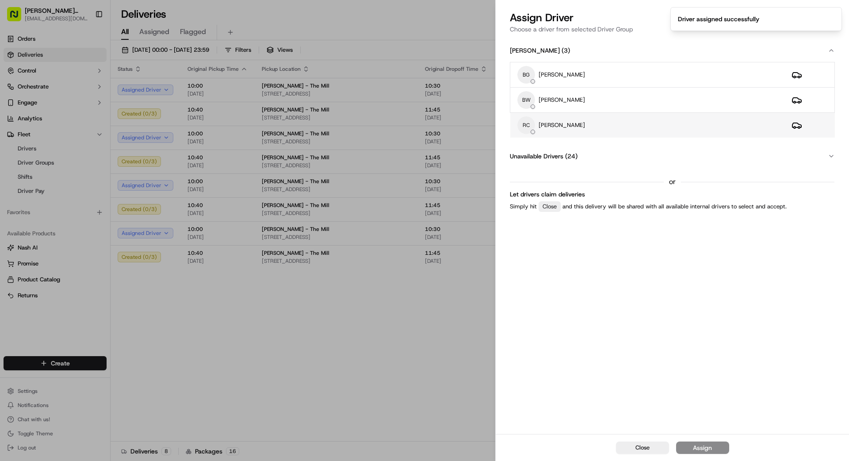
click at [530, 126] on div "RC REX CHEN" at bounding box center [647, 125] width 260 height 18
drag, startPoint x: 694, startPoint y: 448, endPoint x: 699, endPoint y: 447, distance: 4.9
click at [530, 351] on div "Assign" at bounding box center [702, 447] width 19 height 9
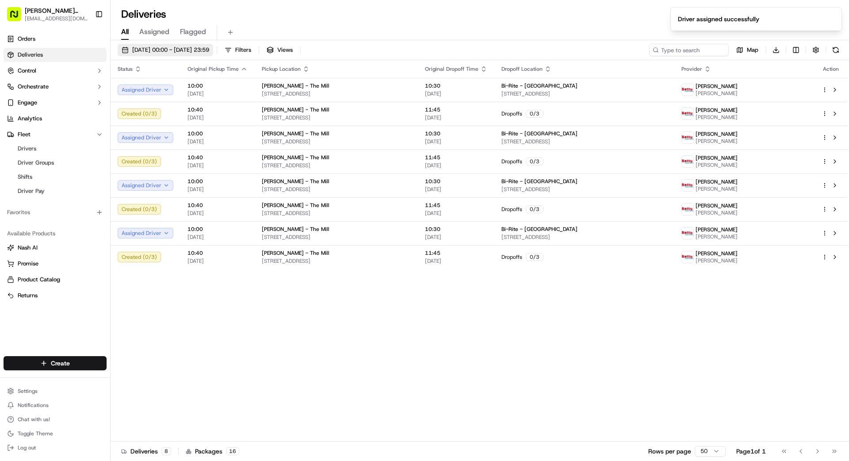
click at [197, 51] on span "01/10/2025 00:00 - 04/10/2025 23:59" at bounding box center [170, 50] width 77 height 8
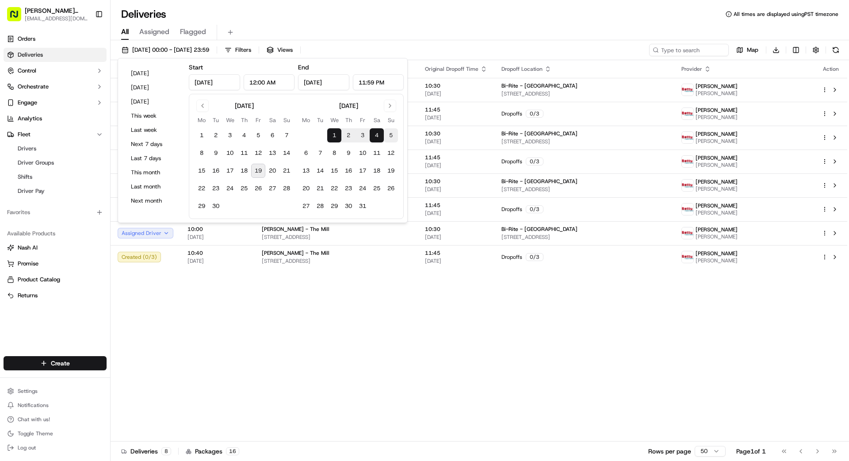
click at [393, 134] on button "5" at bounding box center [391, 135] width 14 height 14
type input "Oct 5, 2025"
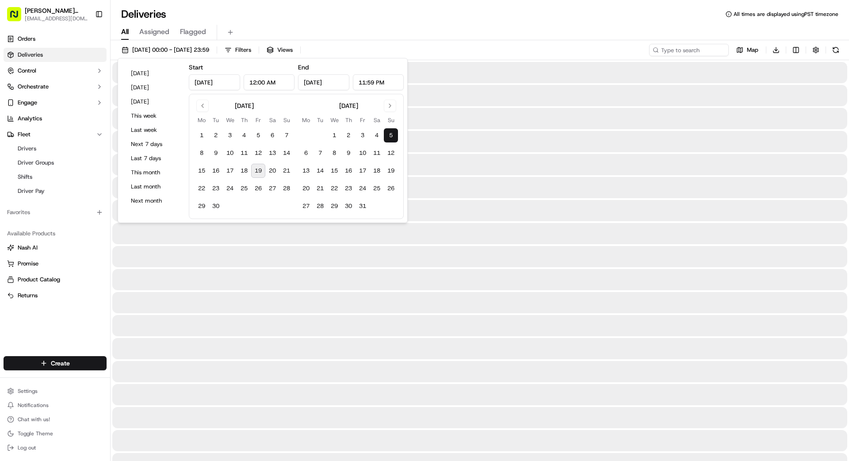
click at [393, 134] on button "5" at bounding box center [391, 135] width 14 height 14
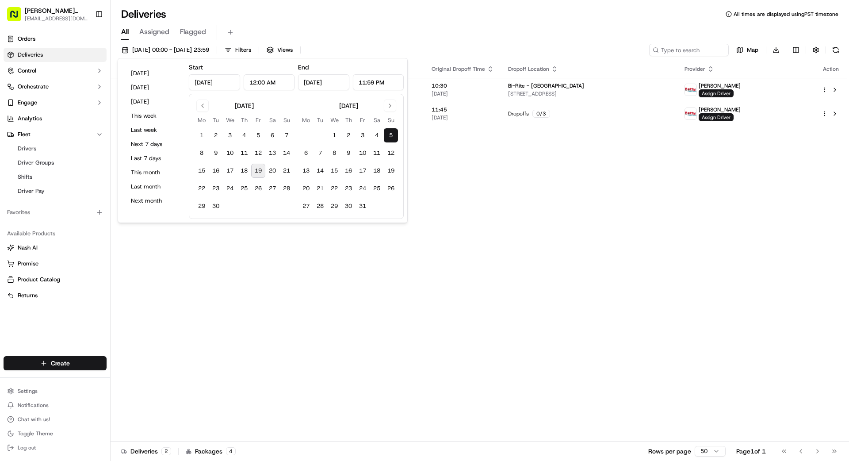
click at [530, 158] on div "Status Original Pickup Time Pickup Location Original Dropoff Time Dropoff Locat…" at bounding box center [479, 250] width 737 height 381
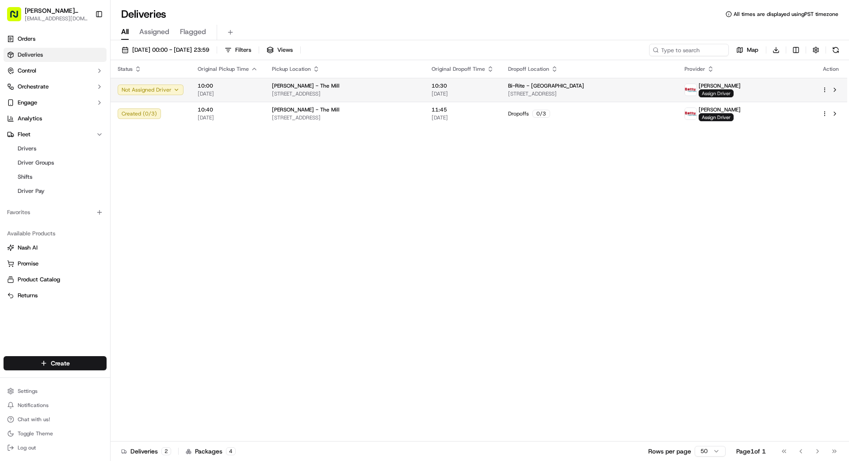
click at [530, 95] on span "Assign Driver" at bounding box center [716, 93] width 35 height 8
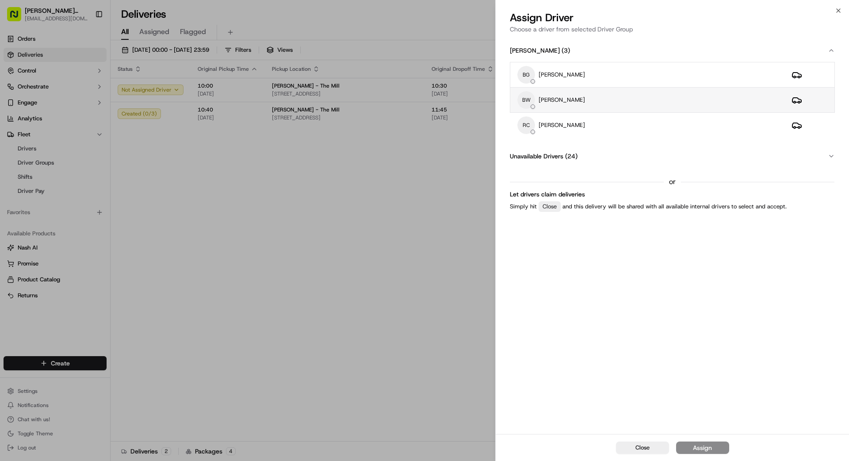
click at [530, 96] on div "BW BingSong Wang" at bounding box center [647, 100] width 260 height 18
click at [530, 351] on div "Assign" at bounding box center [702, 447] width 19 height 9
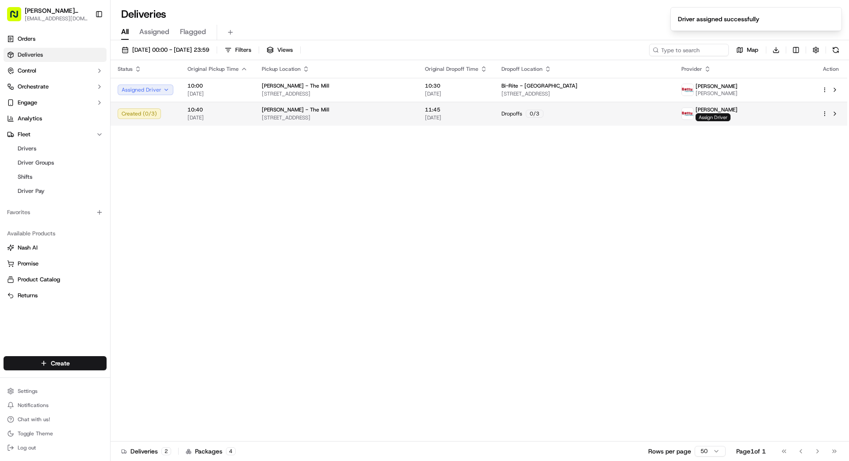
click at [530, 117] on span "Assign Driver" at bounding box center [712, 117] width 35 height 8
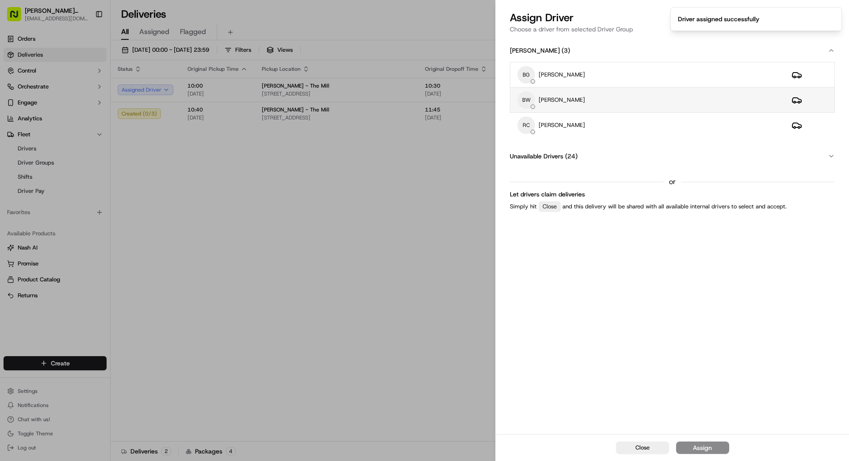
click at [530, 103] on div "BW BingSong Wang" at bounding box center [647, 100] width 260 height 18
click at [530, 351] on div "Assign" at bounding box center [702, 447] width 19 height 9
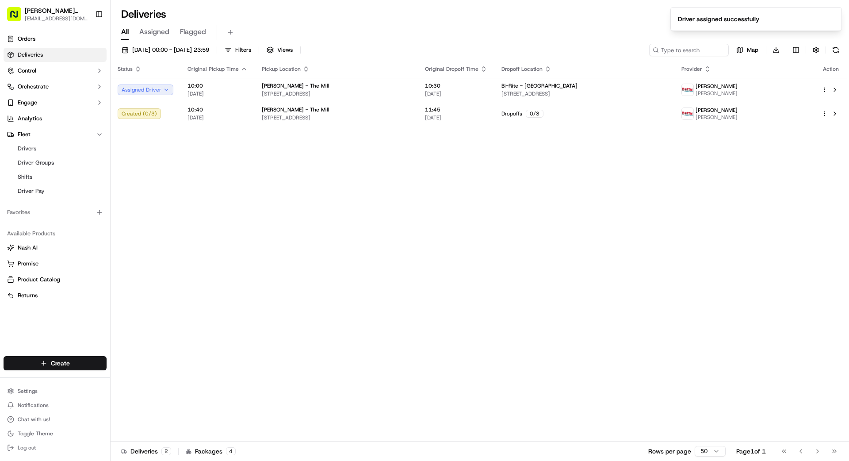
click at [473, 348] on div "Status Original Pickup Time Pickup Location Original Dropoff Time Dropoff Locat…" at bounding box center [479, 250] width 737 height 381
click at [193, 57] on div "05/10/2025 00:00 - 05/10/2025 23:59 Filters Views Map Download" at bounding box center [480, 52] width 738 height 16
click at [191, 50] on span "05/10/2025 00:00 - 05/10/2025 23:59" at bounding box center [170, 50] width 77 height 8
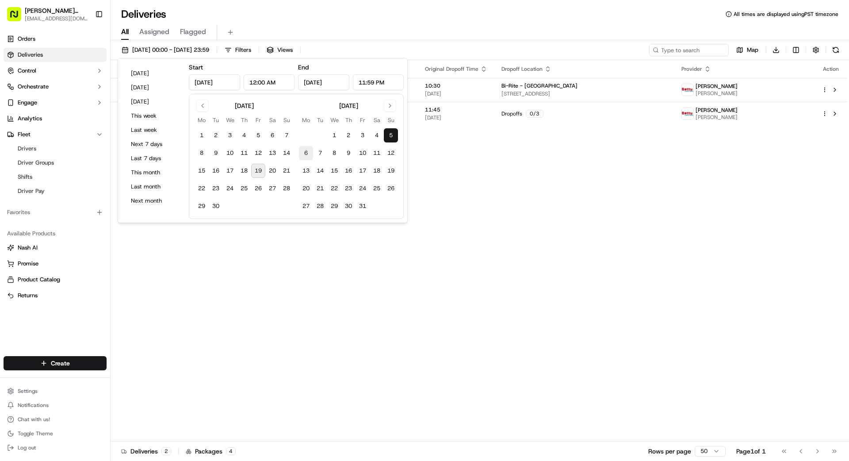
click at [306, 152] on button "6" at bounding box center [306, 153] width 14 height 14
type input "Oct 6, 2025"
click at [384, 153] on button "12" at bounding box center [391, 153] width 14 height 14
type input "Oct 12, 2025"
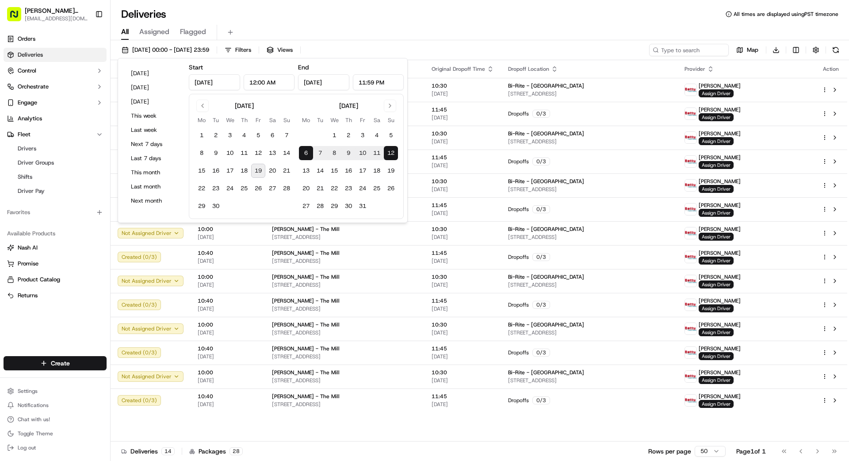
click at [378, 153] on button "11" at bounding box center [377, 153] width 14 height 14
type input "Oct 11, 2025"
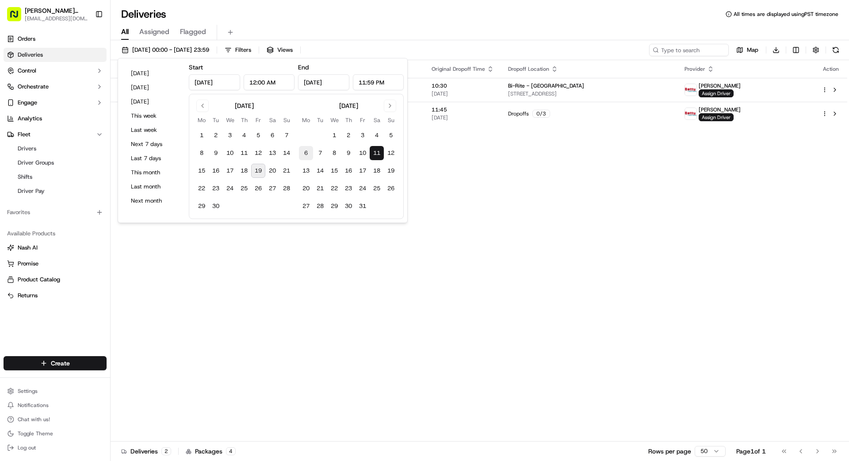
click at [301, 152] on button "6" at bounding box center [306, 153] width 14 height 14
type input "Oct 6, 2025"
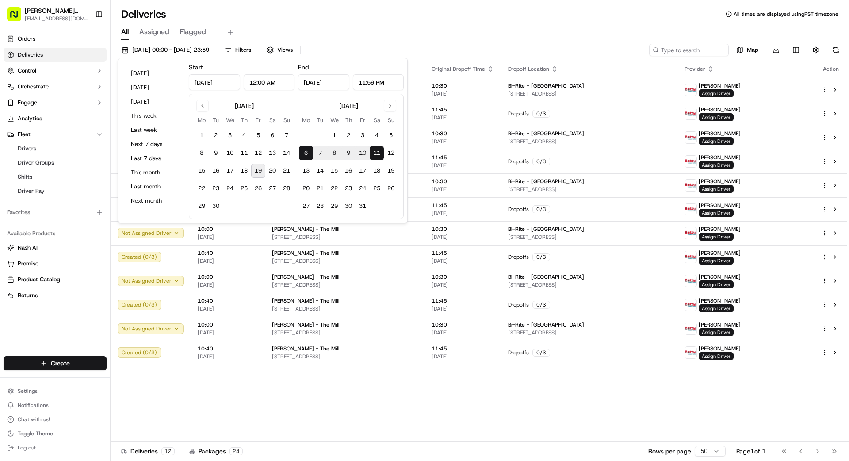
click at [530, 351] on div "Status Original Pickup Time Pickup Location Original Dropoff Time Dropoff Locat…" at bounding box center [479, 250] width 737 height 381
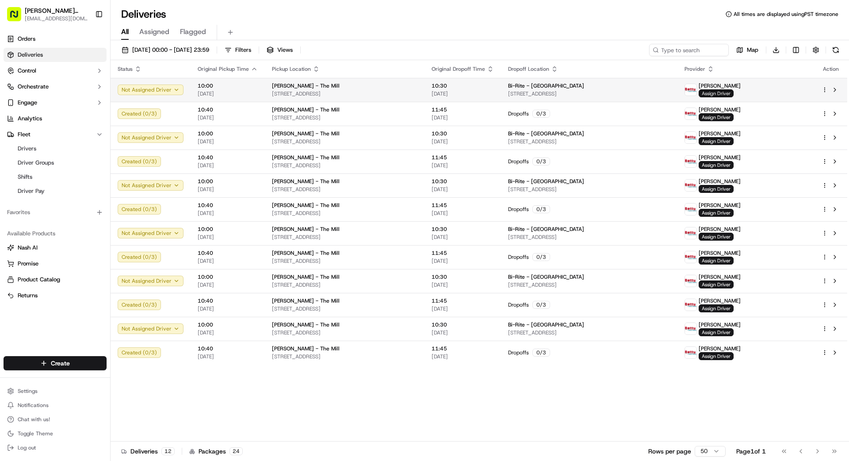
click at [530, 91] on span "Assign Driver" at bounding box center [716, 93] width 35 height 8
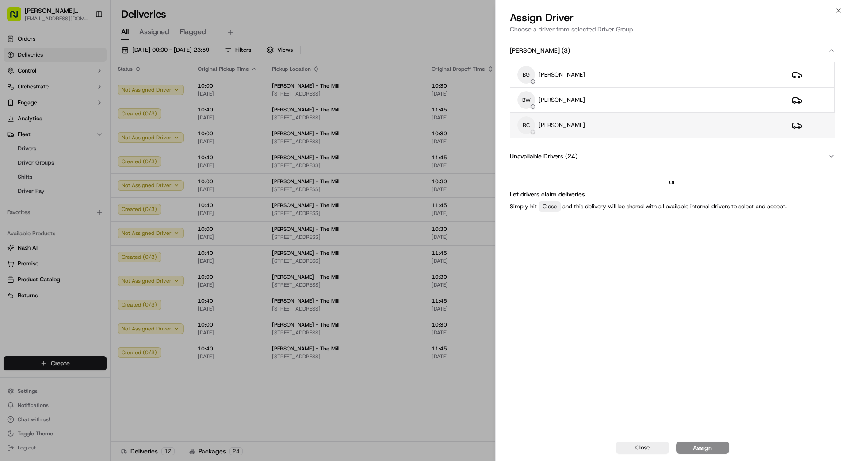
click at [530, 115] on td "RC REX CHEN" at bounding box center [647, 125] width 274 height 25
click at [530, 351] on button "Assign" at bounding box center [702, 447] width 53 height 12
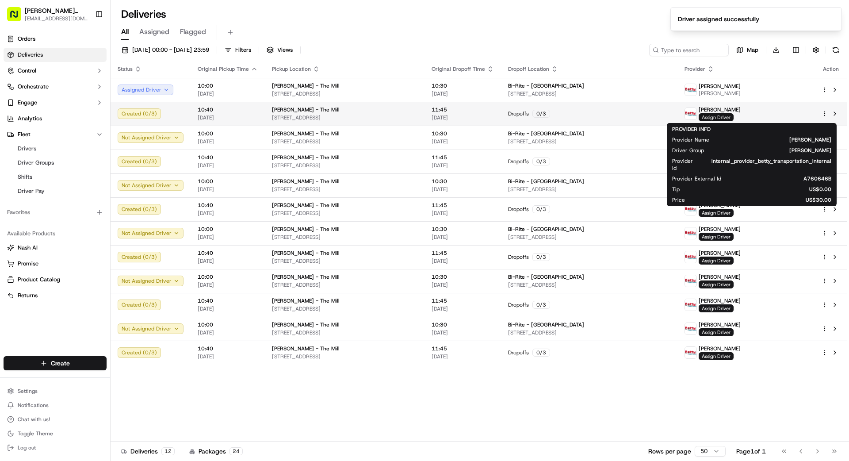
click at [530, 116] on span "Assign Driver" at bounding box center [716, 117] width 35 height 8
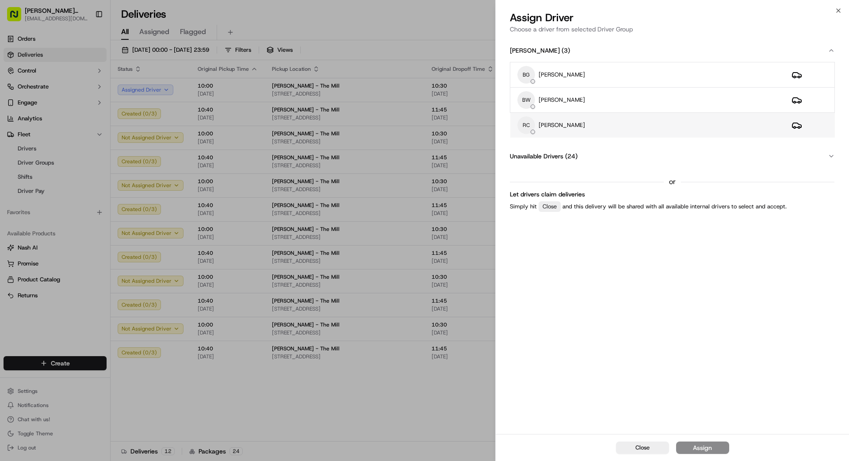
click at [530, 118] on div "RC REX CHEN" at bounding box center [647, 125] width 260 height 18
click at [530, 351] on div "Assign" at bounding box center [702, 447] width 19 height 9
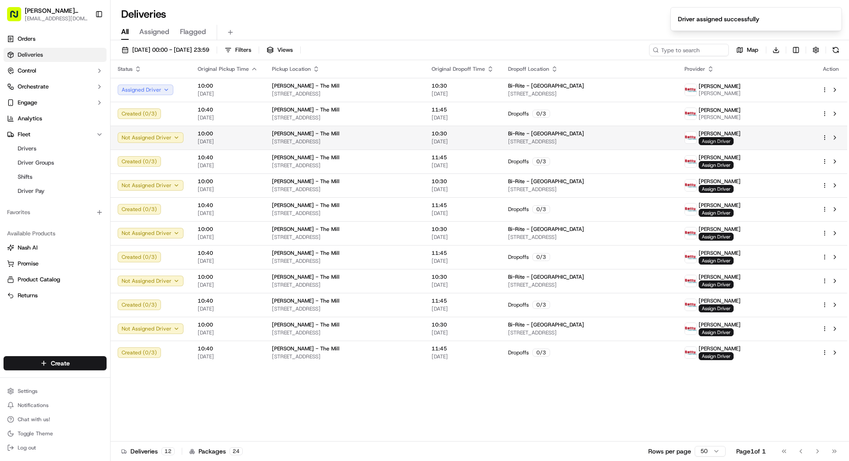
click at [530, 139] on span "Assign Driver" at bounding box center [716, 141] width 35 height 8
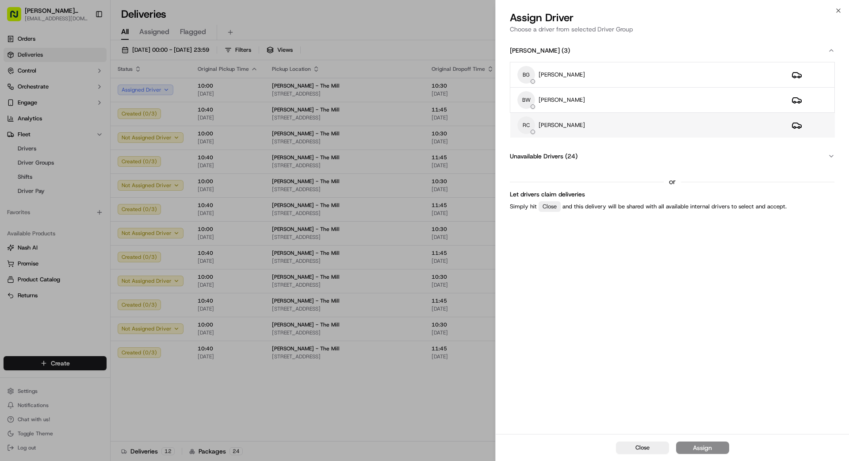
click at [530, 126] on div "RC REX CHEN" at bounding box center [647, 125] width 260 height 18
click at [530, 351] on div "Assign" at bounding box center [702, 447] width 19 height 9
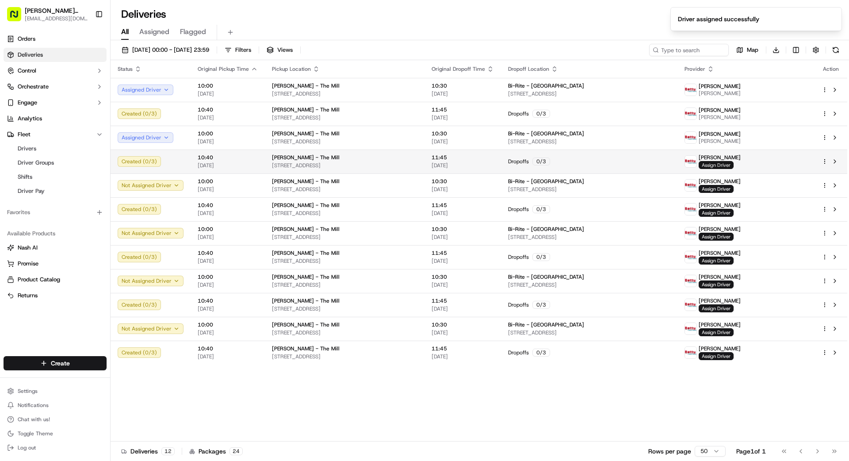
click at [530, 168] on span "Assign Driver" at bounding box center [716, 165] width 35 height 8
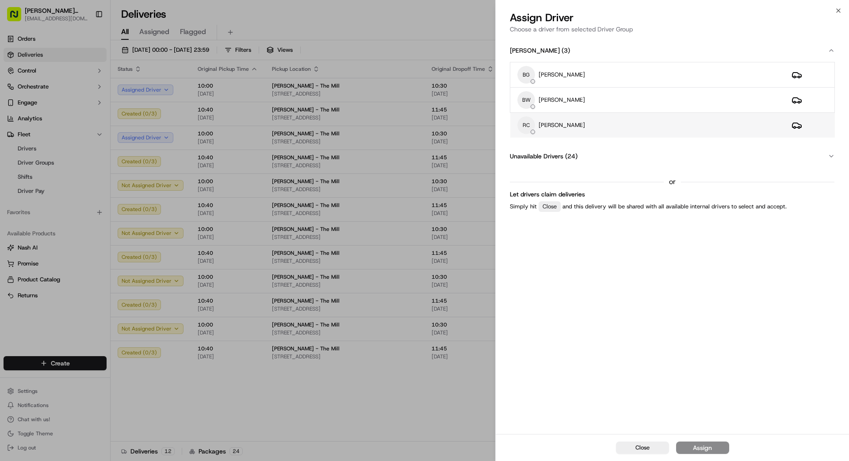
click at [530, 121] on div "RC REX CHEN" at bounding box center [647, 125] width 260 height 18
click at [530, 351] on div "Assign" at bounding box center [702, 447] width 19 height 9
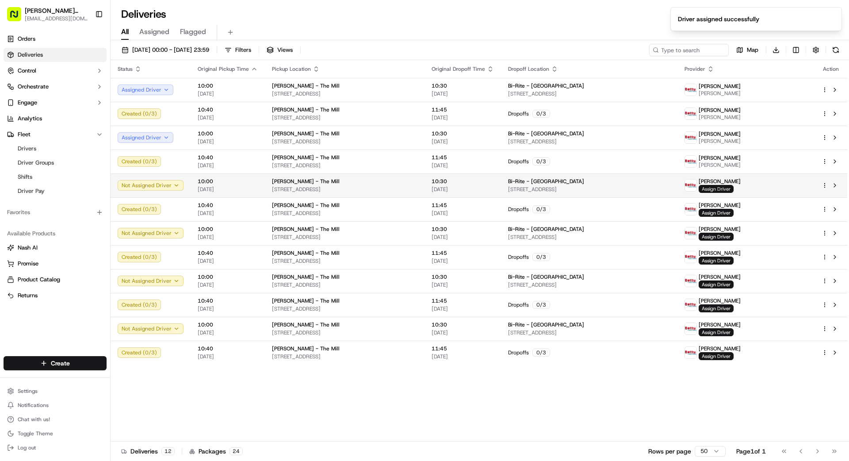
click at [530, 190] on span "Assign Driver" at bounding box center [716, 189] width 35 height 8
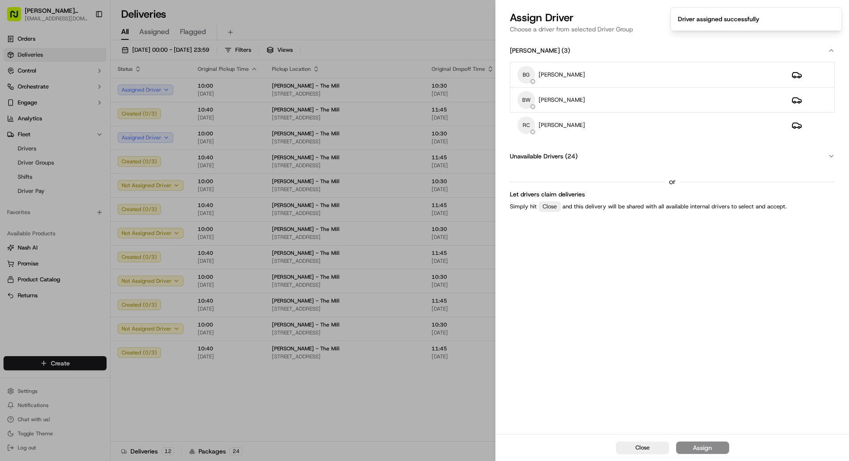
drag, startPoint x: 692, startPoint y: 126, endPoint x: 690, endPoint y: 140, distance: 13.8
click at [530, 126] on div "RC REX CHEN" at bounding box center [647, 125] width 260 height 18
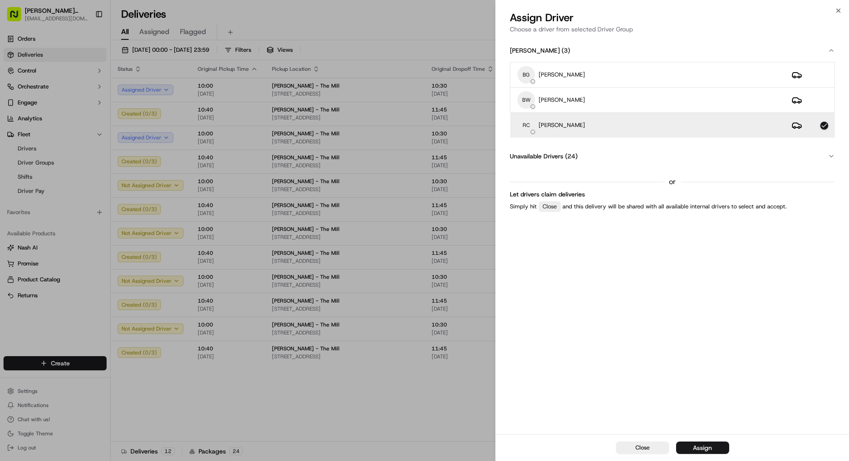
click at [530, 351] on button "Assign" at bounding box center [702, 447] width 53 height 12
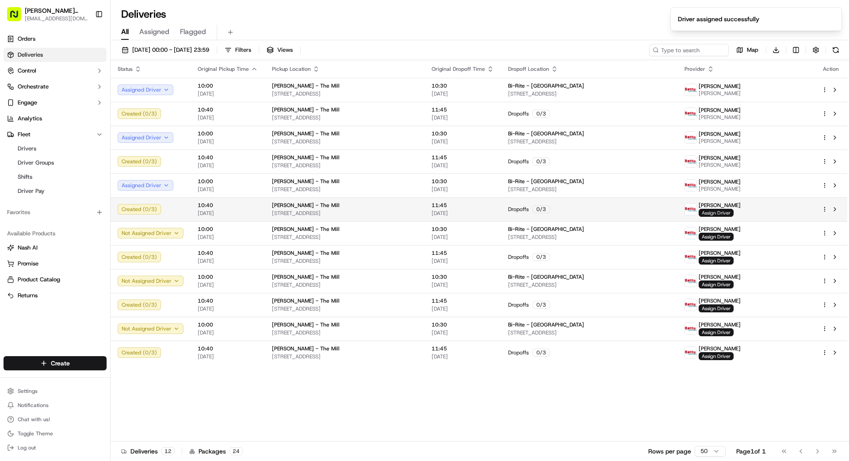
click at [530, 213] on span "Assign Driver" at bounding box center [716, 213] width 35 height 8
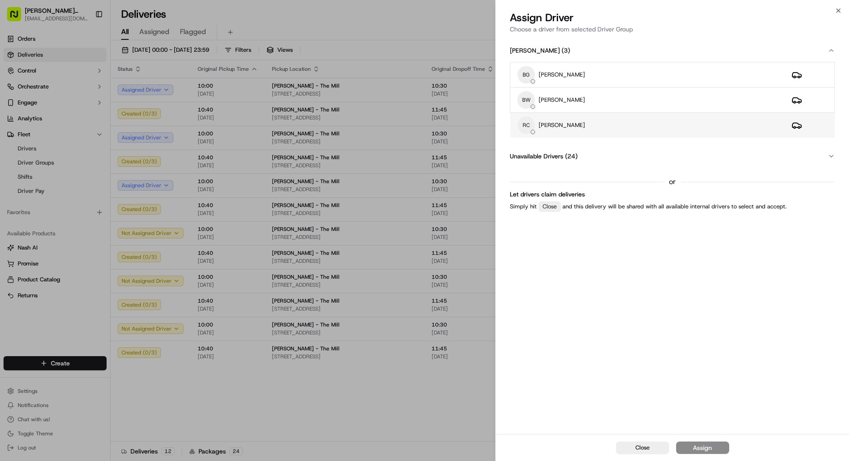
click at [530, 128] on div "RC REX CHEN" at bounding box center [647, 125] width 260 height 18
click at [530, 351] on button "Assign" at bounding box center [702, 447] width 53 height 12
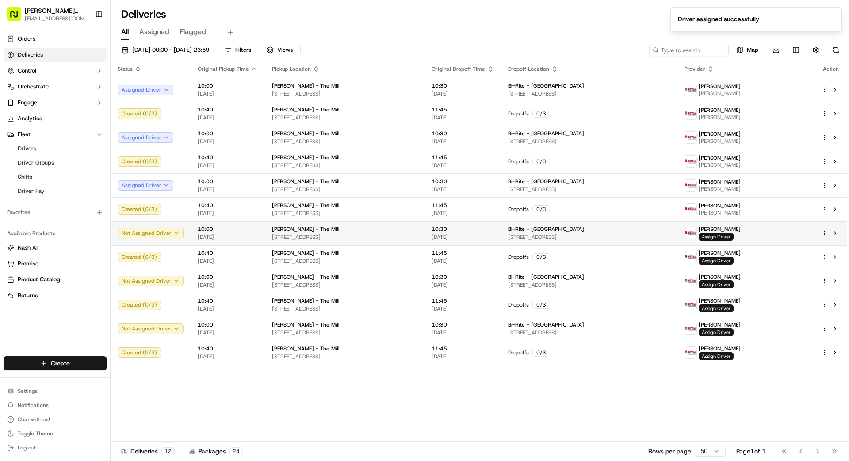
click at [530, 234] on span "Assign Driver" at bounding box center [716, 237] width 35 height 8
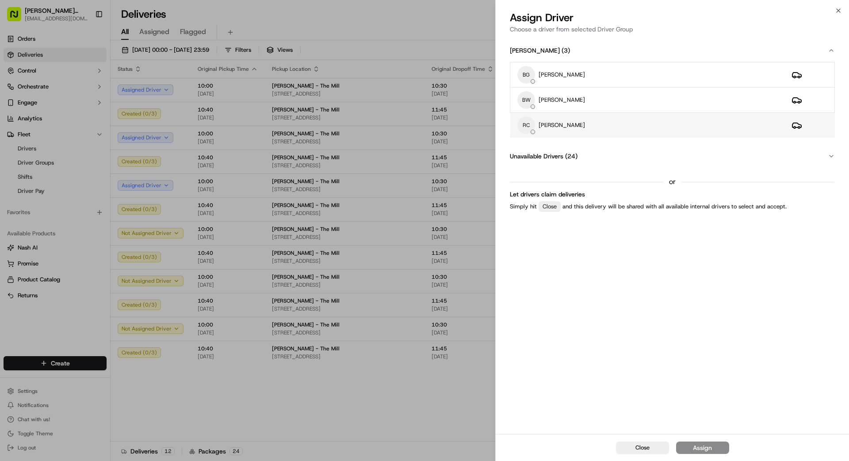
click at [530, 121] on div "RC REX CHEN" at bounding box center [647, 125] width 260 height 18
click at [530, 351] on div "Assign" at bounding box center [702, 447] width 19 height 9
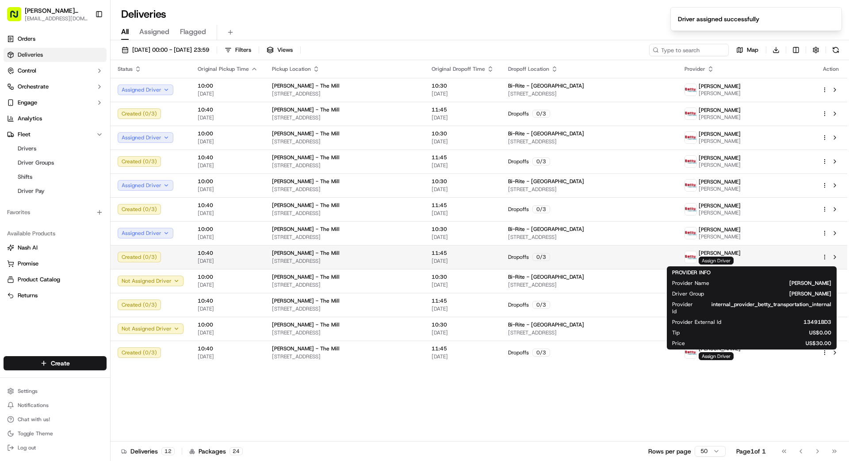
click at [530, 259] on span "Assign Driver" at bounding box center [716, 260] width 35 height 8
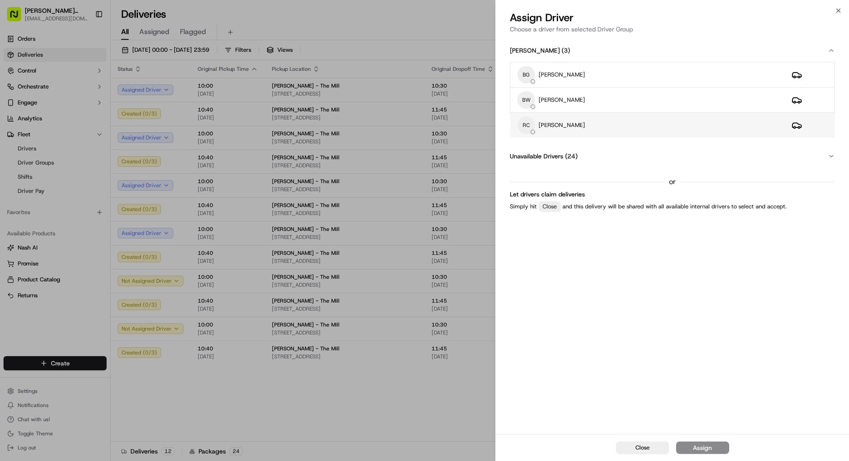
click at [530, 121] on div "RC REX CHEN" at bounding box center [647, 125] width 260 height 18
drag, startPoint x: 696, startPoint y: 451, endPoint x: 701, endPoint y: 443, distance: 9.3
click at [530, 351] on div "Assign" at bounding box center [702, 447] width 19 height 9
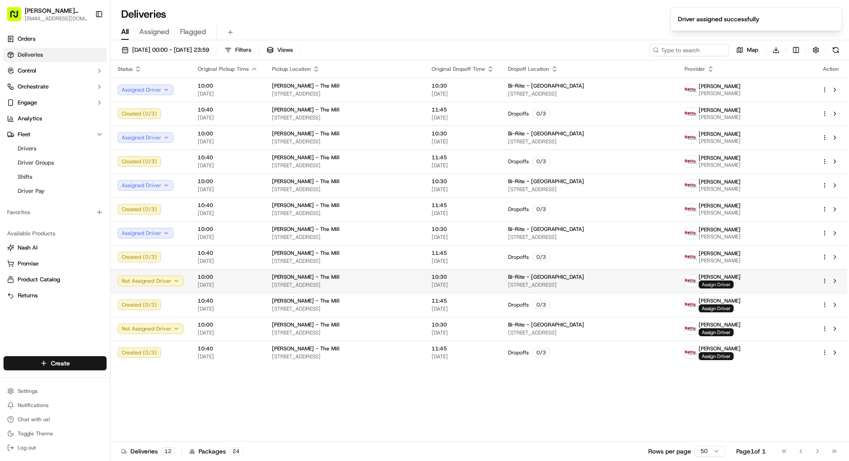
click at [530, 283] on span "Assign Driver" at bounding box center [716, 284] width 35 height 8
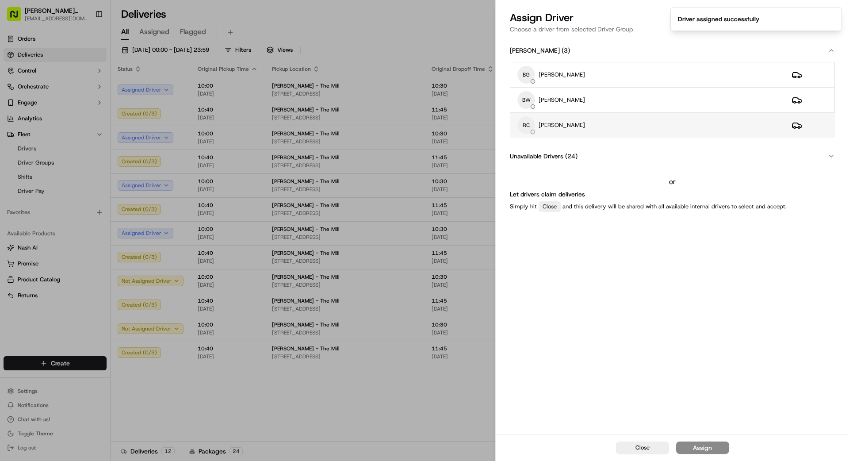
click at [530, 127] on div "RC REX CHEN" at bounding box center [647, 125] width 260 height 18
click at [530, 351] on div "Assign" at bounding box center [702, 447] width 19 height 9
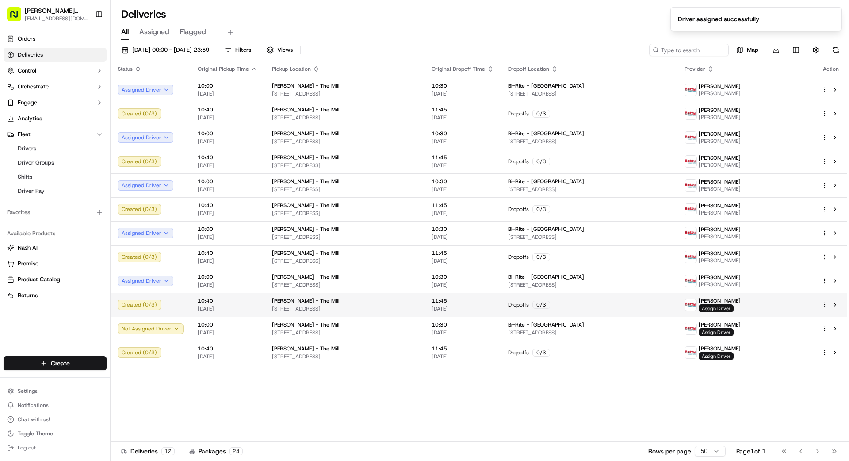
click at [530, 305] on span "Assign Driver" at bounding box center [716, 308] width 35 height 8
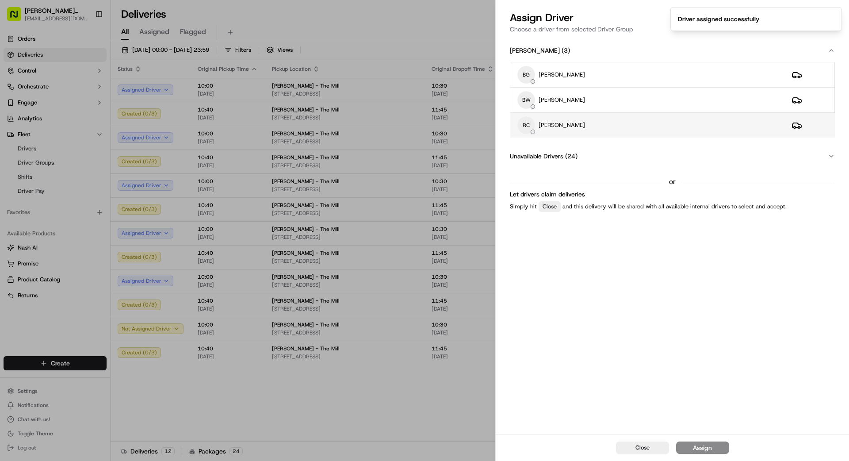
click at [530, 120] on div "RC REX CHEN" at bounding box center [647, 125] width 260 height 18
click at [530, 351] on button "Assign" at bounding box center [702, 447] width 53 height 12
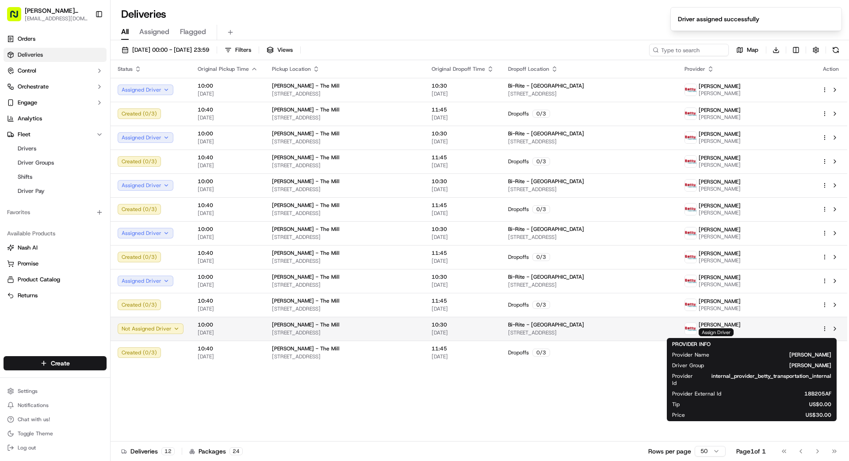
click at [530, 330] on span "Assign Driver" at bounding box center [716, 332] width 35 height 8
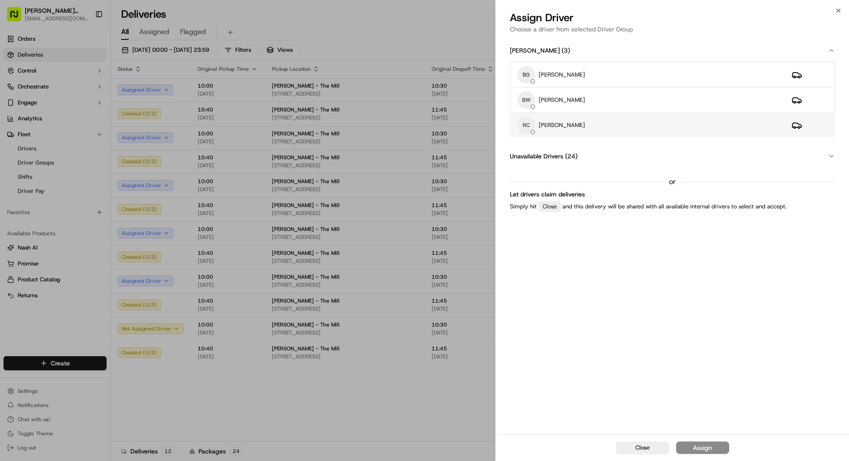
click at [530, 126] on div "RC REX CHEN" at bounding box center [647, 125] width 260 height 18
click at [530, 351] on div "Assign" at bounding box center [702, 447] width 19 height 9
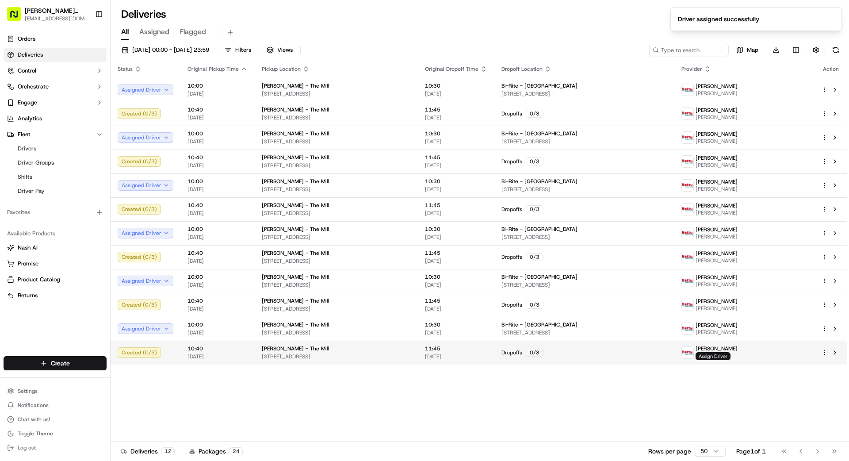
click at [530, 351] on span "Assign Driver" at bounding box center [712, 356] width 35 height 8
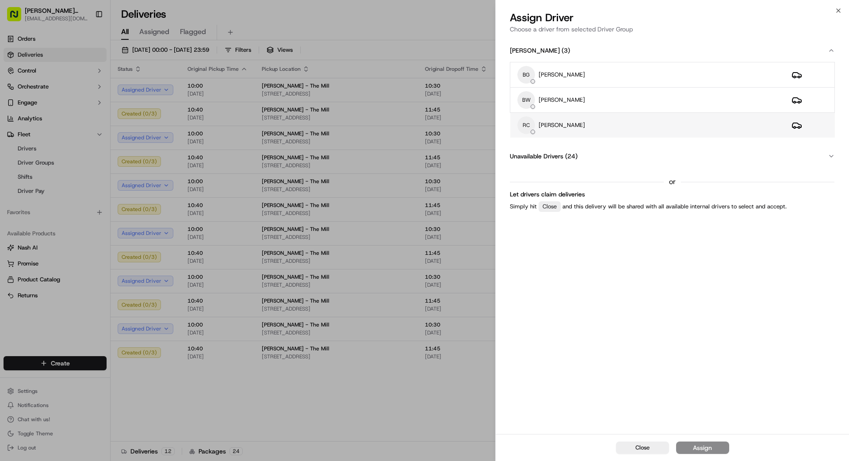
click at [530, 120] on div "RC REX CHEN" at bounding box center [647, 125] width 260 height 18
click at [530, 351] on button "Assign" at bounding box center [702, 447] width 53 height 12
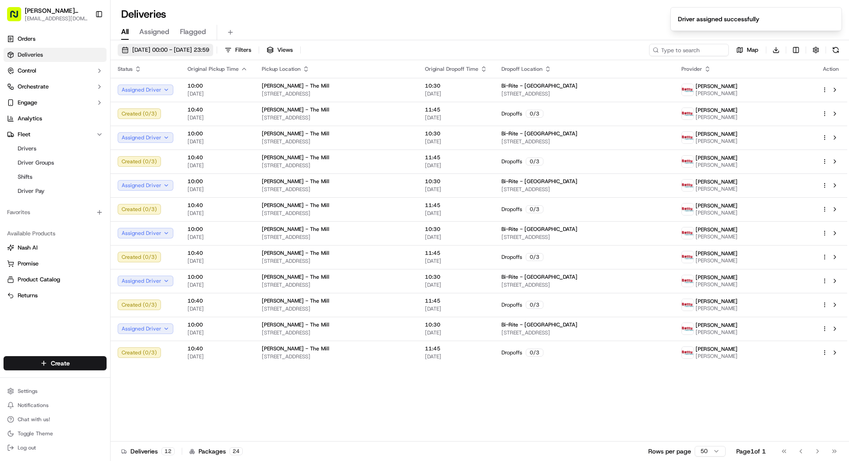
click at [209, 48] on span "06/10/2025 00:00 - 11/10/2025 23:59" at bounding box center [170, 50] width 77 height 8
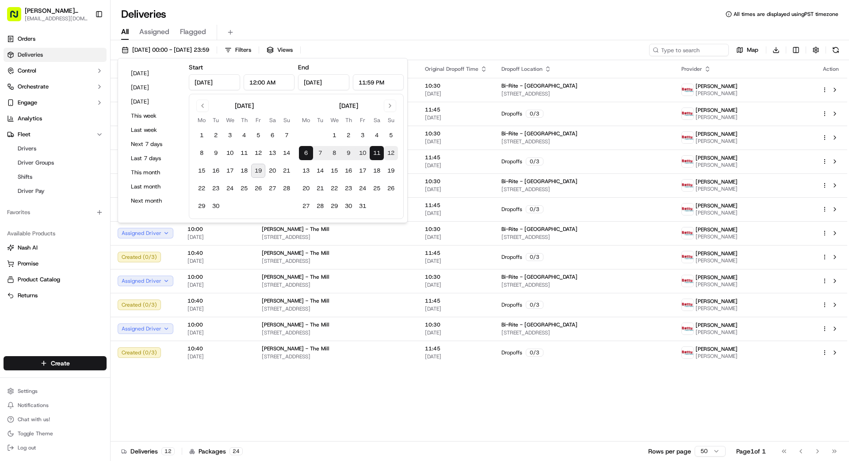
click at [387, 153] on button "12" at bounding box center [391, 153] width 14 height 14
type input "Oct 12, 2025"
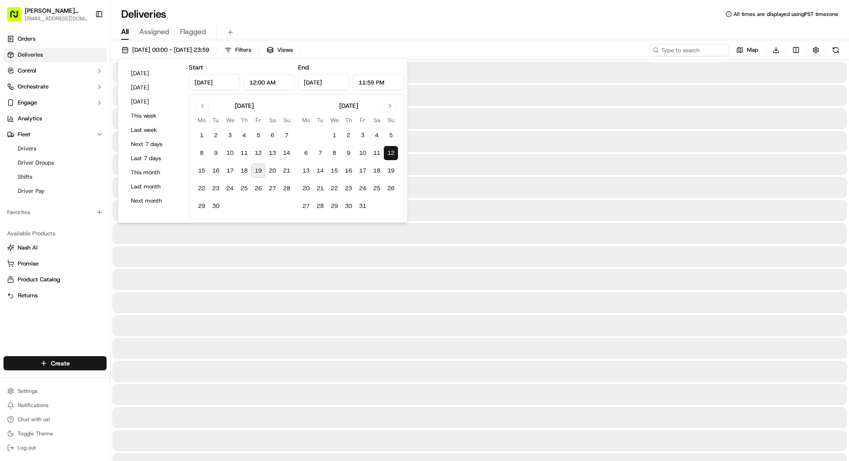
click at [387, 153] on button "12" at bounding box center [391, 153] width 14 height 14
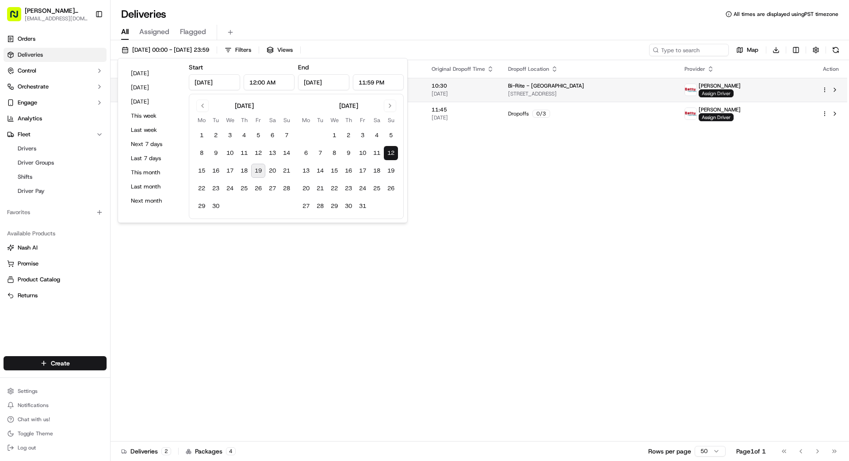
click at [530, 92] on span "Assign Driver" at bounding box center [716, 93] width 35 height 8
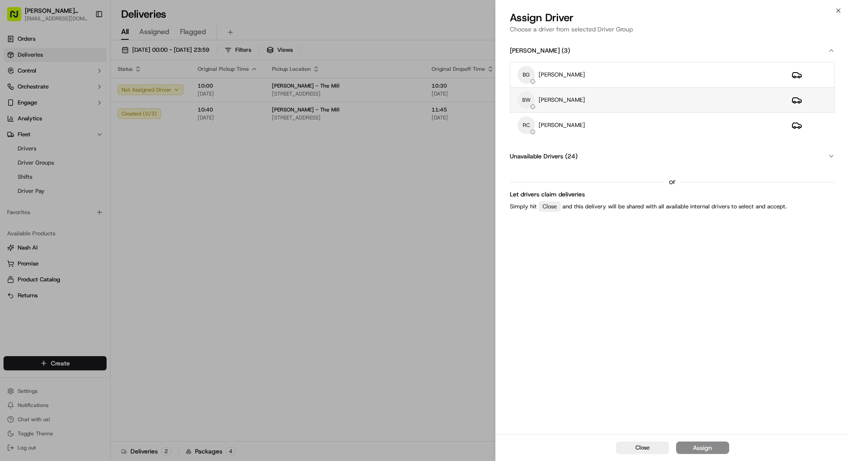
click at [530, 99] on div "BW BingSong Wang" at bounding box center [647, 100] width 260 height 18
click at [530, 351] on div "Assign" at bounding box center [702, 447] width 19 height 9
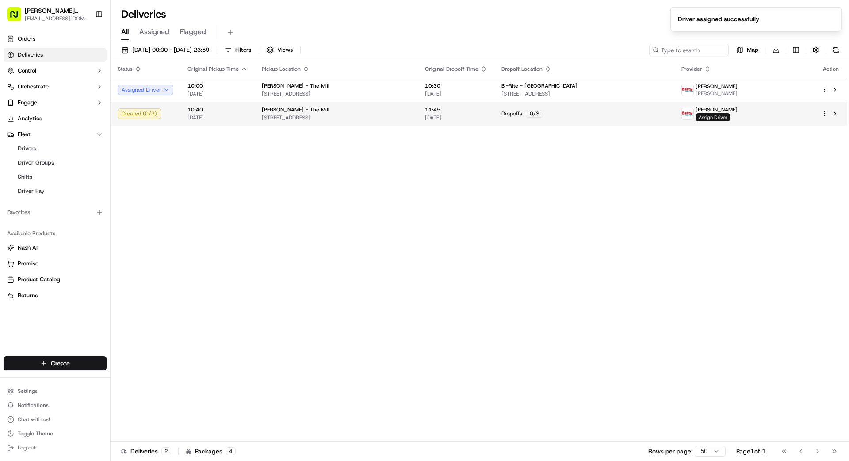
click at [530, 117] on span "Assign Driver" at bounding box center [712, 117] width 35 height 8
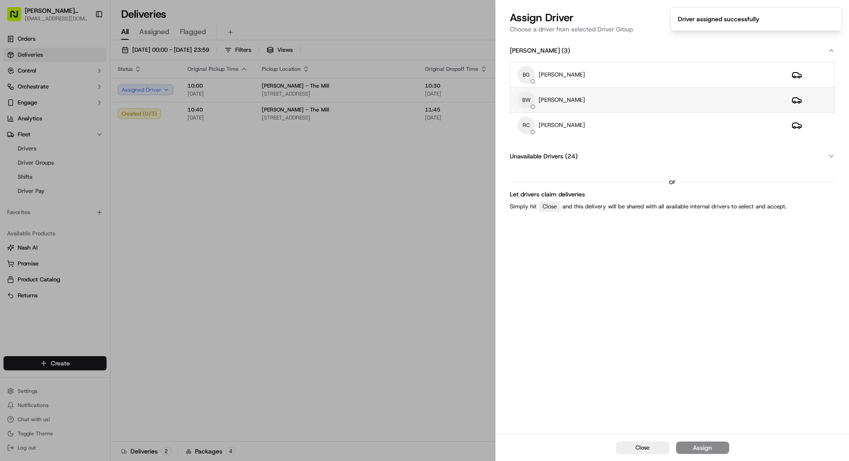
click at [530, 100] on div "BW BingSong Wang" at bounding box center [647, 100] width 260 height 18
click at [530, 351] on div "Assign" at bounding box center [702, 447] width 19 height 9
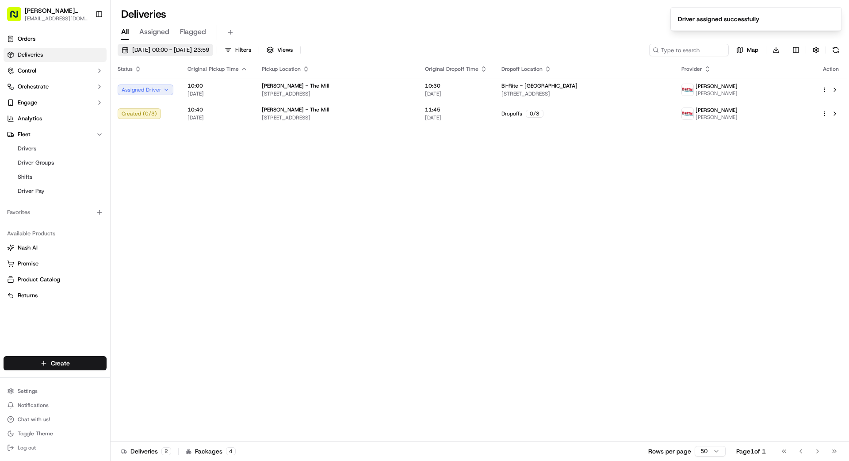
click at [165, 52] on span "12/10/2025 00:00 - 12/10/2025 23:59" at bounding box center [170, 50] width 77 height 8
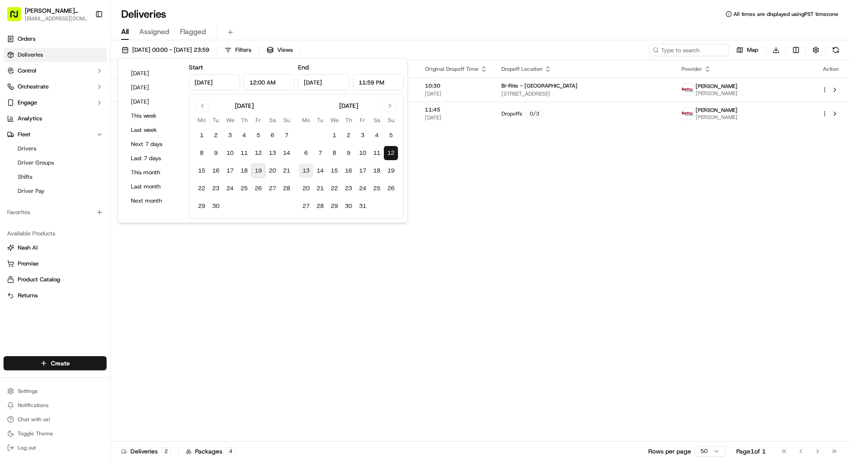
click at [303, 169] on button "13" at bounding box center [306, 171] width 14 height 14
type input "Oct 13, 2025"
click at [378, 172] on button "18" at bounding box center [377, 171] width 14 height 14
type input "Oct 18, 2025"
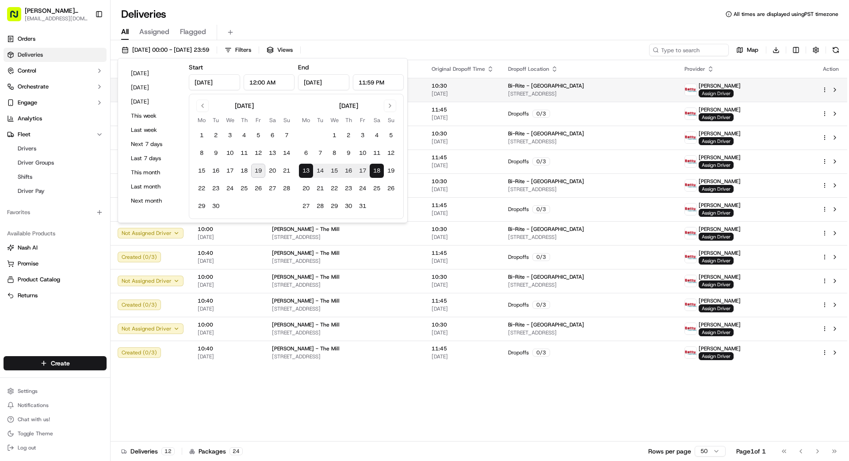
click at [530, 92] on span "Assign Driver" at bounding box center [716, 93] width 35 height 8
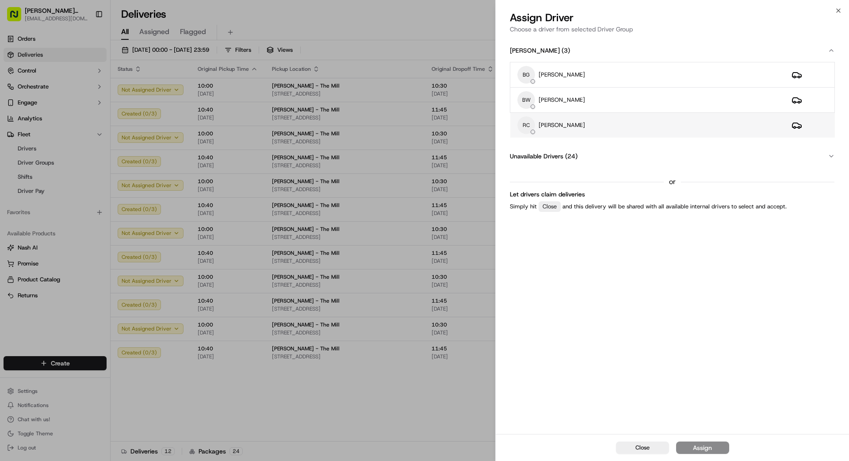
click at [530, 126] on div "RC REX CHEN" at bounding box center [647, 125] width 260 height 18
click at [530, 351] on button "Assign" at bounding box center [702, 447] width 53 height 12
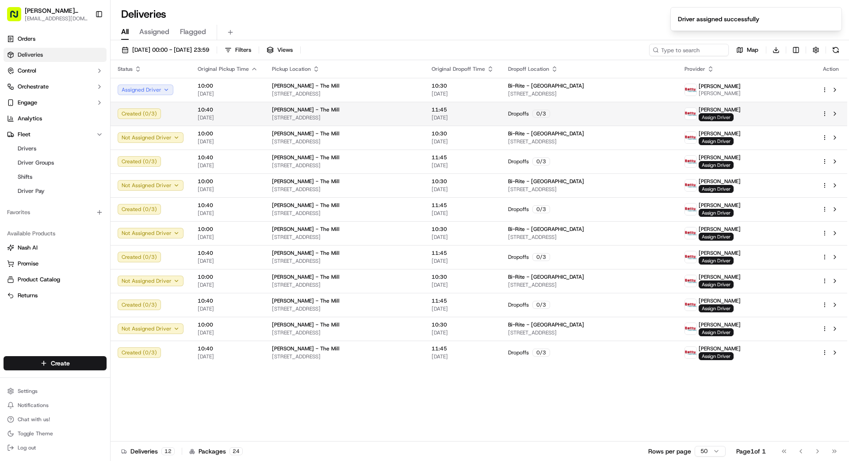
click at [530, 117] on span "Assign Driver" at bounding box center [716, 117] width 35 height 8
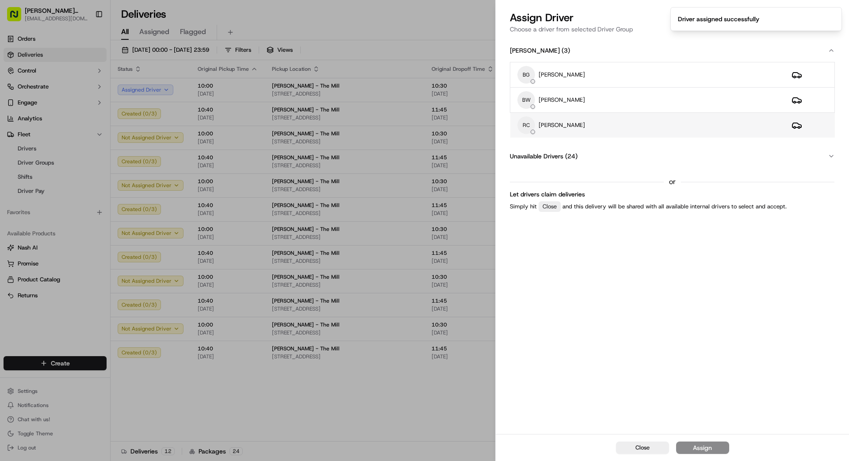
click at [530, 124] on div "RC REX CHEN" at bounding box center [647, 125] width 260 height 18
click at [530, 351] on button "Assign" at bounding box center [702, 447] width 53 height 12
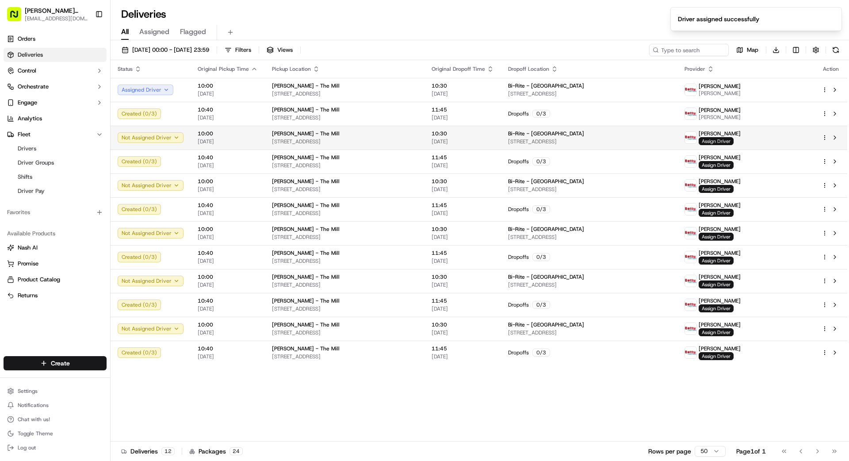
click at [530, 143] on span "Assign Driver" at bounding box center [716, 141] width 35 height 8
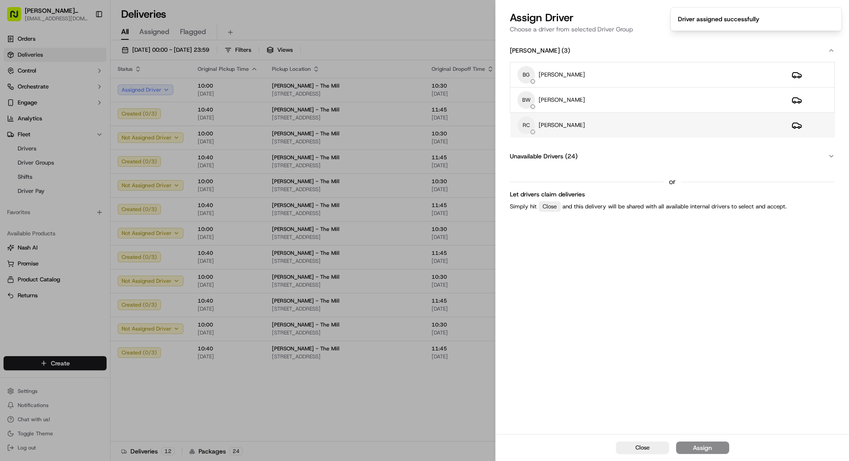
click at [530, 122] on div "RC REX CHEN" at bounding box center [647, 125] width 260 height 18
click at [530, 351] on button "Assign" at bounding box center [702, 447] width 53 height 12
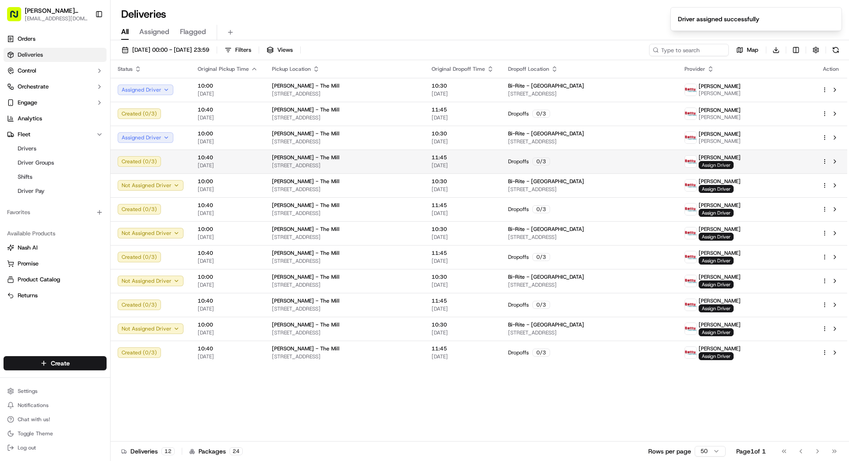
click at [530, 166] on span "Assign Driver" at bounding box center [716, 165] width 35 height 8
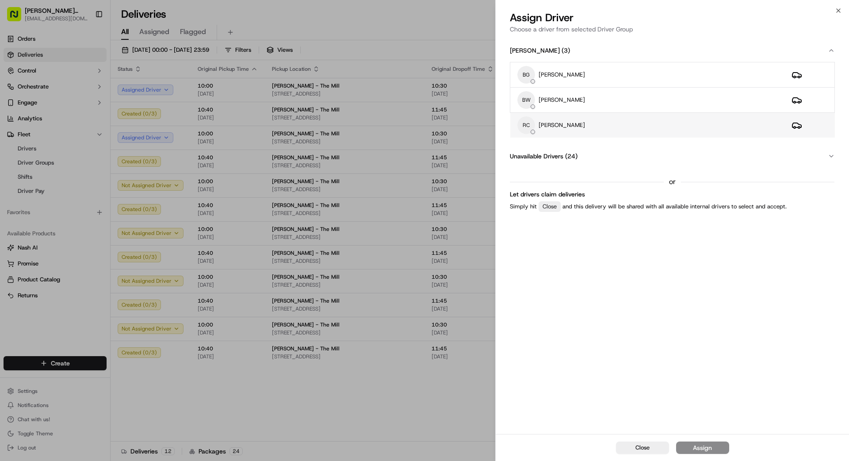
click at [530, 132] on div "RC REX CHEN" at bounding box center [647, 125] width 260 height 18
click at [530, 351] on div "Assign" at bounding box center [702, 447] width 19 height 9
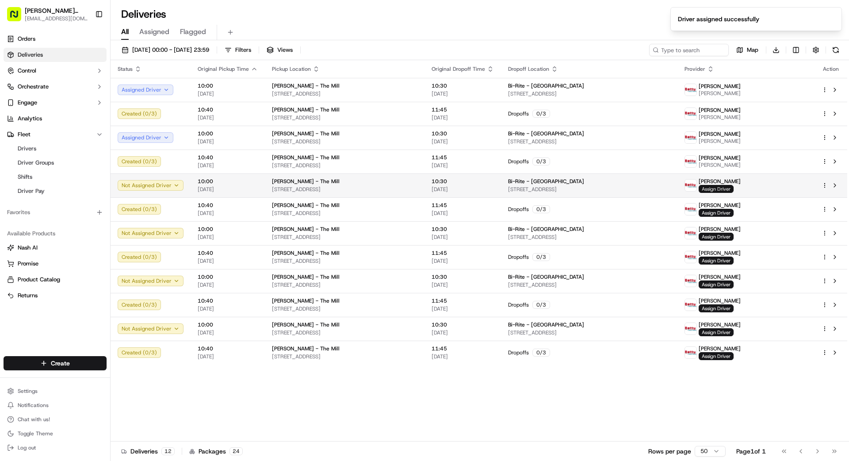
click at [530, 188] on span "Assign Driver" at bounding box center [716, 189] width 35 height 8
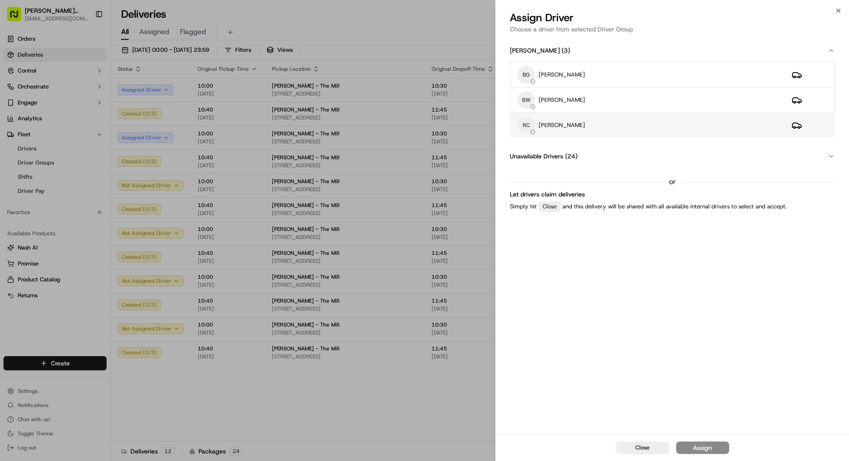
click at [530, 126] on div "RC REX CHEN" at bounding box center [647, 125] width 260 height 18
click at [530, 351] on div "Assign" at bounding box center [702, 447] width 19 height 9
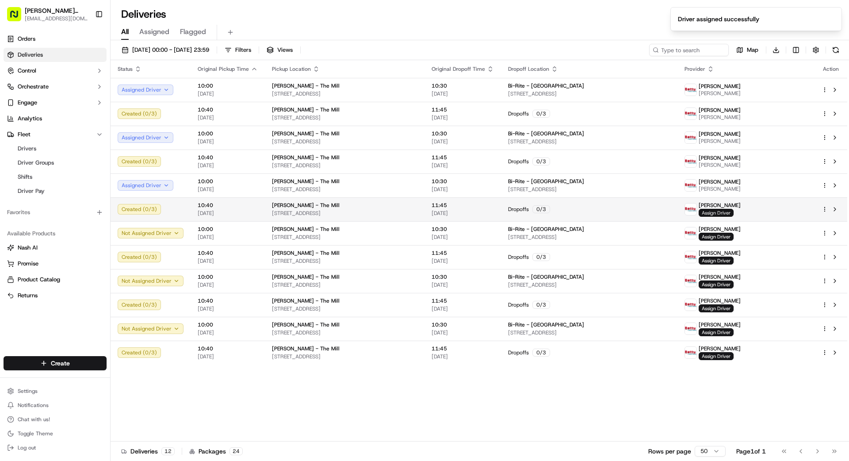
click at [530, 213] on span "Assign Driver" at bounding box center [716, 213] width 35 height 8
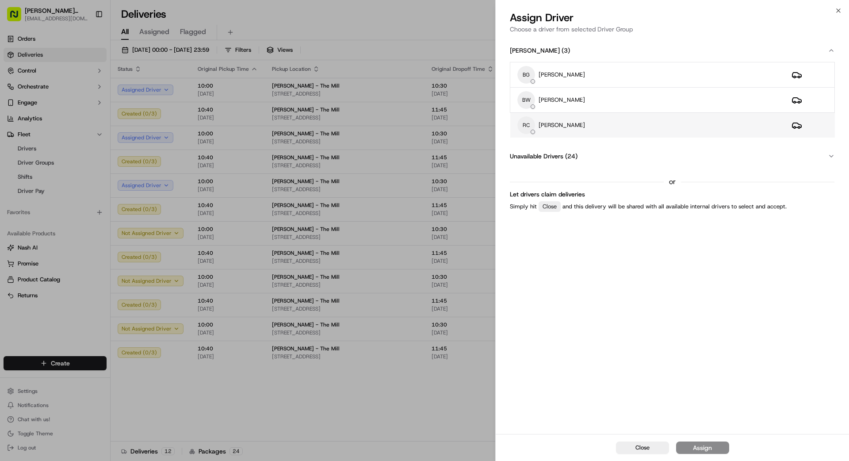
click at [530, 126] on div "RC REX CHEN" at bounding box center [647, 125] width 260 height 18
click at [530, 351] on div "Assign" at bounding box center [702, 447] width 19 height 9
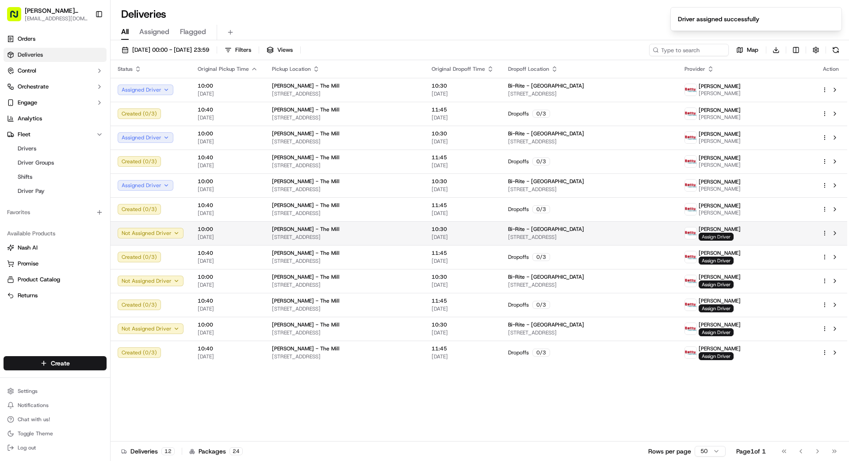
click at [530, 236] on span "Assign Driver" at bounding box center [716, 237] width 35 height 8
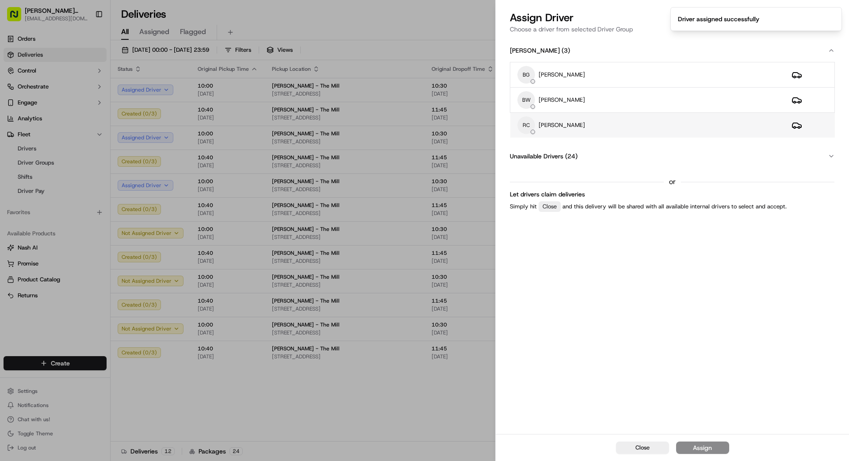
click at [530, 122] on div "RC REX CHEN" at bounding box center [647, 125] width 260 height 18
click at [530, 351] on div "Assign" at bounding box center [702, 447] width 19 height 9
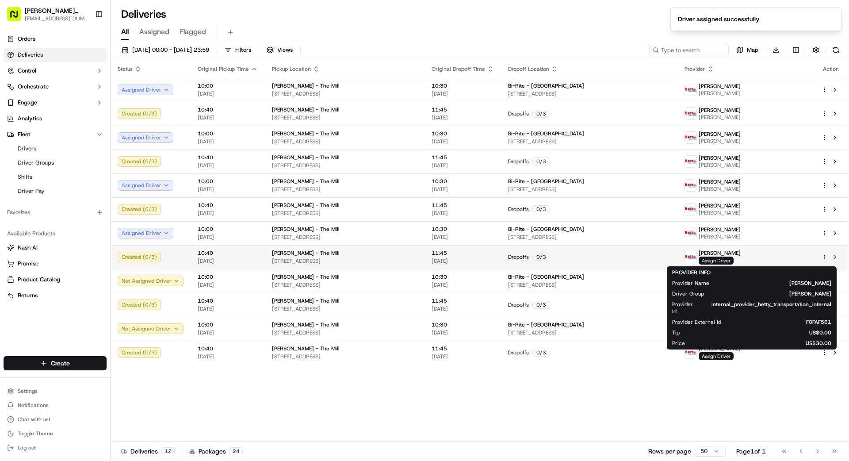
click at [530, 260] on span "Assign Driver" at bounding box center [716, 260] width 35 height 8
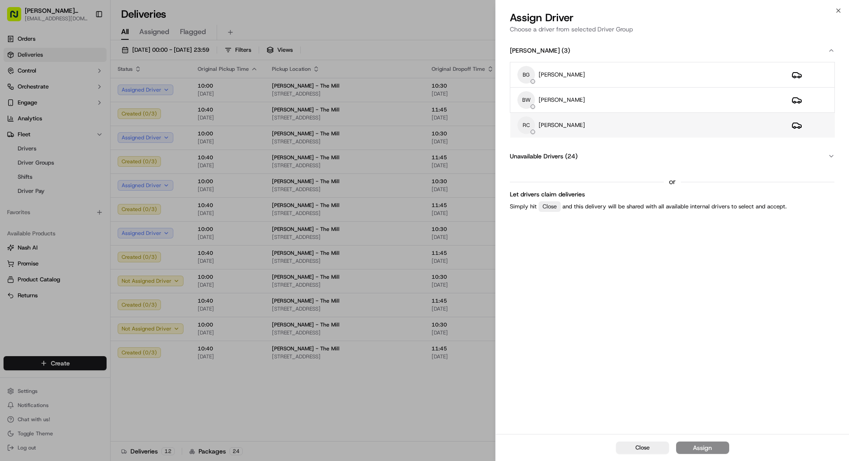
click at [530, 123] on div "RC REX CHEN" at bounding box center [647, 125] width 260 height 18
click at [530, 351] on div "Assign" at bounding box center [702, 447] width 19 height 9
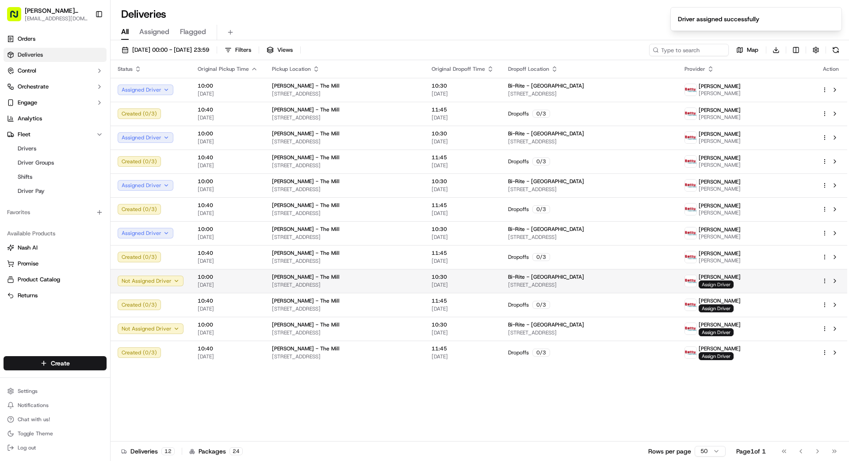
click at [530, 284] on span "Assign Driver" at bounding box center [716, 284] width 35 height 8
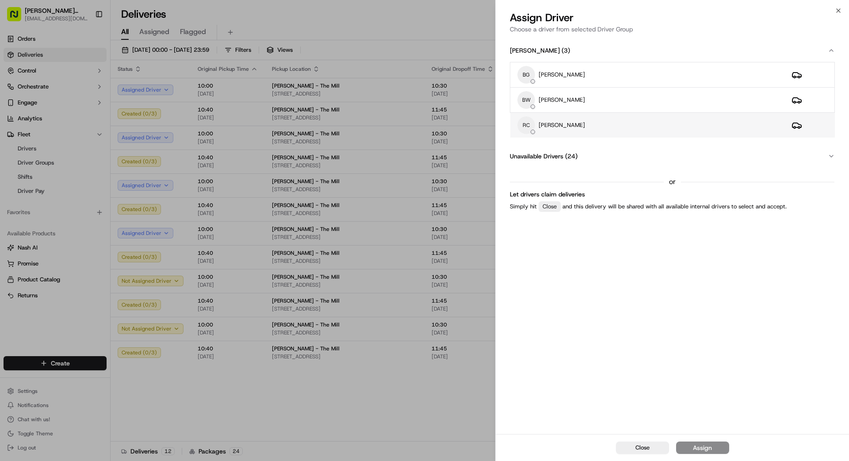
click at [530, 121] on div "RC REX CHEN" at bounding box center [647, 125] width 260 height 18
click at [530, 351] on div "Assign" at bounding box center [702, 447] width 19 height 9
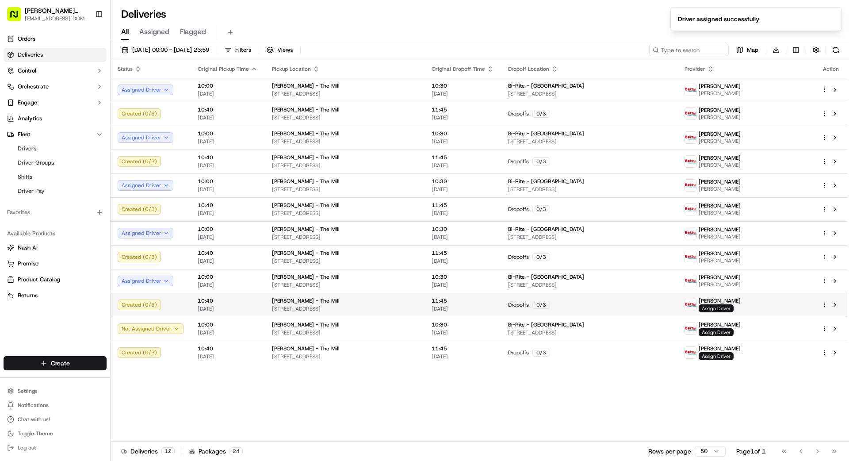
click at [530, 309] on span "Assign Driver" at bounding box center [716, 308] width 35 height 8
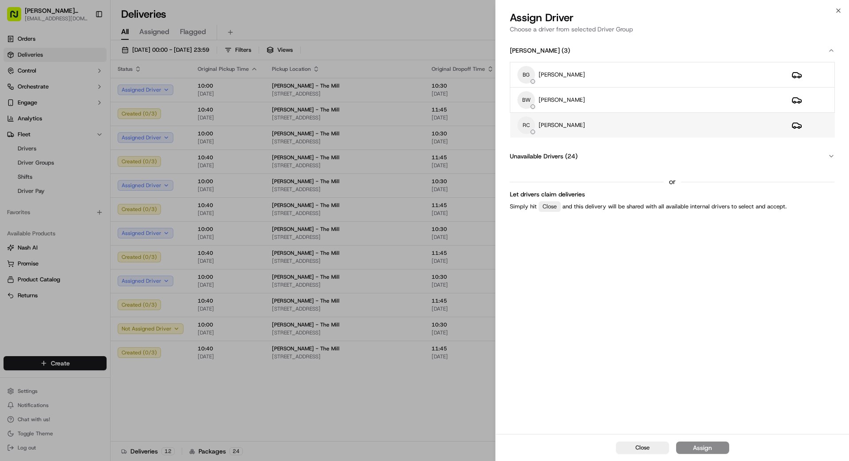
click at [530, 125] on div "RC REX CHEN" at bounding box center [647, 125] width 260 height 18
click at [530, 351] on div "Assign" at bounding box center [702, 447] width 19 height 9
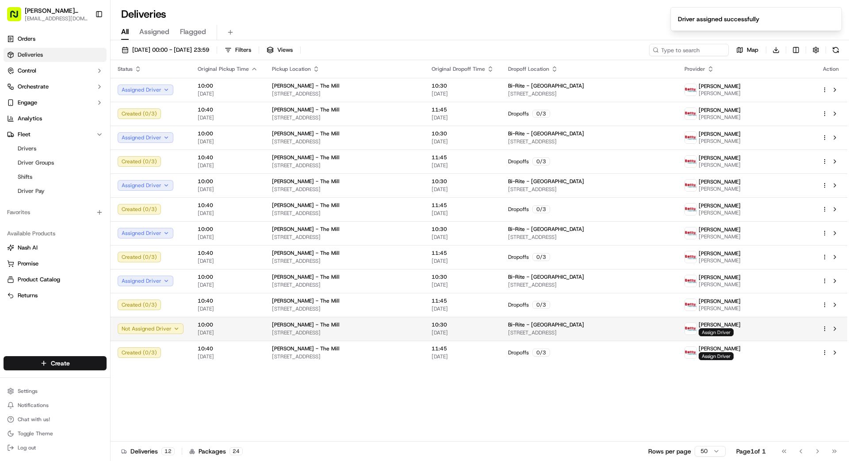
click at [530, 331] on span "Assign Driver" at bounding box center [716, 332] width 35 height 8
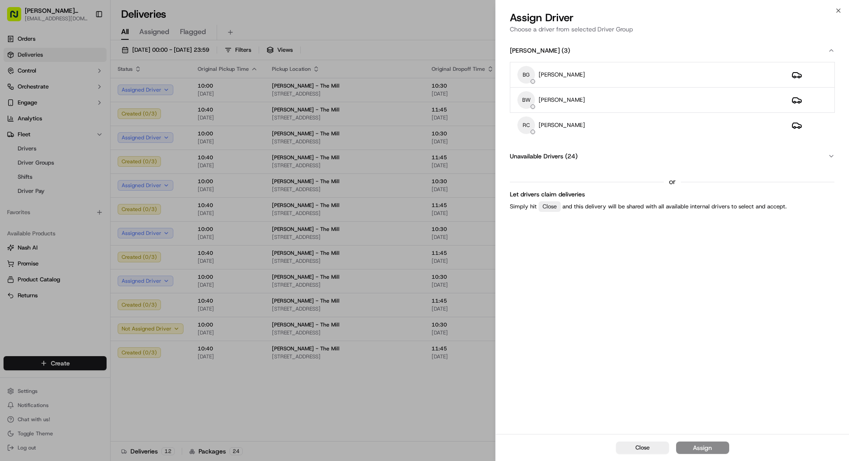
drag, startPoint x: 565, startPoint y: 122, endPoint x: 626, endPoint y: 163, distance: 73.8
click at [530, 122] on p "[PERSON_NAME]" at bounding box center [561, 125] width 46 height 8
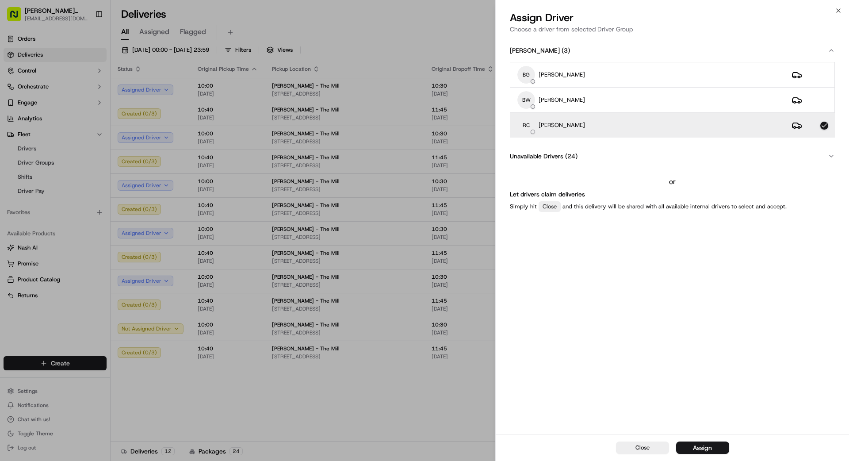
click at [530, 351] on div "Assign" at bounding box center [702, 447] width 19 height 9
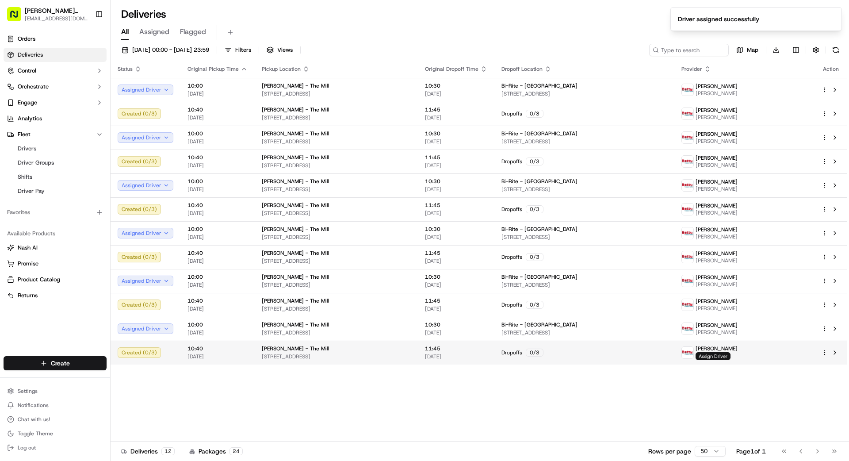
click at [530, 351] on span "Assign Driver" at bounding box center [712, 356] width 35 height 8
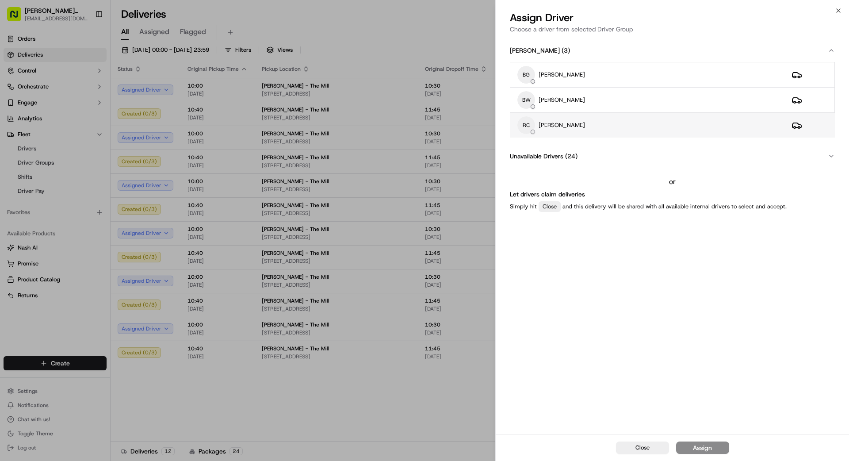
click at [530, 127] on div "RC REX CHEN" at bounding box center [647, 125] width 260 height 18
click at [530, 351] on div "Close Assign" at bounding box center [672, 447] width 353 height 27
click at [530, 351] on div "Assign" at bounding box center [702, 447] width 19 height 9
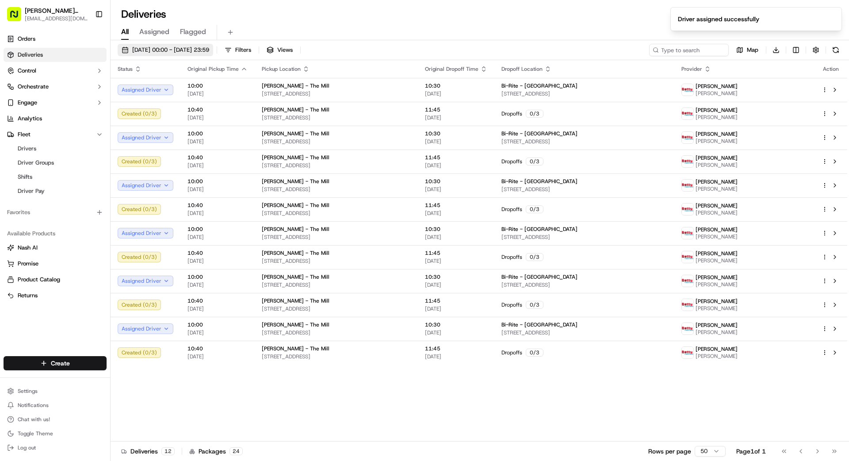
click at [207, 47] on span "13/10/2025 00:00 - 18/10/2025 23:59" at bounding box center [170, 50] width 77 height 8
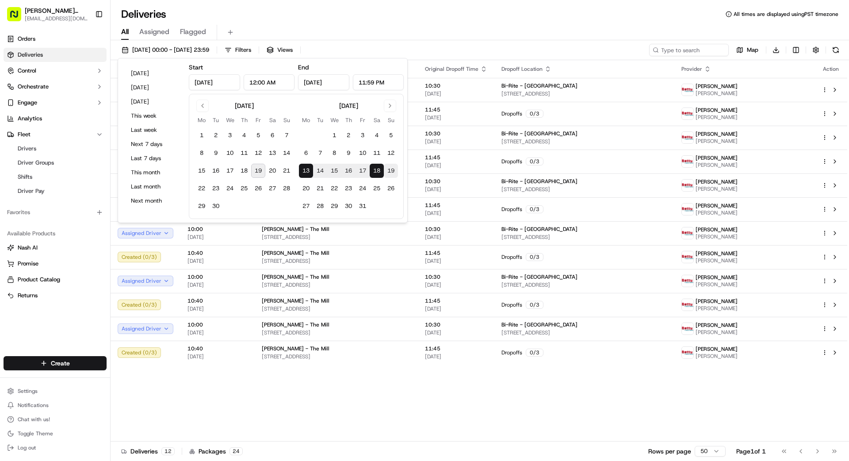
click at [390, 171] on button "19" at bounding box center [391, 171] width 14 height 14
type input "Oct 19, 2025"
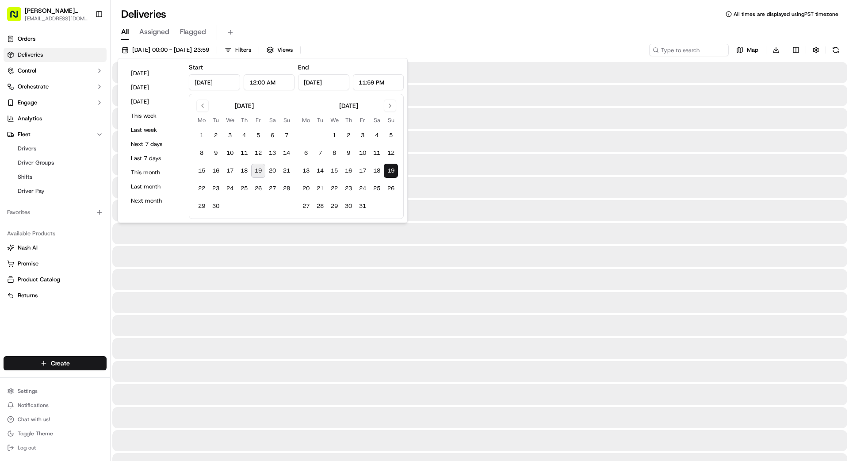
click at [390, 171] on button "19" at bounding box center [391, 171] width 14 height 14
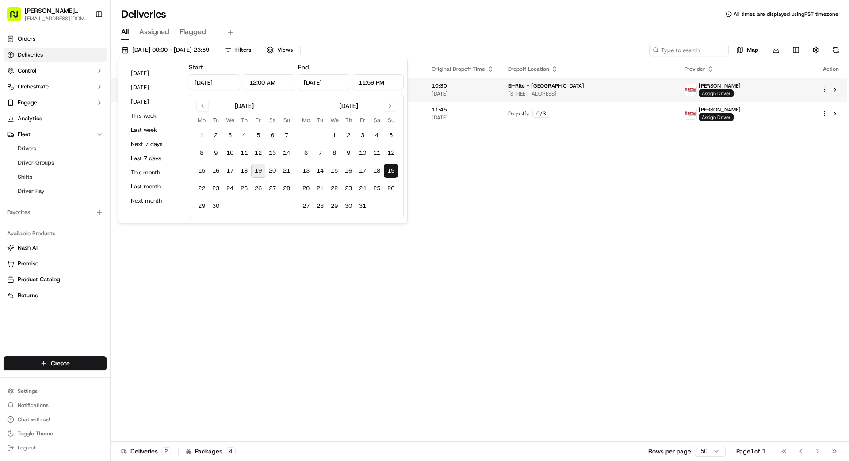
click at [530, 90] on span "Assign Driver" at bounding box center [716, 93] width 35 height 8
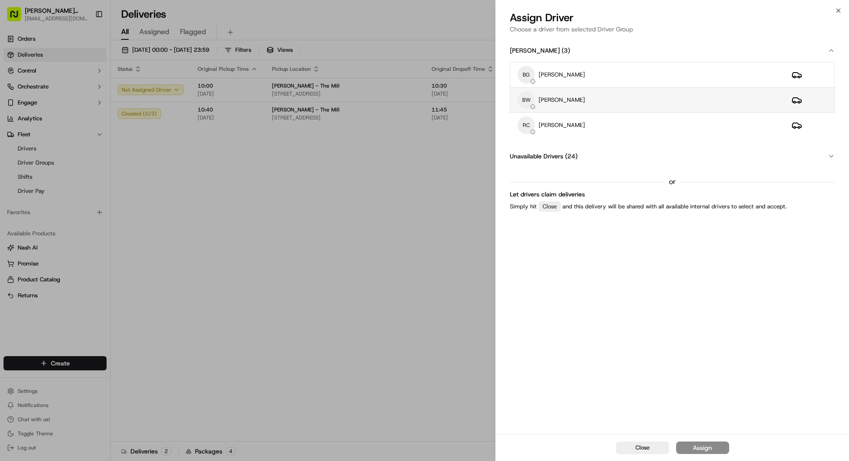
drag, startPoint x: 665, startPoint y: 100, endPoint x: 676, endPoint y: 99, distance: 11.5
click at [530, 100] on div "BW BingSong Wang" at bounding box center [647, 100] width 260 height 18
drag, startPoint x: 707, startPoint y: 448, endPoint x: 720, endPoint y: 440, distance: 15.1
click at [530, 351] on div "Assign" at bounding box center [702, 447] width 19 height 9
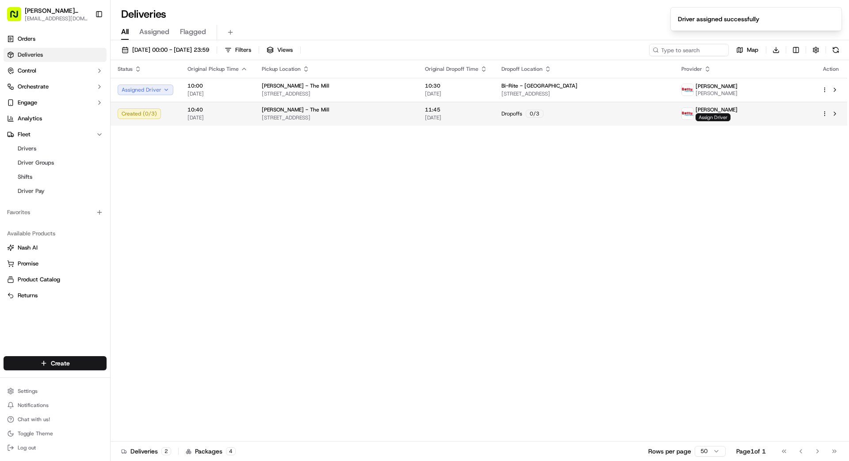
click at [530, 117] on span "Assign Driver" at bounding box center [712, 117] width 35 height 8
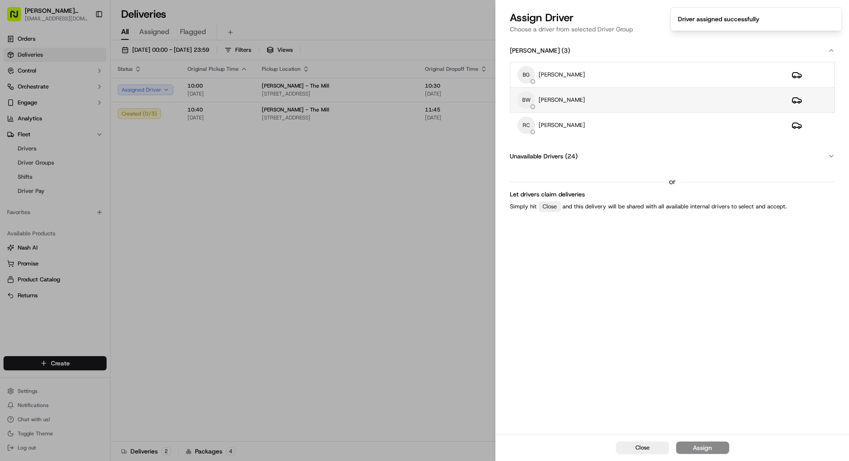
click at [530, 102] on div "BW BingSong Wang" at bounding box center [647, 100] width 260 height 18
click at [530, 351] on div "Assign" at bounding box center [702, 447] width 19 height 9
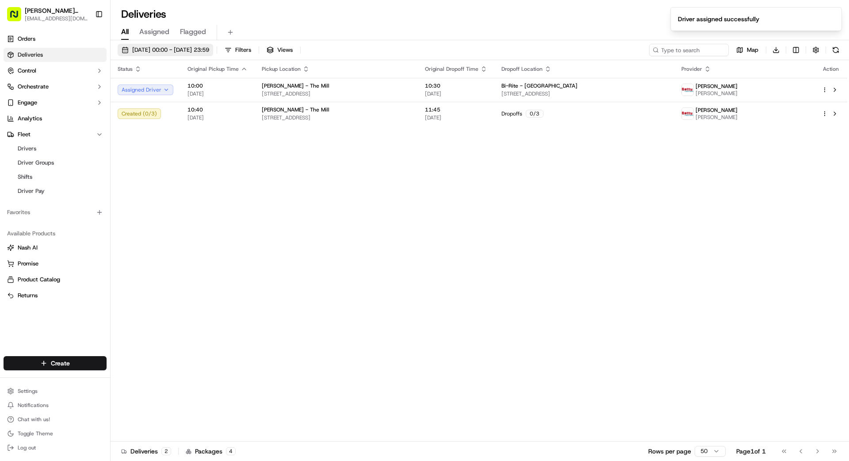
click at [209, 47] on span "19/10/2025 00:00 - 19/10/2025 23:59" at bounding box center [170, 50] width 77 height 8
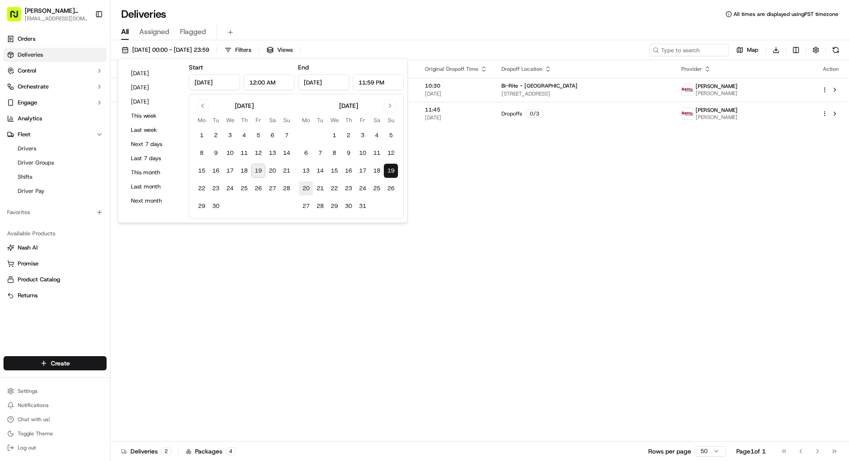
click at [306, 187] on button "20" at bounding box center [306, 188] width 14 height 14
type input "Oct 20, 2025"
click at [373, 190] on button "25" at bounding box center [377, 188] width 14 height 14
type input "Oct 25, 2025"
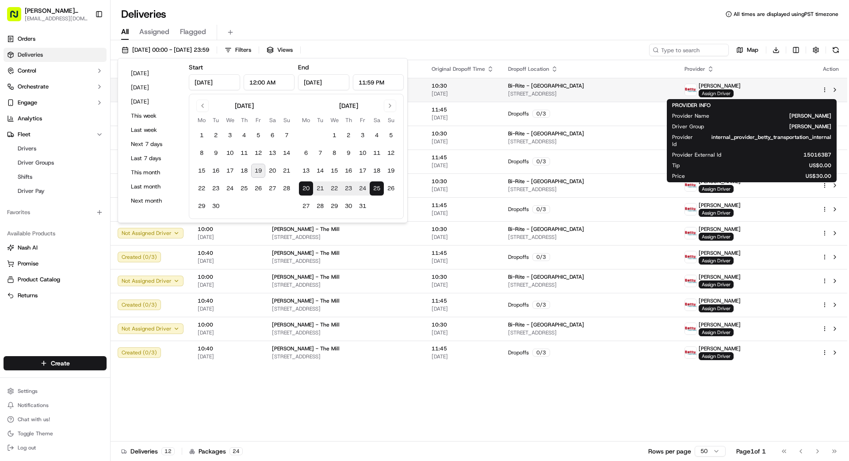
click at [530, 92] on span "Assign Driver" at bounding box center [716, 93] width 35 height 8
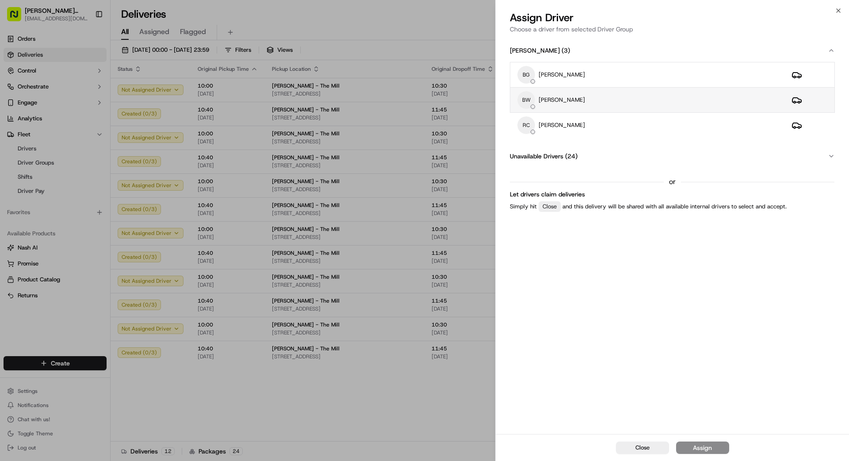
click at [530, 111] on td "BW BingSong Wang" at bounding box center [647, 100] width 274 height 25
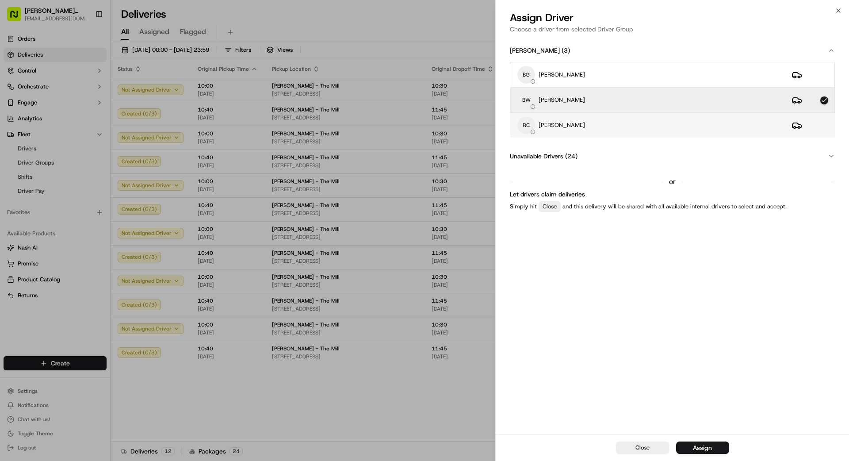
drag, startPoint x: 626, startPoint y: 131, endPoint x: 626, endPoint y: 125, distance: 5.8
click at [530, 130] on div "RC REX CHEN" at bounding box center [647, 125] width 260 height 18
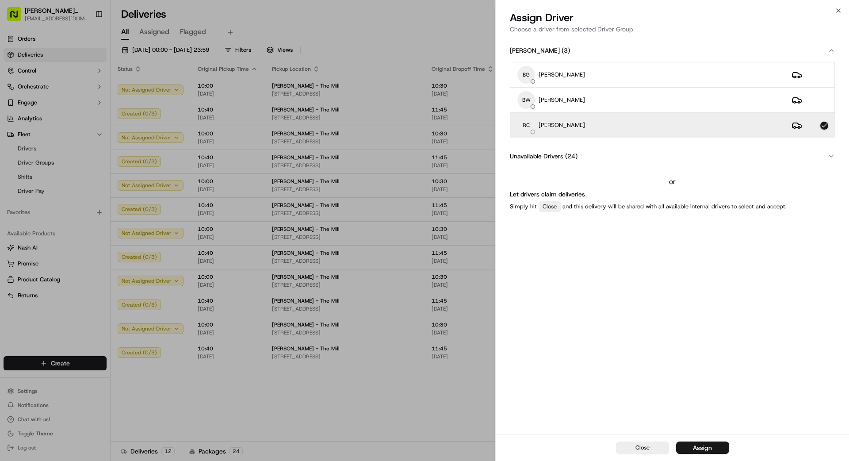
click at [530, 351] on div "Assign" at bounding box center [702, 447] width 19 height 9
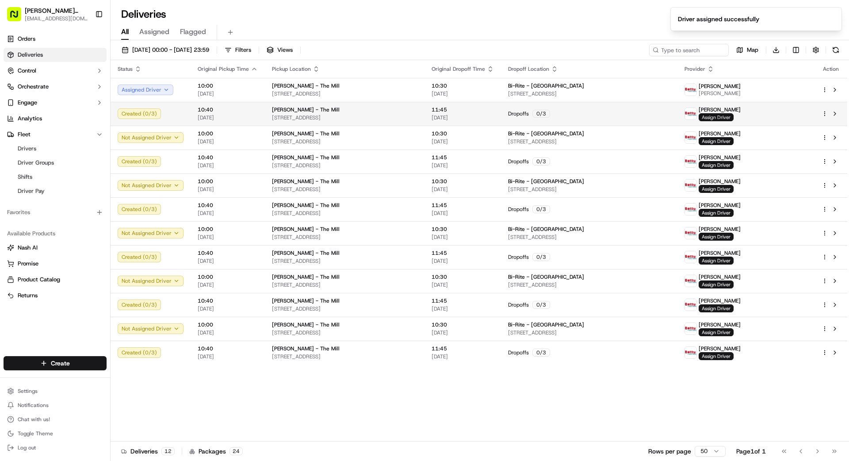
click at [530, 115] on span "Assign Driver" at bounding box center [716, 117] width 35 height 8
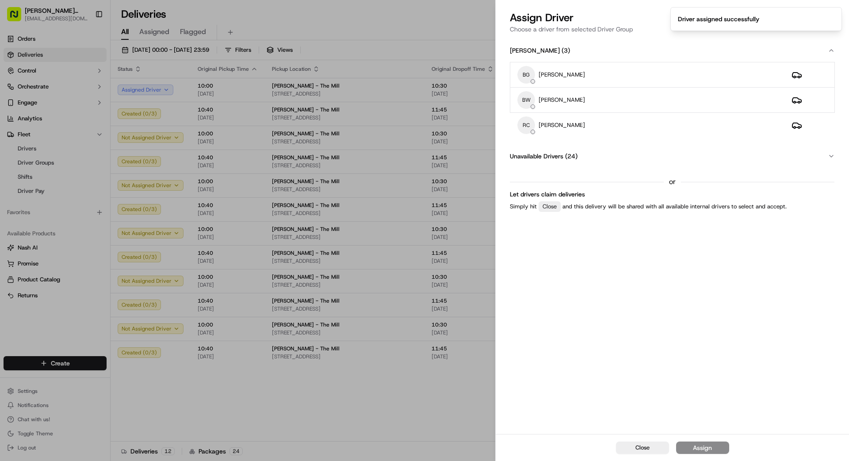
drag, startPoint x: 676, startPoint y: 121, endPoint x: 681, endPoint y: 139, distance: 19.4
click at [530, 121] on div "RC REX CHEN" at bounding box center [647, 125] width 260 height 18
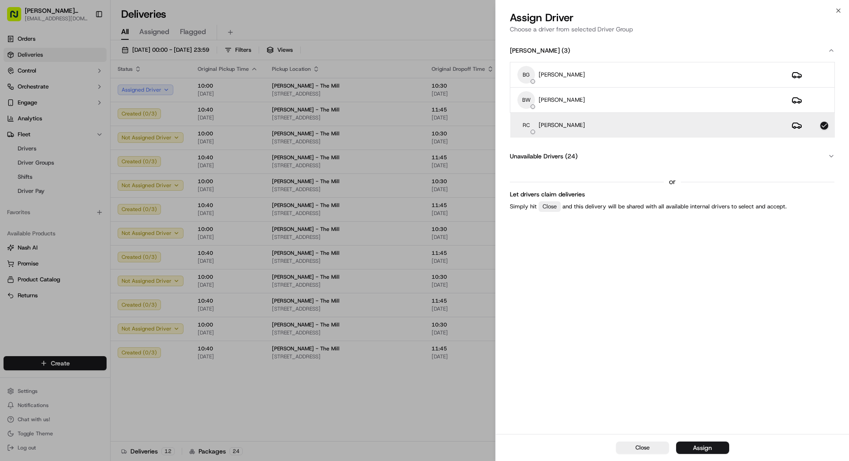
click at [530, 351] on button "Assign" at bounding box center [702, 447] width 53 height 12
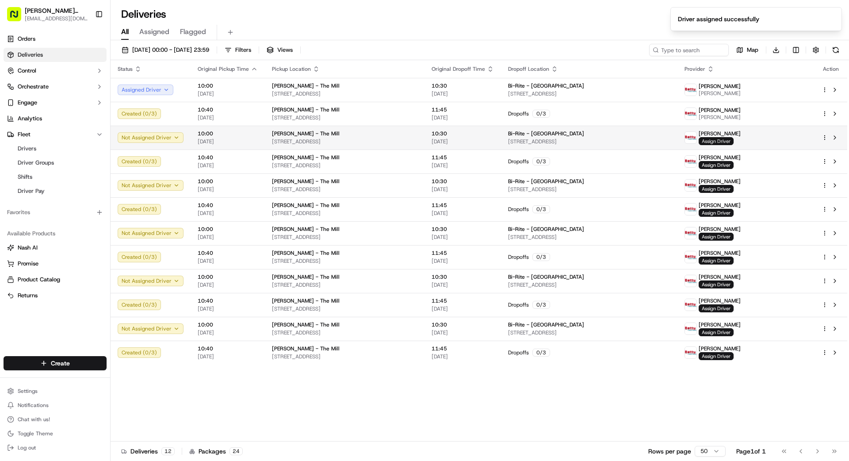
click at [530, 140] on span "Assign Driver" at bounding box center [716, 141] width 35 height 8
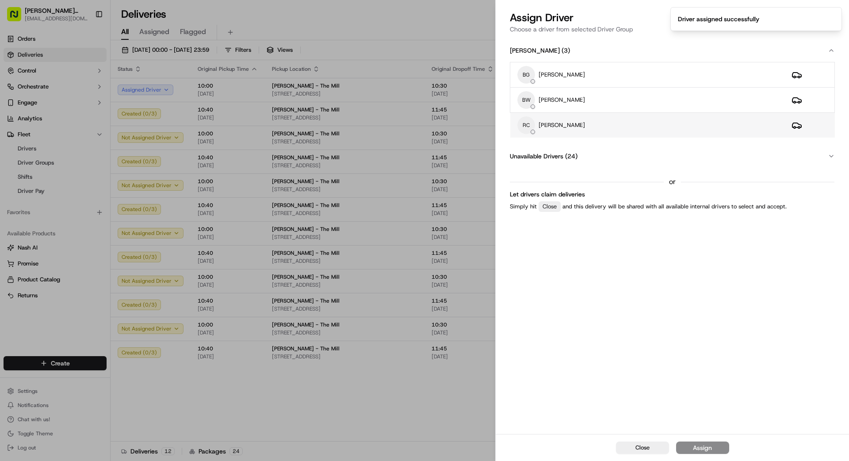
click at [530, 121] on div "RC REX CHEN" at bounding box center [647, 125] width 260 height 18
click at [530, 351] on div "Assign" at bounding box center [702, 447] width 19 height 9
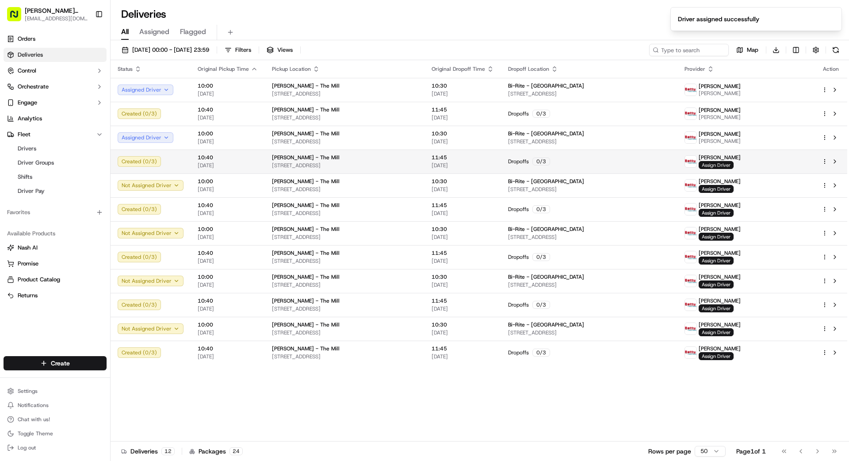
click at [530, 164] on span "Assign Driver" at bounding box center [716, 165] width 35 height 8
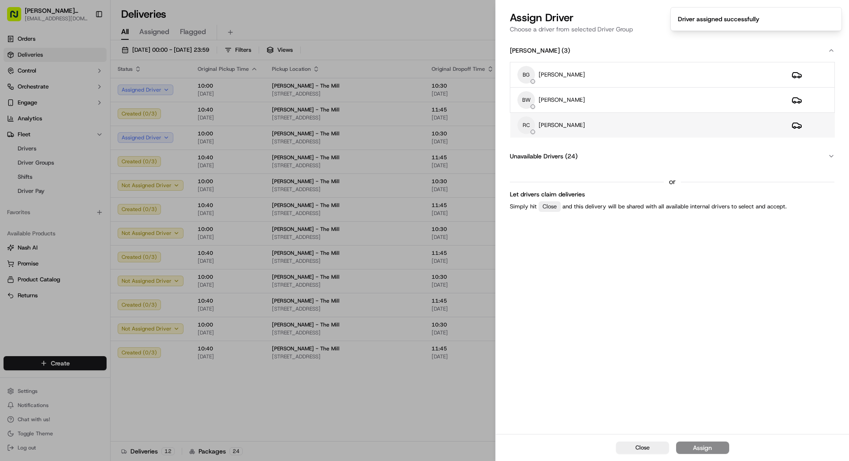
click at [530, 116] on div "RC REX CHEN" at bounding box center [647, 125] width 260 height 18
click at [530, 351] on div "Assign" at bounding box center [702, 447] width 19 height 9
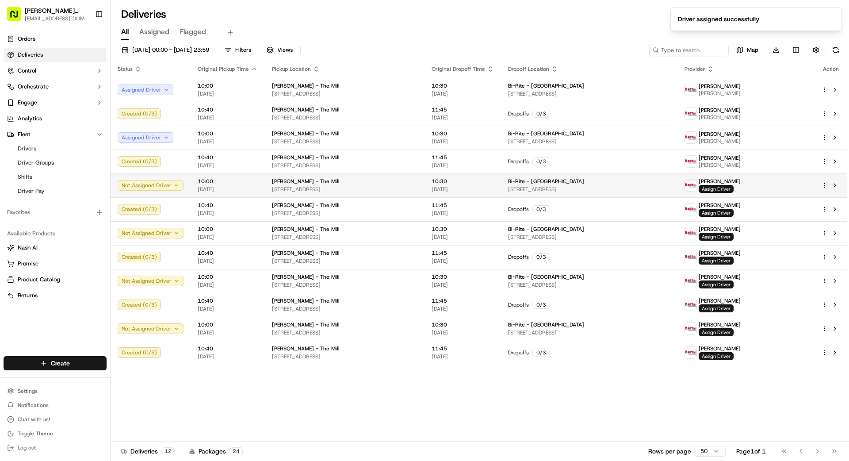
click at [530, 188] on span "Assign Driver" at bounding box center [716, 189] width 35 height 8
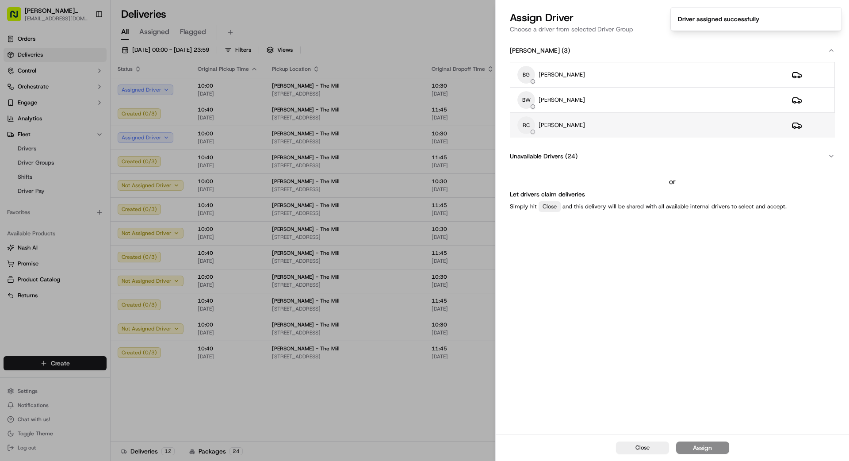
click at [530, 122] on div "RC REX CHEN" at bounding box center [647, 125] width 260 height 18
click at [530, 351] on div "Assign" at bounding box center [702, 447] width 19 height 9
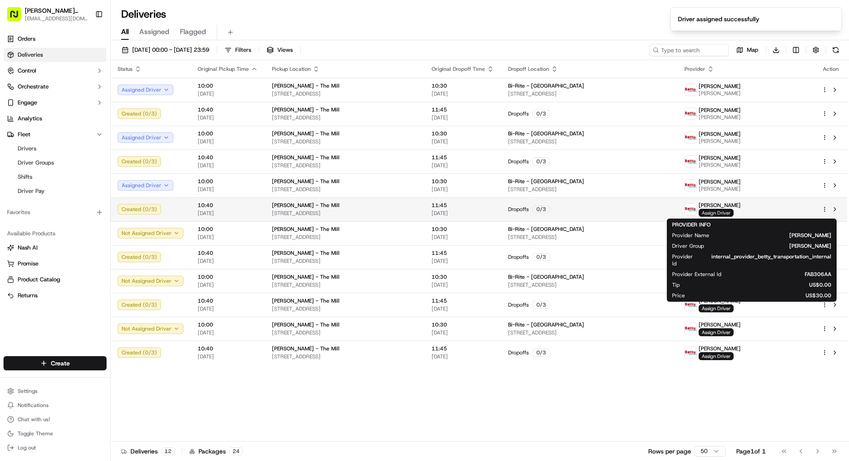
click at [530, 211] on span "Assign Driver" at bounding box center [716, 213] width 35 height 8
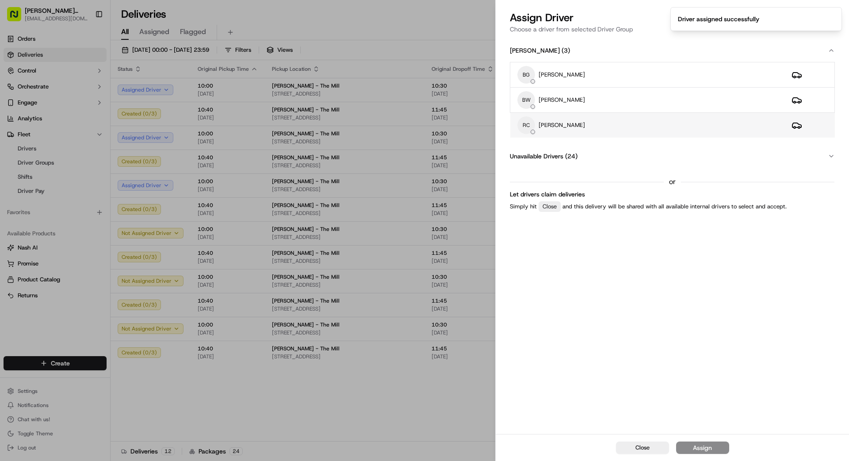
click at [530, 122] on div "RC REX CHEN" at bounding box center [647, 125] width 260 height 18
click at [530, 351] on button "Assign" at bounding box center [702, 447] width 53 height 12
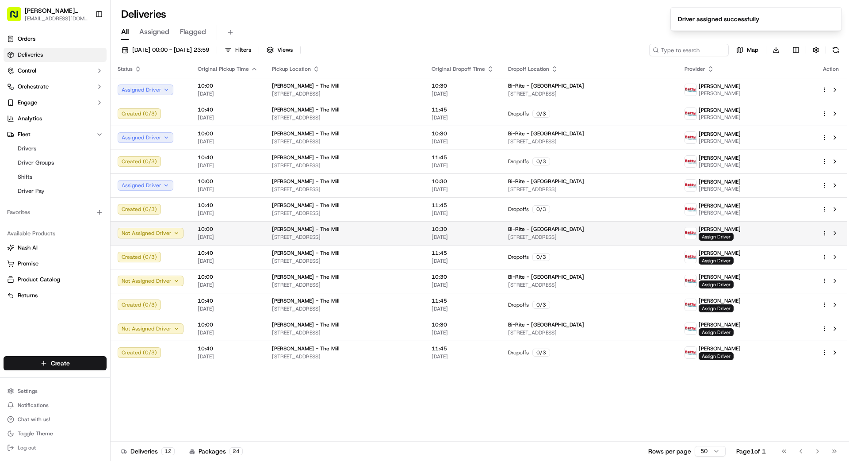
click at [530, 235] on span "Assign Driver" at bounding box center [716, 237] width 35 height 8
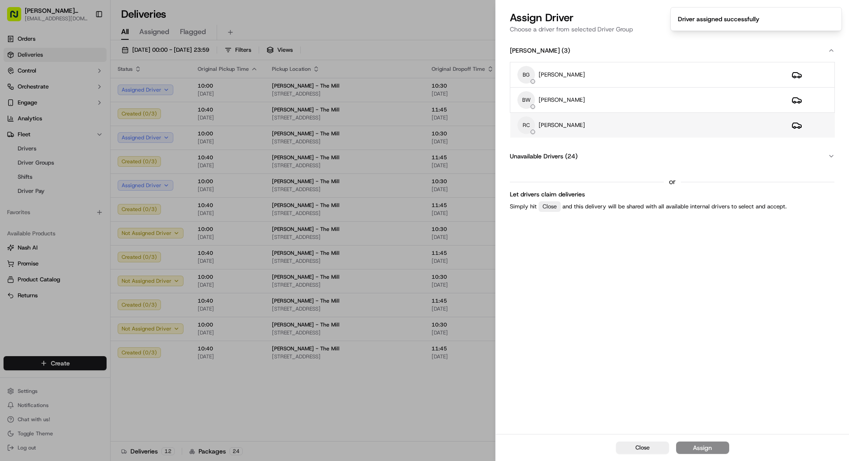
click at [530, 126] on div "RC REX CHEN" at bounding box center [647, 125] width 260 height 18
drag, startPoint x: 717, startPoint y: 443, endPoint x: 722, endPoint y: 442, distance: 5.9
click at [530, 351] on button "Assign" at bounding box center [702, 447] width 53 height 12
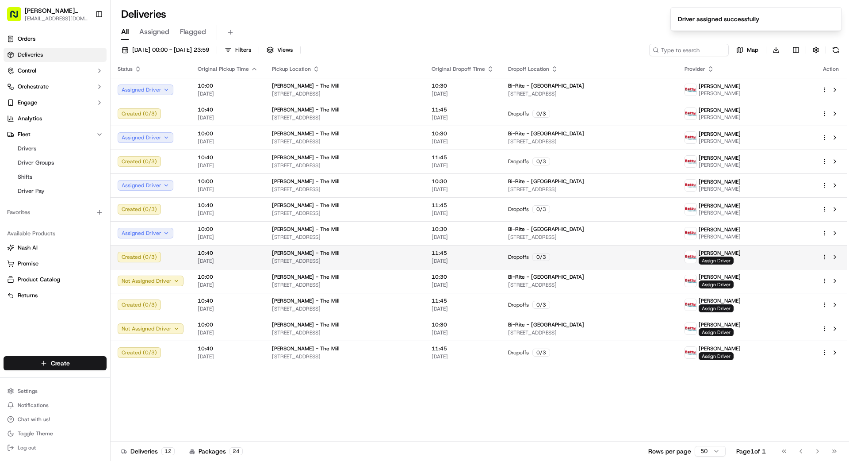
click at [530, 260] on span "Assign Driver" at bounding box center [716, 260] width 35 height 8
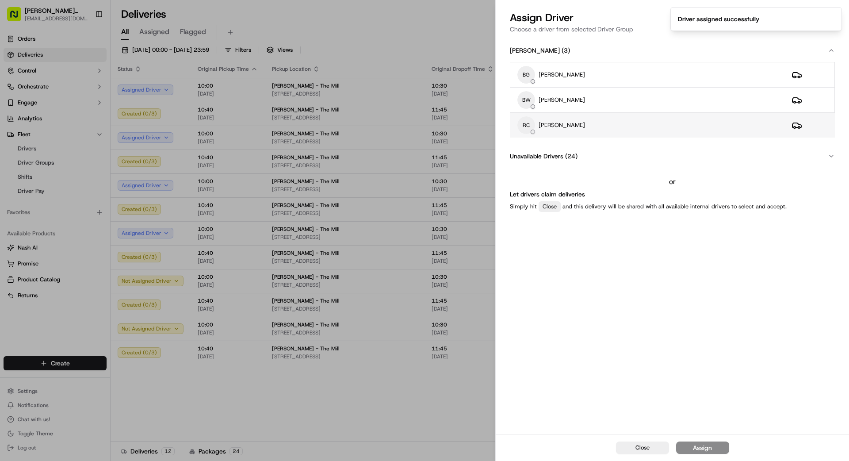
drag, startPoint x: 557, startPoint y: 127, endPoint x: 563, endPoint y: 130, distance: 6.1
click at [530, 127] on p "[PERSON_NAME]" at bounding box center [561, 125] width 46 height 8
click at [530, 351] on button "Assign" at bounding box center [702, 447] width 53 height 12
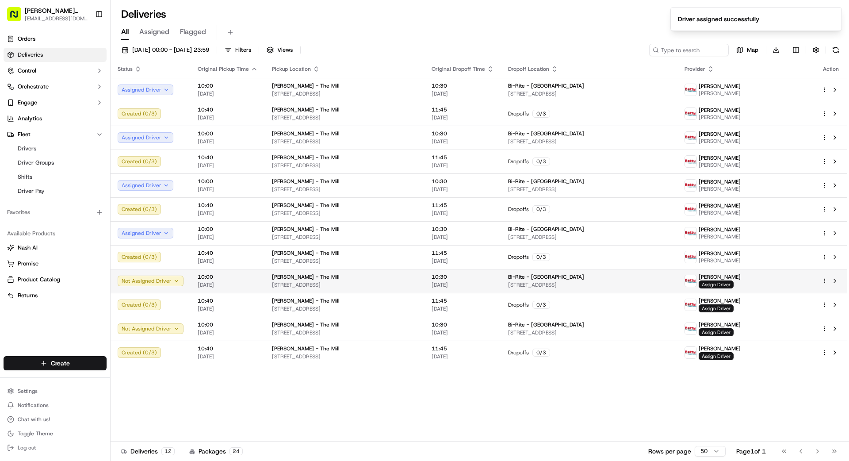
click at [530, 280] on span "Assign Driver" at bounding box center [716, 284] width 35 height 8
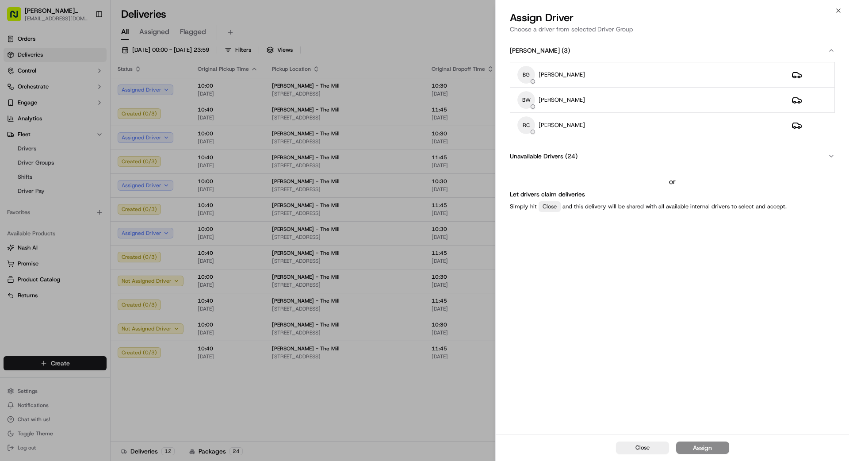
drag, startPoint x: 679, startPoint y: 129, endPoint x: 696, endPoint y: 153, distance: 29.8
click at [530, 129] on div "RC REX CHEN" at bounding box center [647, 125] width 260 height 18
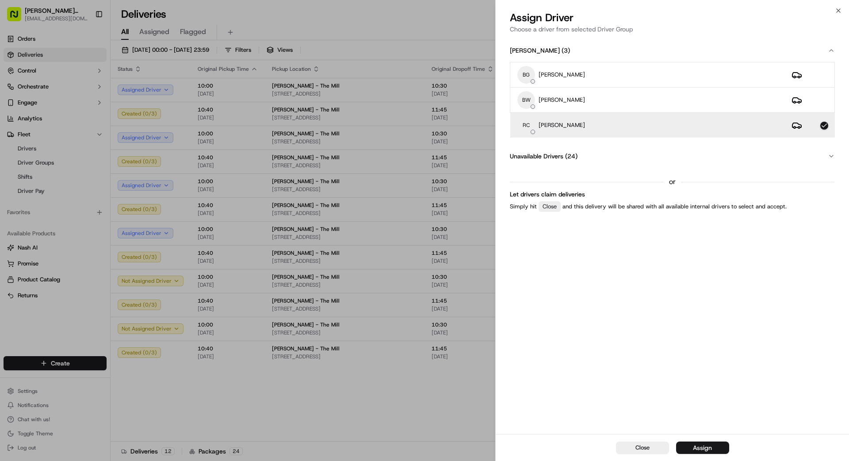
click at [530, 351] on div "Assign" at bounding box center [702, 447] width 19 height 9
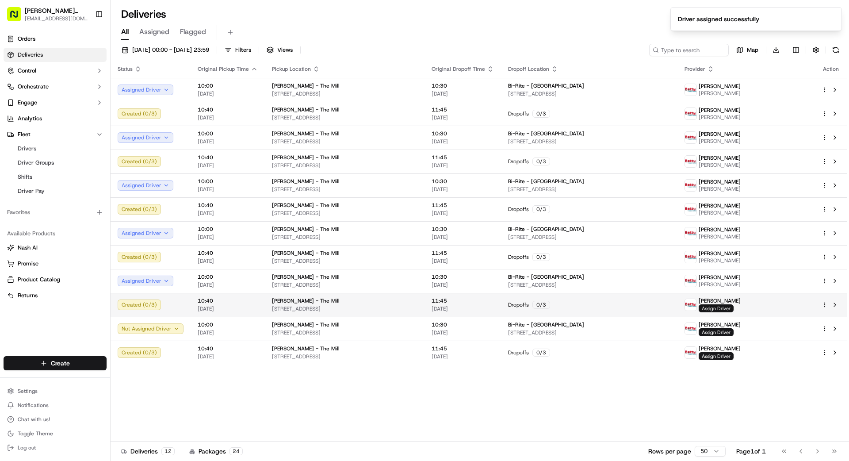
click at [530, 309] on span "Assign Driver" at bounding box center [716, 308] width 35 height 8
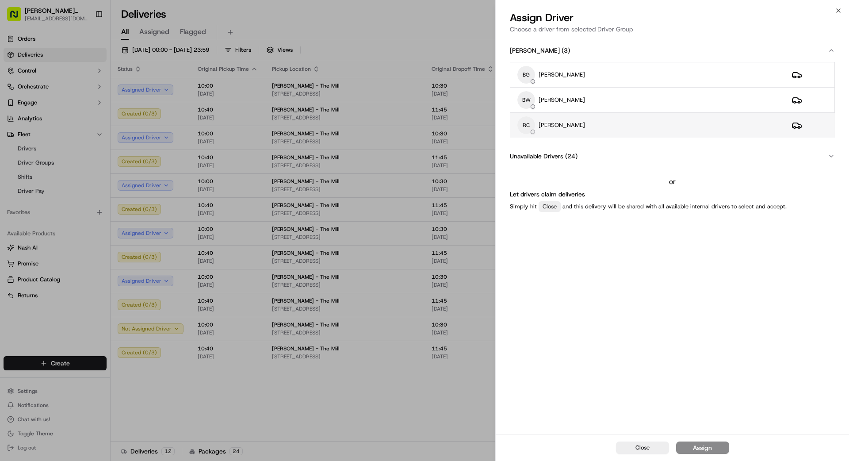
click at [530, 132] on div "RC REX CHEN" at bounding box center [647, 125] width 260 height 18
click at [530, 351] on button "Assign" at bounding box center [702, 447] width 53 height 12
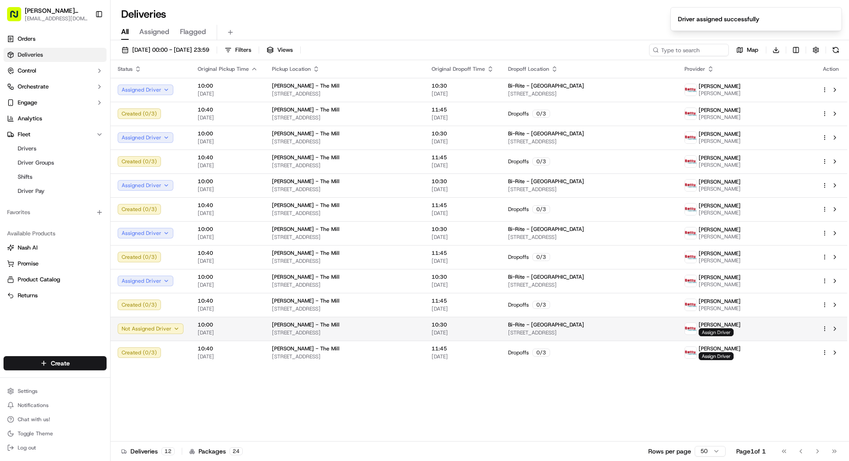
click at [530, 330] on span "Assign Driver" at bounding box center [716, 332] width 35 height 8
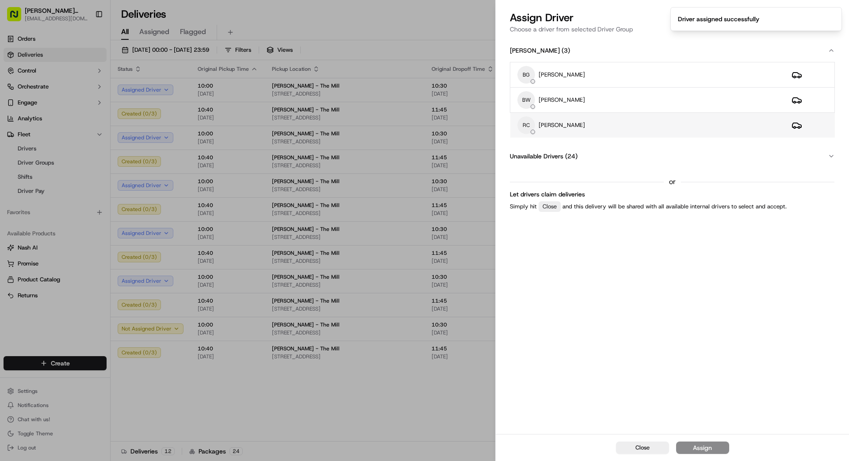
click at [530, 125] on div "RC REX CHEN" at bounding box center [647, 125] width 260 height 18
click at [530, 351] on div "Assign" at bounding box center [702, 447] width 19 height 9
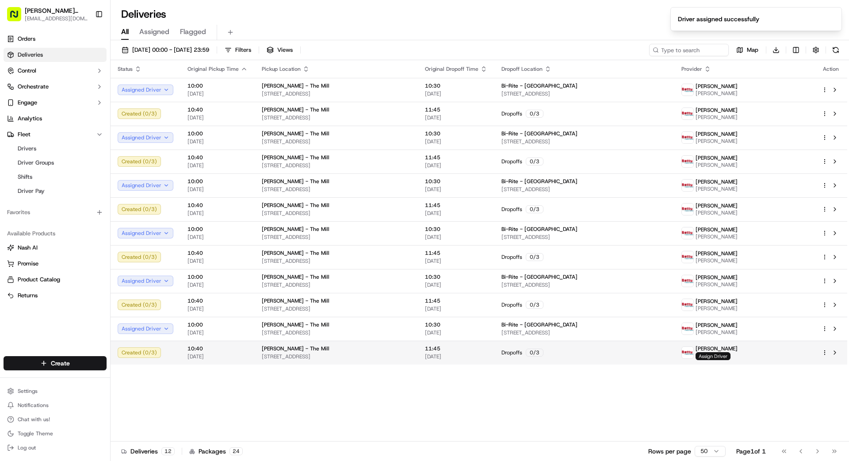
click at [530, 351] on span "Assign Driver" at bounding box center [712, 356] width 35 height 8
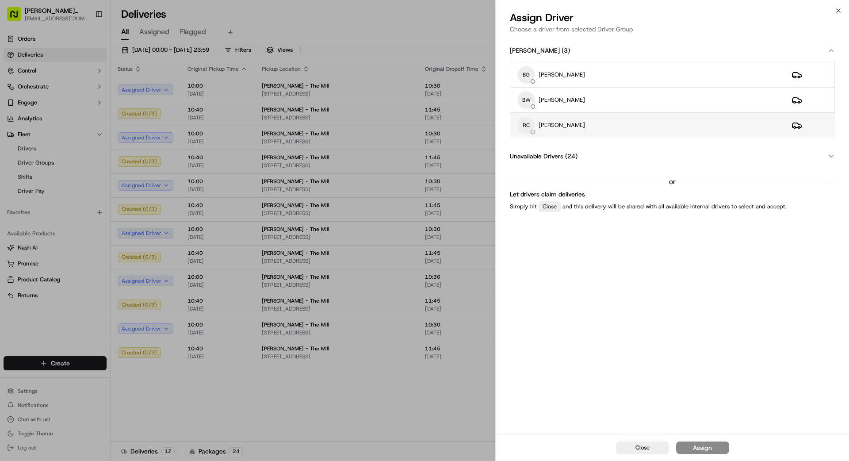
click at [530, 125] on div "RC REX CHEN" at bounding box center [647, 125] width 260 height 18
drag, startPoint x: 706, startPoint y: 444, endPoint x: 705, endPoint y: 440, distance: 4.6
click at [530, 351] on button "Assign" at bounding box center [702, 447] width 53 height 12
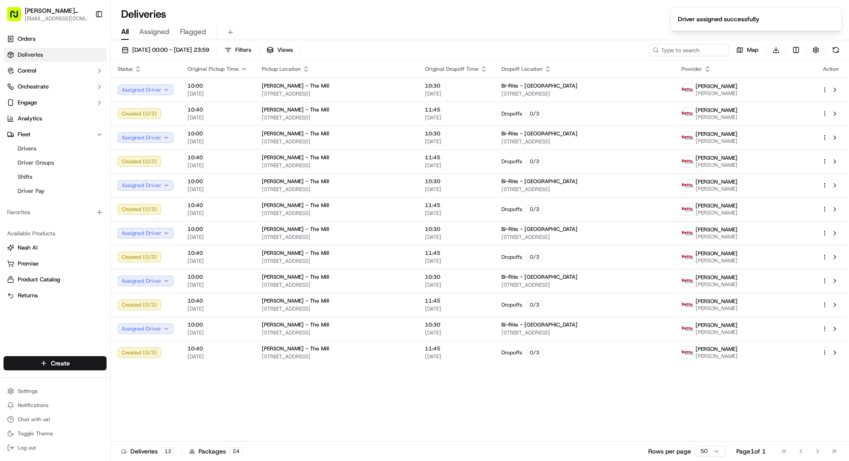
drag, startPoint x: 432, startPoint y: 390, endPoint x: 440, endPoint y: 385, distance: 9.6
click at [439, 351] on div "Status Original Pickup Time Pickup Location Original Dropoff Time Dropoff Locat…" at bounding box center [479, 250] width 737 height 381
drag, startPoint x: 205, startPoint y: 47, endPoint x: 249, endPoint y: 57, distance: 45.2
click at [205, 47] on span "20/10/2025 00:00 - 25/10/2025 23:59" at bounding box center [170, 50] width 77 height 8
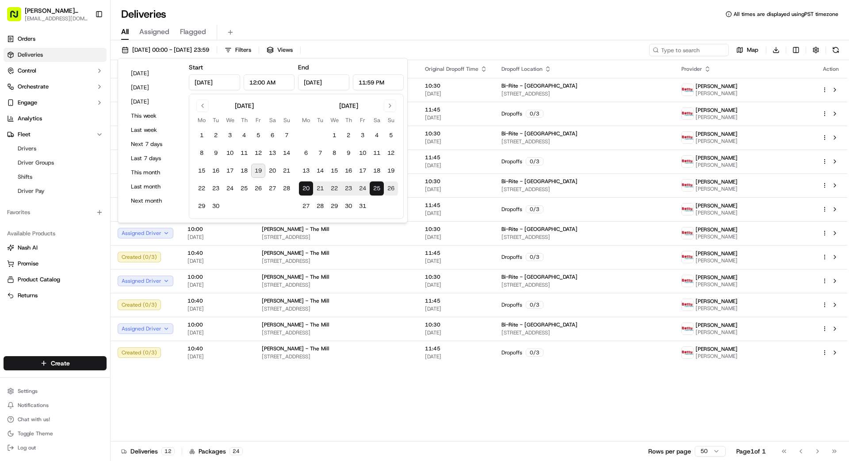
click at [390, 188] on button "26" at bounding box center [391, 188] width 14 height 14
type input "Oct 26, 2025"
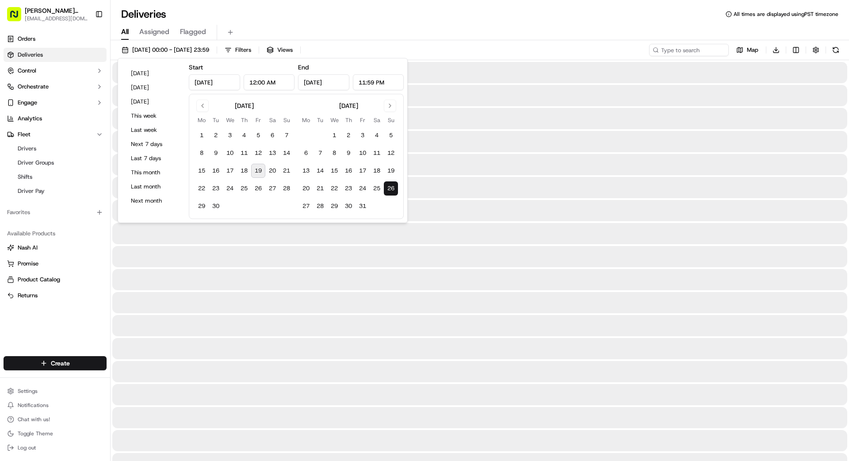
click at [390, 188] on button "26" at bounding box center [391, 188] width 14 height 14
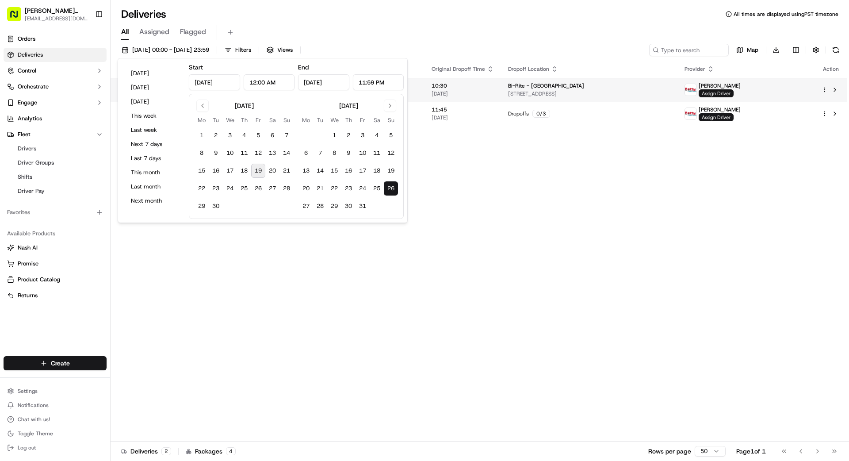
click at [530, 92] on span "Assign Driver" at bounding box center [716, 93] width 35 height 8
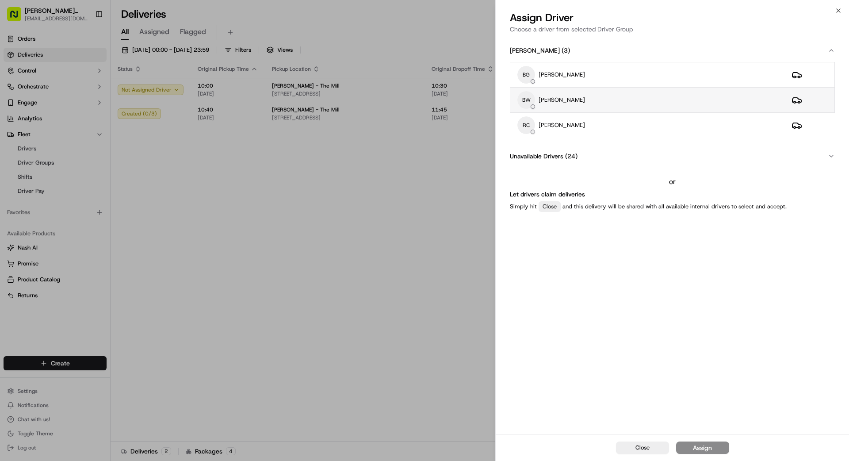
click at [530, 101] on div "BW BingSong Wang" at bounding box center [647, 100] width 260 height 18
click at [530, 351] on div "Assign" at bounding box center [702, 447] width 19 height 9
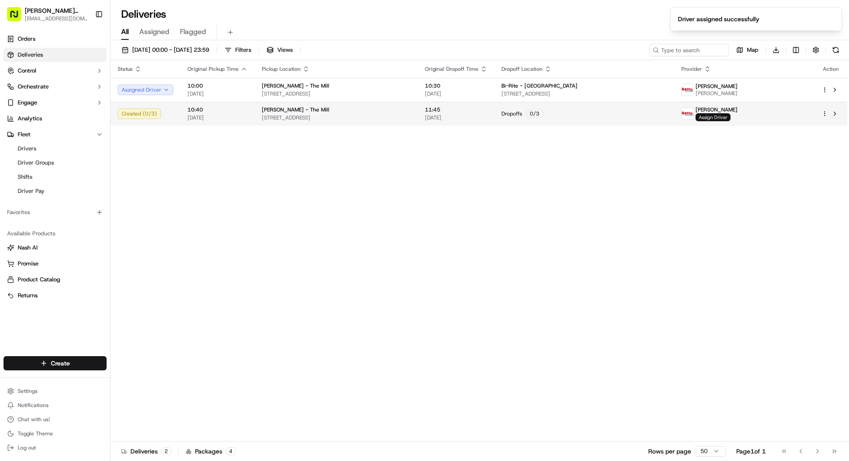
click at [530, 116] on span "Assign Driver" at bounding box center [712, 117] width 35 height 8
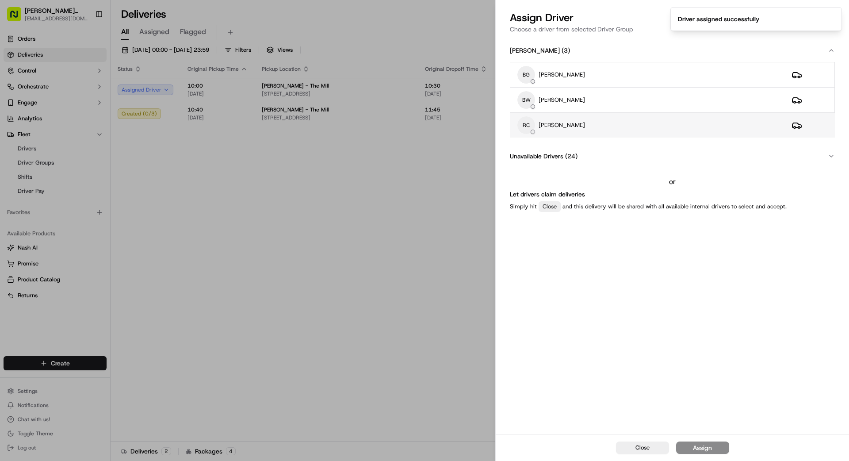
click at [530, 123] on div "RC REX CHEN" at bounding box center [647, 125] width 260 height 18
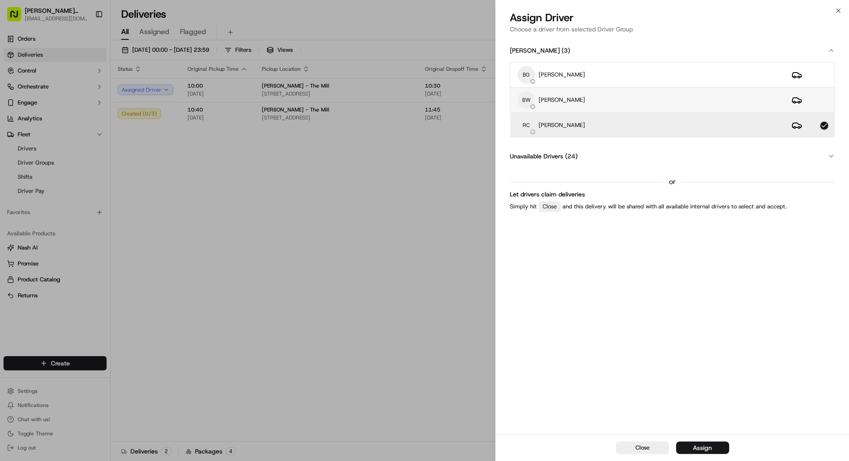
click at [530, 106] on div "BW BingSong Wang" at bounding box center [647, 100] width 260 height 18
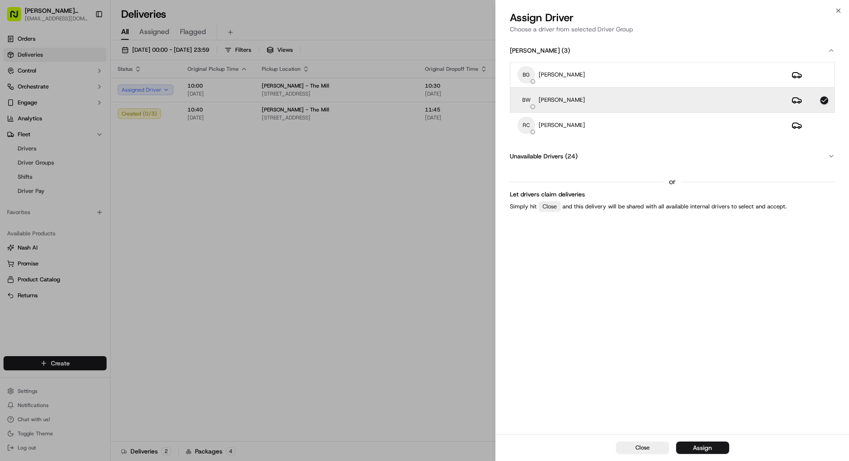
click at [530, 351] on div "Assign" at bounding box center [702, 447] width 19 height 9
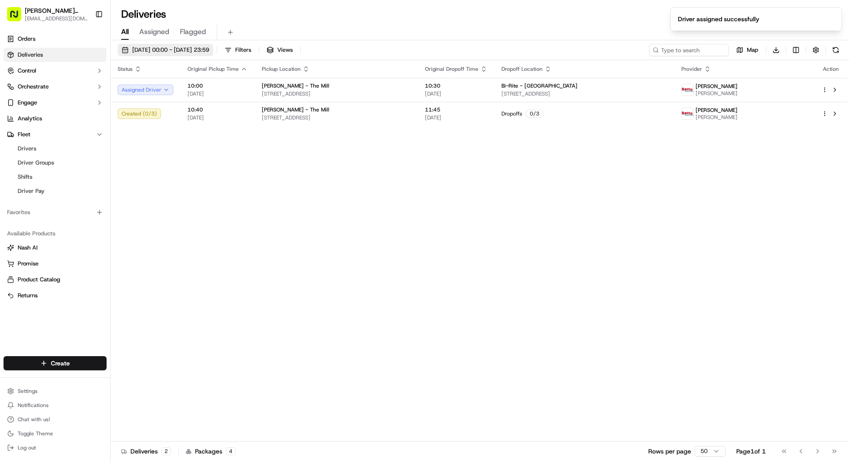
click at [209, 48] on span "26/10/2025 00:00 - 26/10/2025 23:59" at bounding box center [170, 50] width 77 height 8
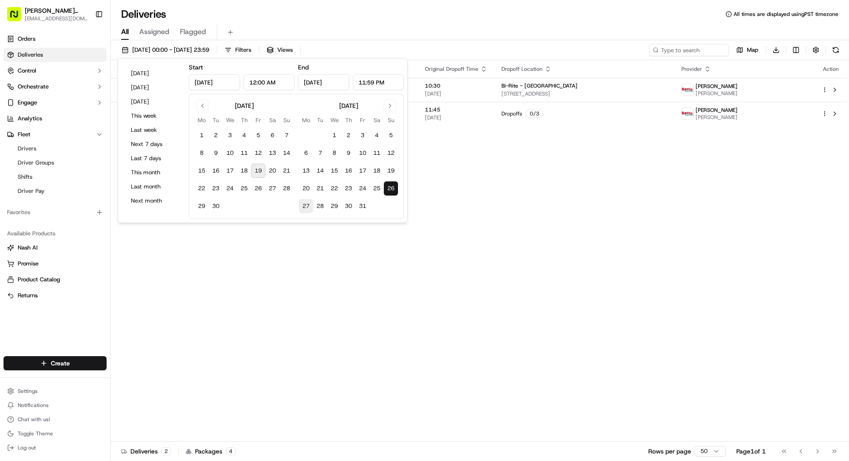
click at [302, 209] on button "27" at bounding box center [306, 206] width 14 height 14
type input "Oct 27, 2025"
click at [347, 206] on button "30" at bounding box center [348, 206] width 14 height 14
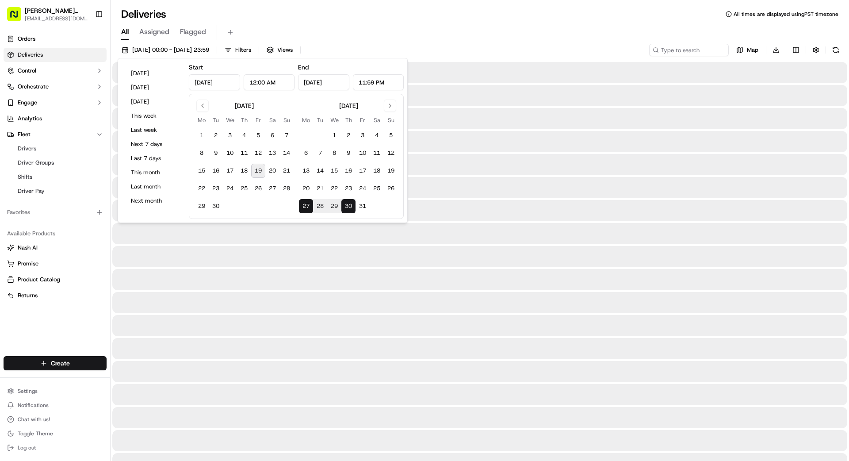
type input "Oct 30, 2025"
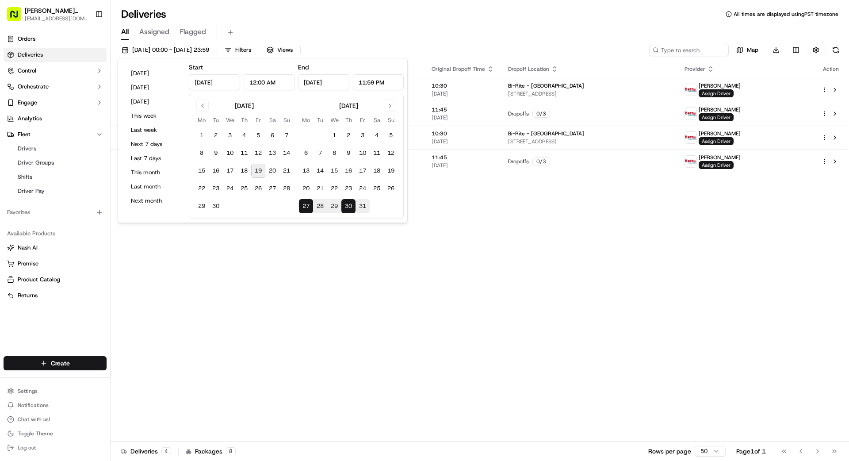
click at [361, 206] on button "31" at bounding box center [362, 206] width 14 height 14
type input "Oct 31, 2025"
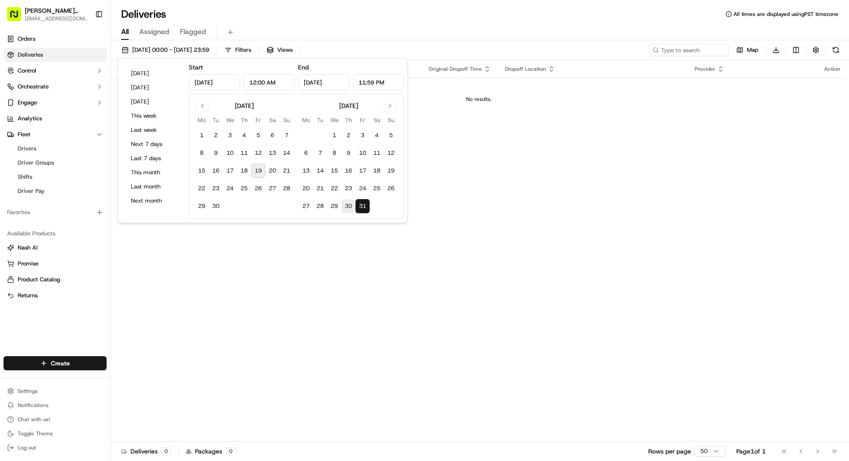
click at [345, 207] on button "30" at bounding box center [348, 206] width 14 height 14
click at [333, 206] on button "29" at bounding box center [334, 206] width 14 height 14
type input "Oct 29, 2025"
click at [321, 206] on button "28" at bounding box center [320, 206] width 14 height 14
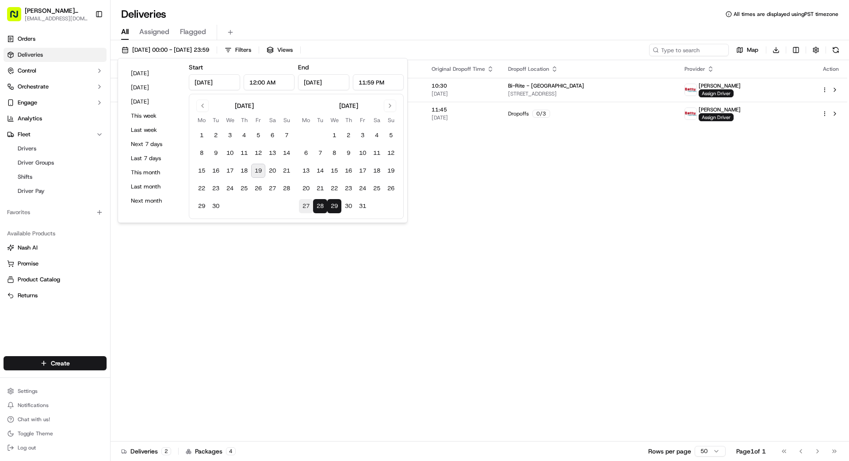
click at [309, 206] on button "27" at bounding box center [306, 206] width 14 height 14
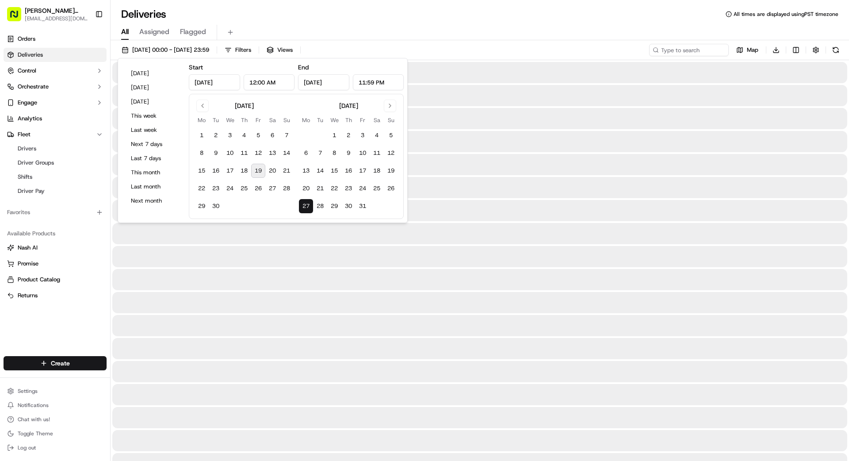
type input "Oct 27, 2025"
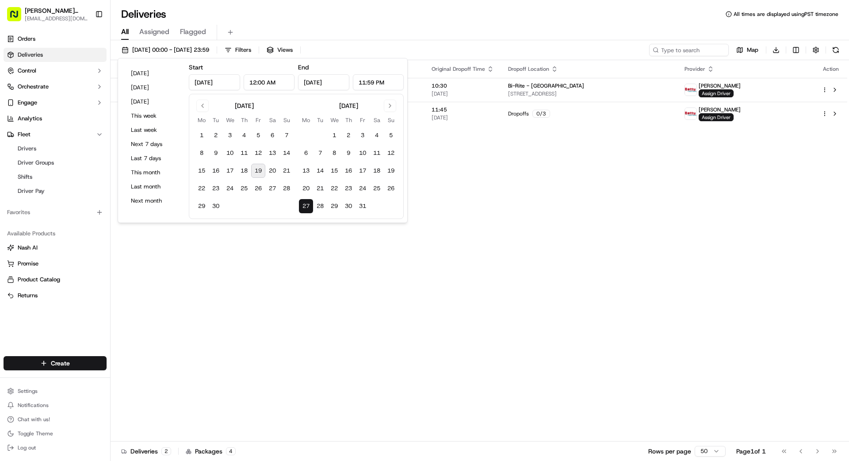
click at [309, 206] on button "27" at bounding box center [306, 206] width 14 height 14
click at [320, 205] on button "28" at bounding box center [320, 206] width 14 height 14
type input "Oct 28, 2025"
click at [303, 202] on button "27" at bounding box center [306, 206] width 14 height 14
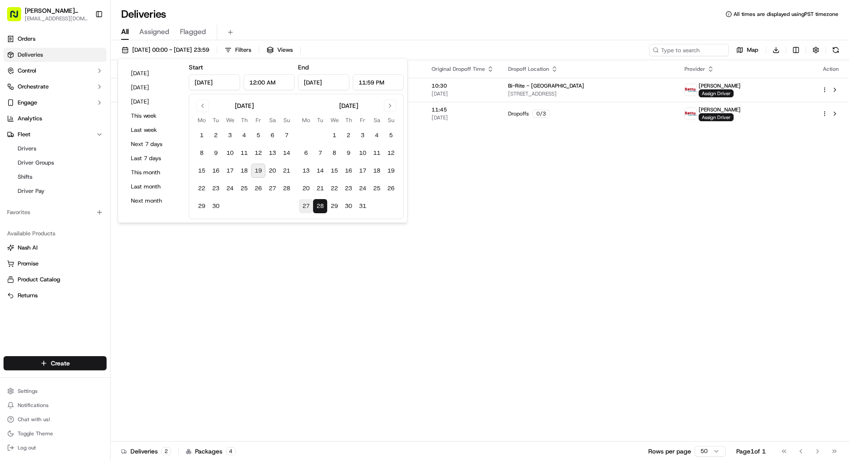
type input "Oct 27, 2025"
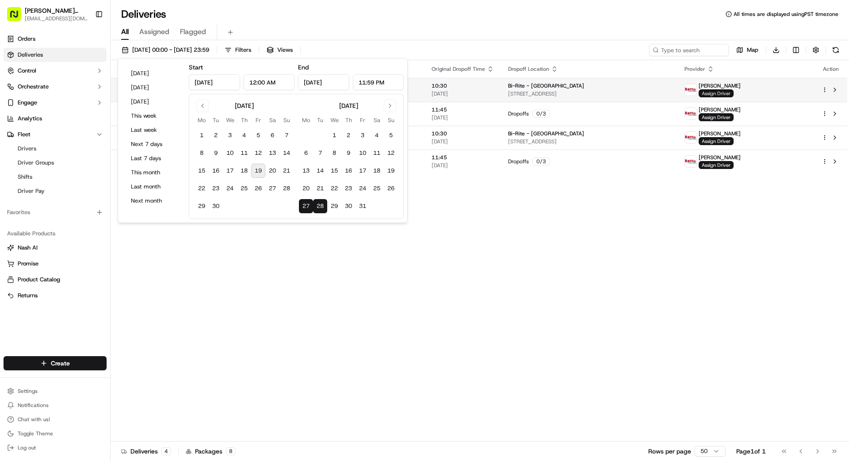
click at [530, 93] on span "Assign Driver" at bounding box center [716, 93] width 35 height 8
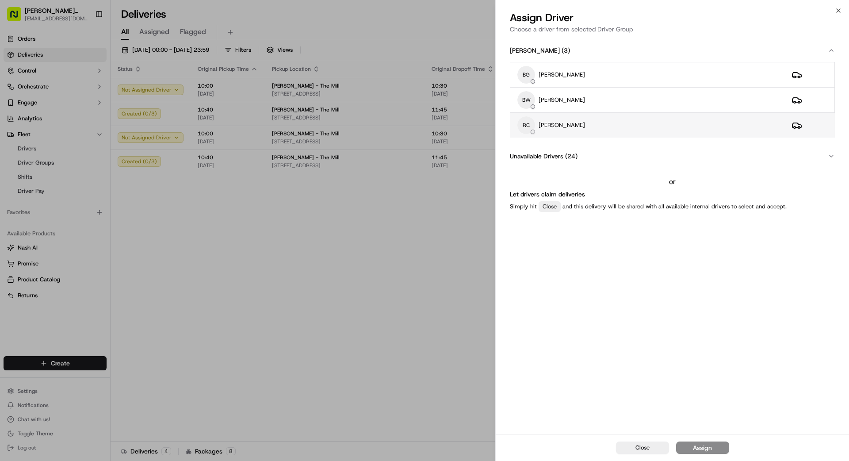
click at [530, 121] on div "RC REX CHEN" at bounding box center [647, 125] width 260 height 18
drag, startPoint x: 714, startPoint y: 447, endPoint x: 724, endPoint y: 447, distance: 9.7
click at [530, 351] on button "Assign" at bounding box center [702, 447] width 53 height 12
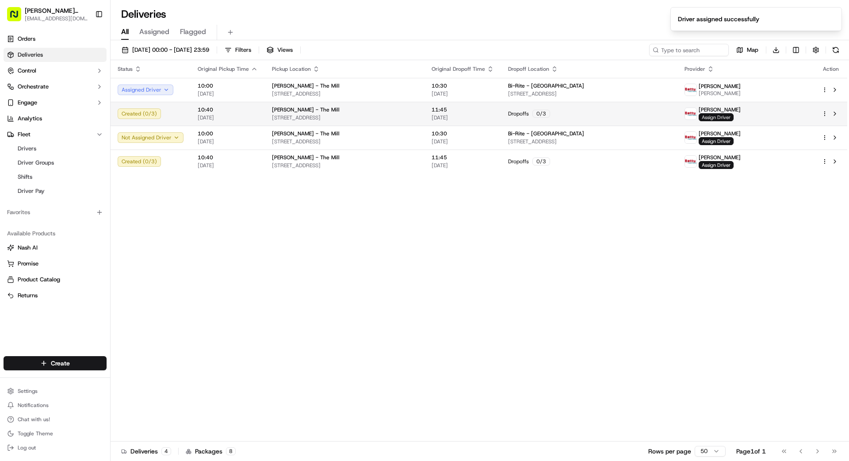
click at [530, 117] on span "Assign Driver" at bounding box center [716, 117] width 35 height 8
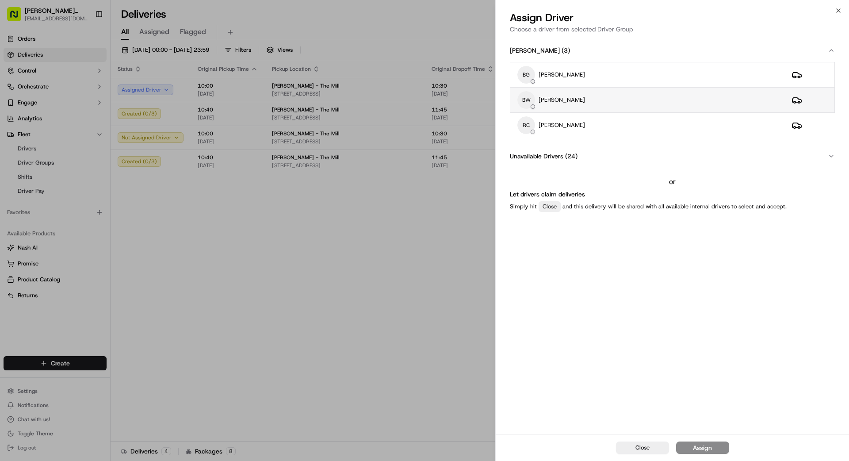
click at [530, 109] on td "BW BingSong Wang" at bounding box center [647, 100] width 274 height 25
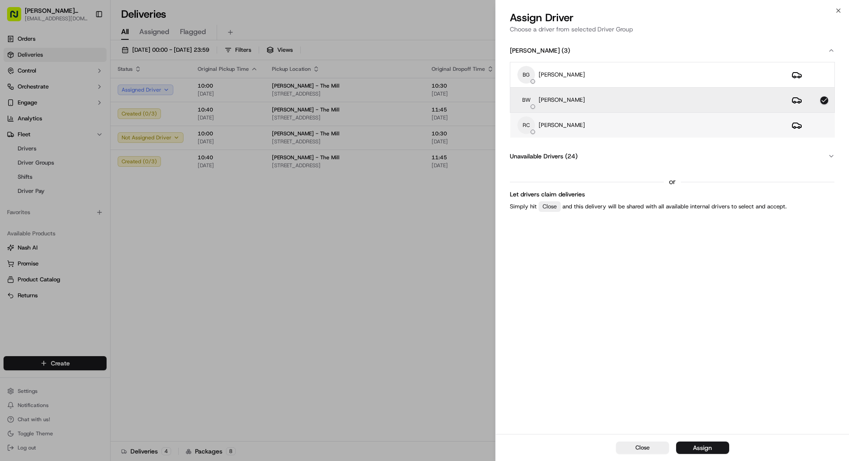
drag, startPoint x: 686, startPoint y: 122, endPoint x: 696, endPoint y: 119, distance: 10.6
click at [530, 122] on div "RC REX CHEN" at bounding box center [647, 125] width 260 height 18
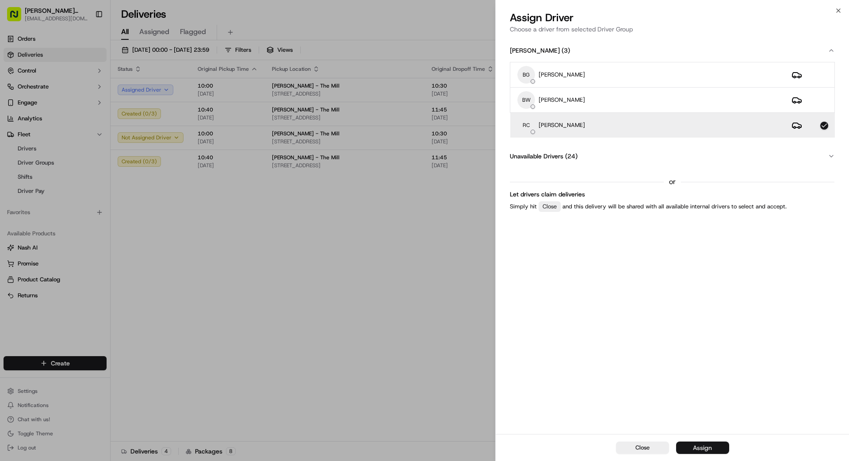
click at [530, 351] on div "Assign" at bounding box center [702, 447] width 19 height 9
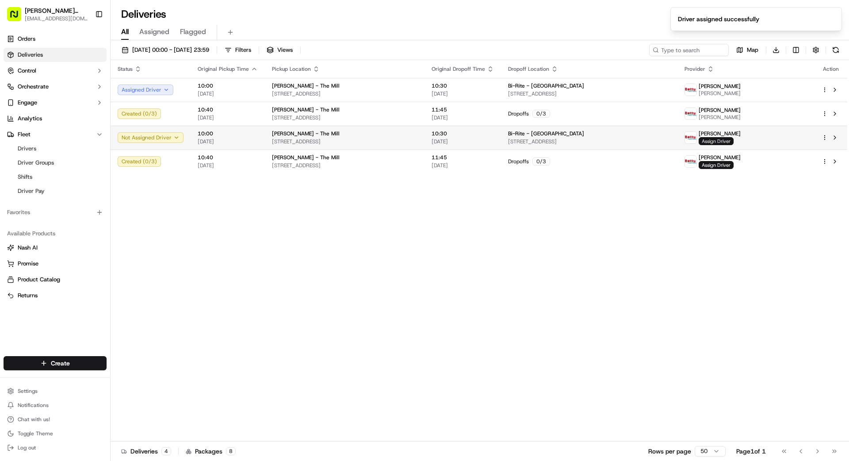
click at [530, 139] on span "Assign Driver" at bounding box center [716, 141] width 35 height 8
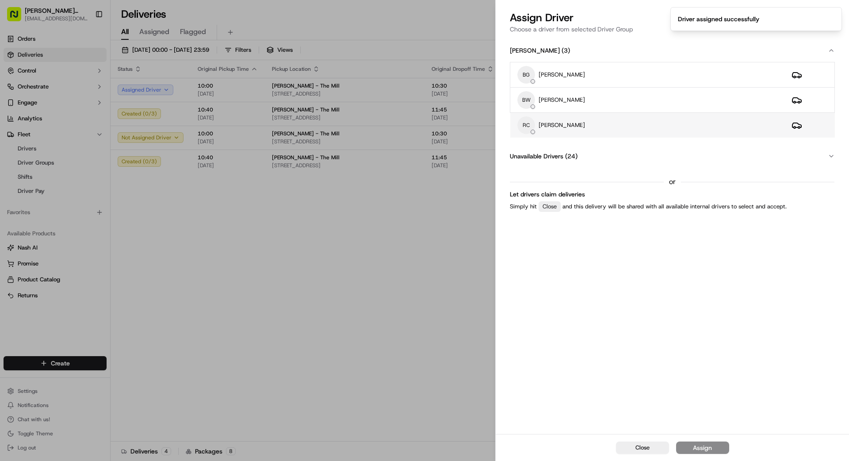
click at [530, 132] on div "RC REX CHEN" at bounding box center [647, 125] width 260 height 18
click at [530, 351] on button "Assign" at bounding box center [702, 447] width 53 height 12
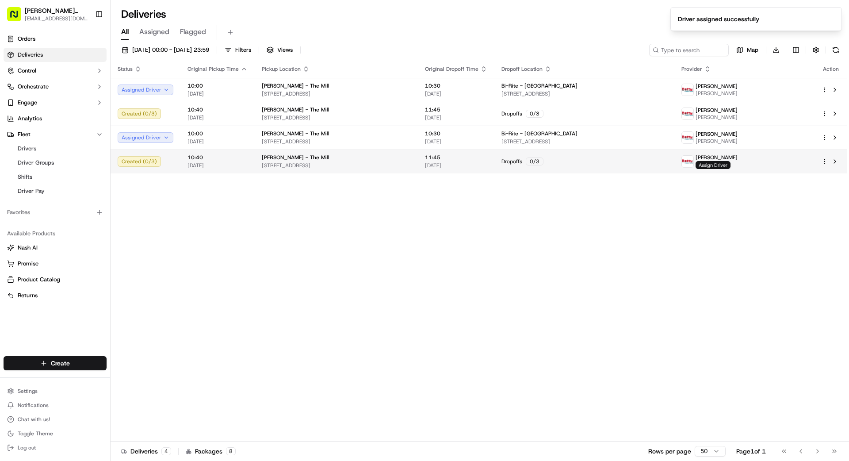
click at [530, 161] on span "Assign Driver" at bounding box center [712, 165] width 35 height 8
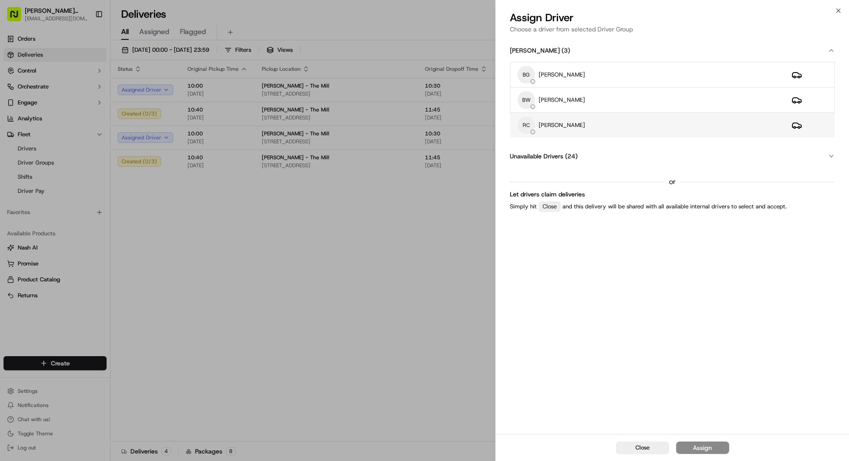
click at [530, 123] on div "RC REX CHEN" at bounding box center [647, 125] width 260 height 18
click at [530, 351] on div "Assign" at bounding box center [702, 447] width 19 height 9
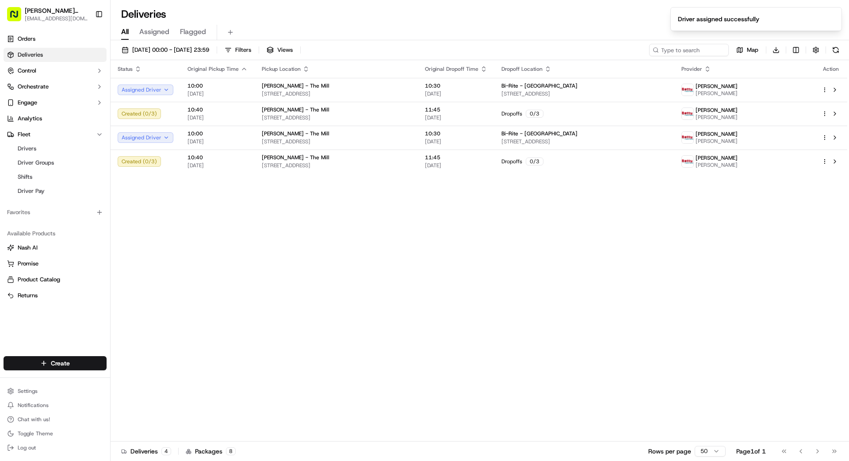
drag, startPoint x: 661, startPoint y: 201, endPoint x: 565, endPoint y: 227, distance: 99.3
click at [530, 202] on div "Status Original Pickup Time Pickup Location Original Dropoff Time Dropoff Locat…" at bounding box center [479, 250] width 737 height 381
click at [149, 47] on span "27/10/2025 00:00 - 28/10/2025 23:59" at bounding box center [170, 50] width 77 height 8
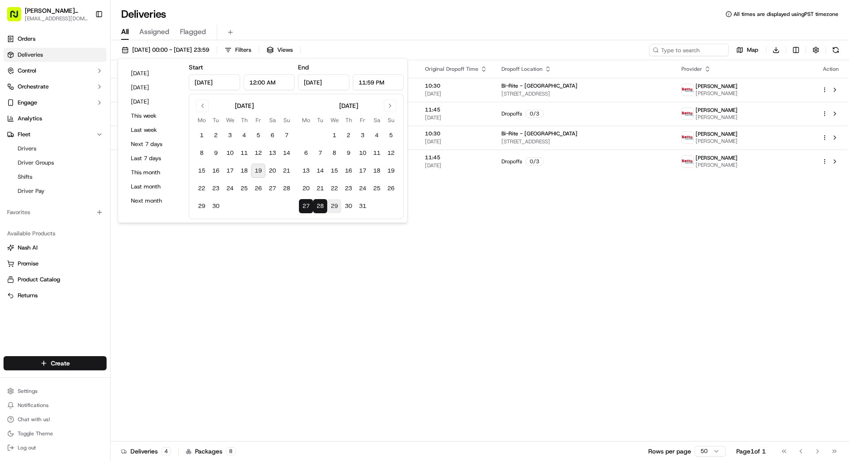
click at [340, 206] on button "29" at bounding box center [334, 206] width 14 height 14
type input "Oct 29, 2025"
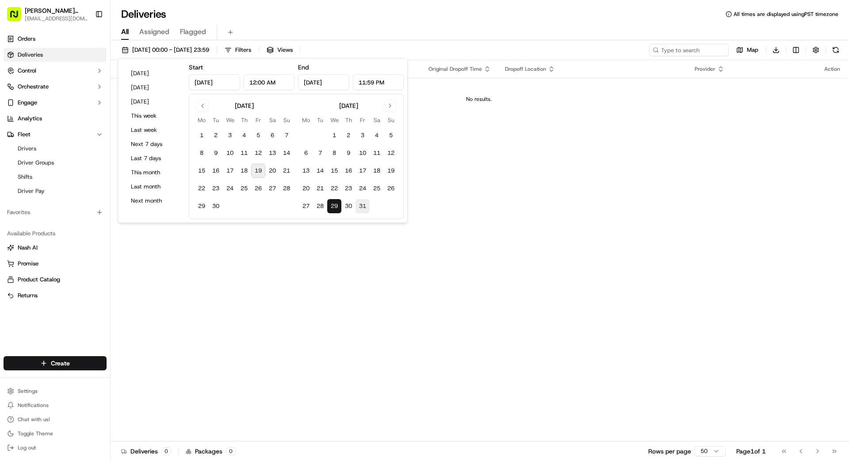
click at [359, 203] on button "31" at bounding box center [362, 206] width 14 height 14
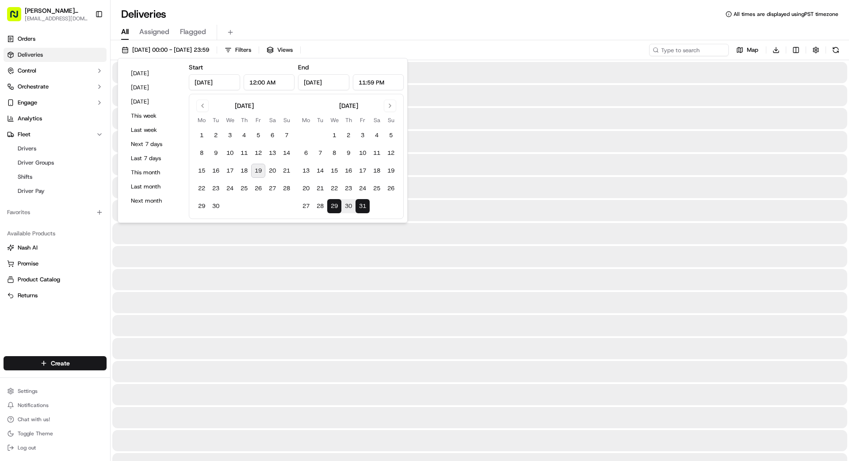
type input "Oct 31, 2025"
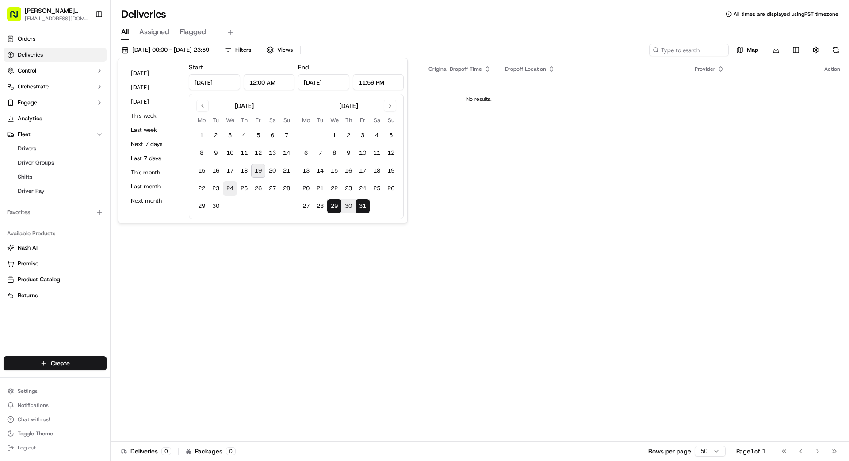
click at [229, 185] on button "24" at bounding box center [230, 188] width 14 height 14
type input "[DATE]"
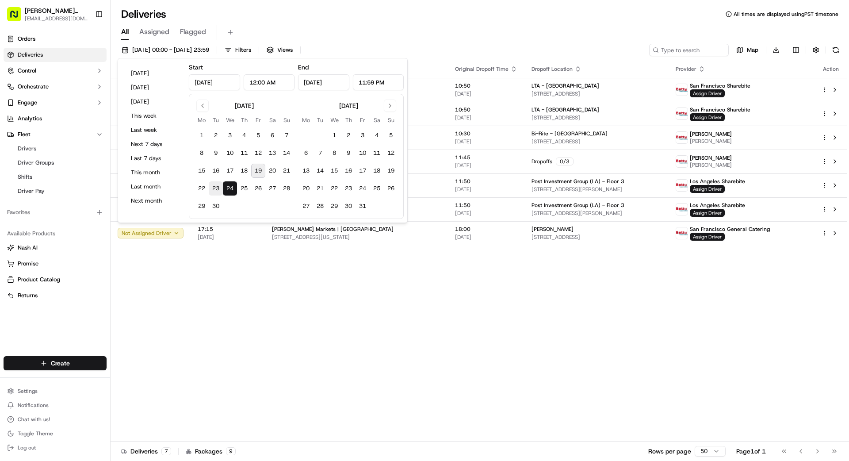
click at [215, 189] on button "23" at bounding box center [216, 188] width 14 height 14
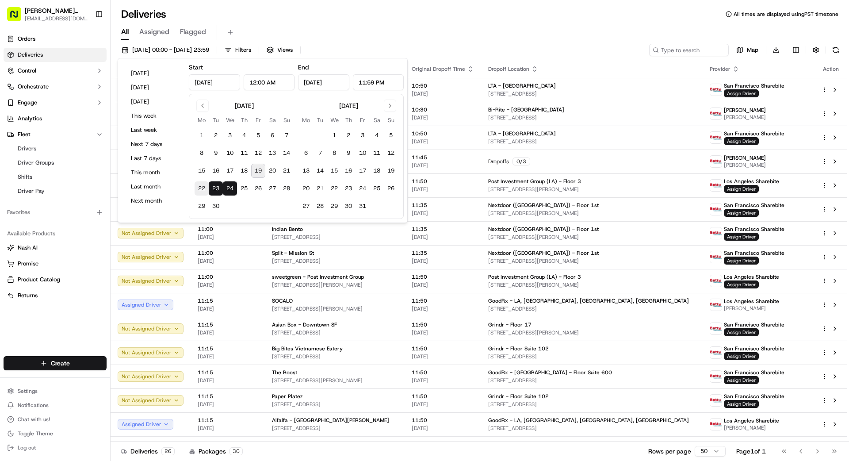
click at [202, 187] on button "22" at bounding box center [202, 188] width 14 height 14
type input "Sep 22, 2025"
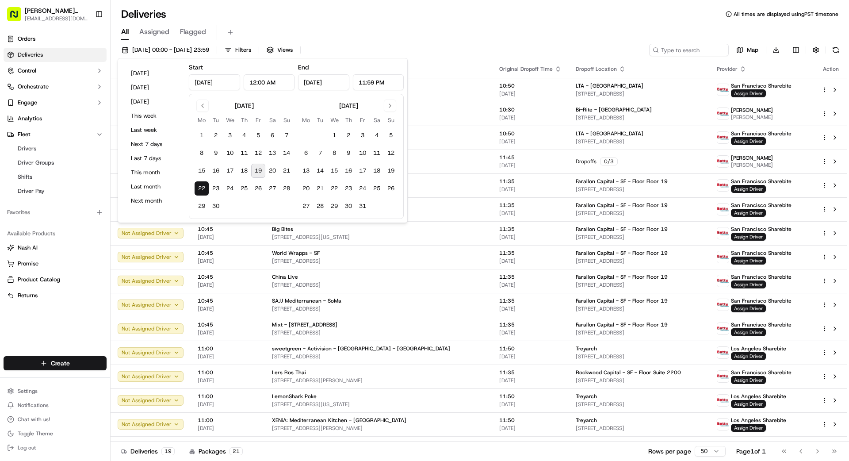
click at [202, 187] on button "22" at bounding box center [202, 188] width 14 height 14
click at [419, 32] on div "All Assigned Flagged" at bounding box center [480, 32] width 738 height 15
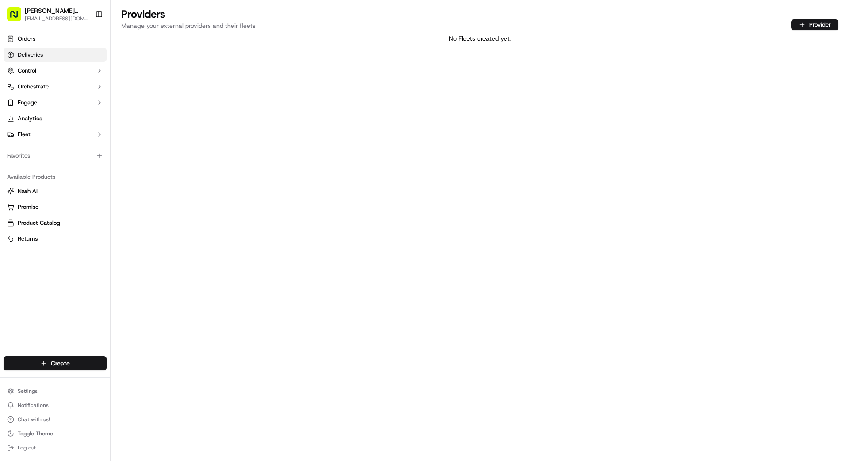
click at [22, 55] on span "Deliveries" at bounding box center [30, 55] width 25 height 8
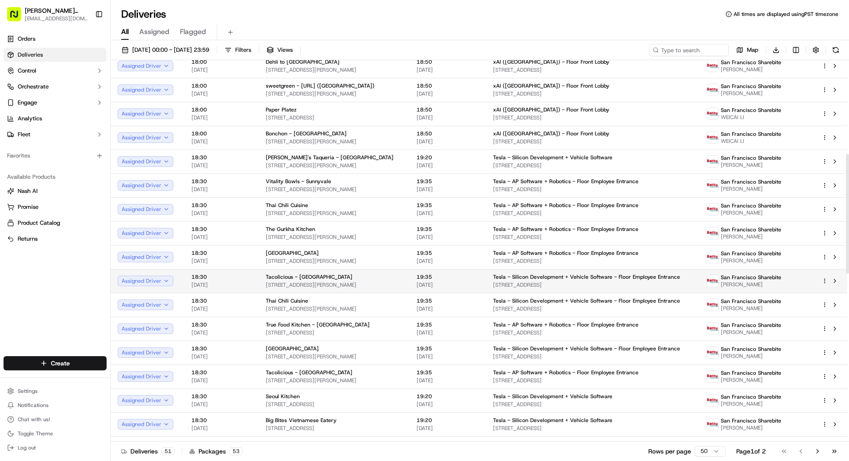
scroll to position [830, 0]
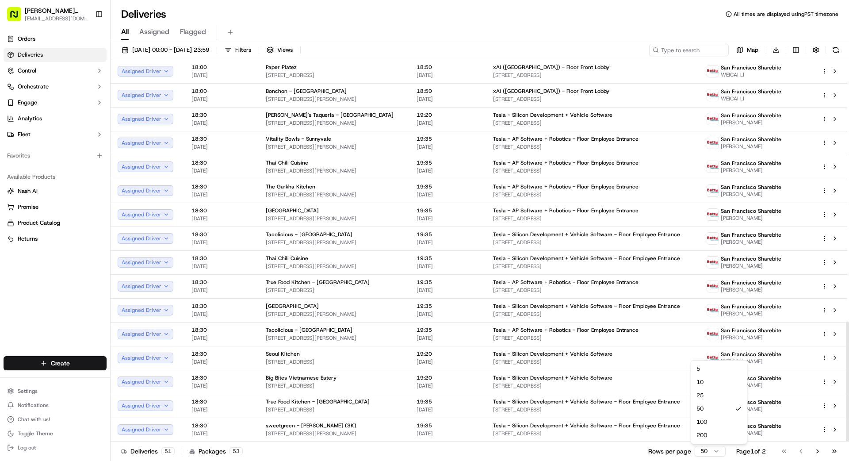
click at [530, 351] on html "[PERSON_NAME] Transportation [EMAIL_ADDRESS][DOMAIN_NAME] Toggle Sidebar Orders…" at bounding box center [424, 230] width 849 height 461
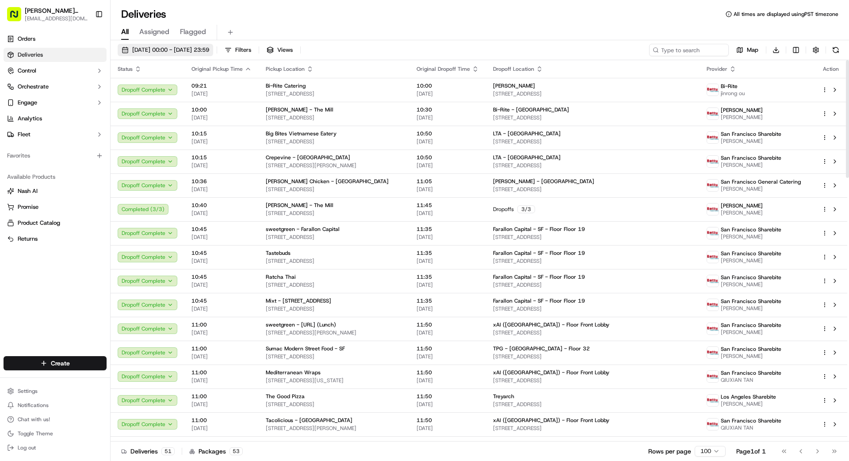
click at [163, 49] on span "[DATE] 00:00 - [DATE] 23:59" at bounding box center [170, 50] width 77 height 8
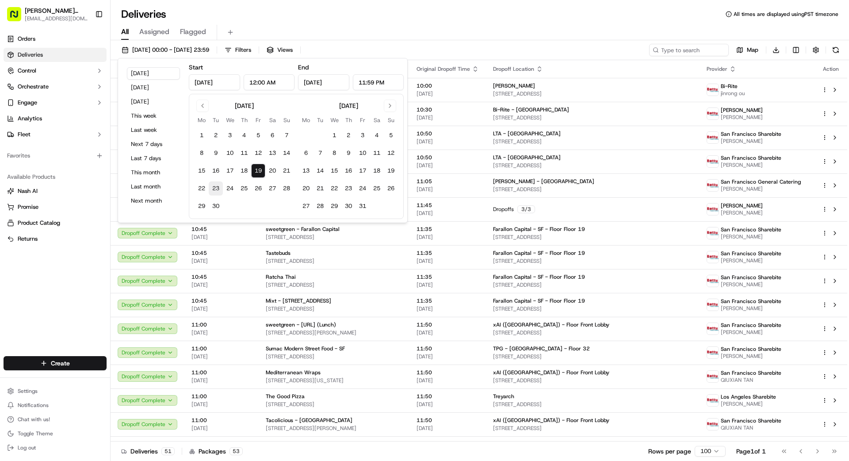
click at [212, 187] on button "23" at bounding box center [216, 188] width 14 height 14
type input "[DATE]"
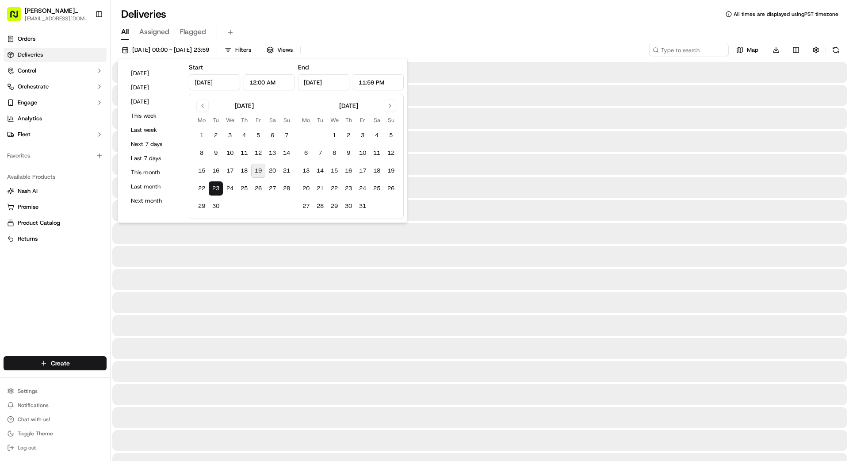
click at [212, 187] on button "23" at bounding box center [216, 188] width 14 height 14
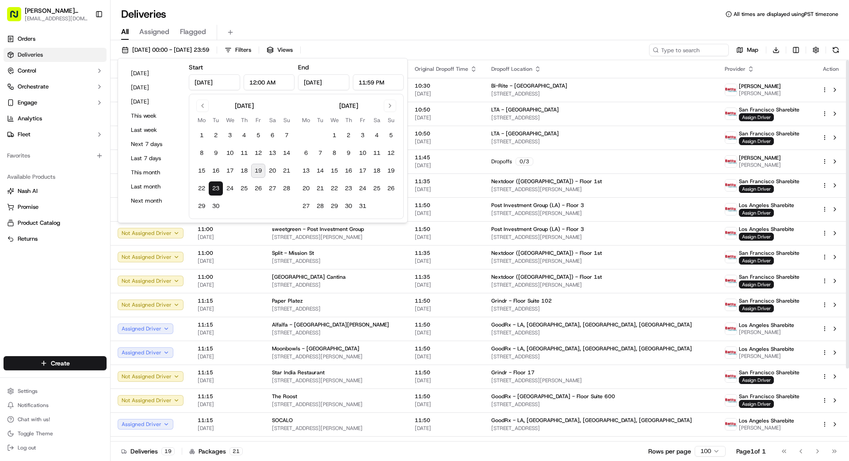
click at [84, 253] on div "Orders Deliveries Control Orchestrate Engage Analytics Fleet Favorites Availabl…" at bounding box center [55, 188] width 110 height 321
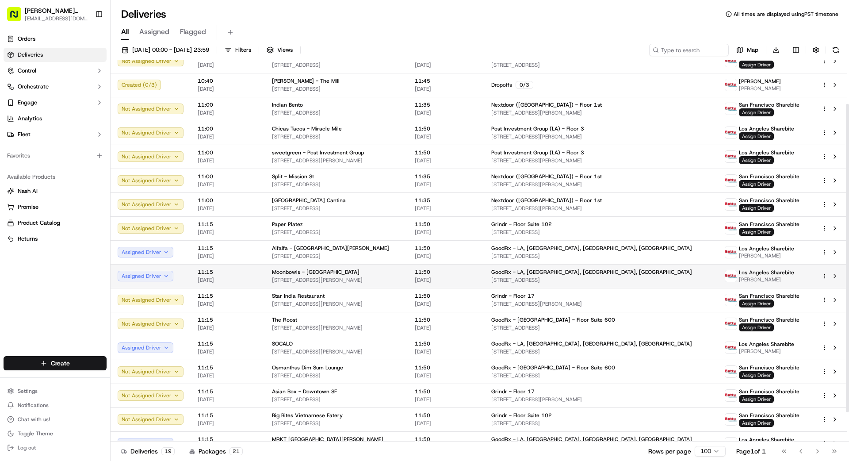
scroll to position [90, 0]
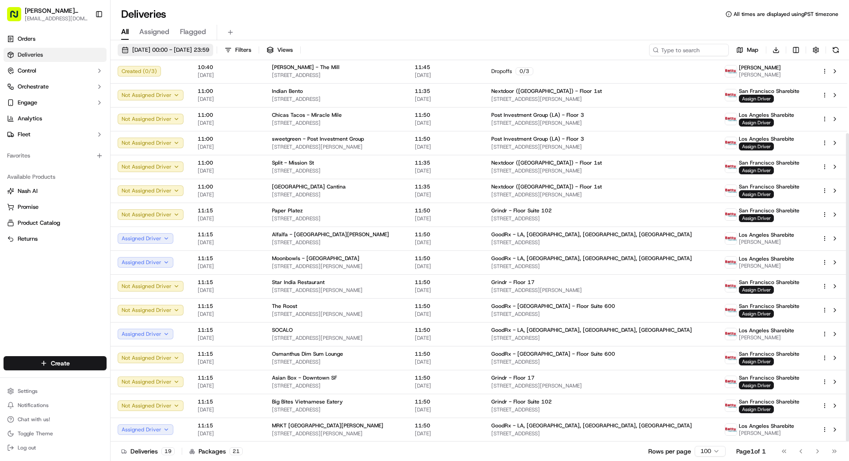
click at [209, 49] on span "[DATE] 00:00 - [DATE] 23:59" at bounding box center [170, 50] width 77 height 8
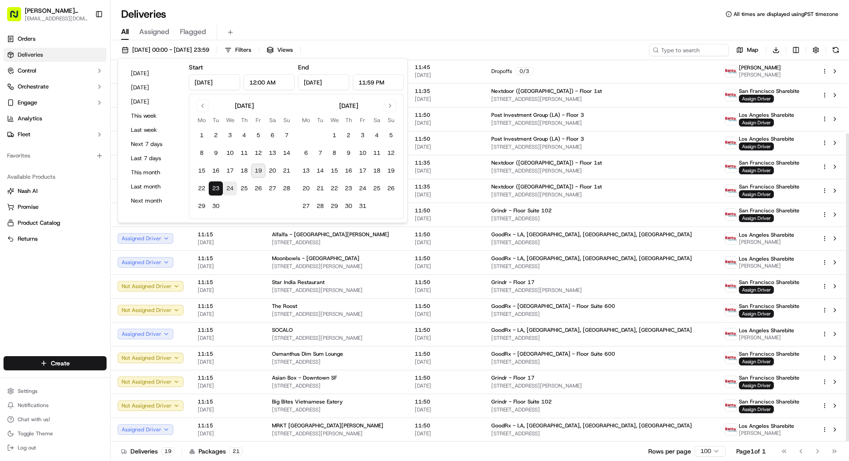
click at [231, 189] on button "24" at bounding box center [230, 188] width 14 height 14
type input "[DATE]"
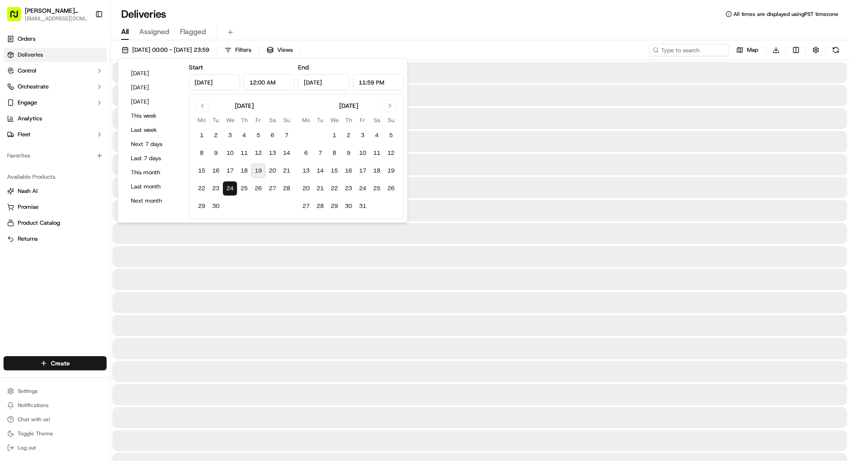
click at [231, 189] on button "24" at bounding box center [230, 188] width 14 height 14
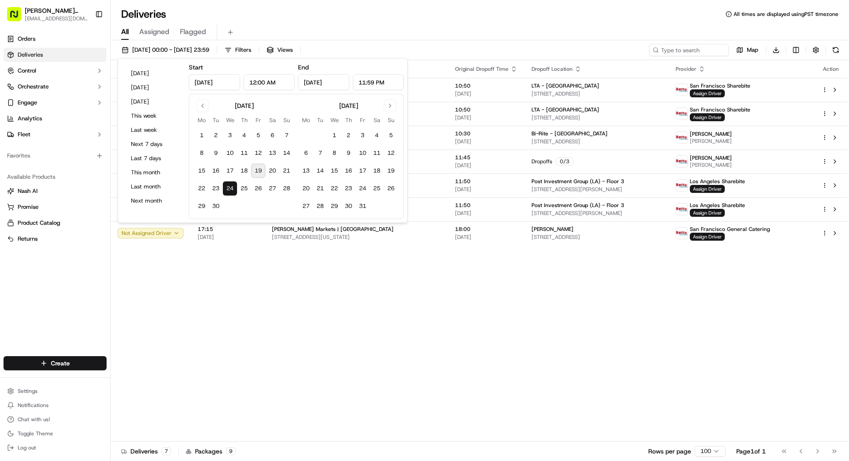
drag, startPoint x: 84, startPoint y: 285, endPoint x: 98, endPoint y: 281, distance: 14.3
click at [84, 285] on div "Orders Deliveries Control Orchestrate Engage Analytics Fleet Favorites Availabl…" at bounding box center [55, 188] width 110 height 321
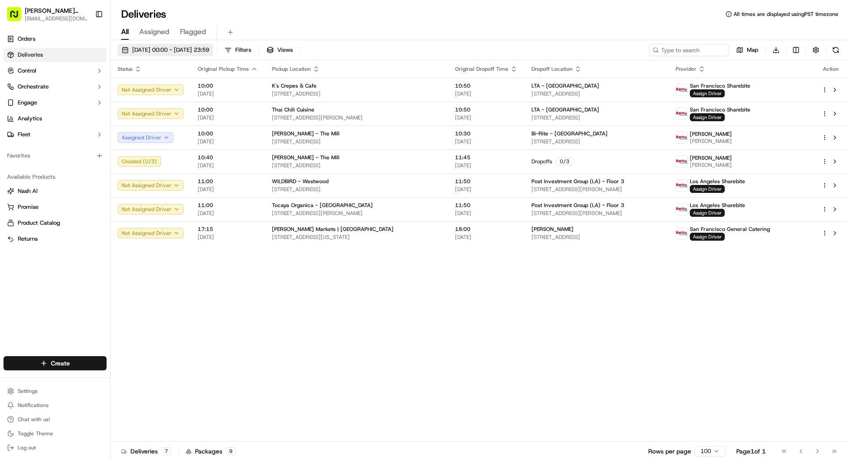
click at [209, 47] on span "[DATE] 00:00 - [DATE] 23:59" at bounding box center [170, 50] width 77 height 8
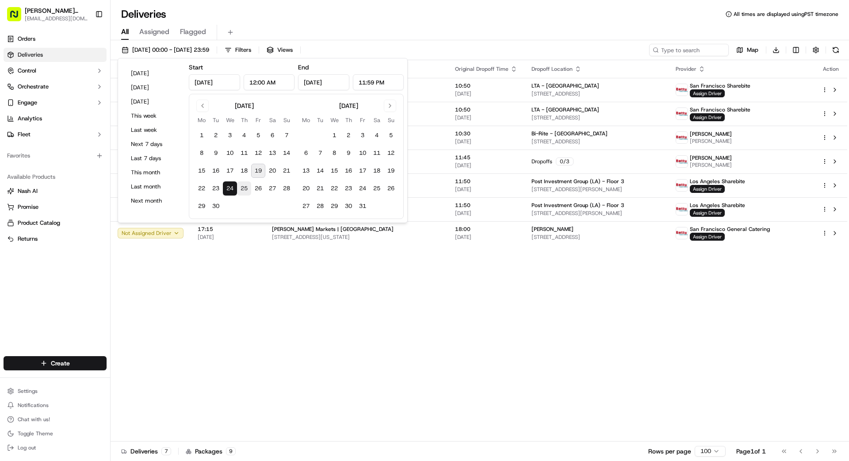
click at [243, 187] on button "25" at bounding box center [244, 188] width 14 height 14
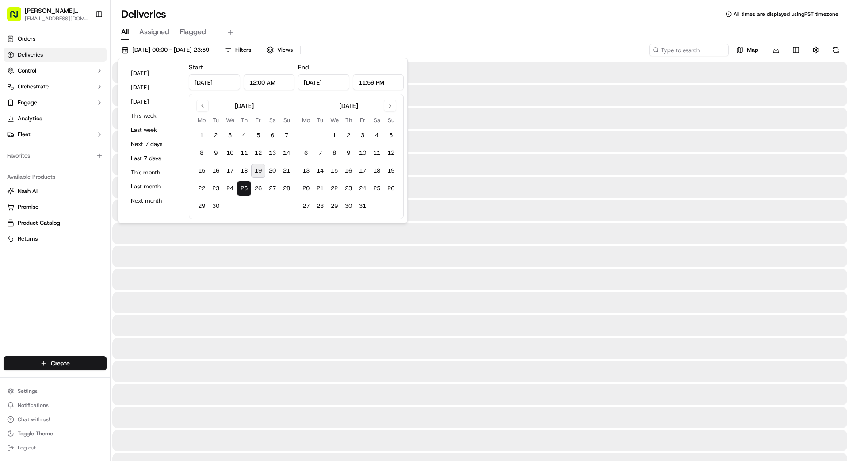
type input "[DATE]"
click at [243, 187] on button "25" at bounding box center [244, 188] width 14 height 14
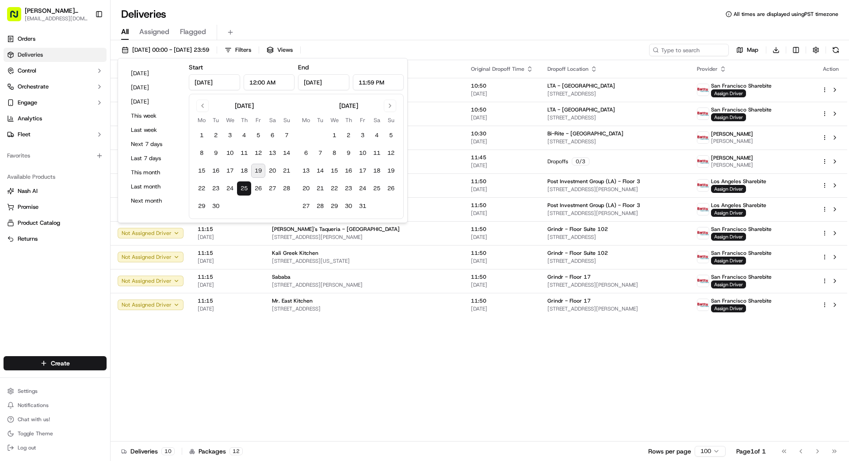
click at [253, 351] on div "Status Original Pickup Time Pickup Location Original Dropoff Time Dropoff Locat…" at bounding box center [479, 250] width 737 height 381
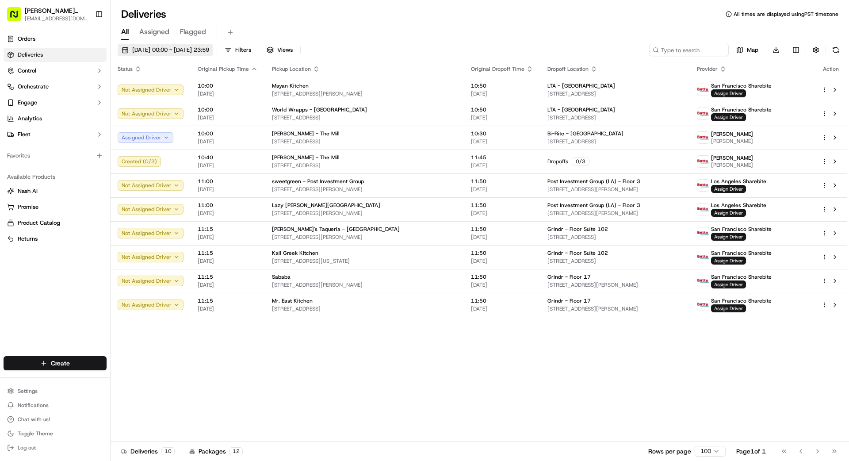
click at [188, 47] on span "[DATE] 00:00 - [DATE] 23:59" at bounding box center [170, 50] width 77 height 8
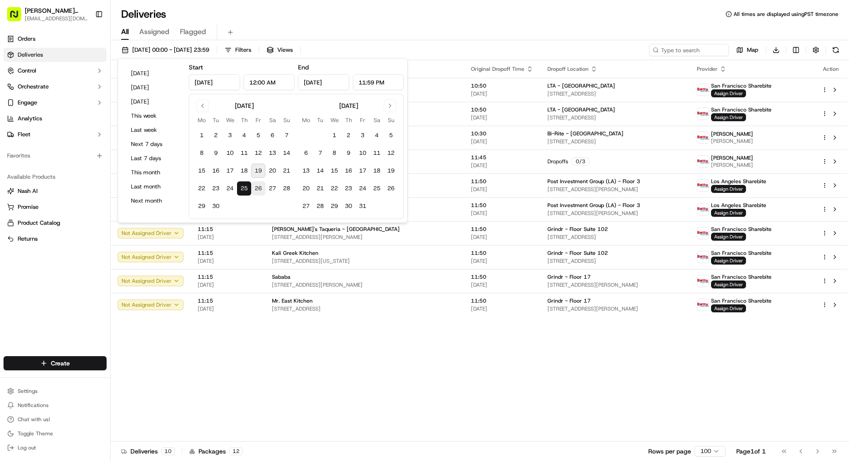
click at [258, 184] on button "26" at bounding box center [258, 188] width 14 height 14
type input "[DATE]"
click at [258, 184] on button "26" at bounding box center [258, 188] width 14 height 14
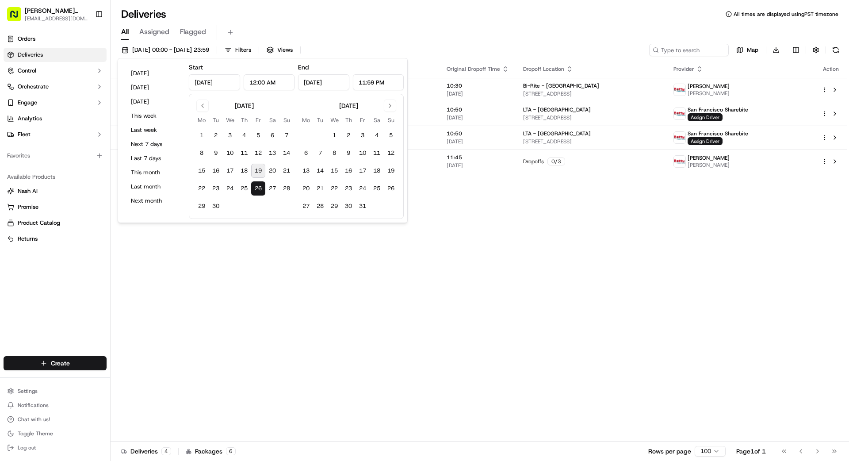
drag, startPoint x: 368, startPoint y: 304, endPoint x: 372, endPoint y: 301, distance: 4.8
click at [369, 302] on div "Status Original Pickup Time Pickup Location Original Dropoff Time Dropoff Locat…" at bounding box center [479, 250] width 737 height 381
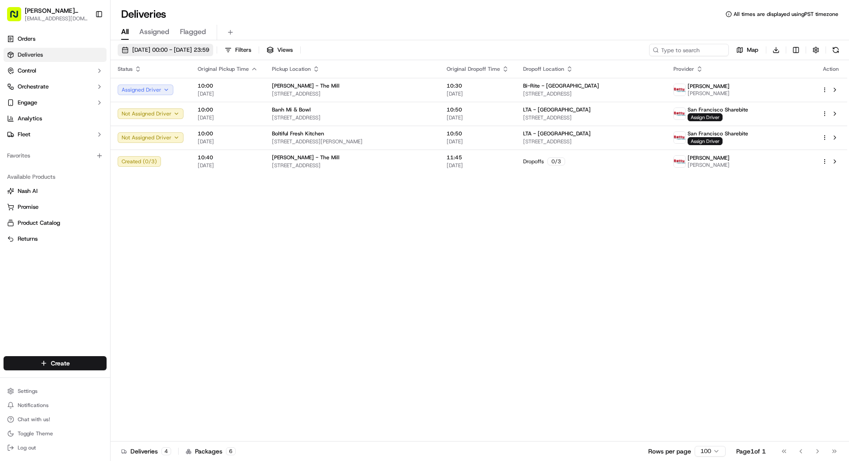
click at [203, 52] on span "[DATE] 00:00 - [DATE] 23:59" at bounding box center [170, 50] width 77 height 8
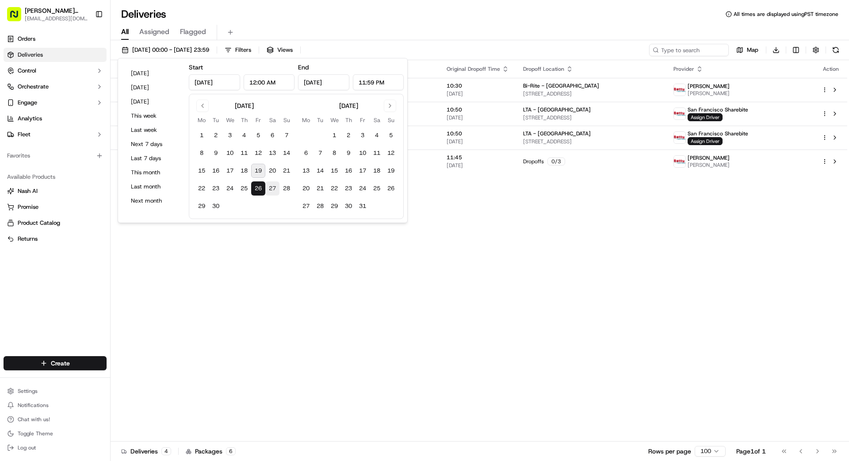
click at [272, 187] on button "27" at bounding box center [272, 188] width 14 height 14
type input "[DATE]"
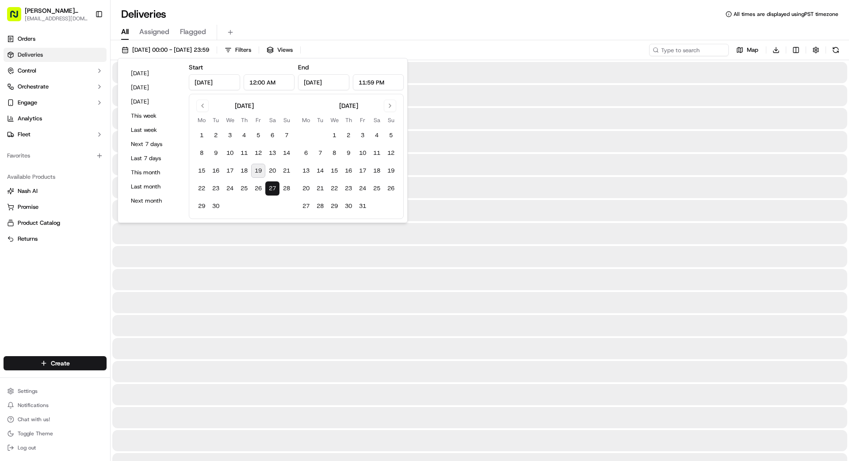
click at [272, 187] on button "27" at bounding box center [272, 188] width 14 height 14
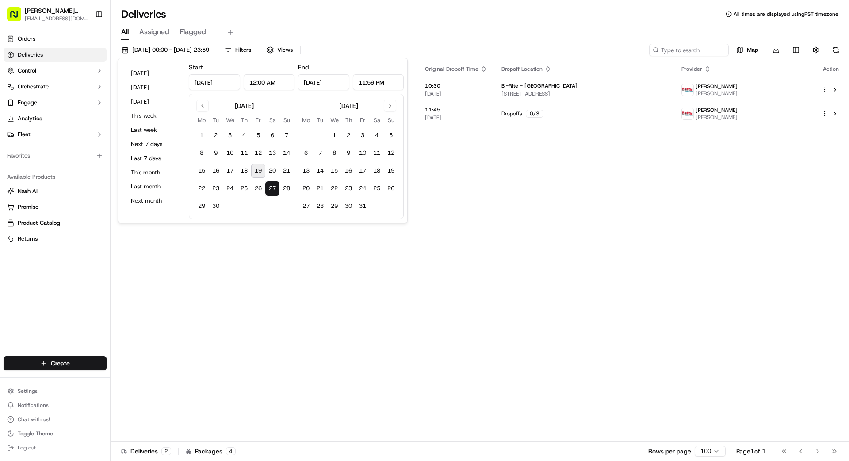
click at [318, 263] on div "Status Original Pickup Time Pickup Location Original Dropoff Time Dropoff Locat…" at bounding box center [479, 250] width 737 height 381
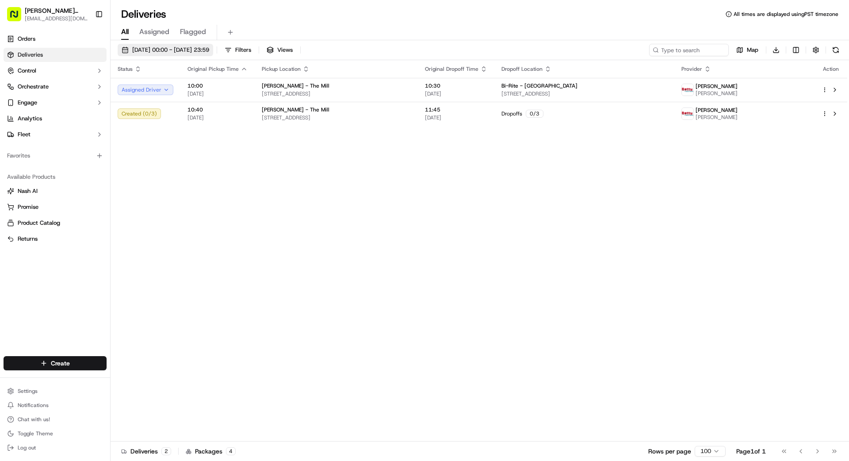
click at [181, 43] on div "[DATE] 00:00 - [DATE] 23:59 Filters Views Map Download Status Original Pickup T…" at bounding box center [480, 251] width 738 height 422
click at [181, 47] on span "[DATE] 00:00 - [DATE] 23:59" at bounding box center [170, 50] width 77 height 8
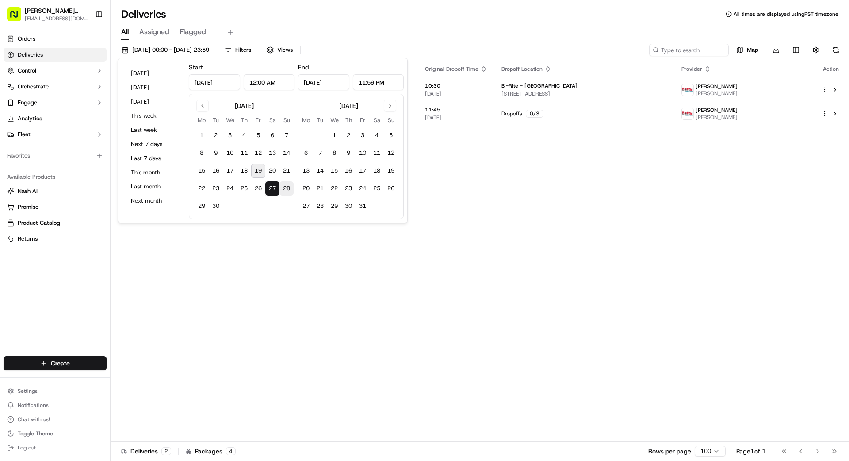
click at [286, 185] on button "28" at bounding box center [286, 188] width 14 height 14
type input "[DATE]"
click at [202, 206] on button "29" at bounding box center [202, 206] width 14 height 14
type input "[DATE]"
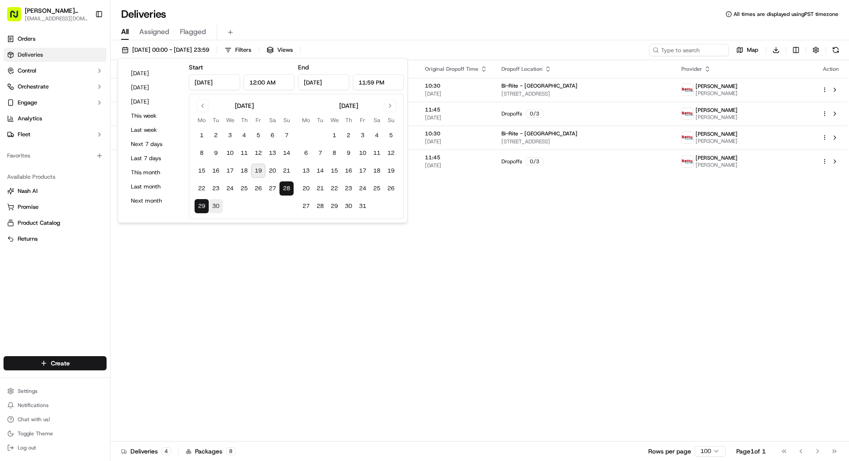
click at [213, 206] on button "30" at bounding box center [216, 206] width 14 height 14
type input "[DATE]"
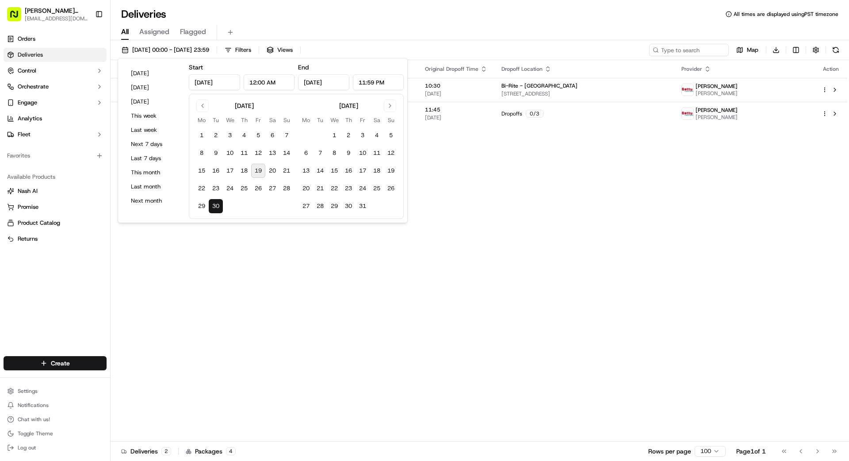
click at [255, 246] on div "Status Original Pickup Time Pickup Location Original Dropoff Time Dropoff Locat…" at bounding box center [479, 250] width 737 height 381
